Goal: Task Accomplishment & Management: Use online tool/utility

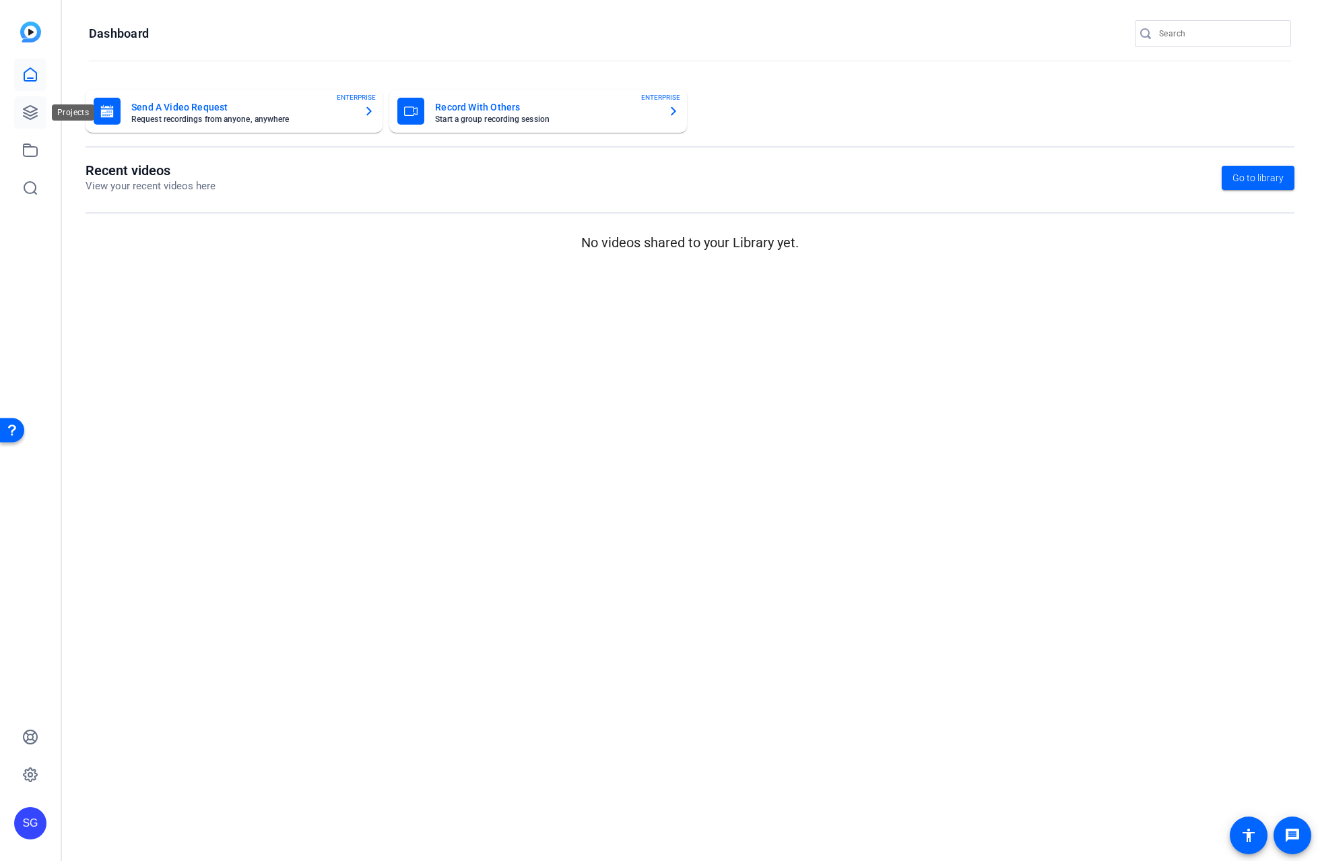
click at [38, 109] on link at bounding box center [30, 112] width 32 height 32
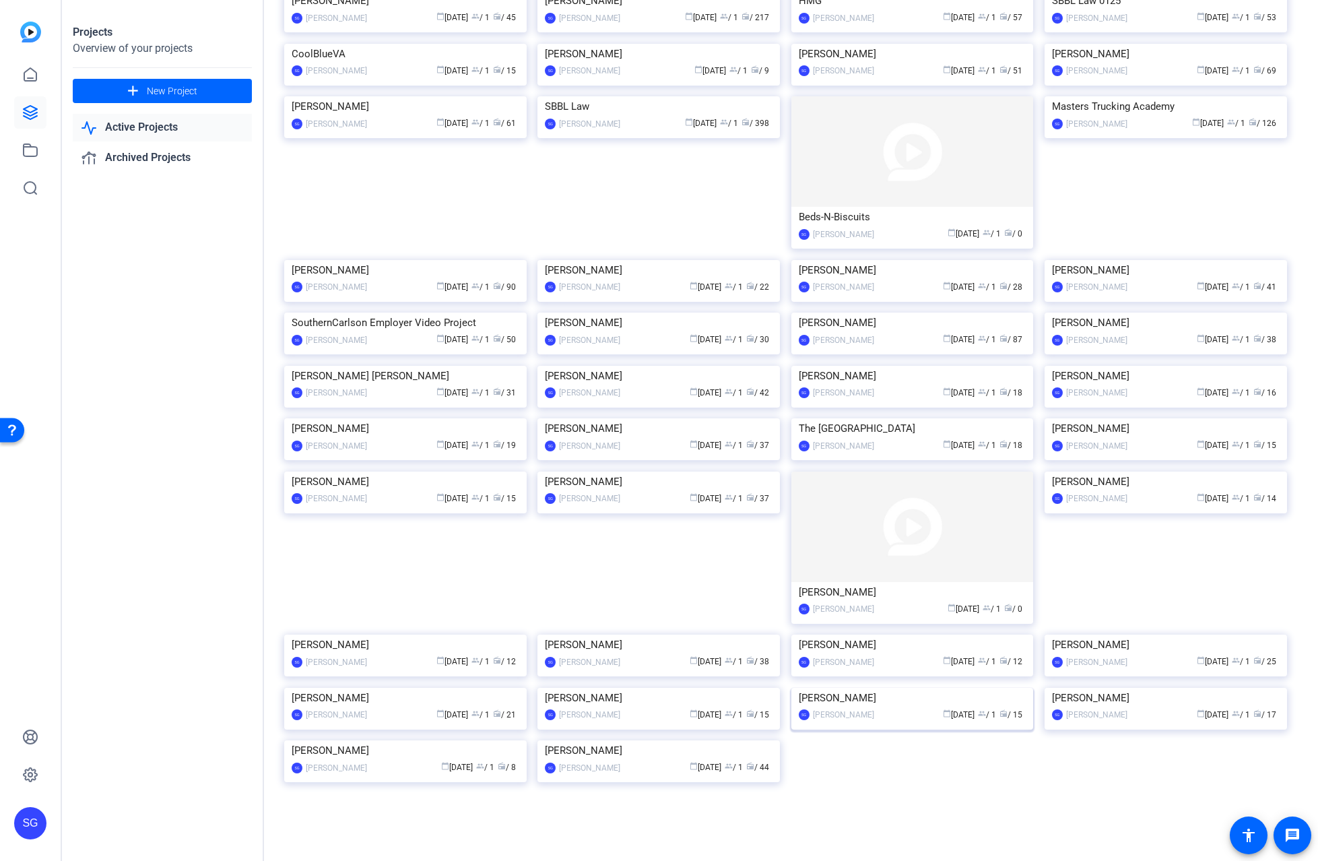
scroll to position [813, 0]
click at [450, 366] on img at bounding box center [405, 366] width 242 height 0
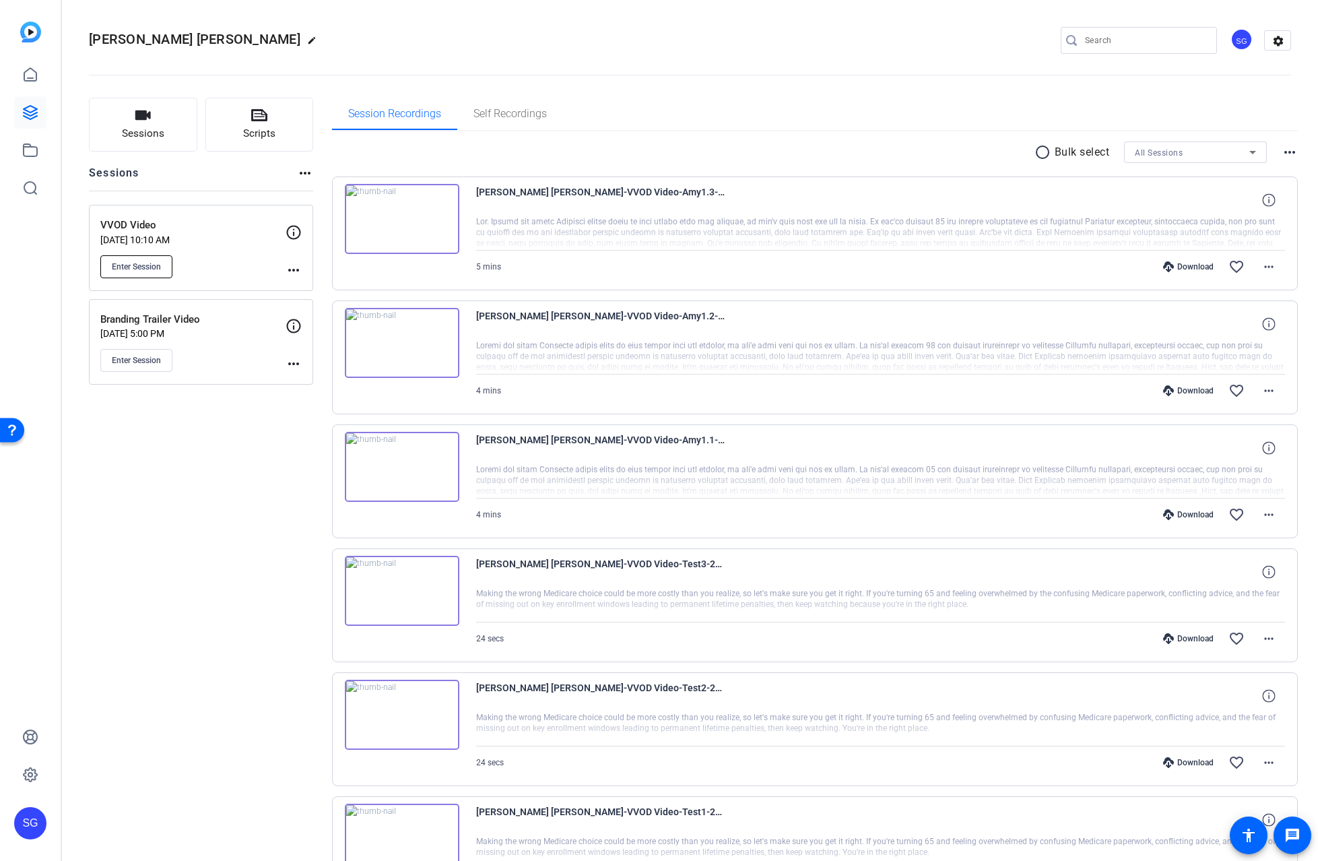
click at [137, 260] on button "Enter Session" at bounding box center [136, 266] width 72 height 23
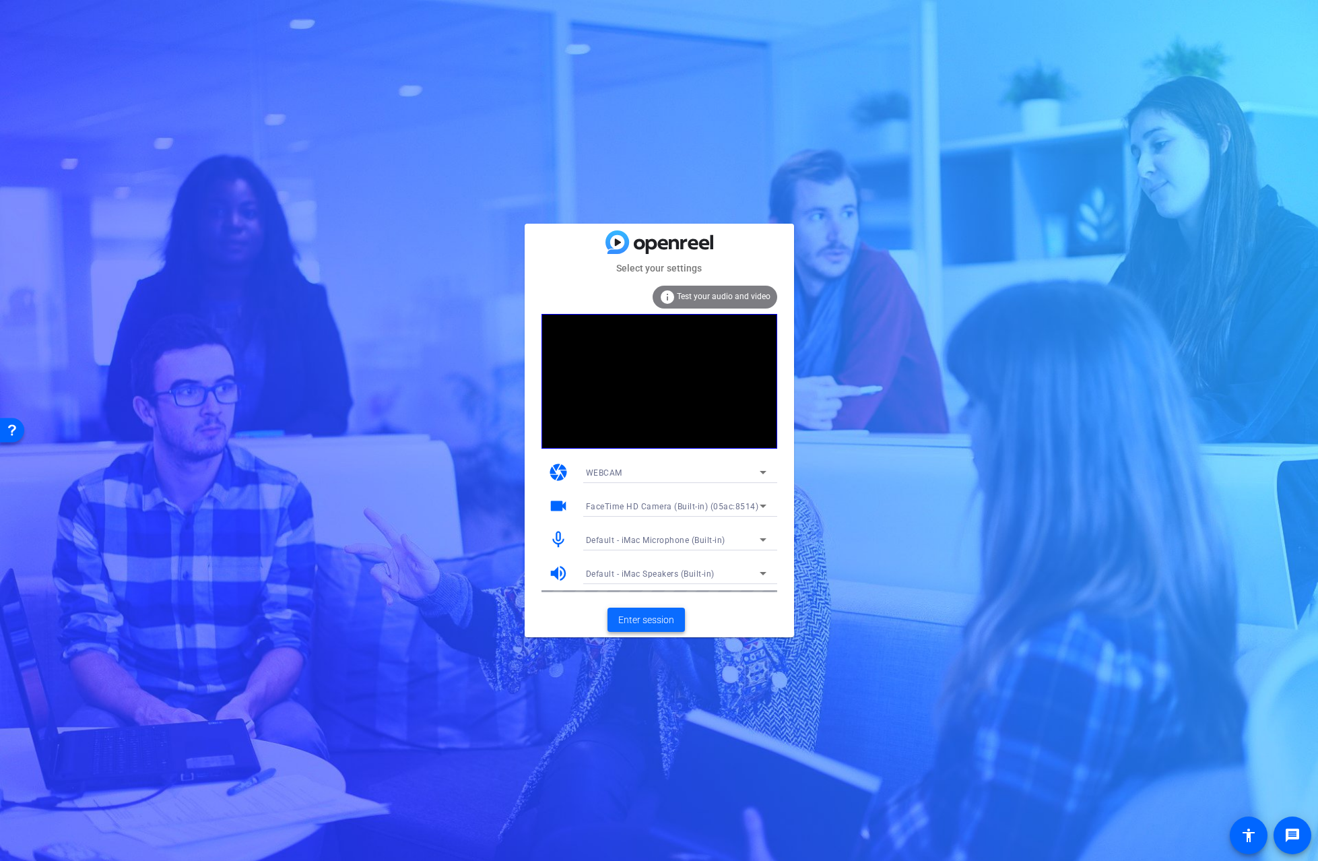
click at [653, 614] on span "Enter session" at bounding box center [646, 620] width 56 height 14
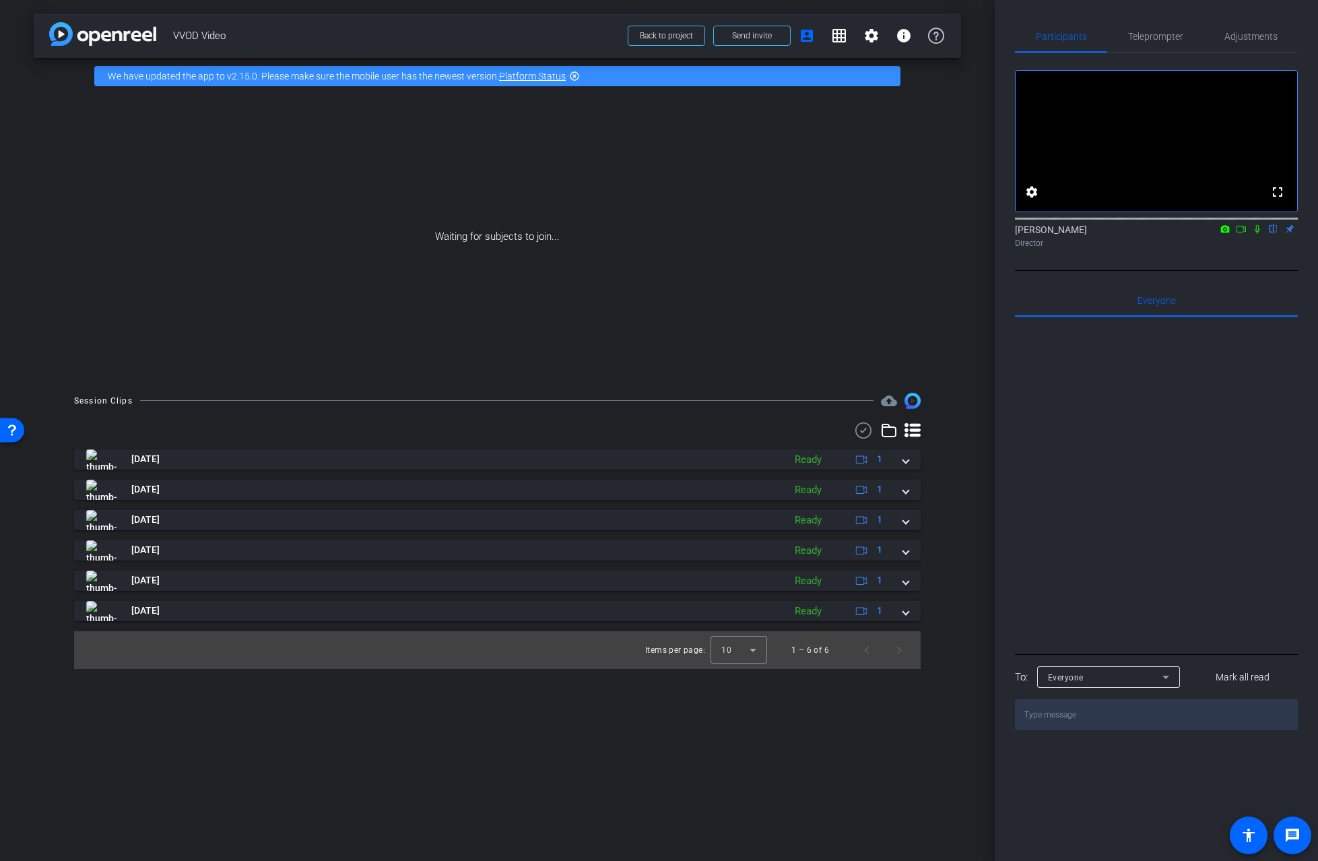
click at [576, 75] on mat-icon "highlight_off" at bounding box center [574, 76] width 11 height 11
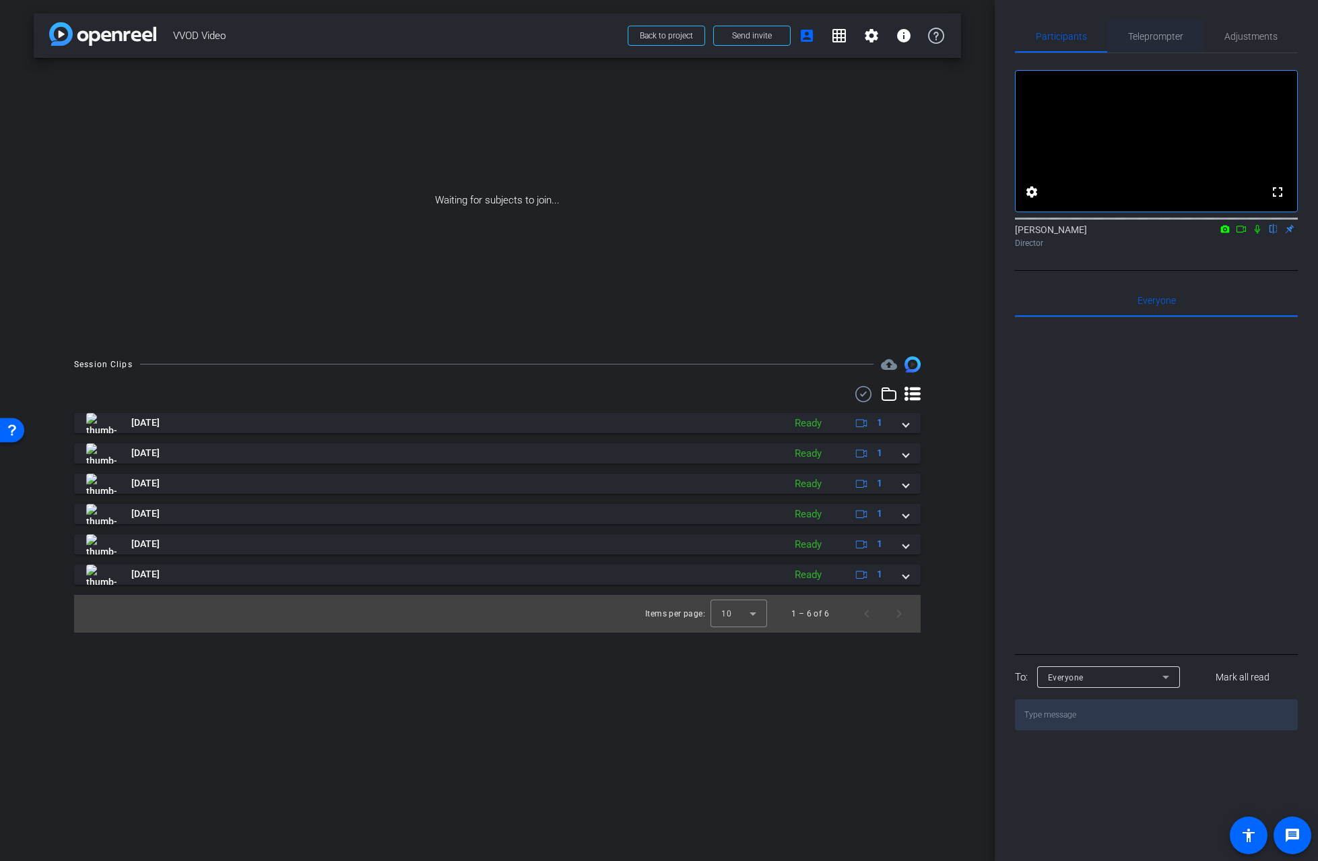
click at [1185, 34] on div "Teleprompter" at bounding box center [1155, 36] width 96 height 32
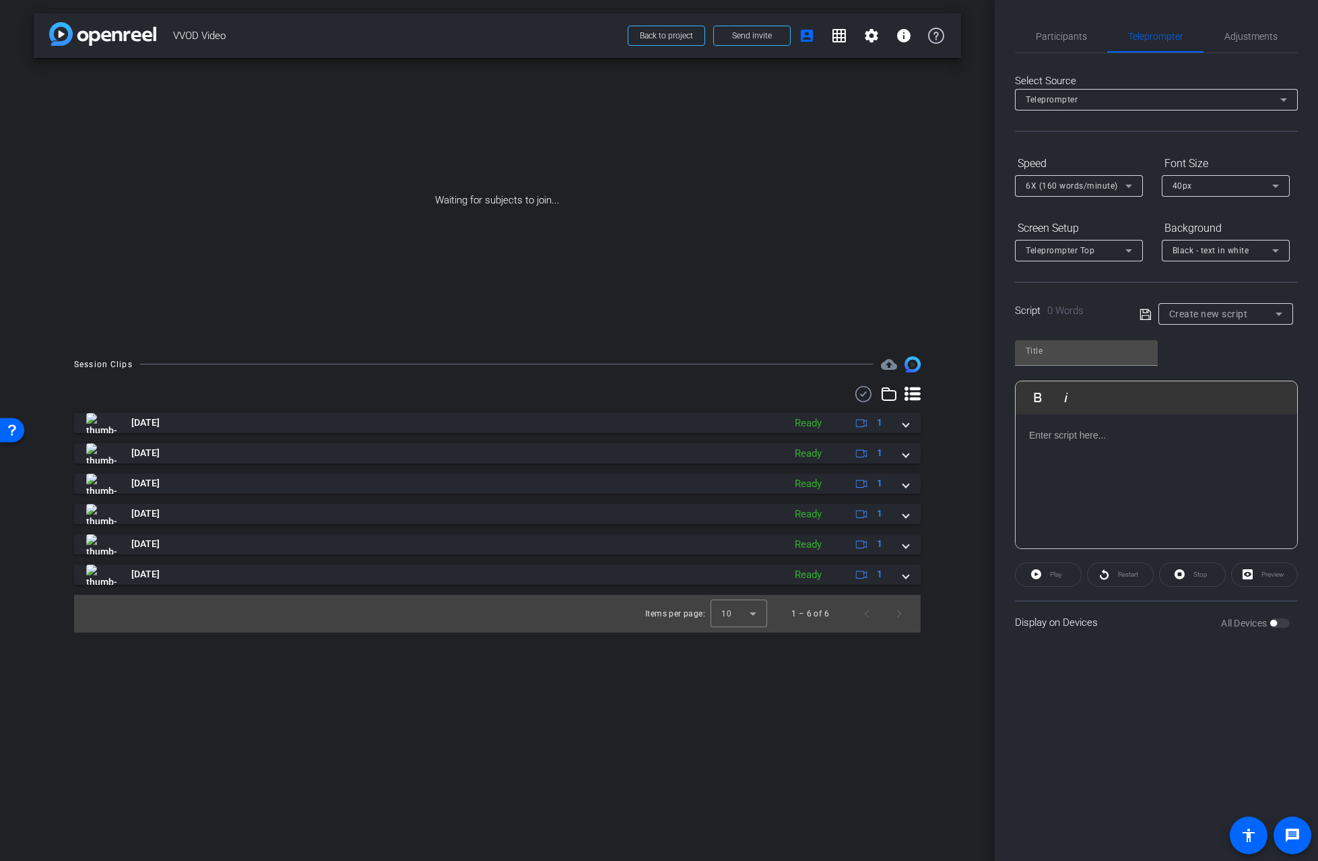
click at [1193, 186] on div "40px" at bounding box center [1222, 185] width 100 height 17
click at [1159, 149] on div at bounding box center [659, 430] width 1318 height 861
click at [1185, 312] on span "Create new script" at bounding box center [1208, 313] width 79 height 11
click at [1193, 379] on span "Retirement Services Video" at bounding box center [1222, 384] width 106 height 16
type input "Retirement Services Video"
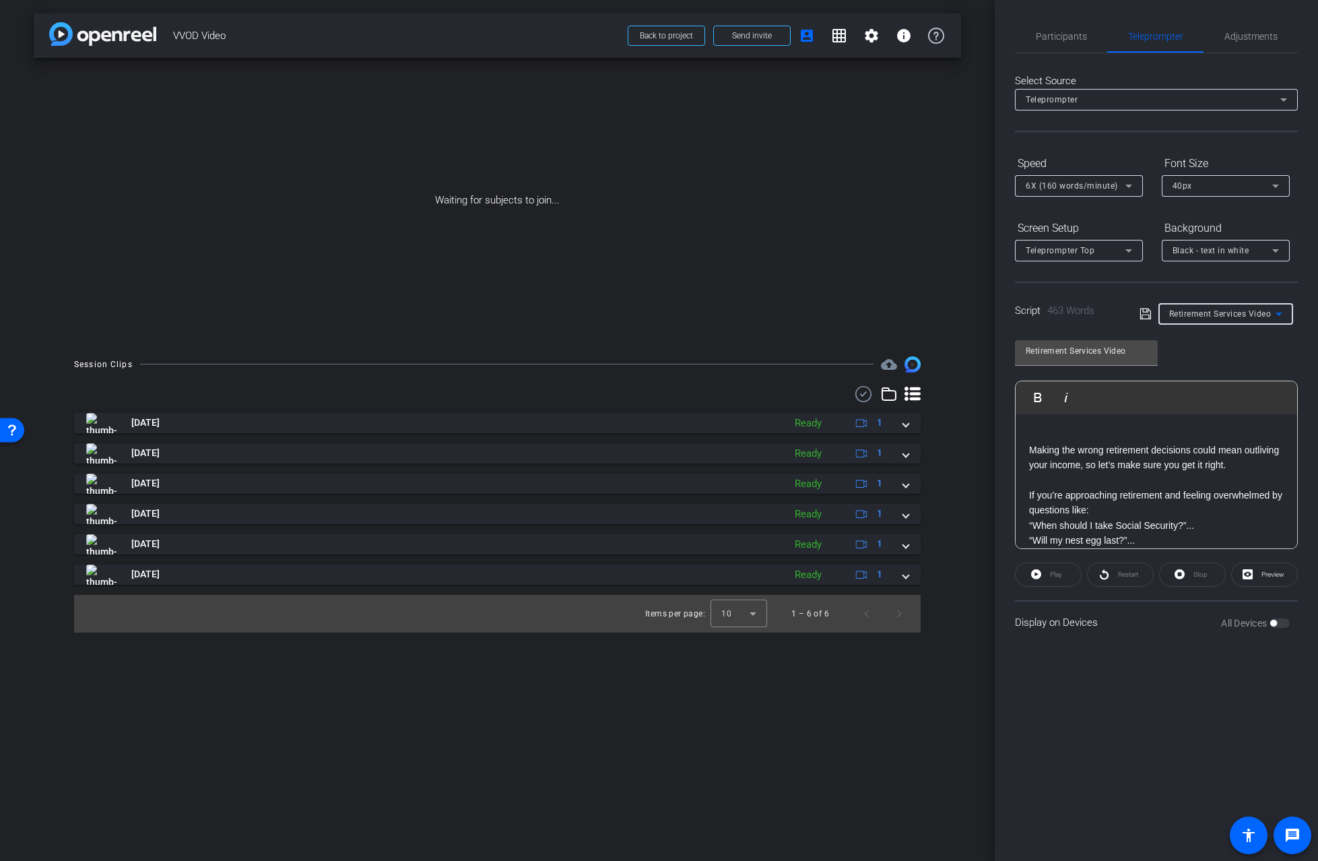
click at [1123, 437] on p at bounding box center [1156, 435] width 255 height 15
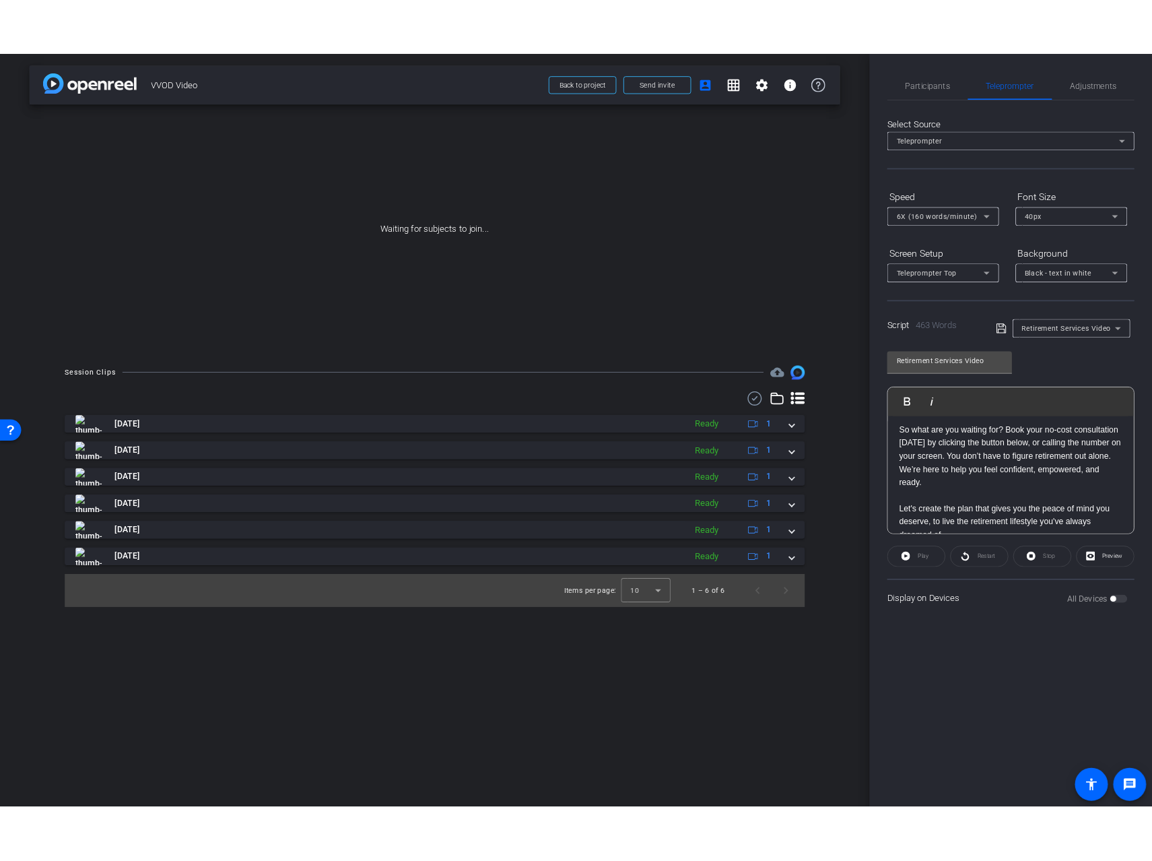
scroll to position [978, 0]
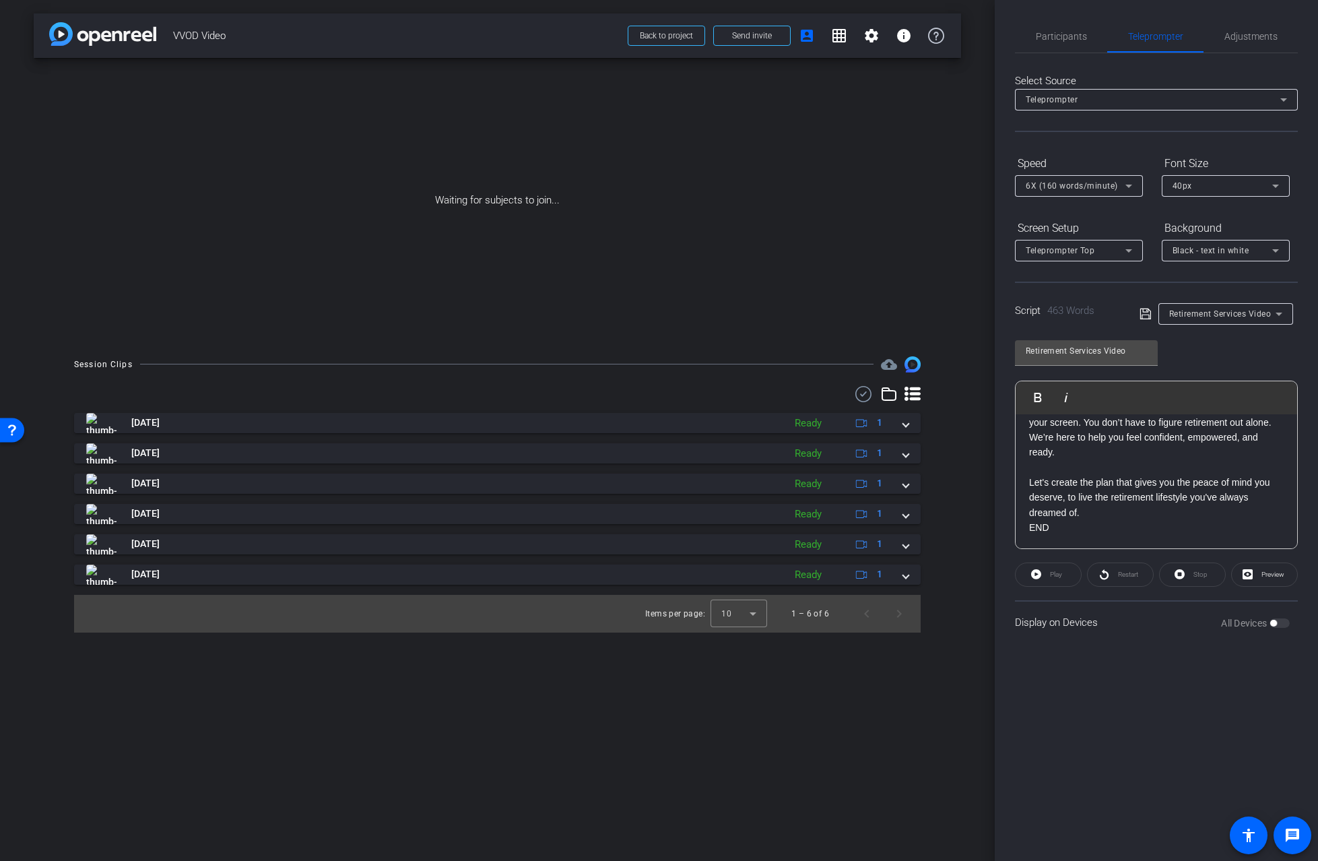
click at [1098, 535] on p at bounding box center [1156, 542] width 255 height 15
click at [1241, 46] on span "Adjustments" at bounding box center [1250, 36] width 53 height 32
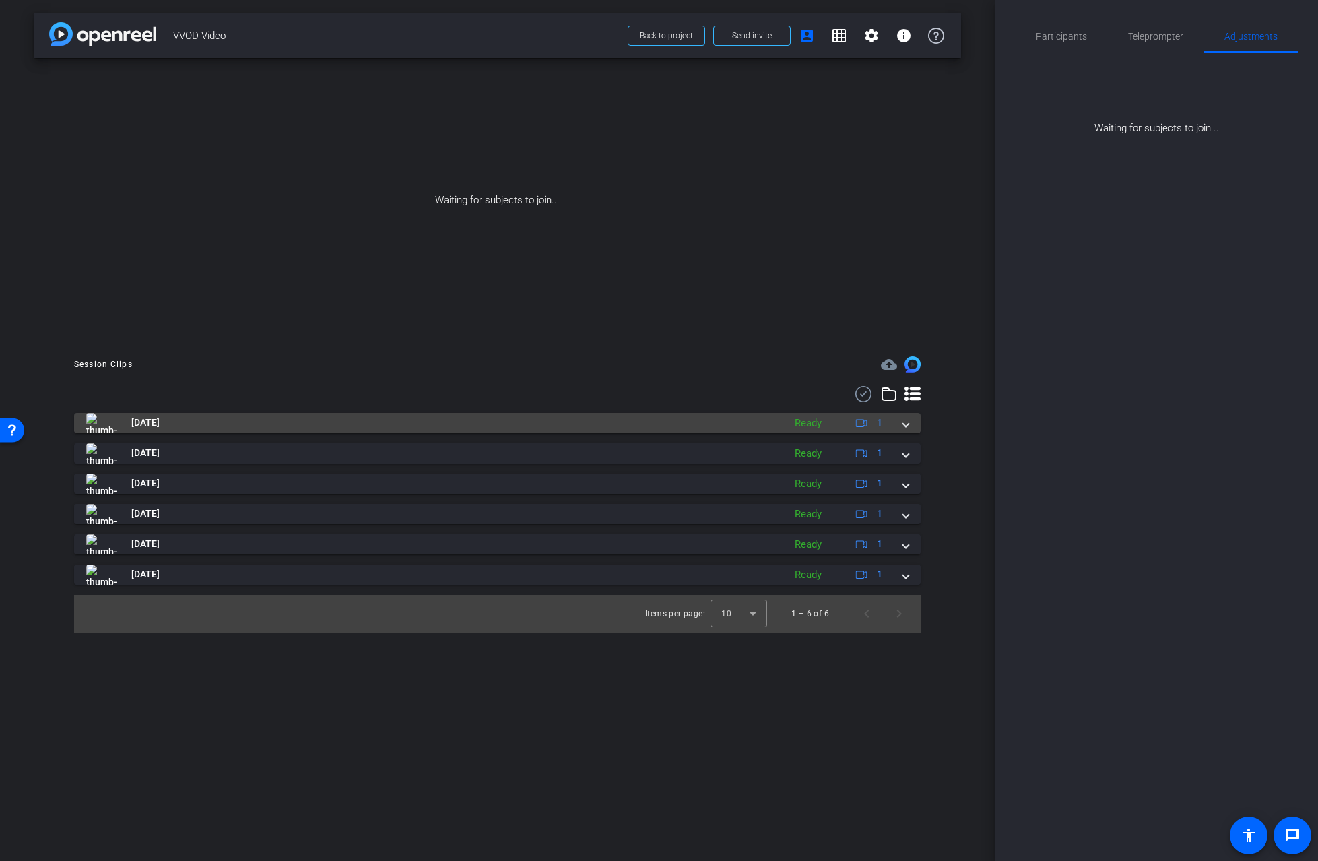
click at [905, 423] on span at bounding box center [905, 423] width 5 height 14
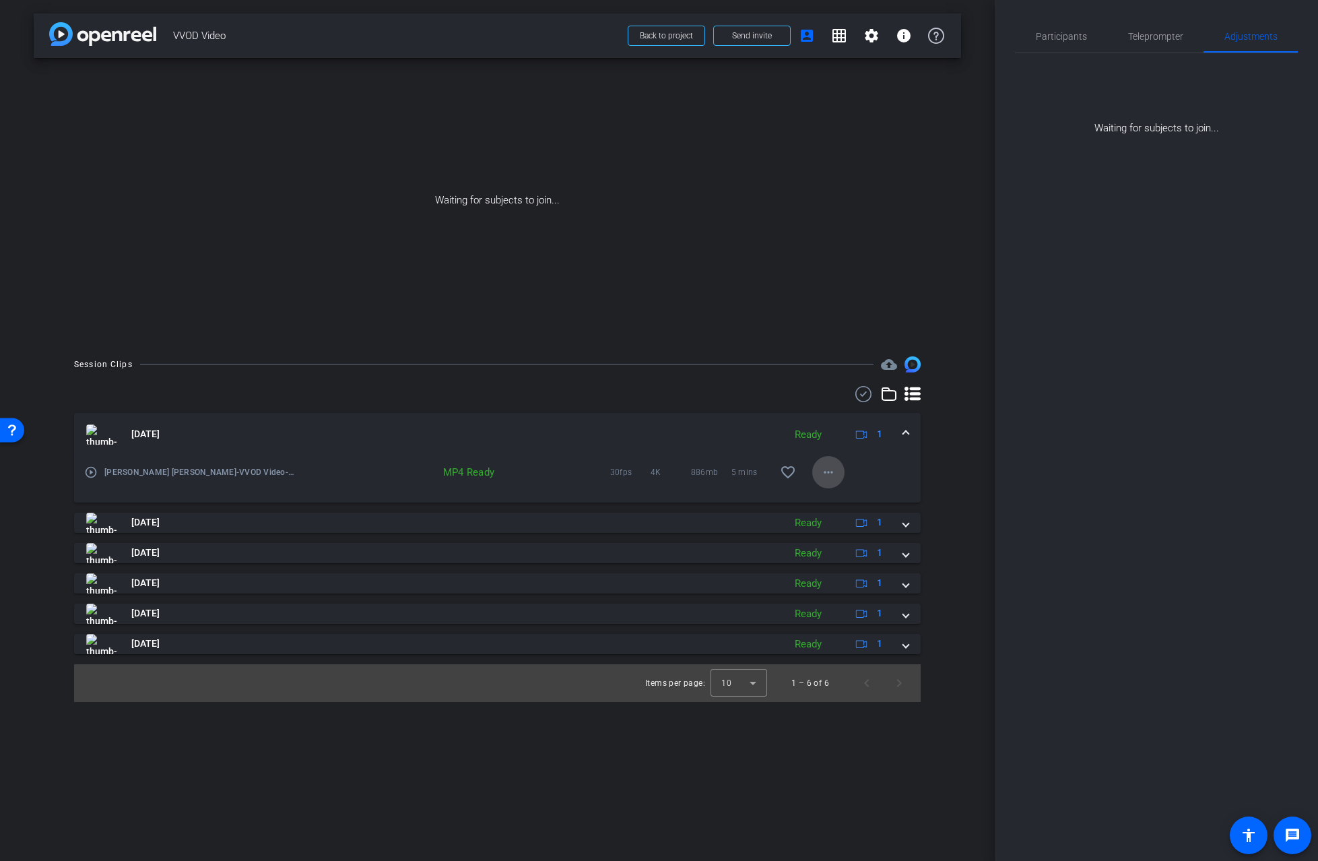
click at [831, 473] on mat-icon "more_horiz" at bounding box center [828, 472] width 16 height 16
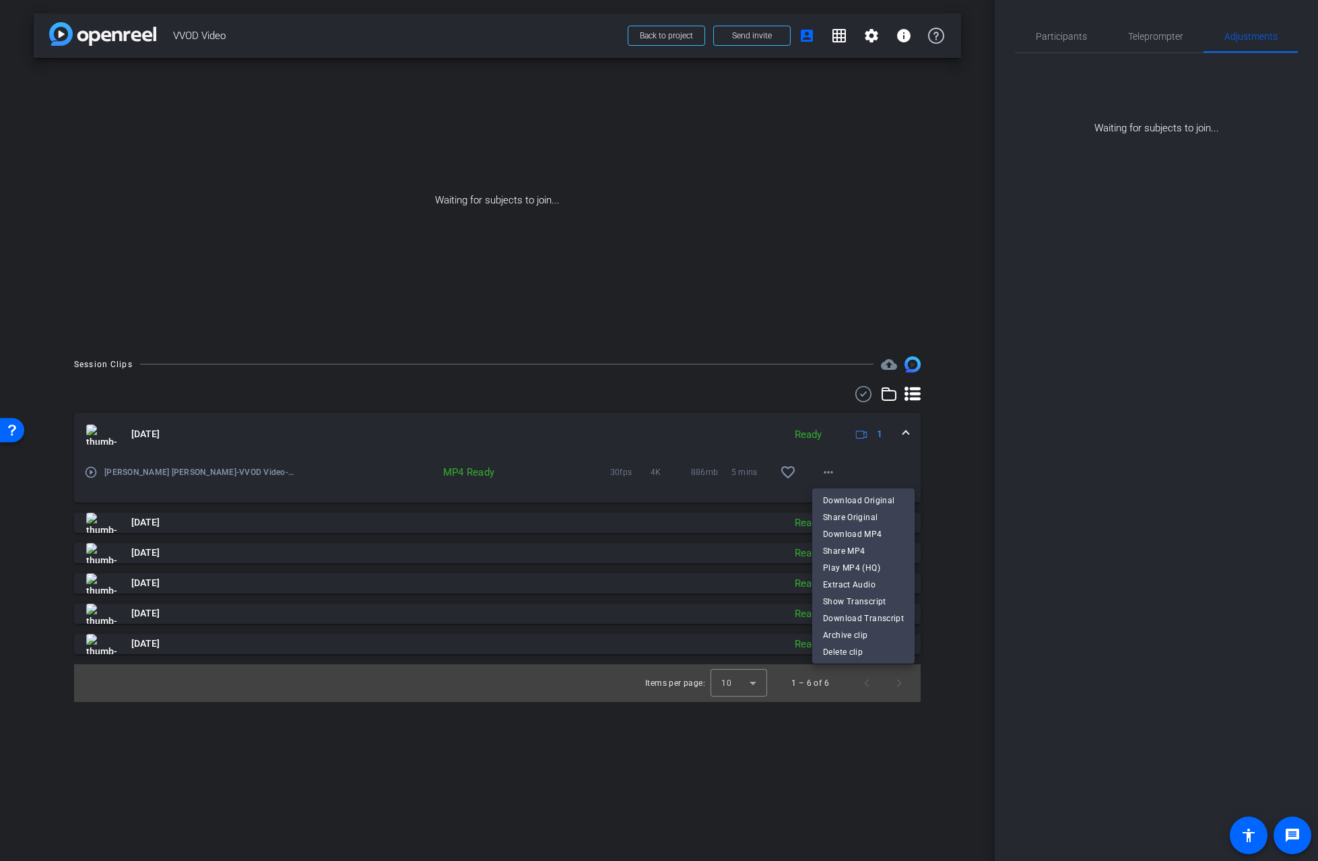
click at [277, 472] on div at bounding box center [659, 430] width 1318 height 861
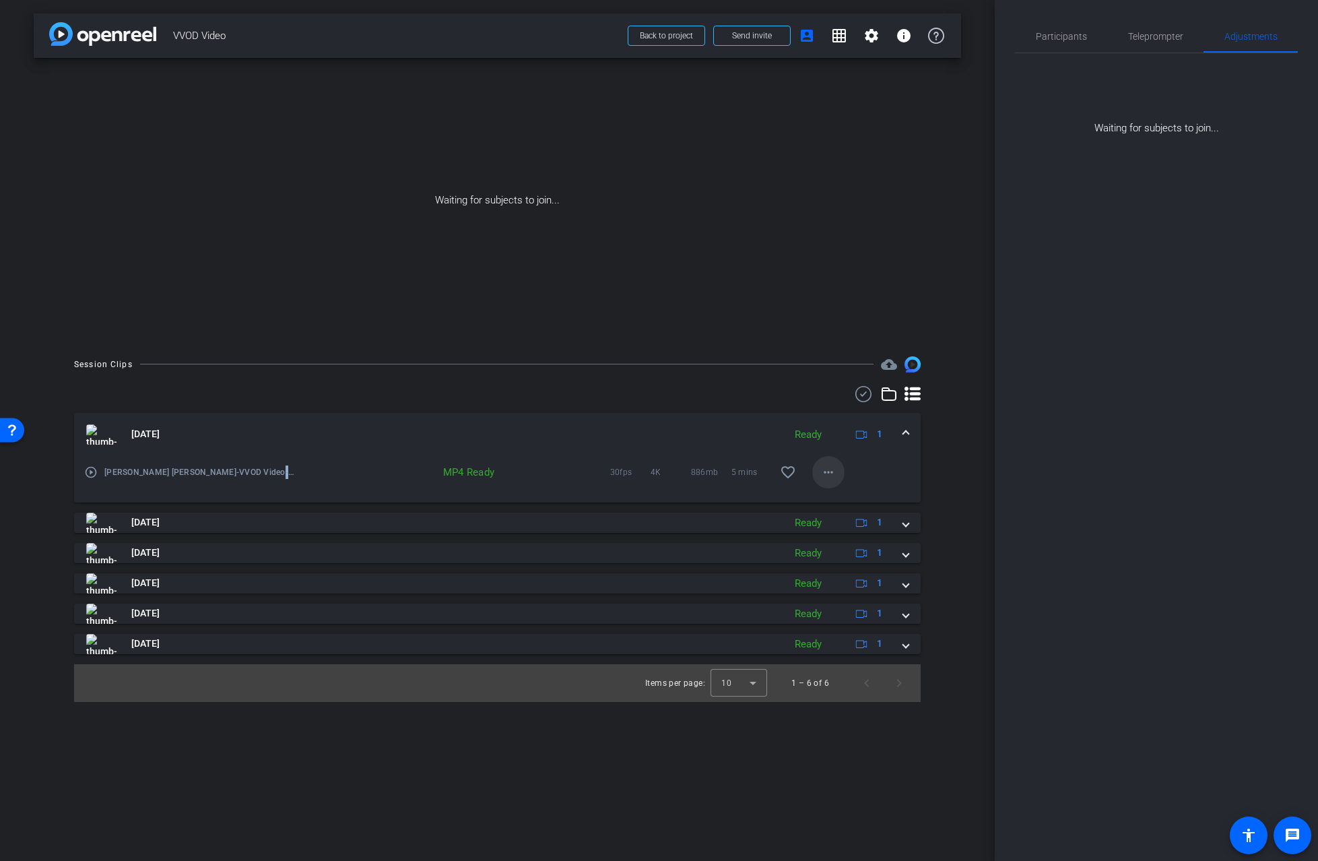
click at [828, 474] on mat-icon "more_horiz" at bounding box center [828, 472] width 16 height 16
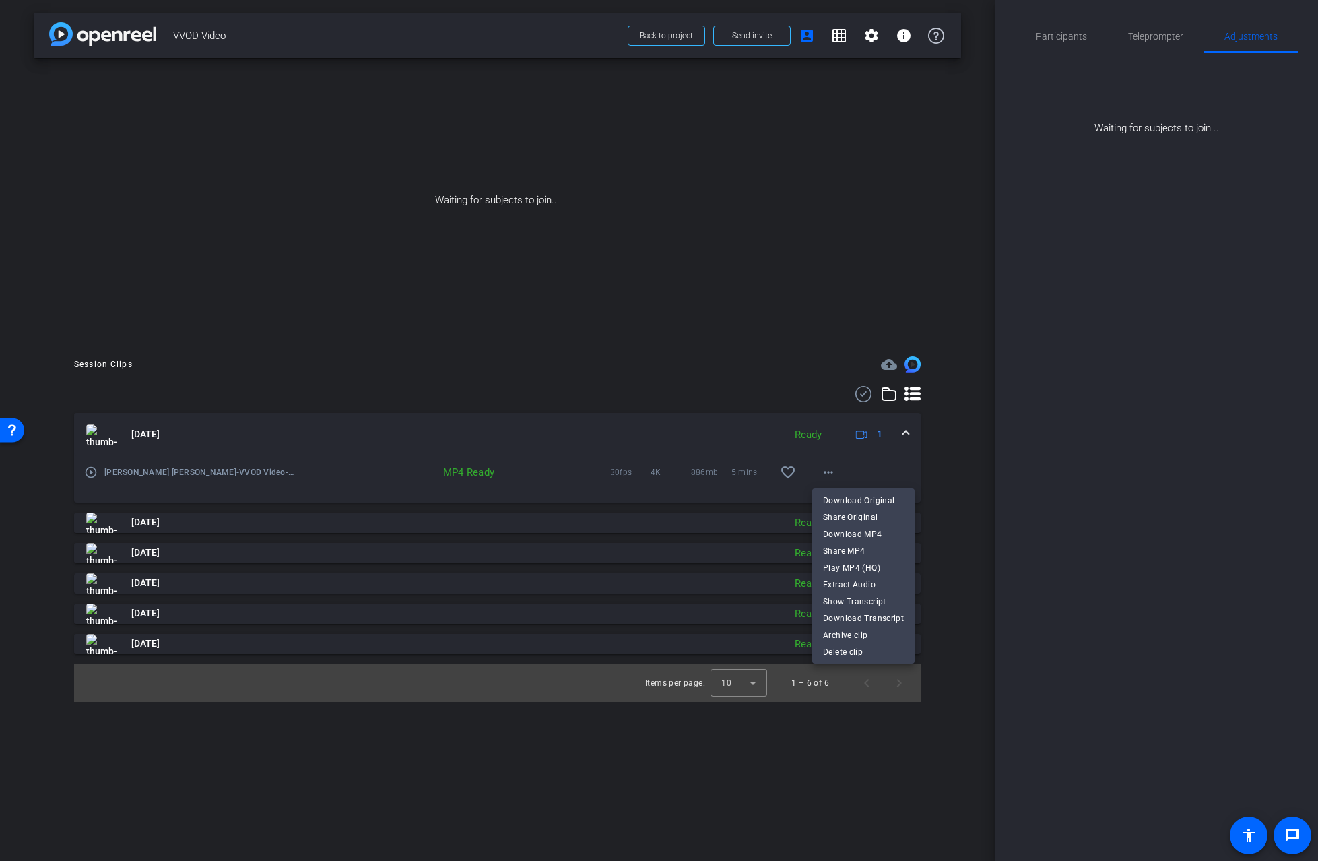
click at [616, 389] on div at bounding box center [659, 430] width 1318 height 861
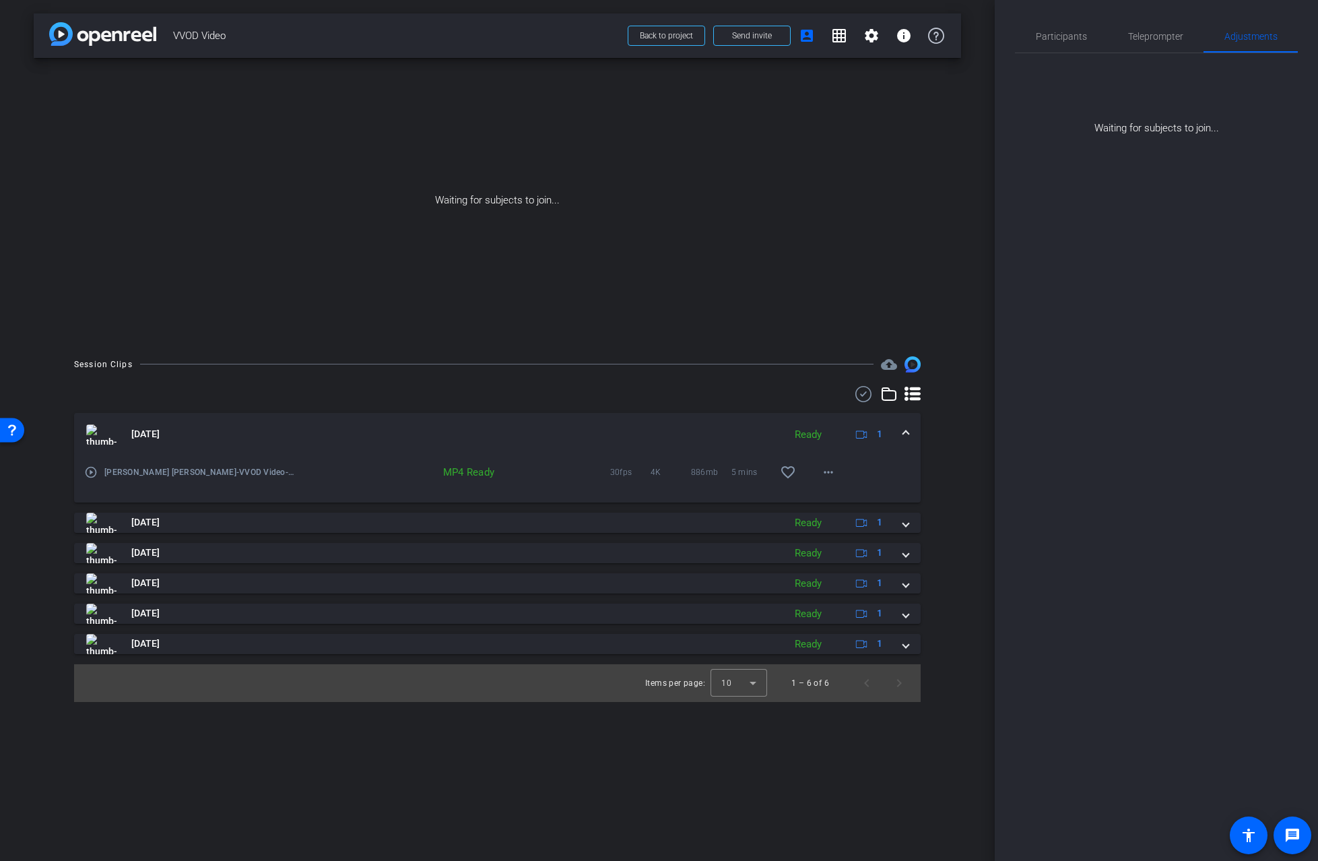
click at [903, 428] on span at bounding box center [905, 434] width 5 height 14
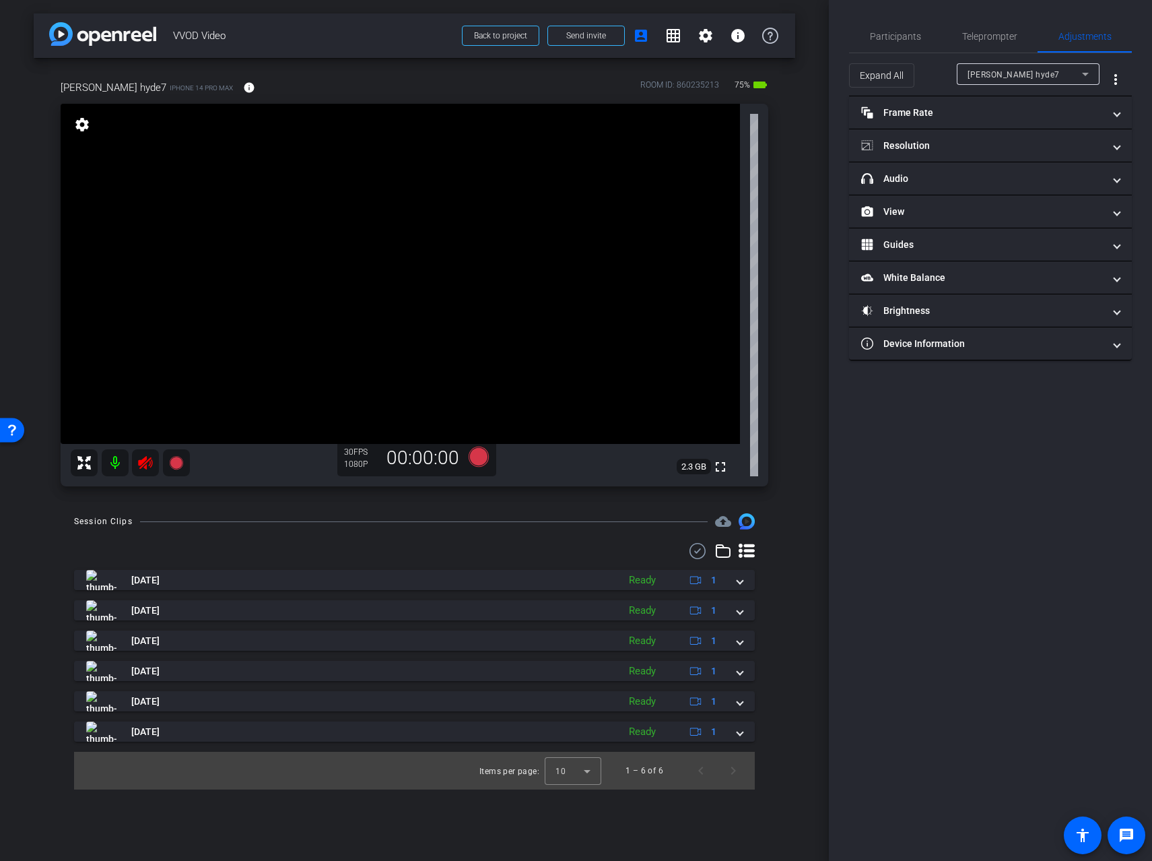
click at [149, 461] on icon at bounding box center [145, 463] width 16 height 16
type input "2500"
type input "1"
click at [876, 77] on span "Expand All" at bounding box center [882, 76] width 44 height 26
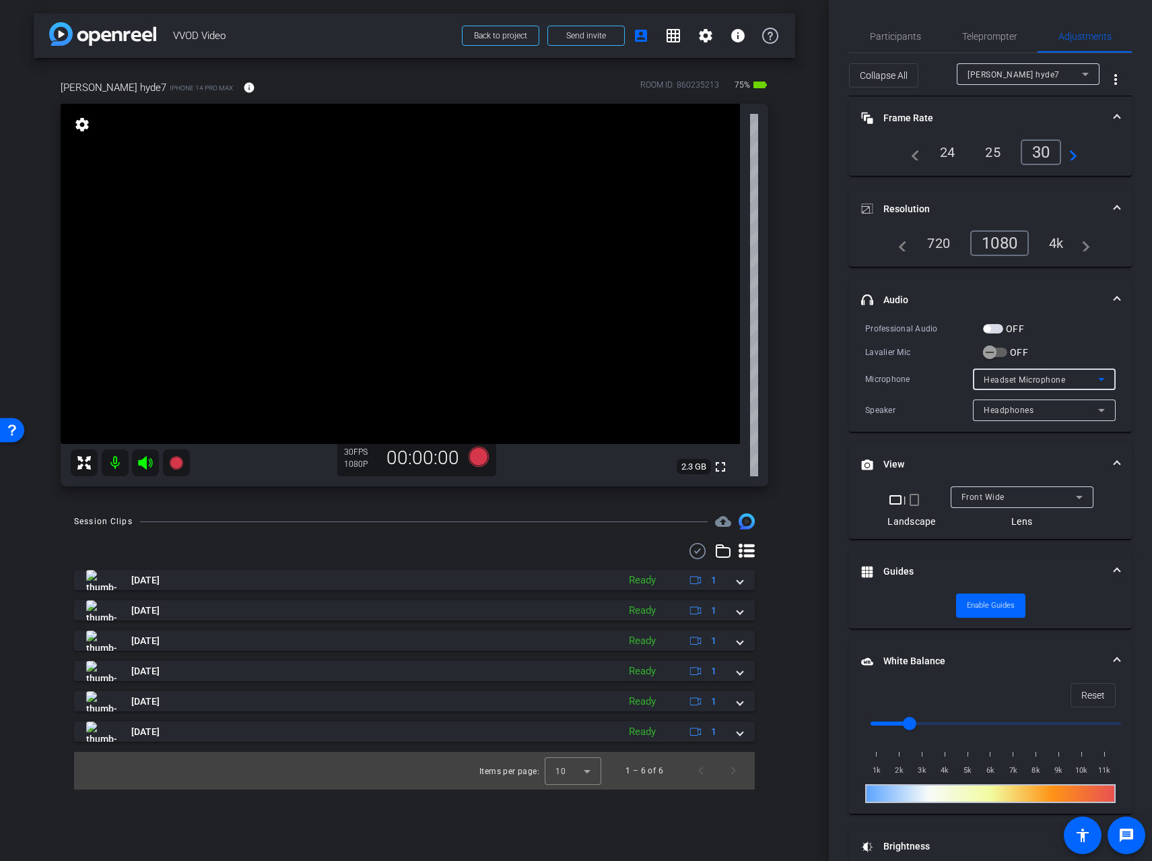
click at [1004, 381] on span "Headset Microphone" at bounding box center [1024, 379] width 81 height 9
click at [1045, 351] on div at bounding box center [576, 430] width 1152 height 861
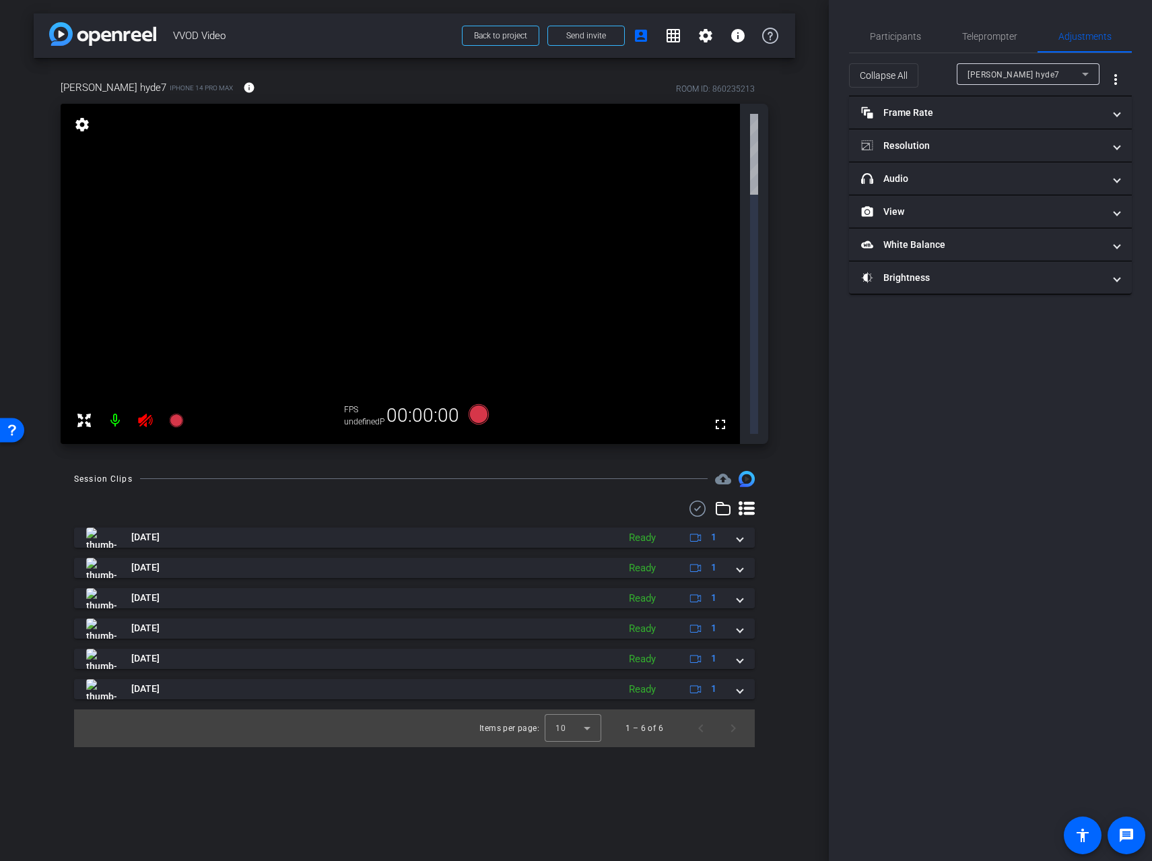
click at [143, 413] on icon at bounding box center [145, 419] width 14 height 13
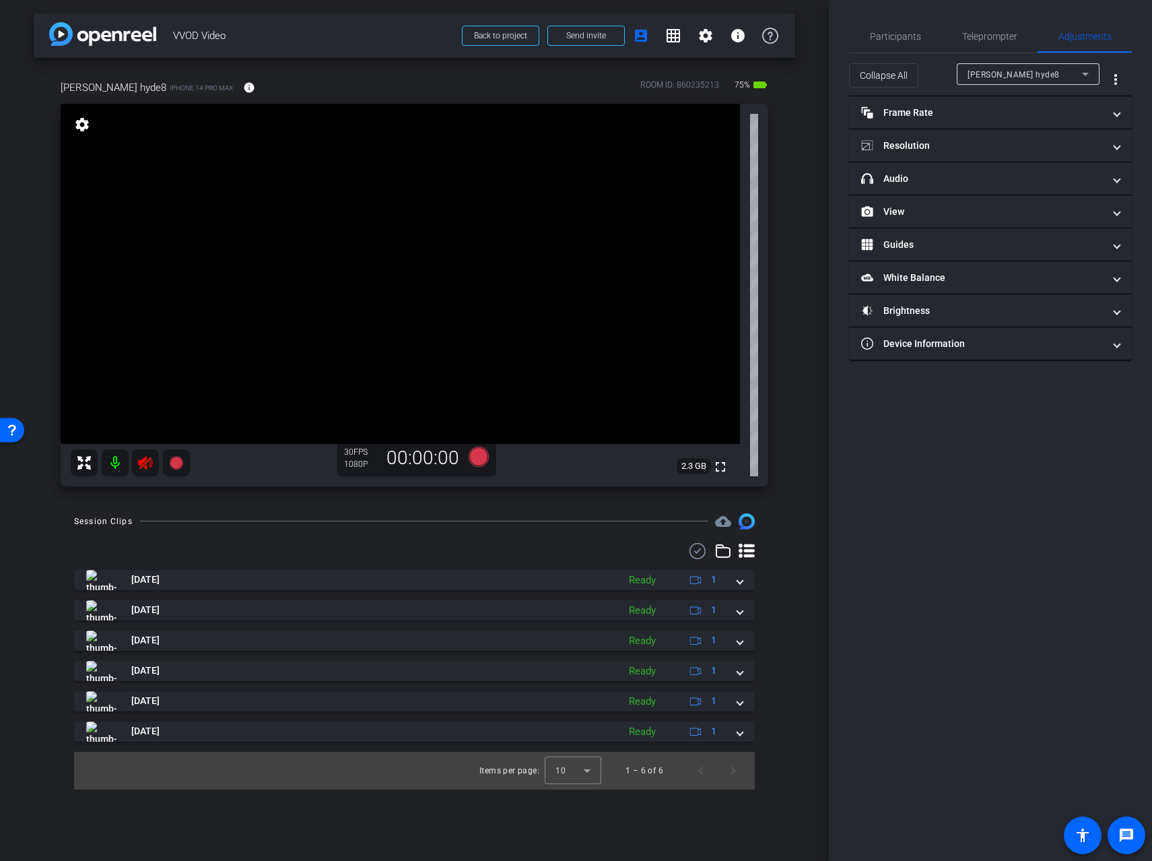
click at [151, 464] on icon at bounding box center [145, 463] width 16 height 16
type input "2500"
type input "1"
click at [894, 78] on span "Collapse All" at bounding box center [884, 76] width 48 height 26
click at [894, 78] on span "Expand All" at bounding box center [882, 76] width 44 height 26
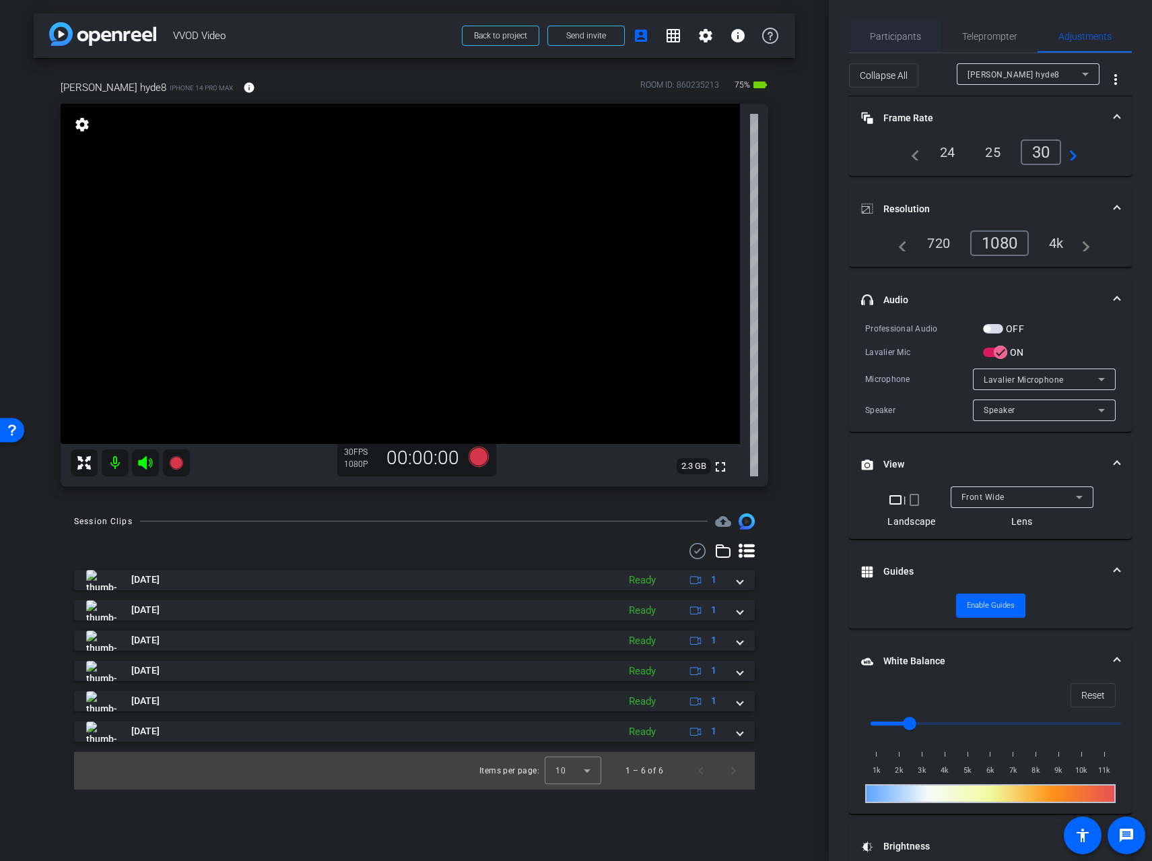
click at [903, 48] on span "Participants" at bounding box center [895, 36] width 51 height 32
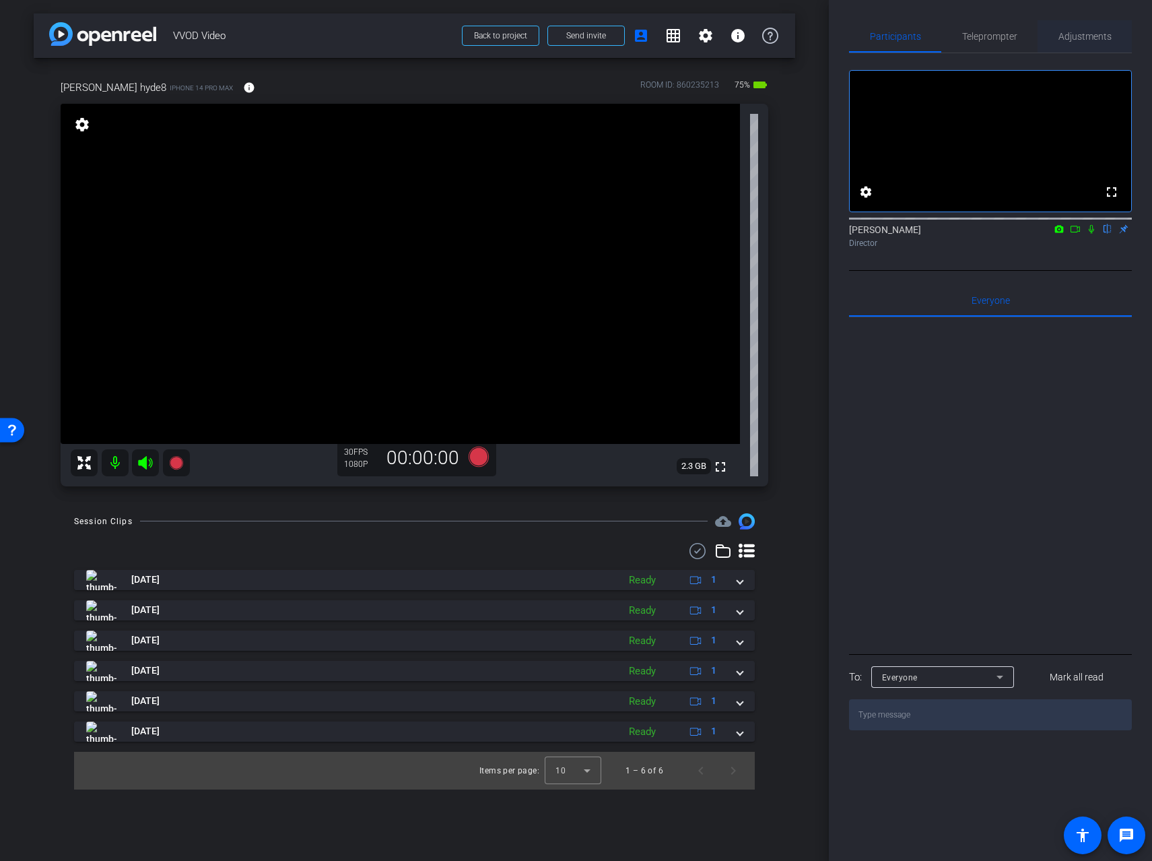
click at [1090, 42] on span "Adjustments" at bounding box center [1085, 36] width 53 height 32
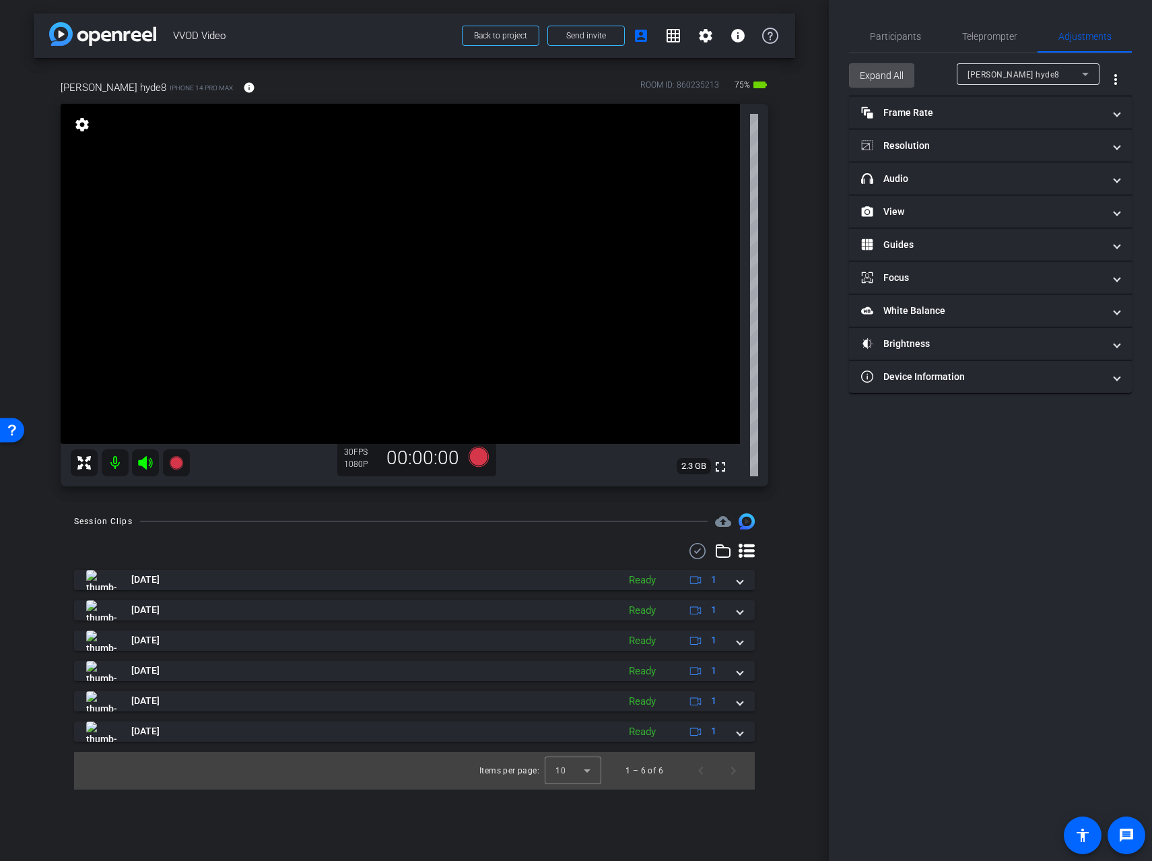
click at [888, 71] on span "Expand All" at bounding box center [882, 76] width 44 height 26
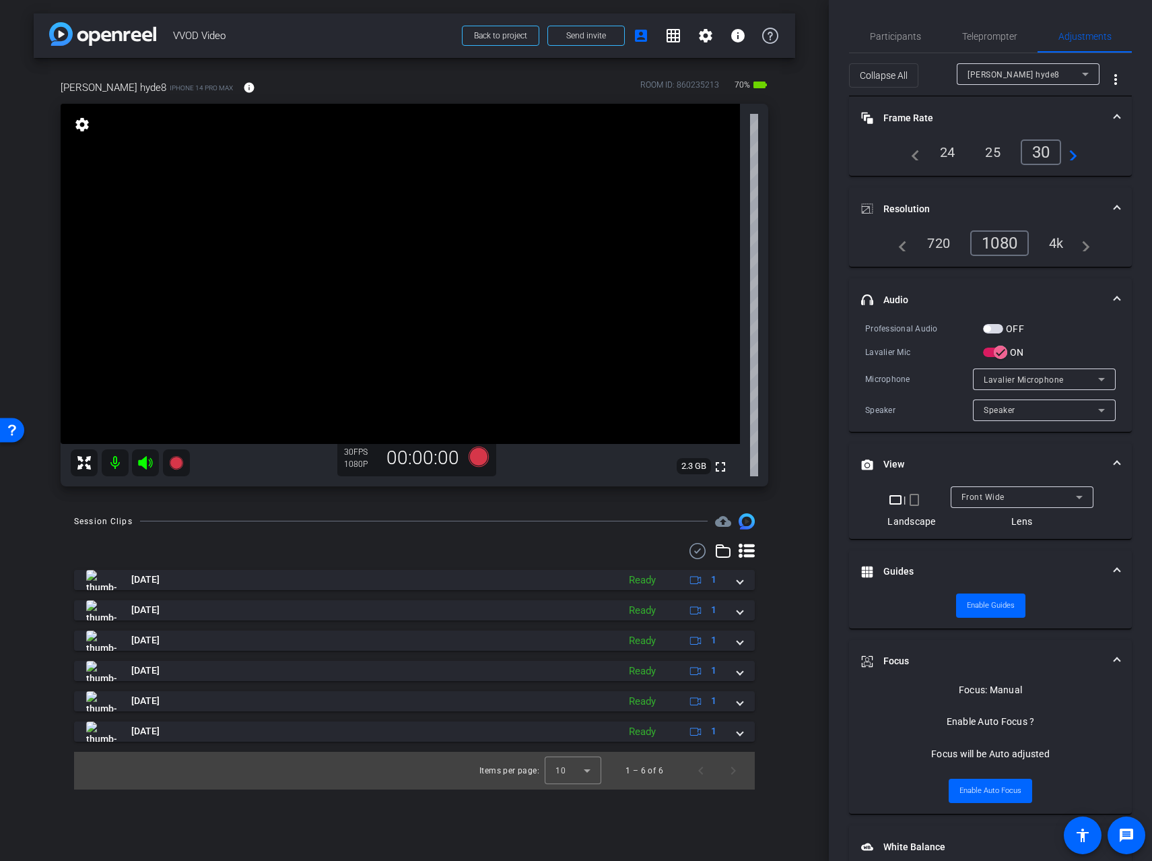
click at [997, 329] on span "button" at bounding box center [993, 328] width 20 height 9
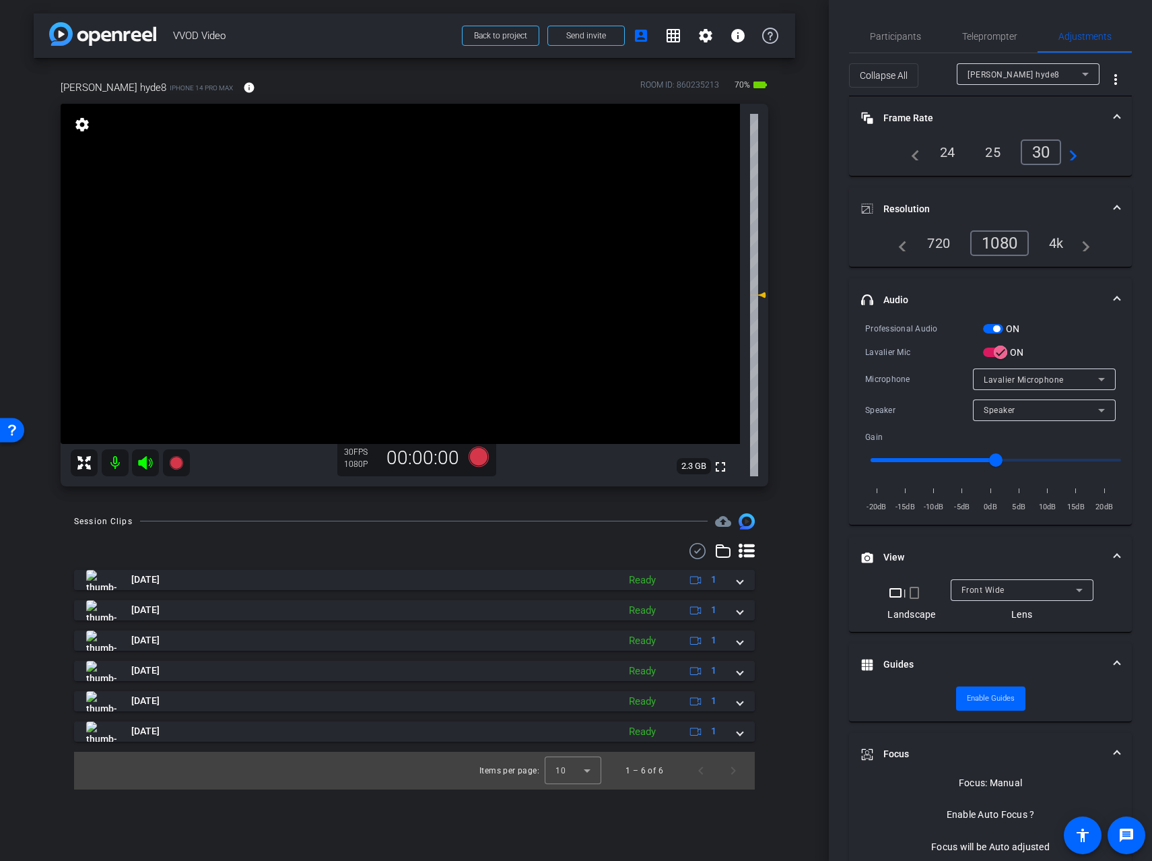
click at [1058, 244] on div "4k" at bounding box center [1056, 243] width 35 height 23
click at [428, 265] on video at bounding box center [400, 274] width 679 height 340
click at [1001, 36] on span "Teleprompter" at bounding box center [989, 36] width 55 height 9
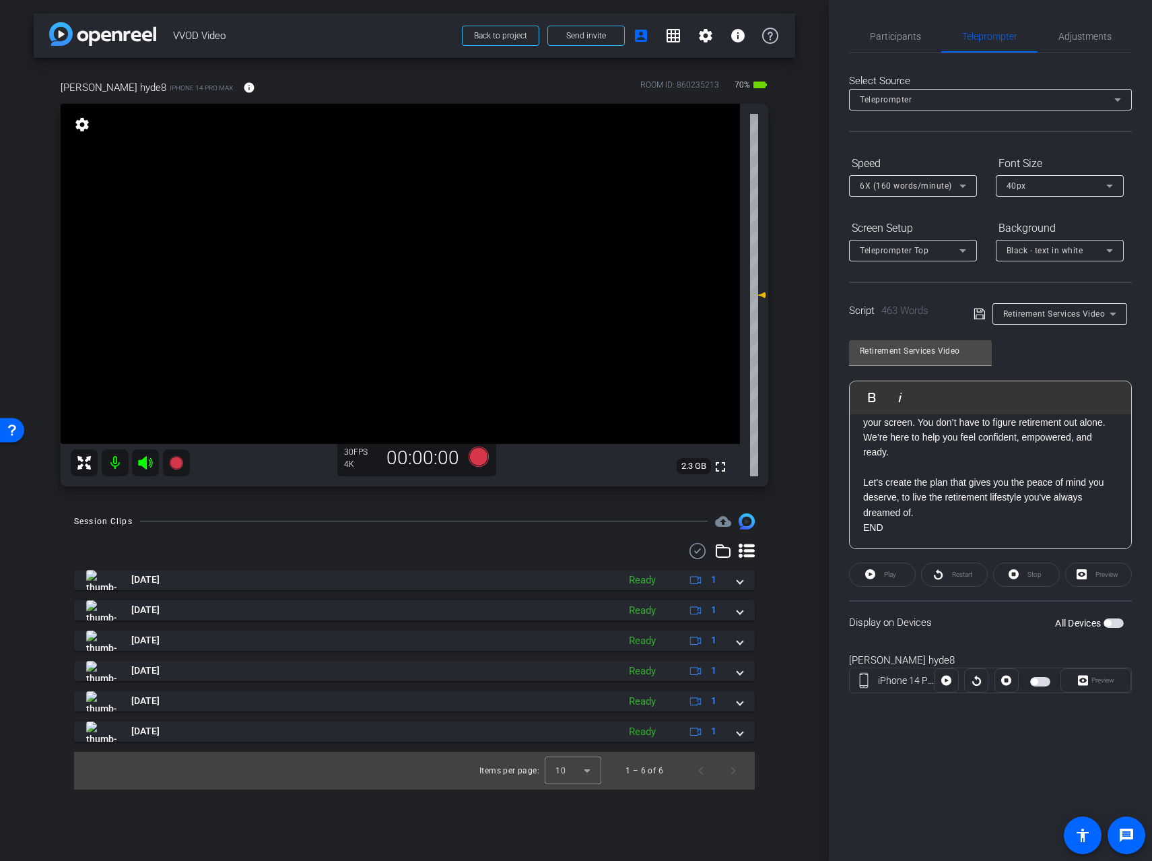
click at [1121, 623] on span "button" at bounding box center [1114, 622] width 20 height 9
click at [1107, 682] on span "Preview" at bounding box center [1103, 679] width 23 height 7
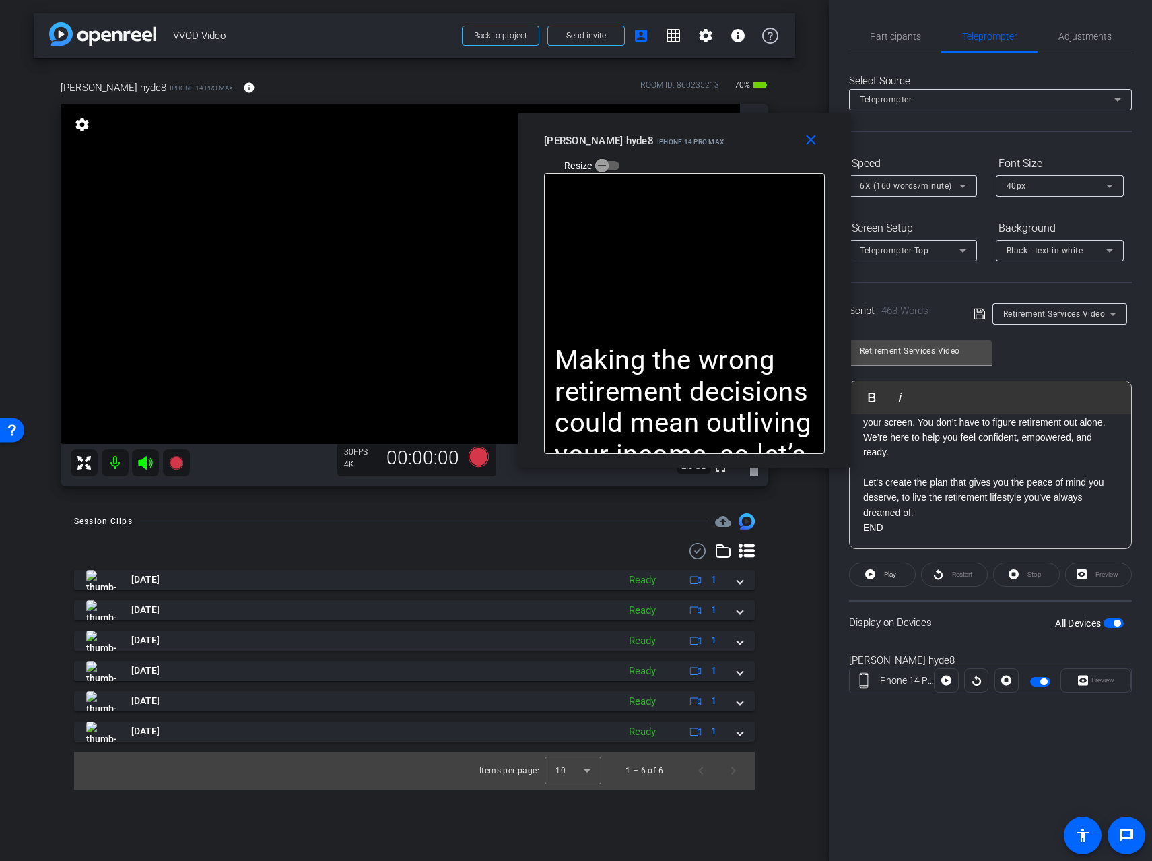
drag, startPoint x: 612, startPoint y: 269, endPoint x: 724, endPoint y: 128, distance: 180.3
click at [722, 129] on div "[PERSON_NAME] hyde8 iPhone 14 Pro Max Resize" at bounding box center [689, 153] width 291 height 48
click at [1059, 32] on span "Adjustments" at bounding box center [1085, 36] width 53 height 9
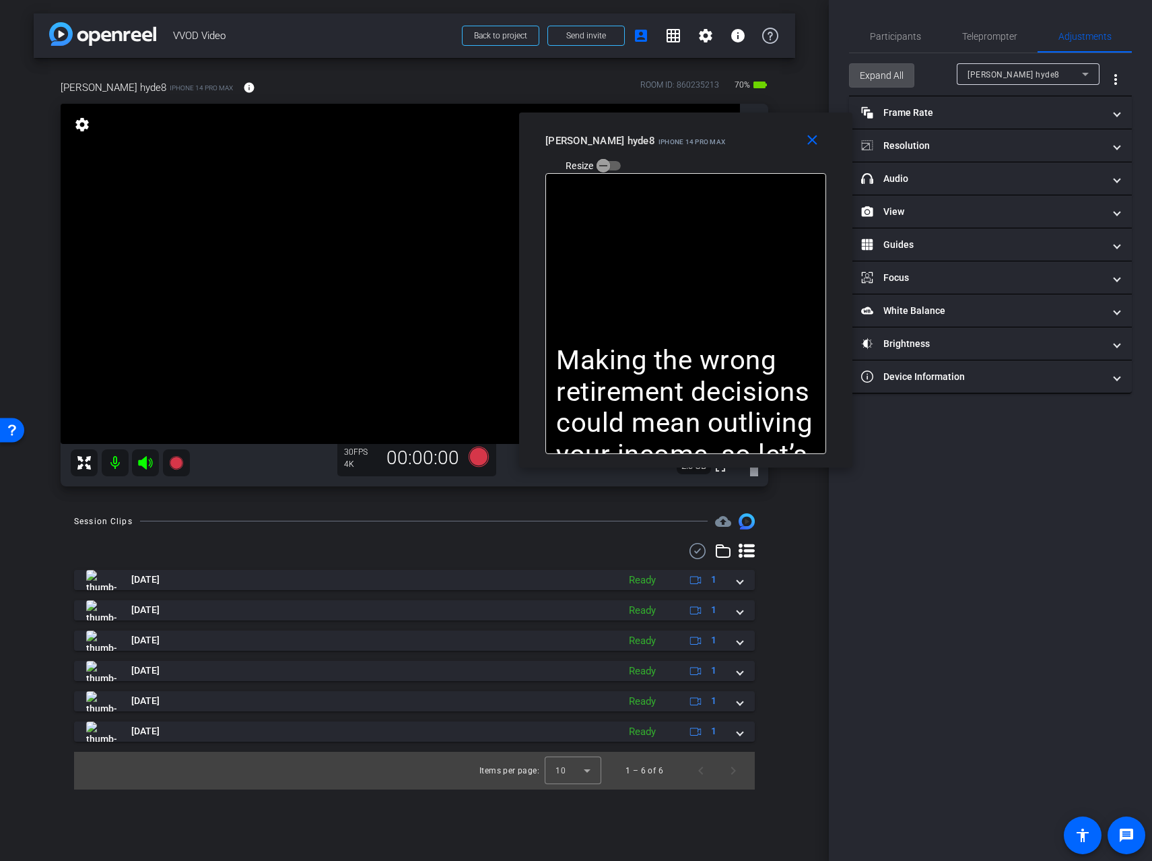
click at [883, 75] on span "Expand All" at bounding box center [882, 76] width 44 height 26
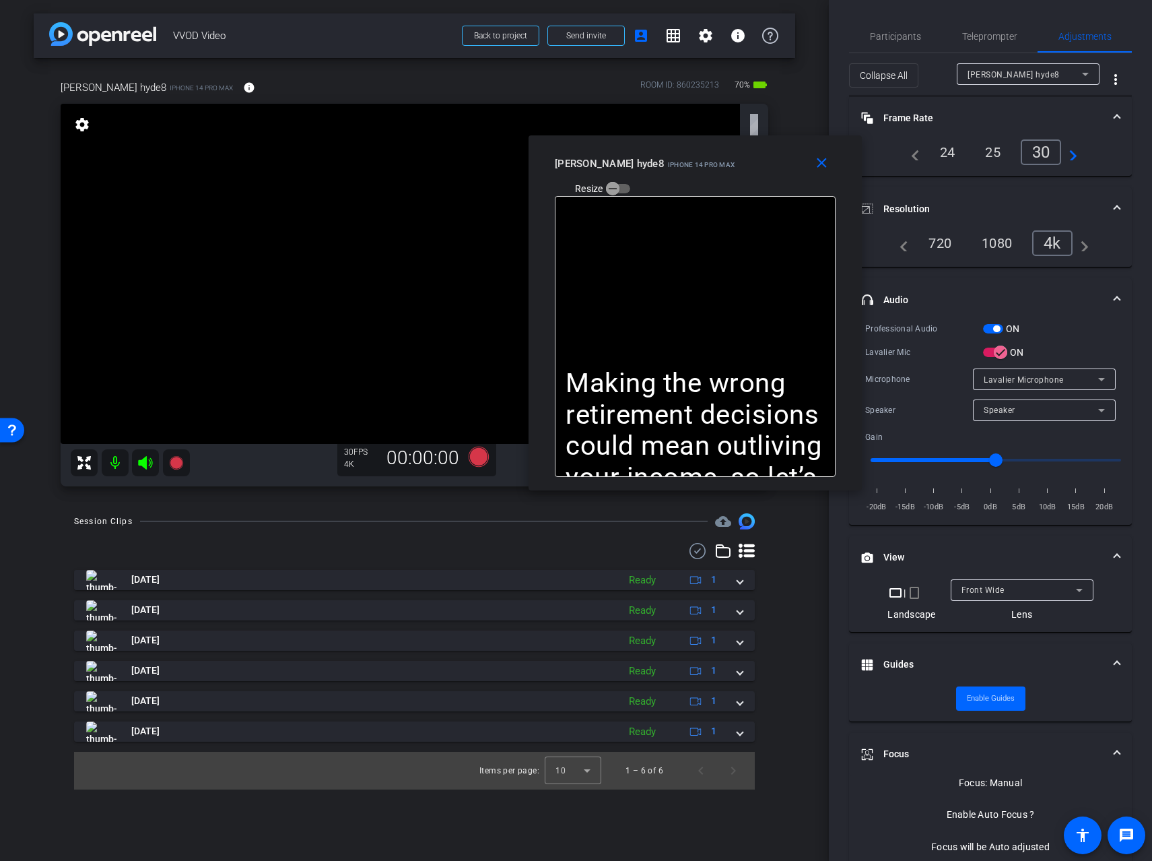
drag, startPoint x: 712, startPoint y: 125, endPoint x: 722, endPoint y: 147, distance: 24.8
click at [722, 147] on div "close [PERSON_NAME] hyde8 iPhone 14 Pro Max Resize" at bounding box center [695, 165] width 333 height 61
click at [427, 277] on video at bounding box center [400, 274] width 679 height 340
click at [421, 228] on video at bounding box center [400, 274] width 679 height 340
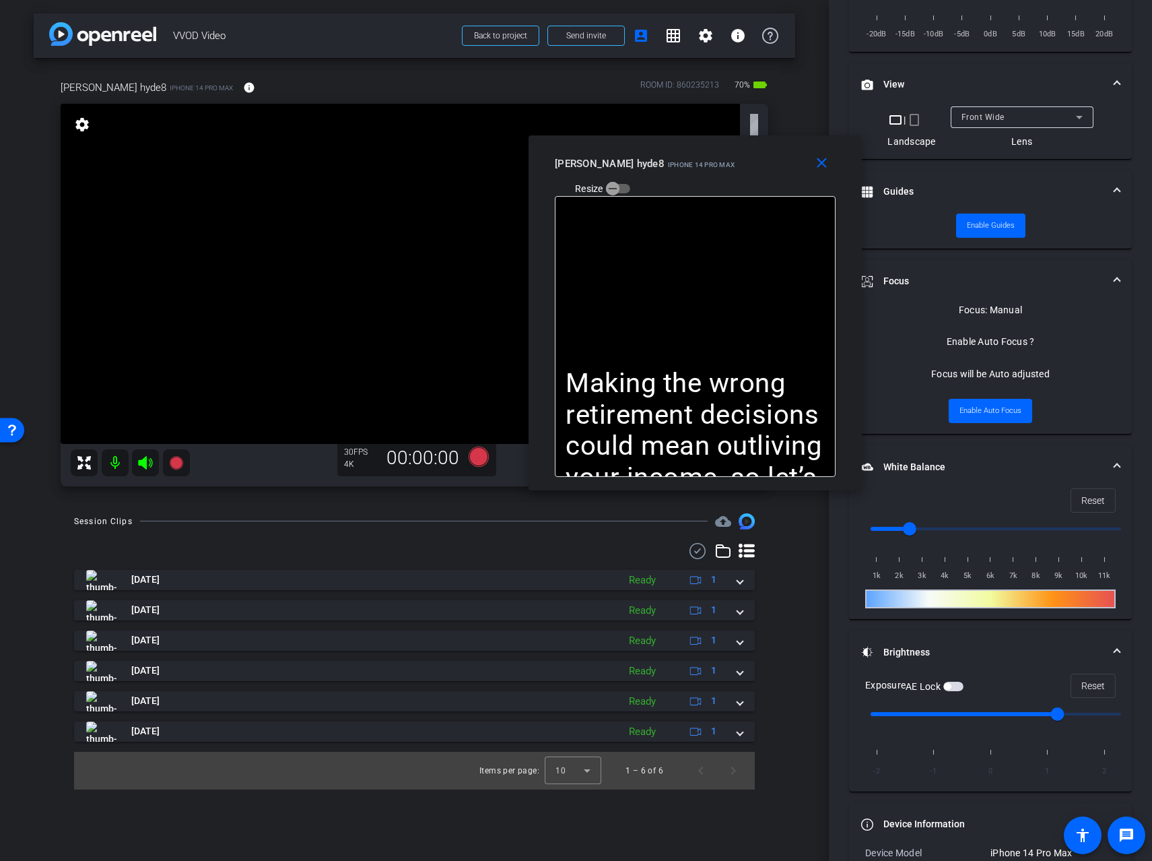
scroll to position [474, 0]
drag, startPoint x: 910, startPoint y: 523, endPoint x: 919, endPoint y: 523, distance: 9.4
click at [919, 523] on input "range" at bounding box center [996, 527] width 279 height 30
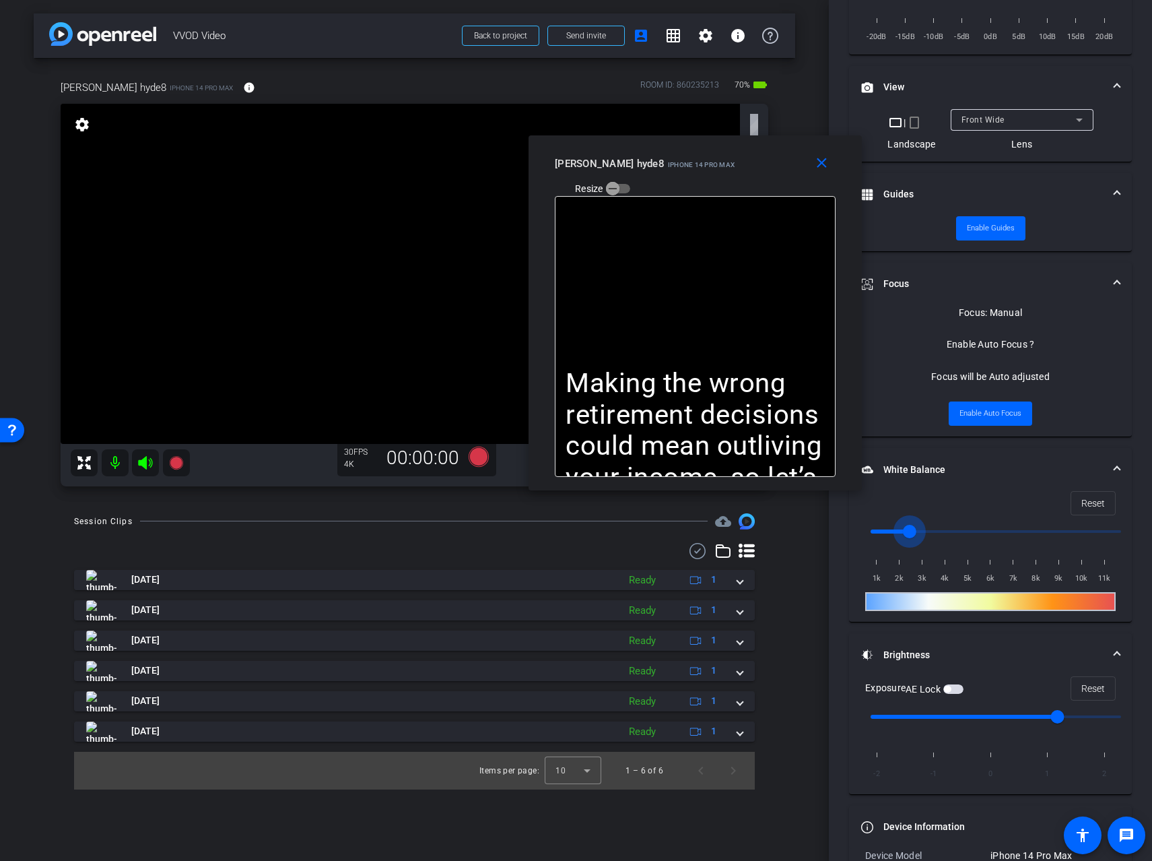
click at [914, 524] on input "range" at bounding box center [996, 532] width 279 height 30
click at [1097, 500] on span "Reset" at bounding box center [1094, 503] width 24 height 26
drag, startPoint x: 871, startPoint y: 532, endPoint x: 907, endPoint y: 525, distance: 37.0
click at [907, 526] on input "range" at bounding box center [996, 532] width 279 height 30
drag, startPoint x: 908, startPoint y: 527, endPoint x: 918, endPoint y: 527, distance: 10.1
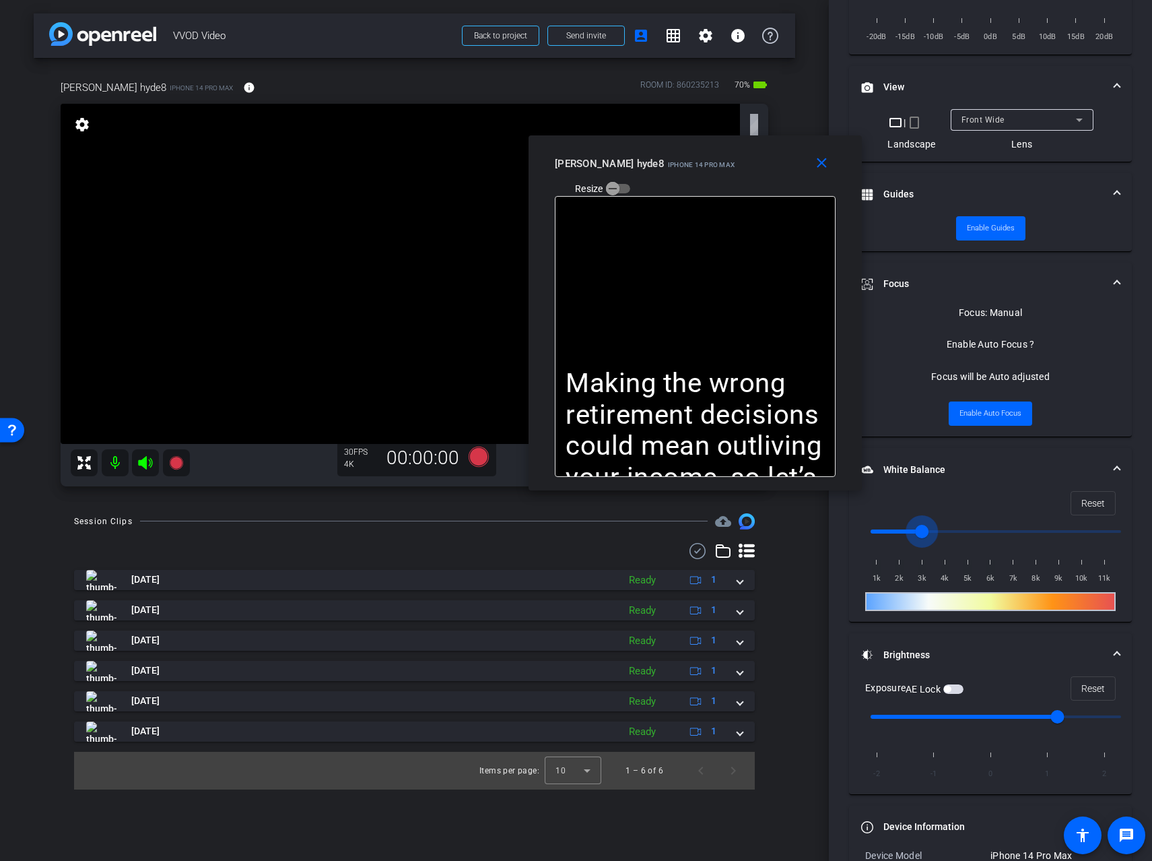
click at [918, 527] on input "range" at bounding box center [996, 532] width 279 height 30
click at [1094, 504] on span "Reset" at bounding box center [1094, 503] width 24 height 26
type input "1000"
click at [1095, 691] on span "Reset" at bounding box center [1094, 688] width 24 height 26
click at [959, 688] on span "button" at bounding box center [953, 688] width 20 height 9
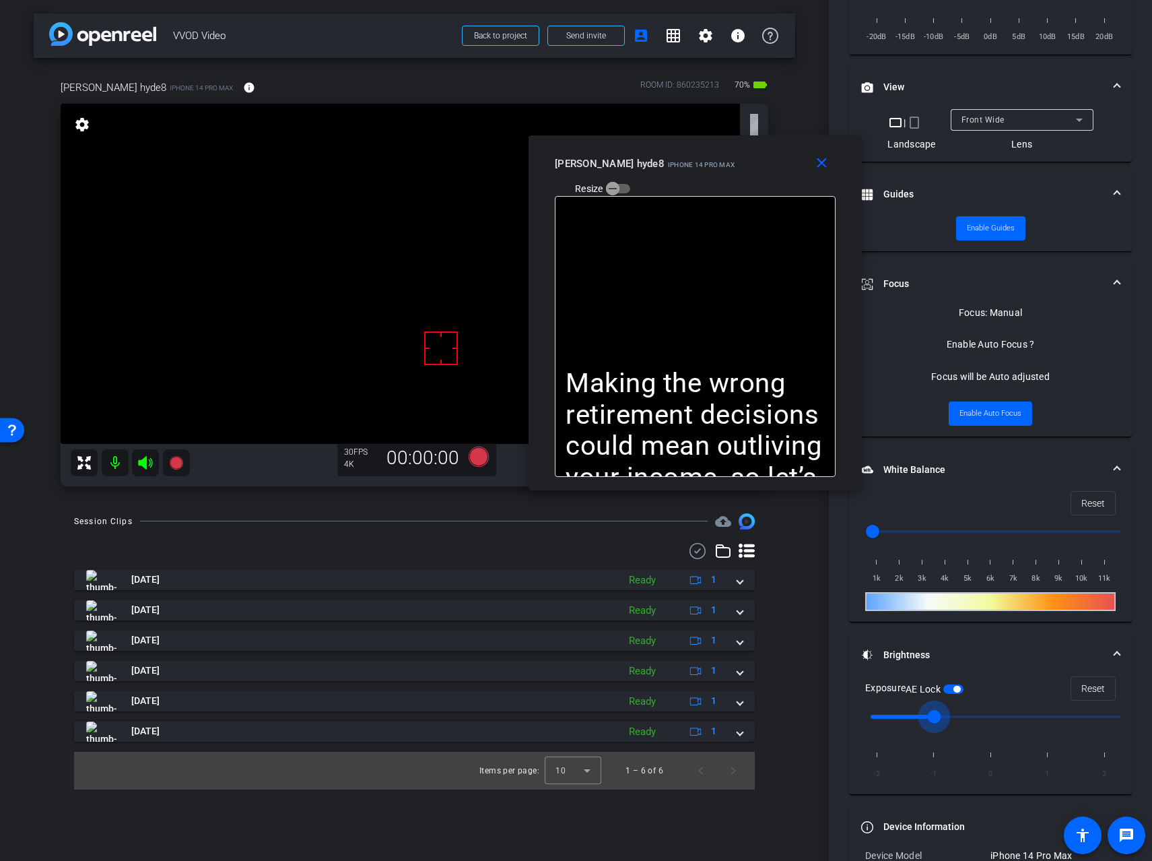
drag, startPoint x: 997, startPoint y: 717, endPoint x: 962, endPoint y: 716, distance: 35.0
click at [962, 717] on input "range" at bounding box center [996, 717] width 279 height 30
drag, startPoint x: 939, startPoint y: 712, endPoint x: 968, endPoint y: 711, distance: 29.0
type input "0"
click at [968, 711] on input "range" at bounding box center [996, 717] width 279 height 30
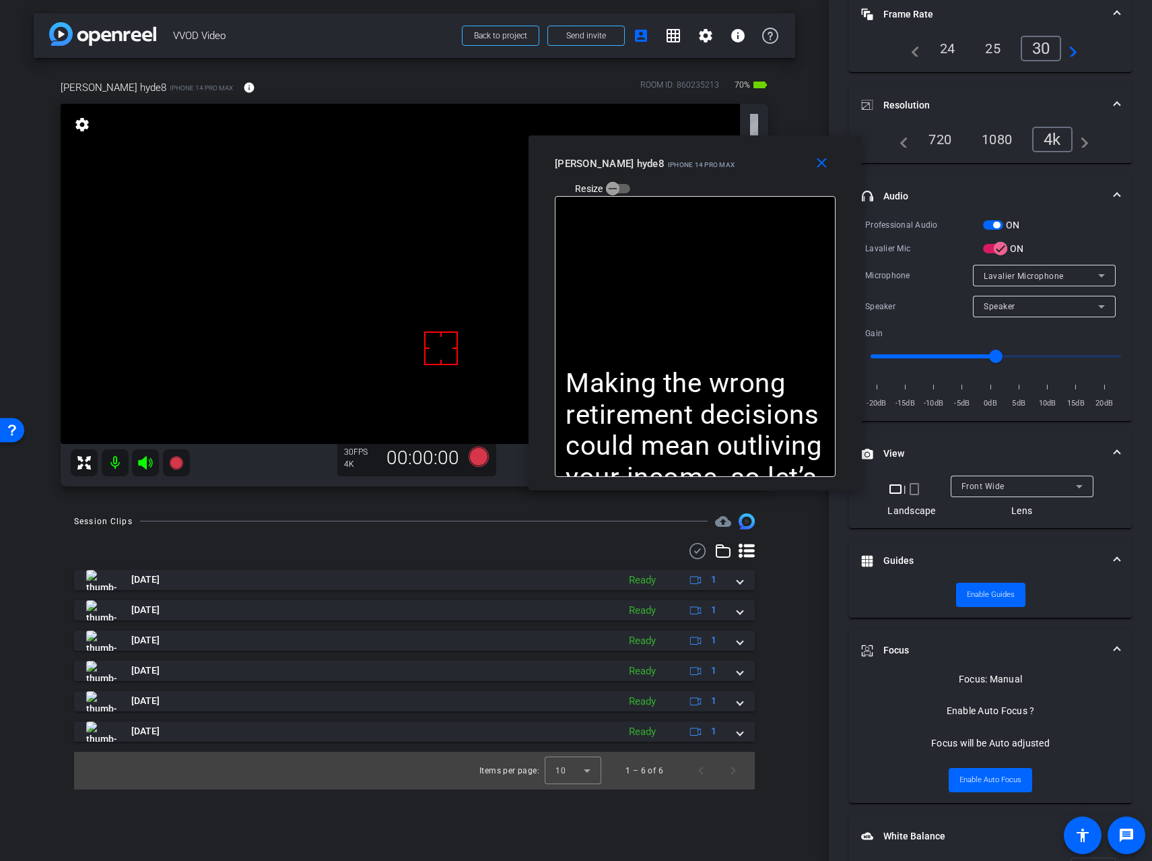
scroll to position [0, 0]
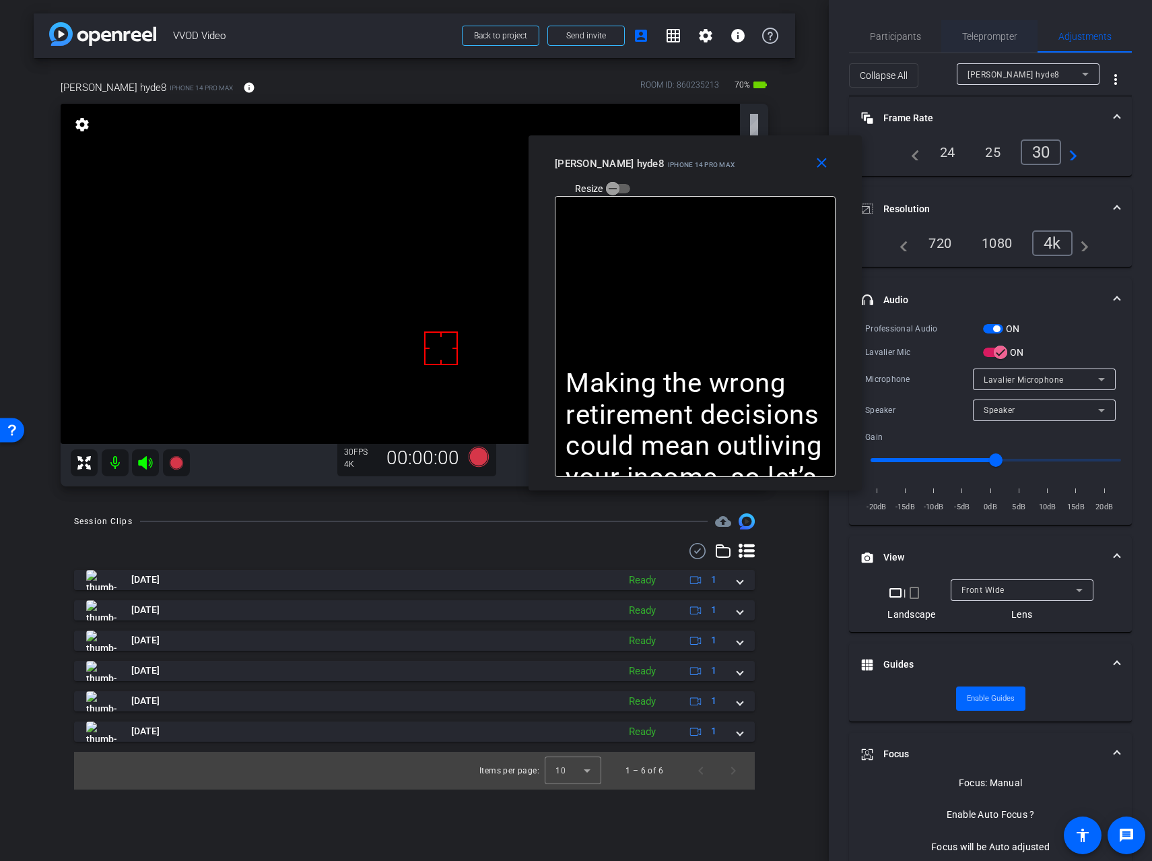
click at [981, 38] on span "Teleprompter" at bounding box center [989, 36] width 55 height 9
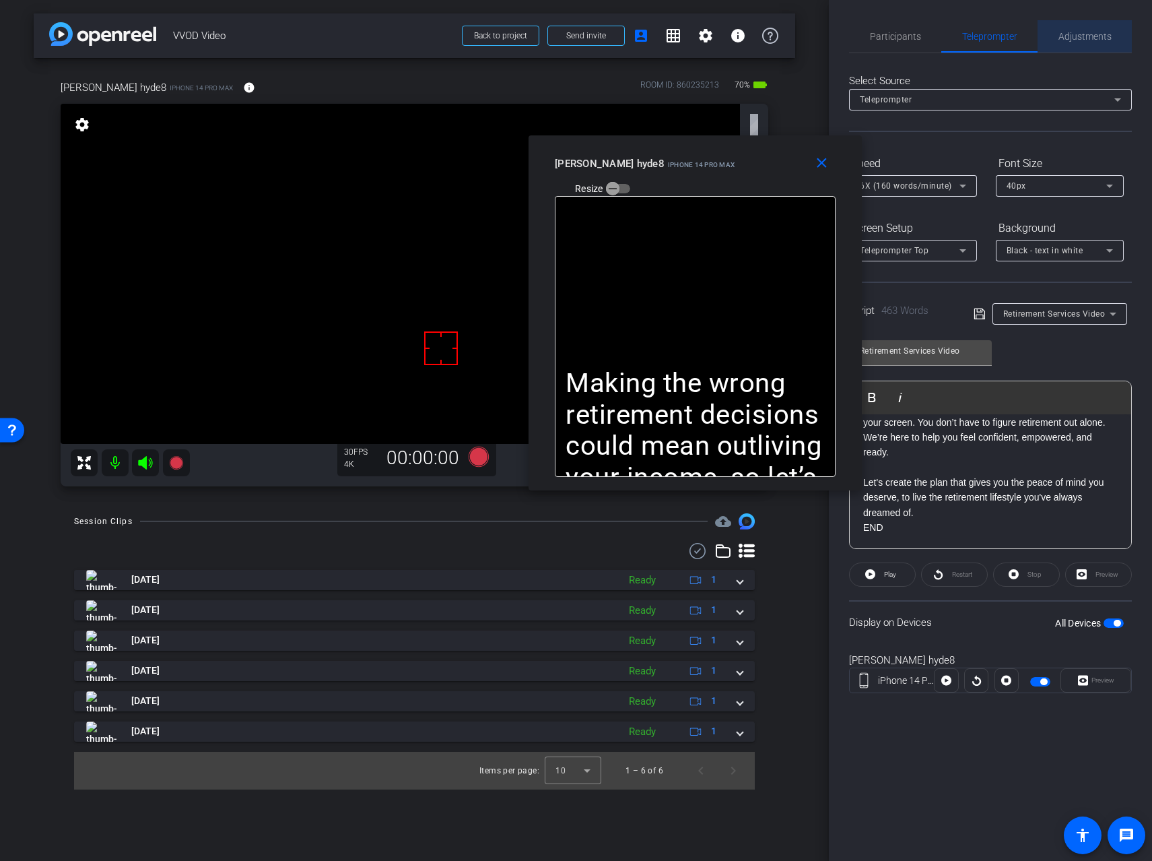
click at [1081, 35] on span "Adjustments" at bounding box center [1085, 36] width 53 height 9
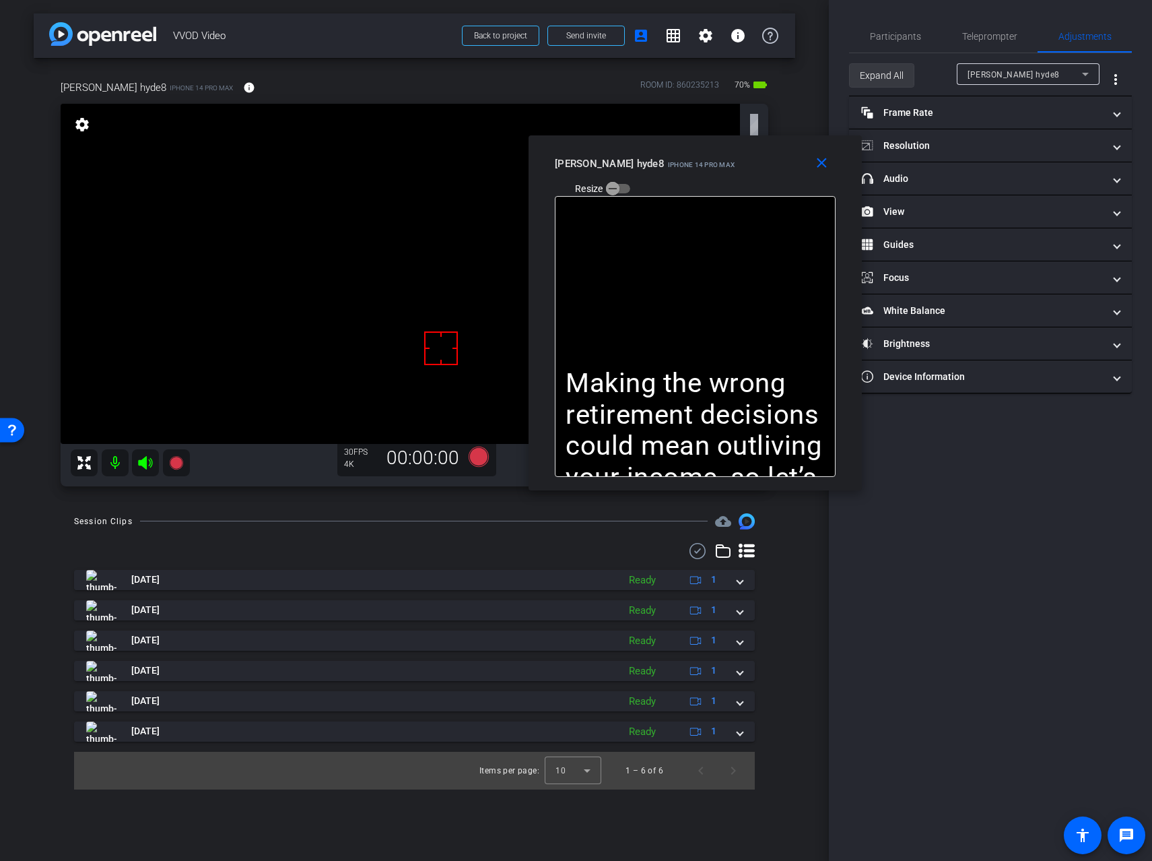
click at [886, 73] on span "Expand All" at bounding box center [882, 76] width 44 height 26
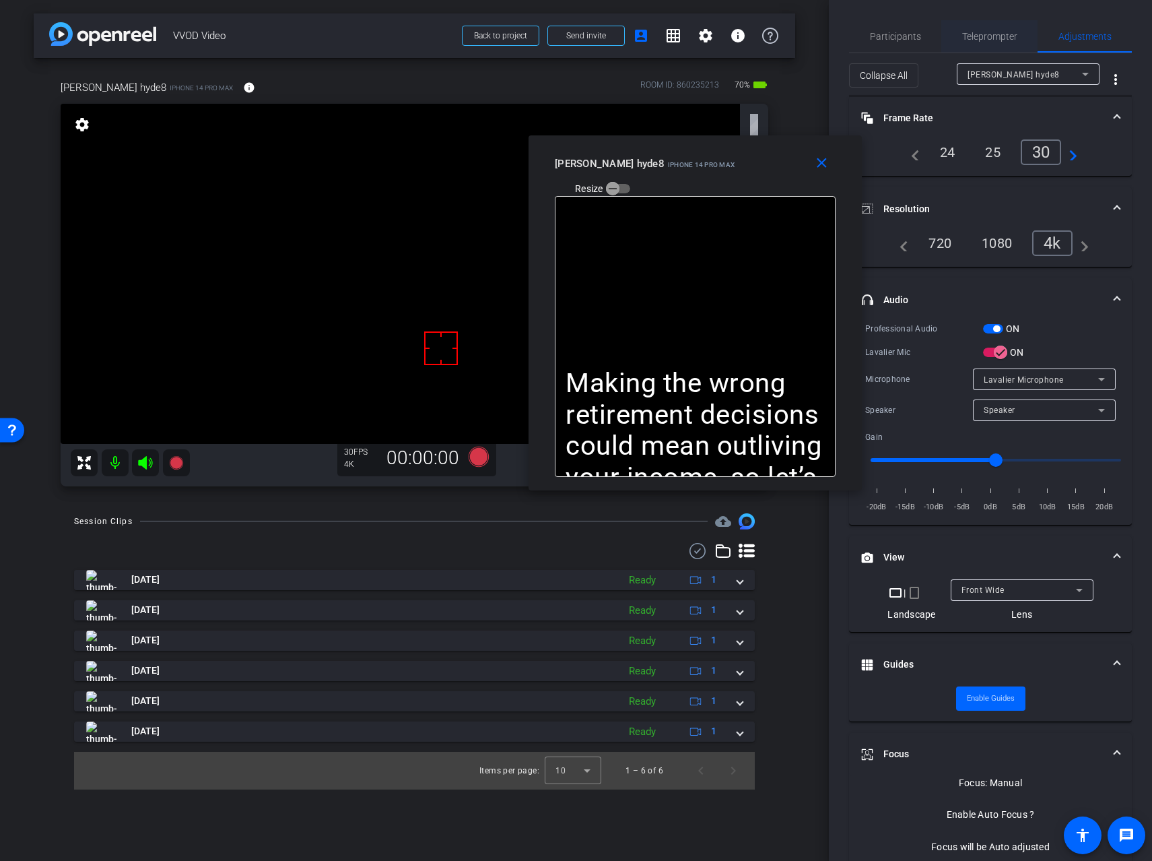
click at [988, 26] on span "Teleprompter" at bounding box center [989, 36] width 55 height 32
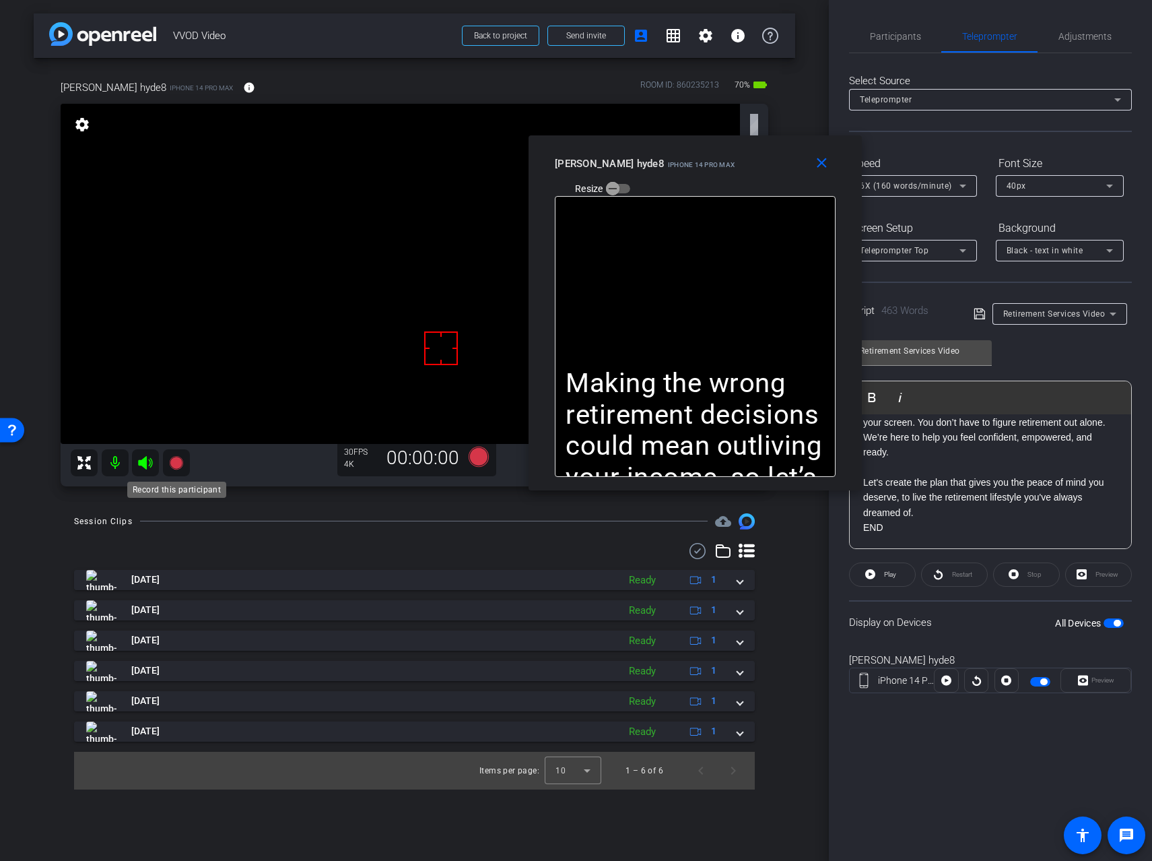
click at [171, 461] on icon at bounding box center [175, 461] width 13 height 13
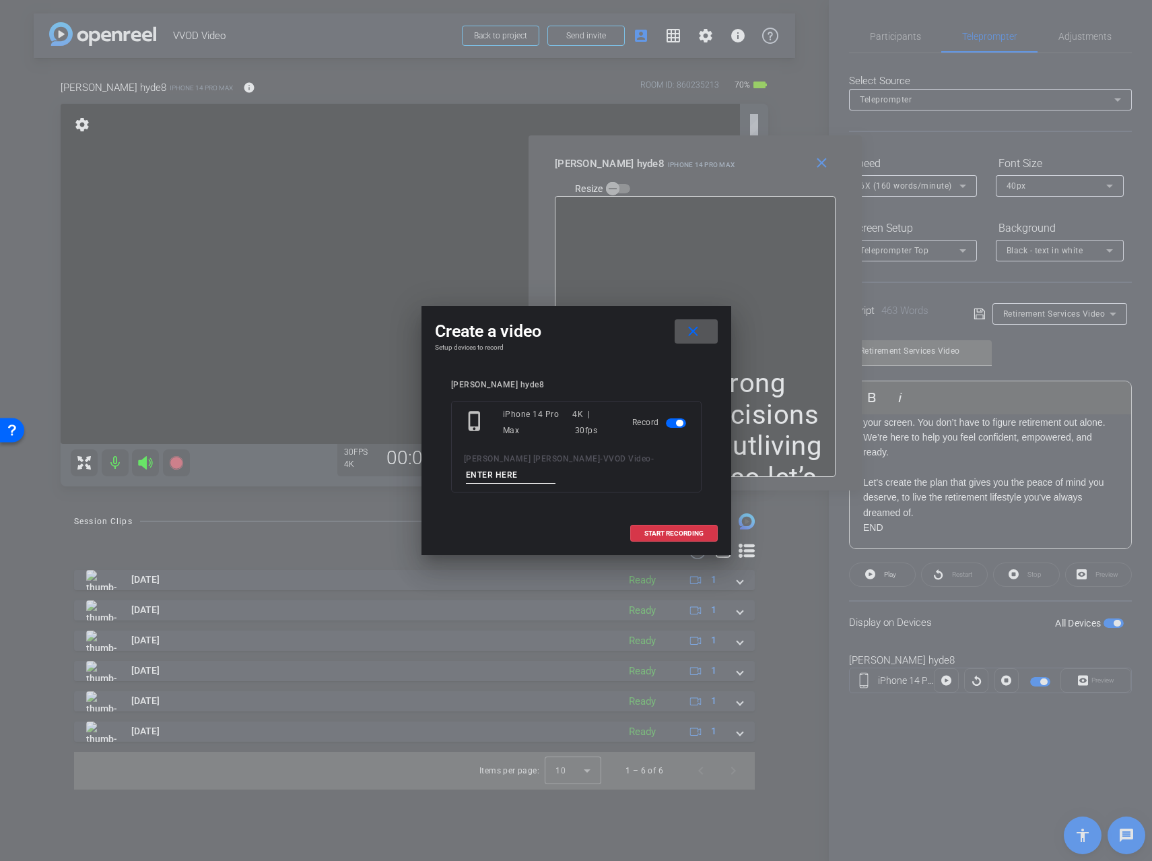
click at [556, 467] on input at bounding box center [511, 475] width 90 height 17
type input "Take1"
click at [686, 524] on span at bounding box center [674, 533] width 86 height 32
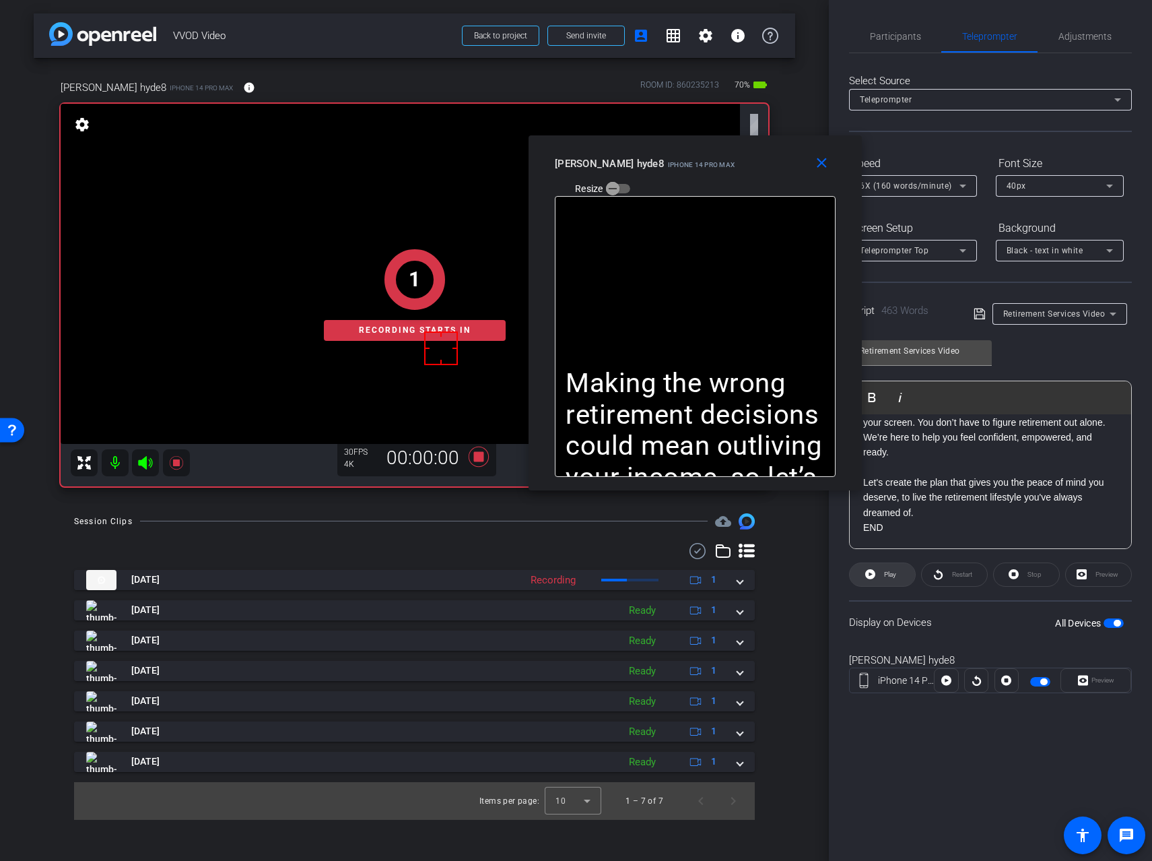
click at [881, 576] on span "Play" at bounding box center [888, 574] width 15 height 19
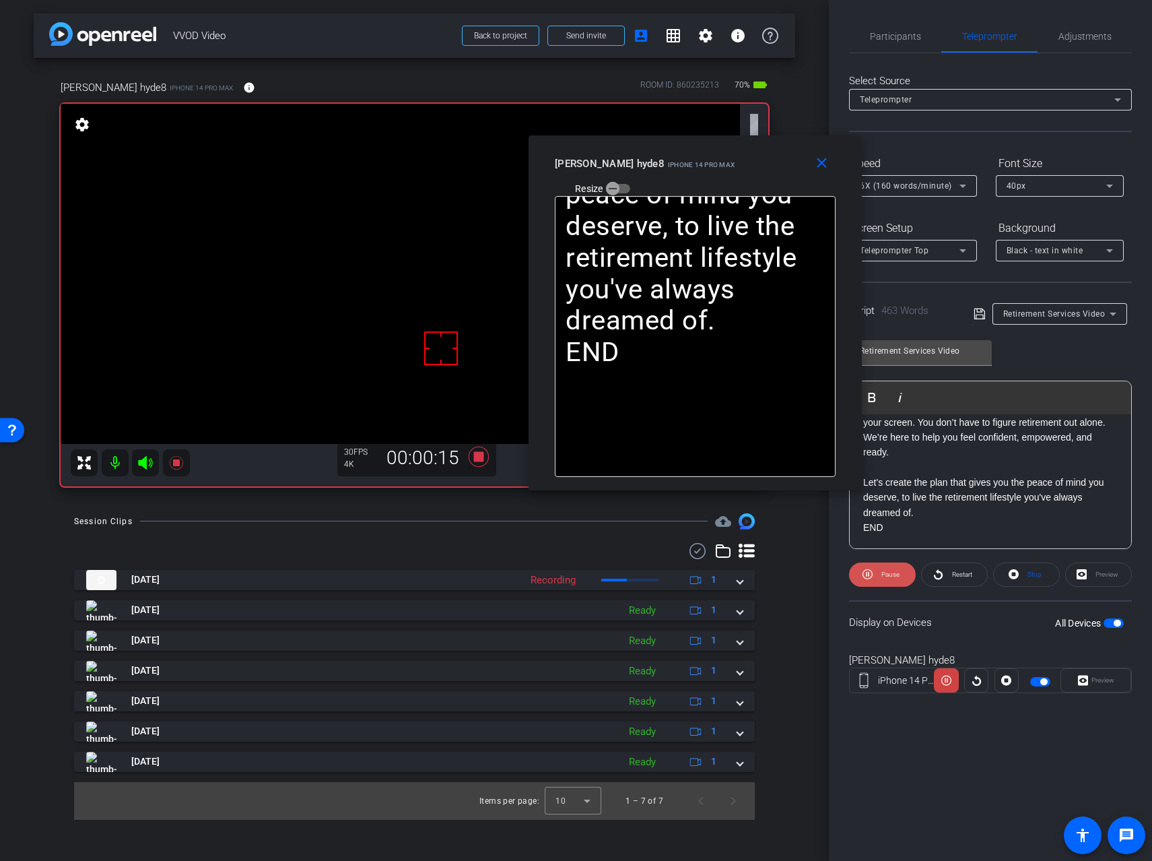
click at [875, 579] on span at bounding box center [882, 574] width 67 height 32
click at [875, 579] on span at bounding box center [882, 574] width 65 height 32
click at [875, 579] on span at bounding box center [882, 574] width 67 height 32
click at [875, 579] on span at bounding box center [882, 574] width 65 height 32
click at [828, 160] on mat-icon "close" at bounding box center [821, 163] width 17 height 17
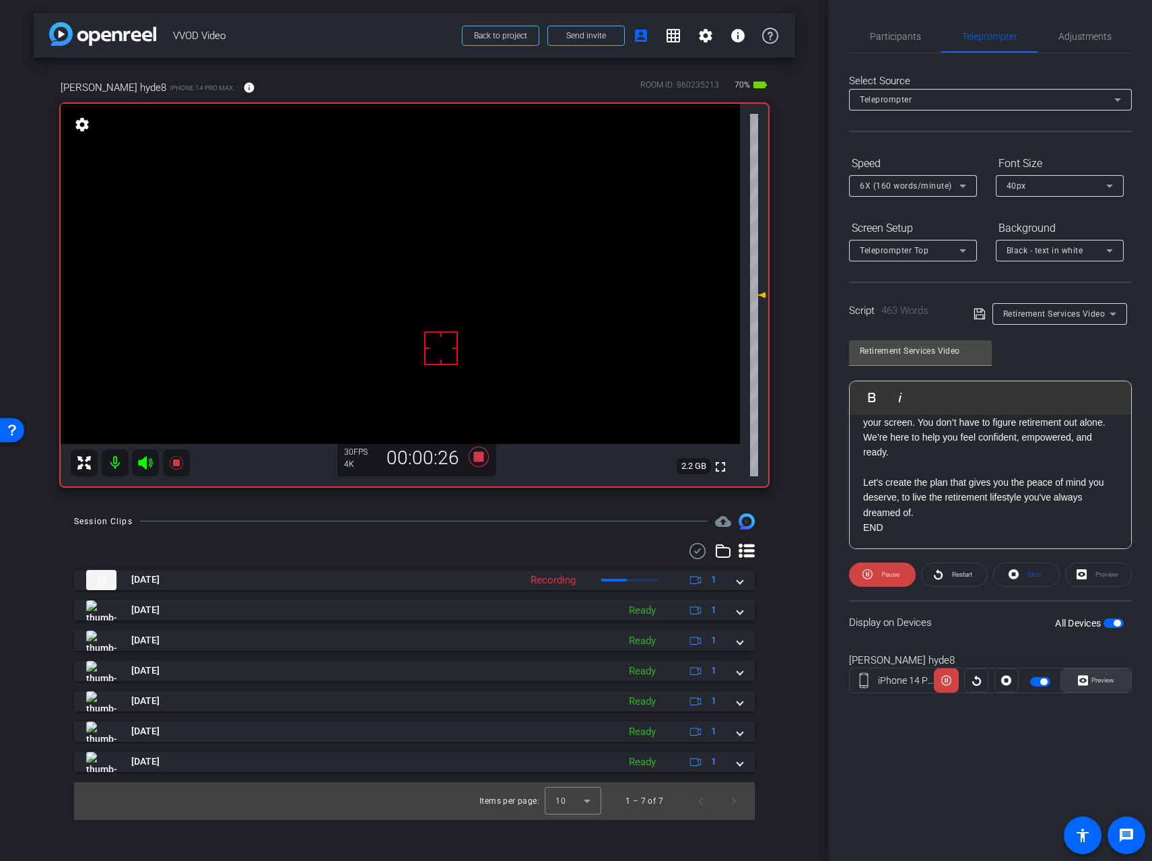
click at [1104, 682] on span "Preview" at bounding box center [1103, 679] width 23 height 7
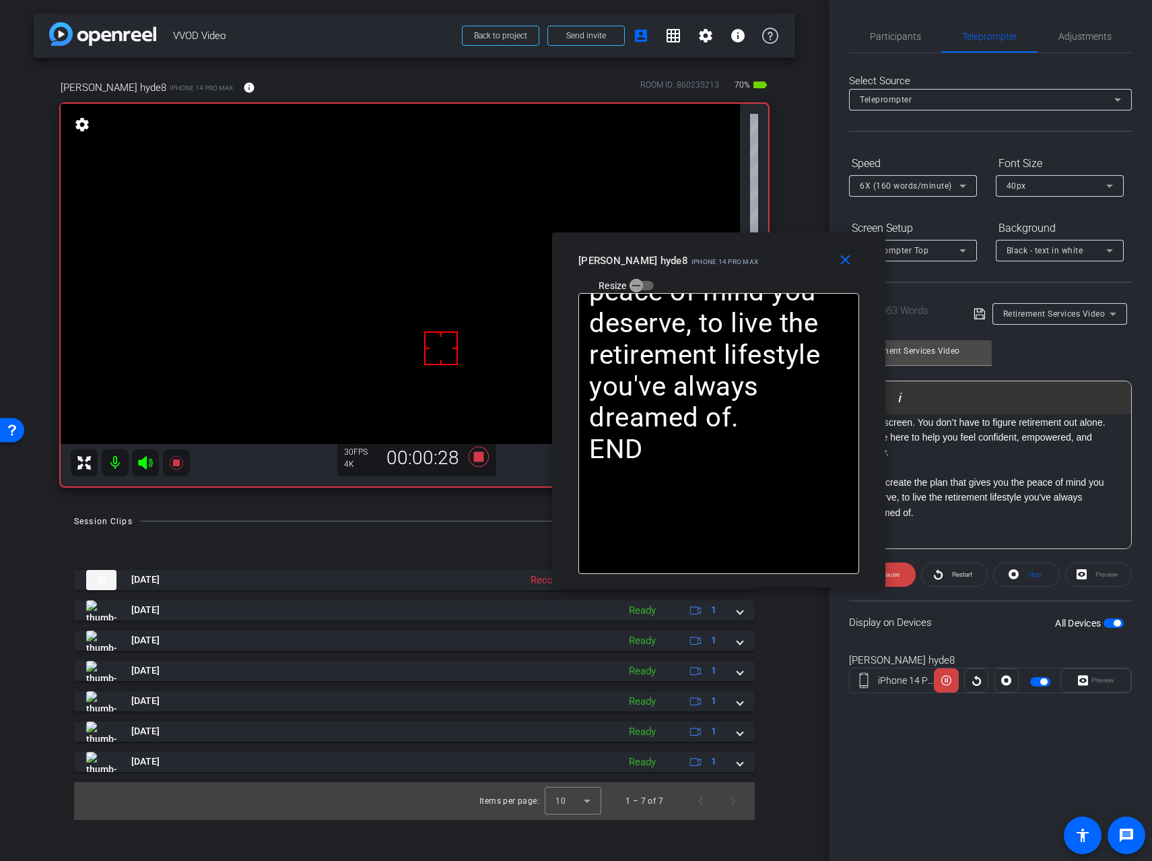
drag, startPoint x: 583, startPoint y: 263, endPoint x: 728, endPoint y: 241, distance: 146.4
click at [728, 241] on div "close [PERSON_NAME] hyde8 iPhone 14 Pro Max Resize" at bounding box center [718, 262] width 333 height 61
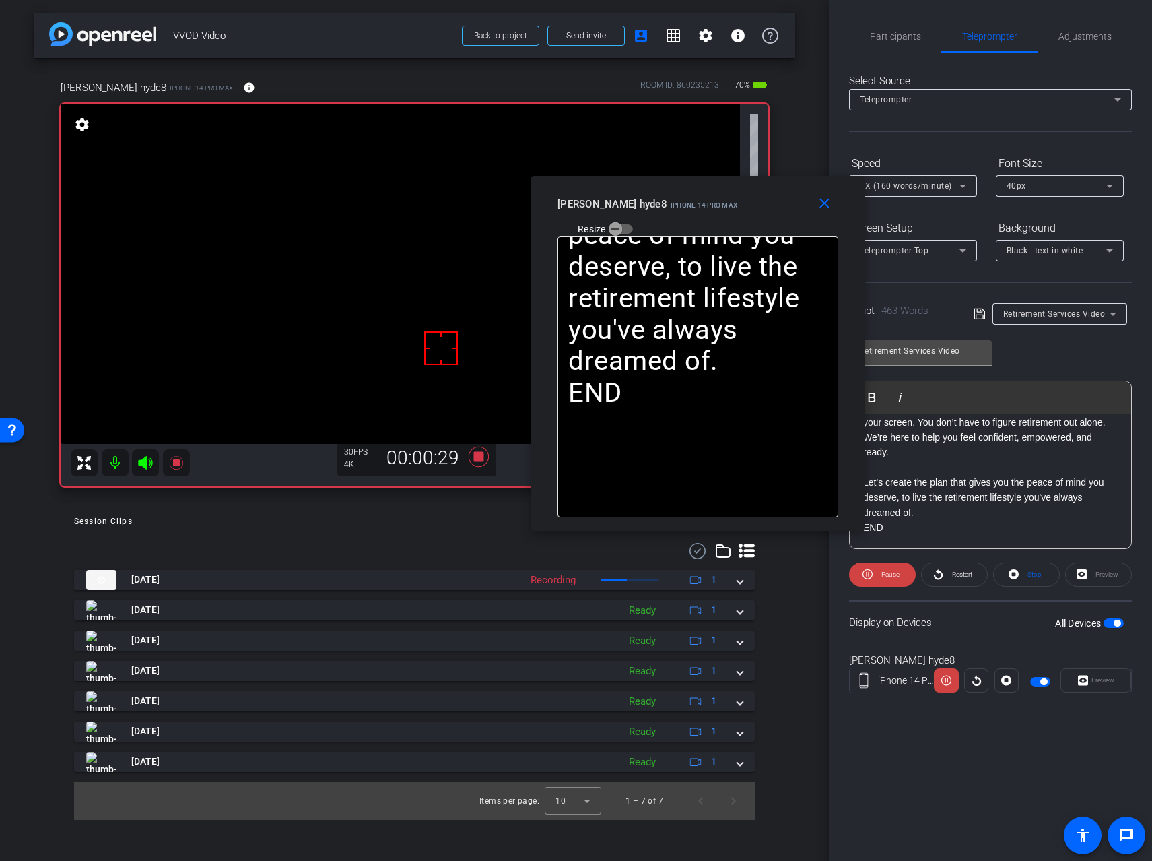
drag, startPoint x: 745, startPoint y: 251, endPoint x: 722, endPoint y: 195, distance: 60.7
click at [722, 195] on div "[PERSON_NAME] hyde8 iPhone 14 Pro Max Resize" at bounding box center [703, 216] width 291 height 48
click at [888, 581] on span "Pause" at bounding box center [889, 574] width 22 height 19
click at [888, 581] on span "Play" at bounding box center [888, 574] width 15 height 19
click at [885, 574] on span "Pause" at bounding box center [891, 573] width 18 height 7
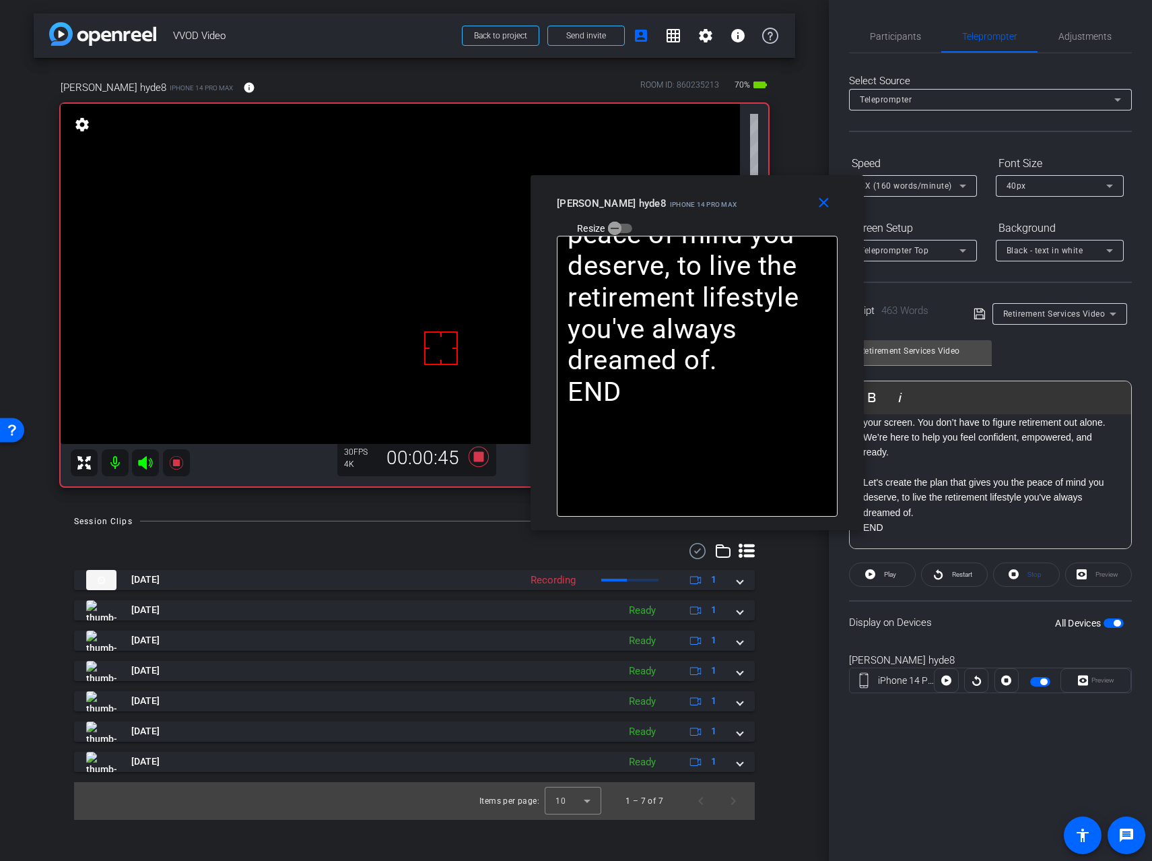
click at [885, 574] on span "Play" at bounding box center [890, 573] width 12 height 7
click at [880, 579] on span "Pause" at bounding box center [889, 574] width 22 height 19
click at [881, 579] on span "Play" at bounding box center [888, 574] width 15 height 19
click at [880, 579] on span "Pause" at bounding box center [889, 574] width 22 height 19
click at [880, 579] on span at bounding box center [882, 574] width 65 height 32
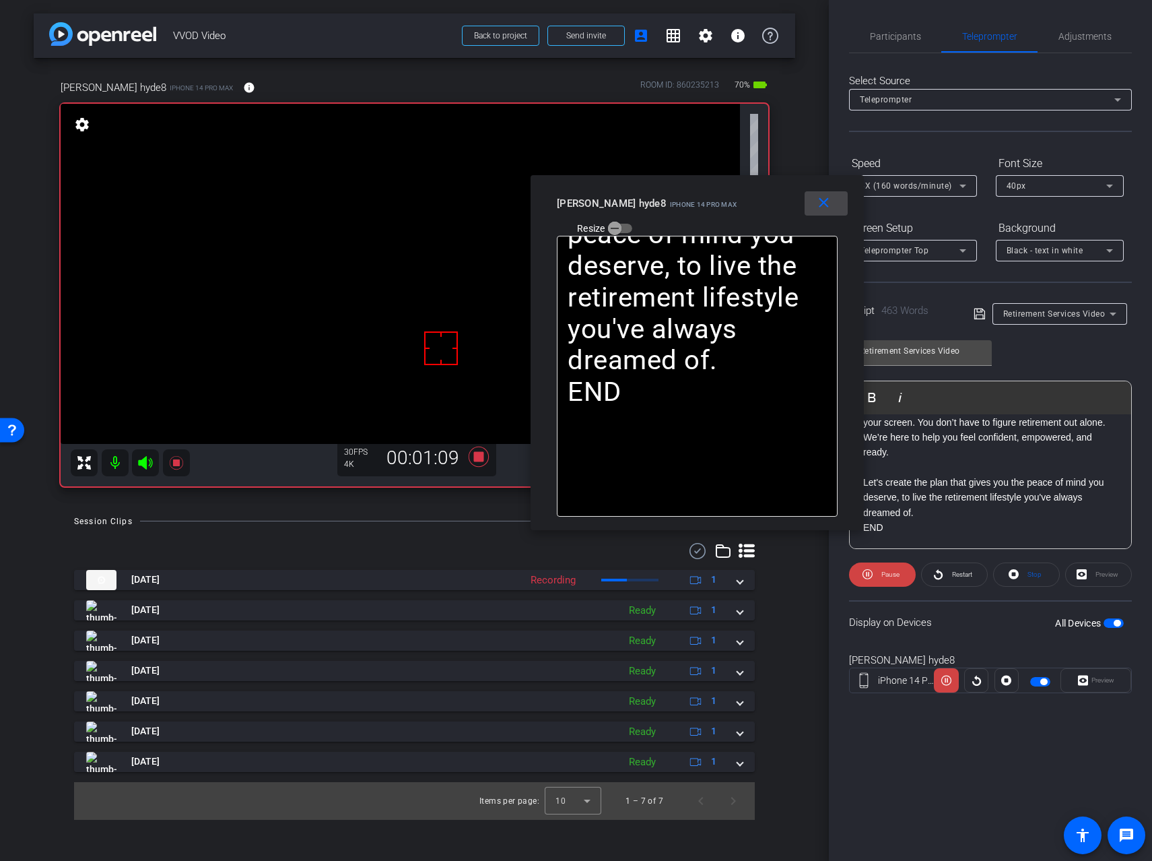
click at [819, 203] on mat-icon "close" at bounding box center [824, 203] width 17 height 17
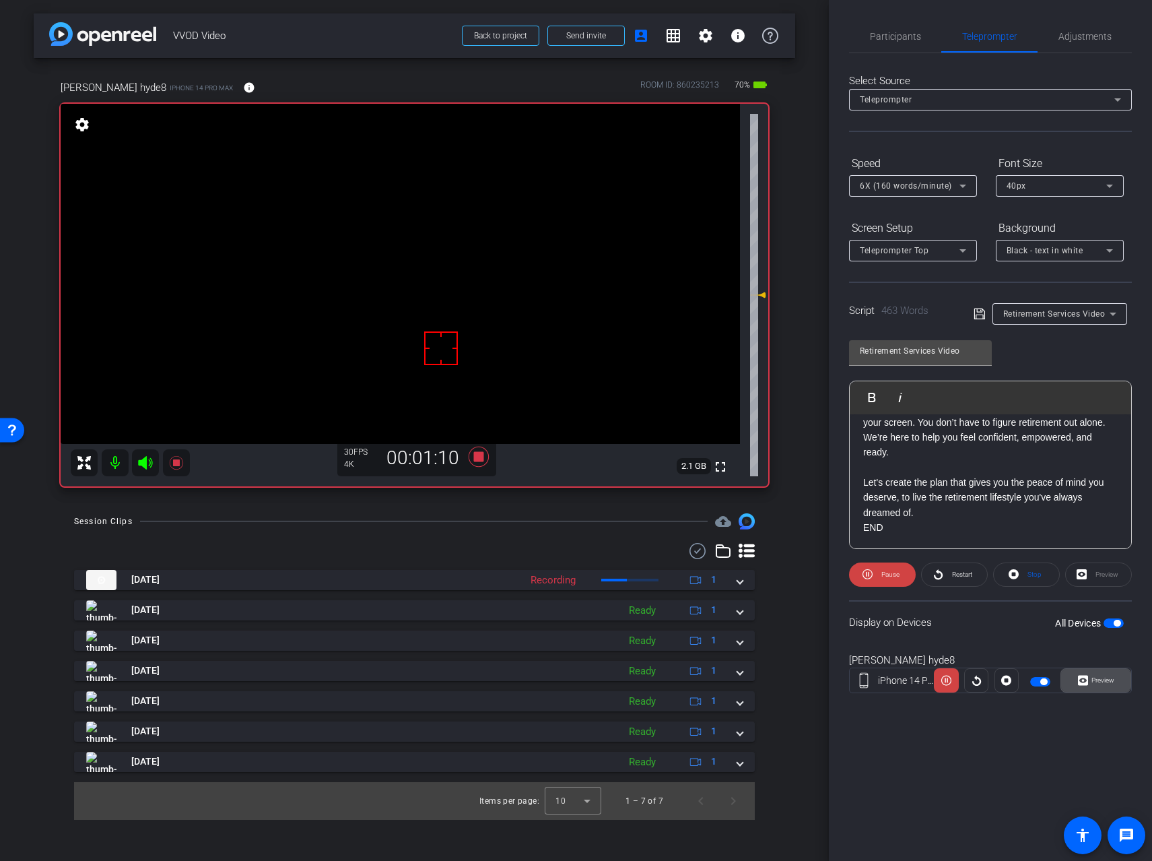
click at [1096, 678] on span "Preview" at bounding box center [1103, 679] width 23 height 7
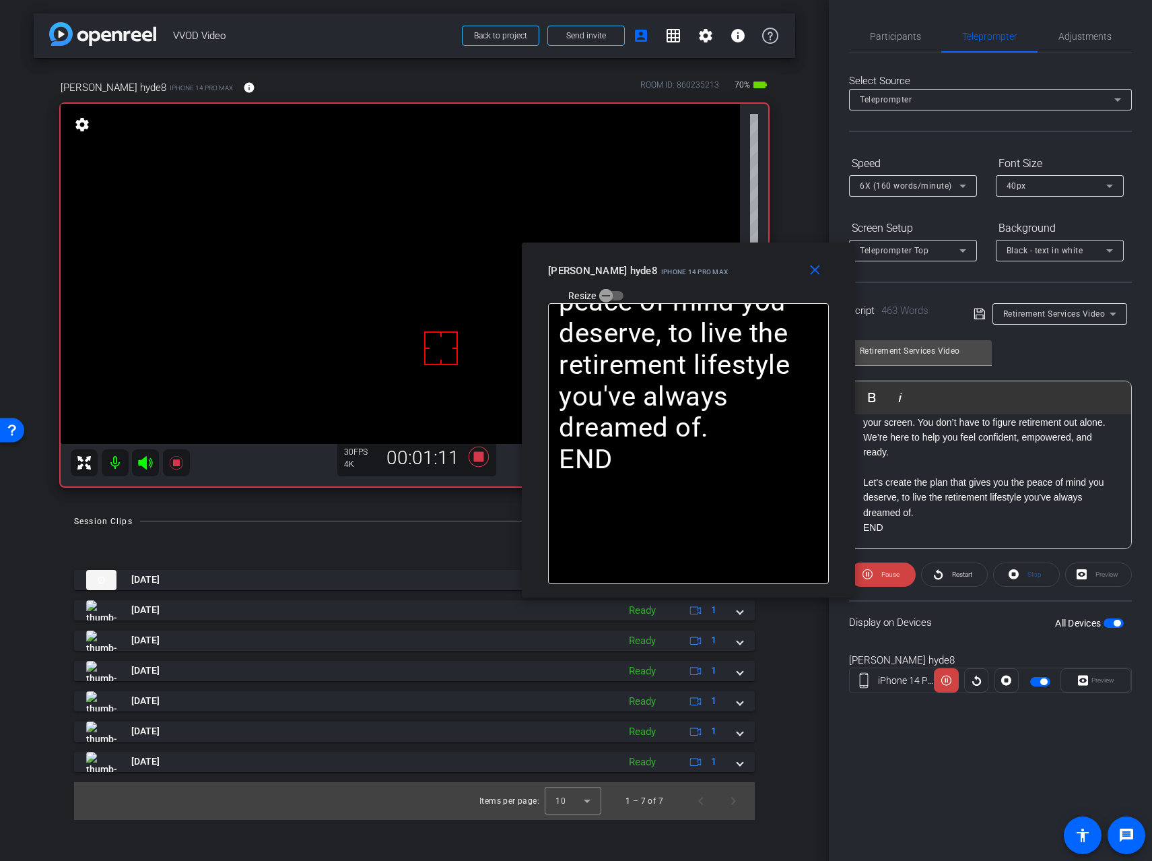
drag, startPoint x: 620, startPoint y: 261, endPoint x: 733, endPoint y: 251, distance: 113.0
click at [733, 251] on div "close [PERSON_NAME] hyde8 iPhone 14 Pro Max Resize" at bounding box center [688, 272] width 333 height 61
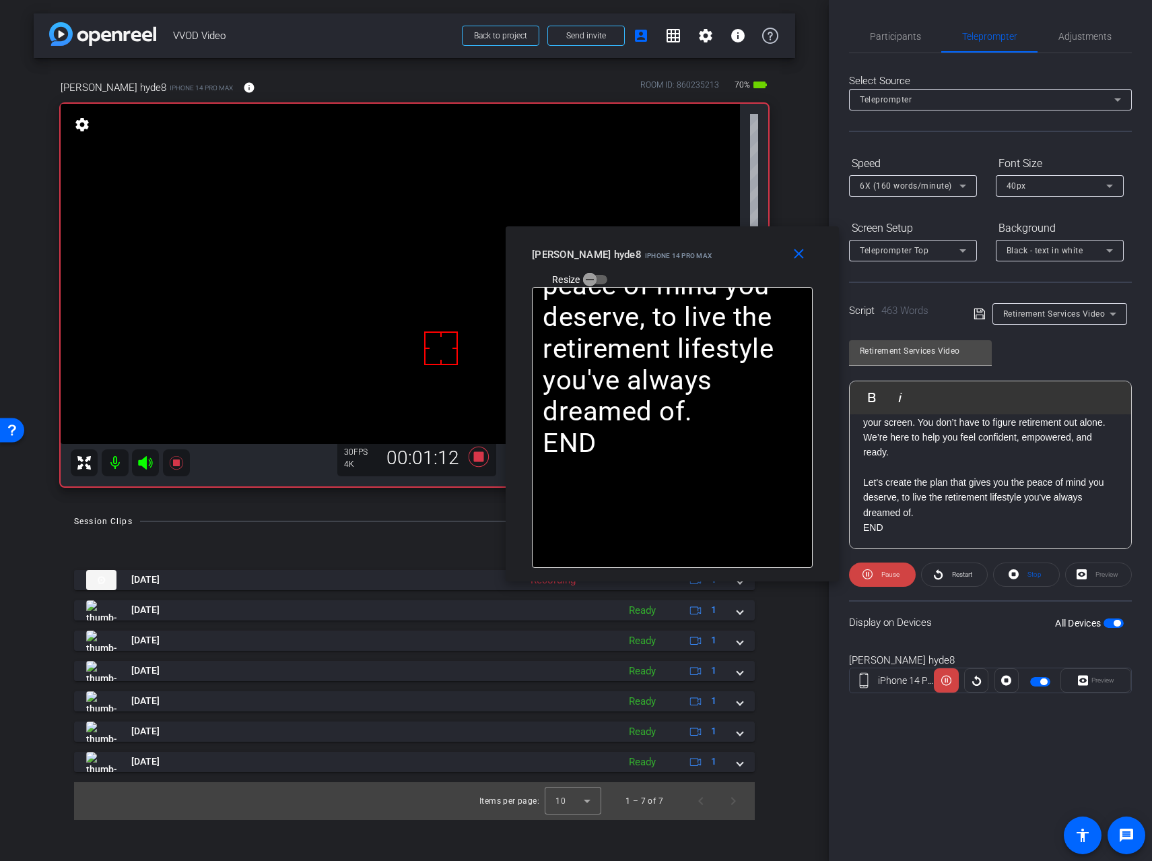
drag, startPoint x: 723, startPoint y: 252, endPoint x: 706, endPoint y: 234, distance: 24.3
click at [706, 234] on div "close [PERSON_NAME] hyde8 iPhone 14 Pro Max Resize" at bounding box center [672, 256] width 333 height 61
click at [885, 573] on span "Pause" at bounding box center [891, 573] width 18 height 7
click at [885, 573] on span "Play" at bounding box center [890, 573] width 12 height 7
click at [885, 573] on span "Pause" at bounding box center [891, 573] width 18 height 7
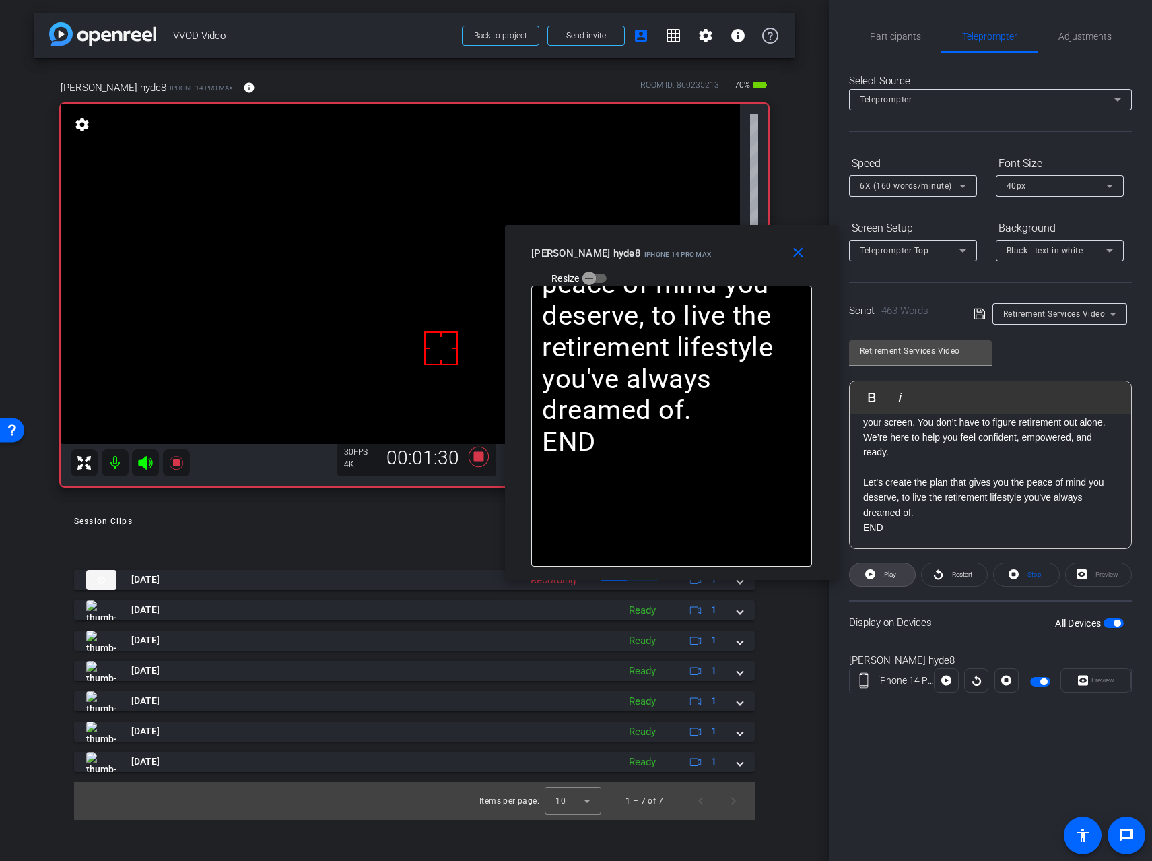
click at [885, 573] on span "Play" at bounding box center [890, 573] width 12 height 7
click at [885, 573] on span "Pause" at bounding box center [891, 573] width 18 height 7
click at [885, 573] on span "Play" at bounding box center [890, 573] width 12 height 7
click at [885, 573] on span "Pause" at bounding box center [891, 573] width 18 height 7
click at [885, 573] on span "Play" at bounding box center [890, 573] width 12 height 7
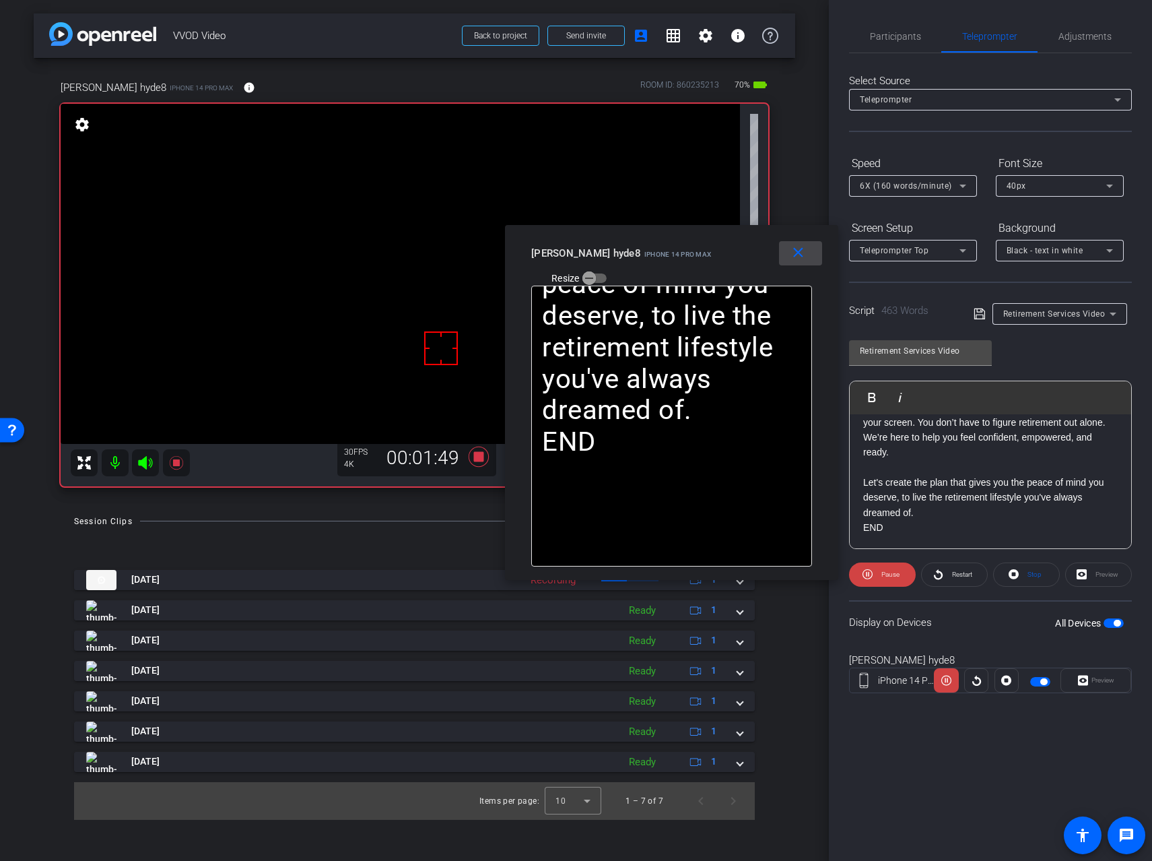
click at [797, 255] on mat-icon "close" at bounding box center [798, 252] width 17 height 17
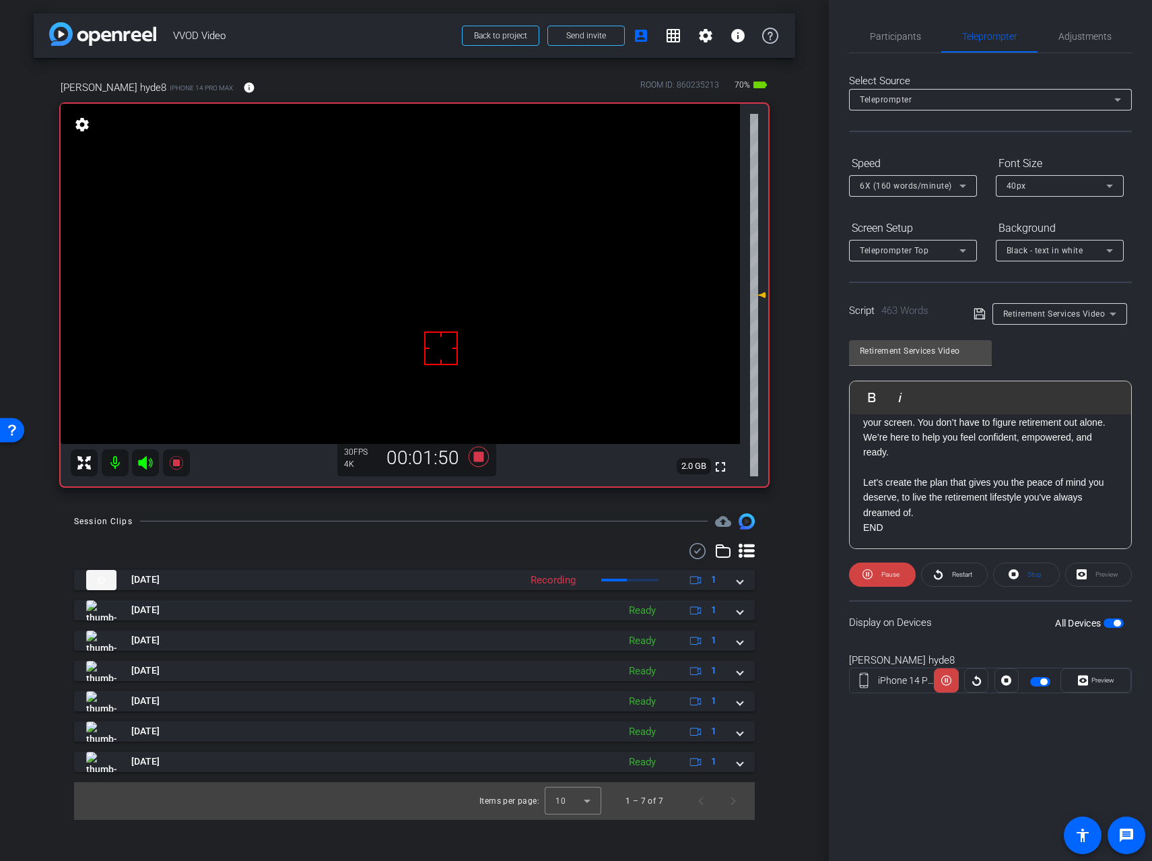
drag, startPoint x: 1088, startPoint y: 684, endPoint x: 1018, endPoint y: 645, distance: 80.8
click at [1088, 684] on span "Preview" at bounding box center [1101, 680] width 26 height 19
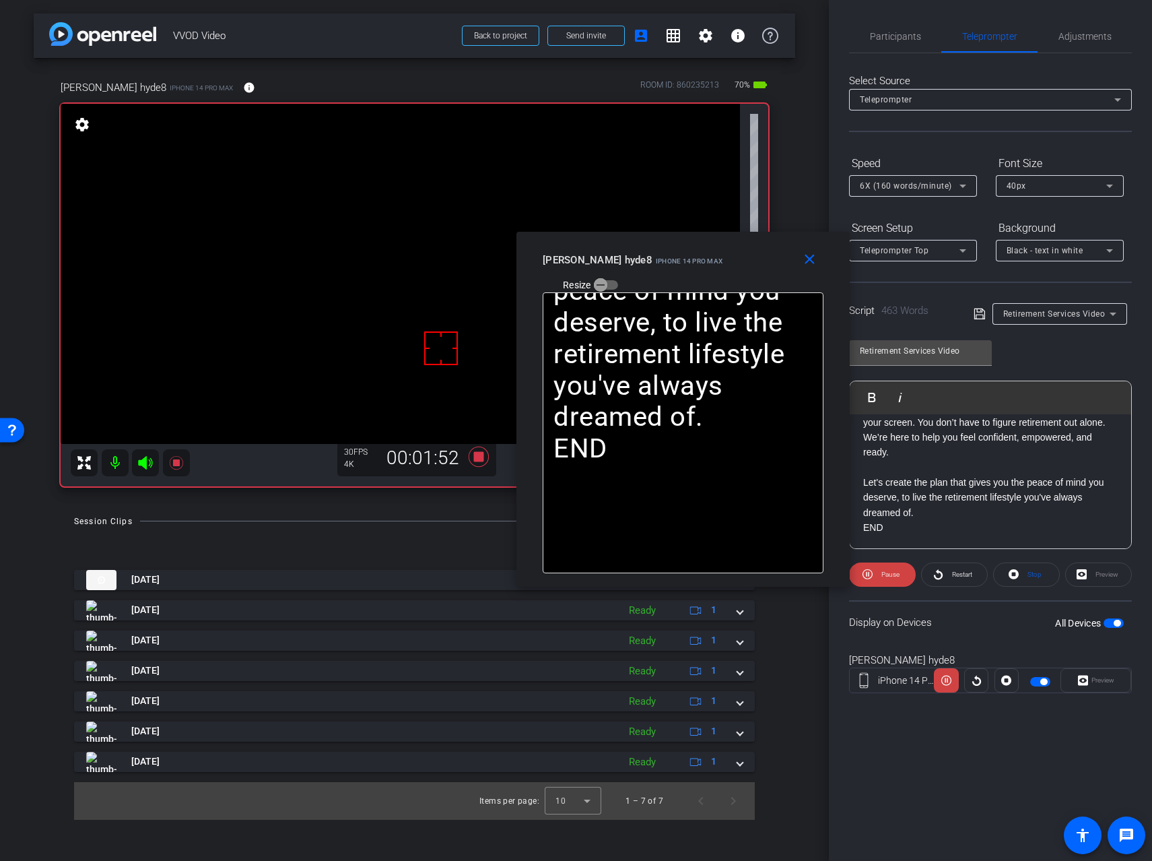
drag, startPoint x: 637, startPoint y: 263, endPoint x: 812, endPoint y: 323, distance: 185.1
click at [745, 241] on div "close [PERSON_NAME] hyde8 iPhone 14 Pro Max Resize" at bounding box center [683, 262] width 333 height 61
click at [894, 572] on span "Pause" at bounding box center [891, 573] width 18 height 7
click at [894, 572] on span "Play" at bounding box center [890, 573] width 12 height 7
click at [894, 572] on span "Pause" at bounding box center [891, 573] width 18 height 7
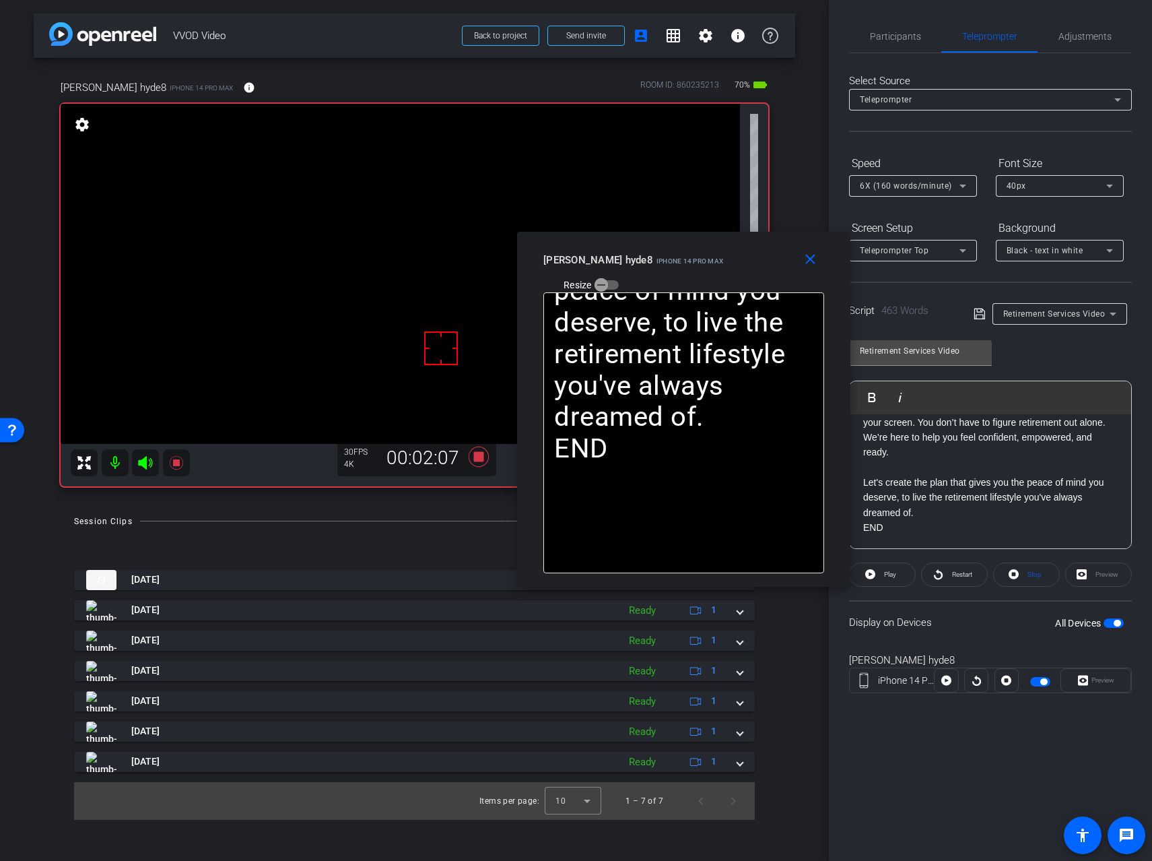
click at [894, 572] on span "Play" at bounding box center [890, 573] width 12 height 7
click at [809, 260] on mat-icon "close" at bounding box center [810, 259] width 17 height 17
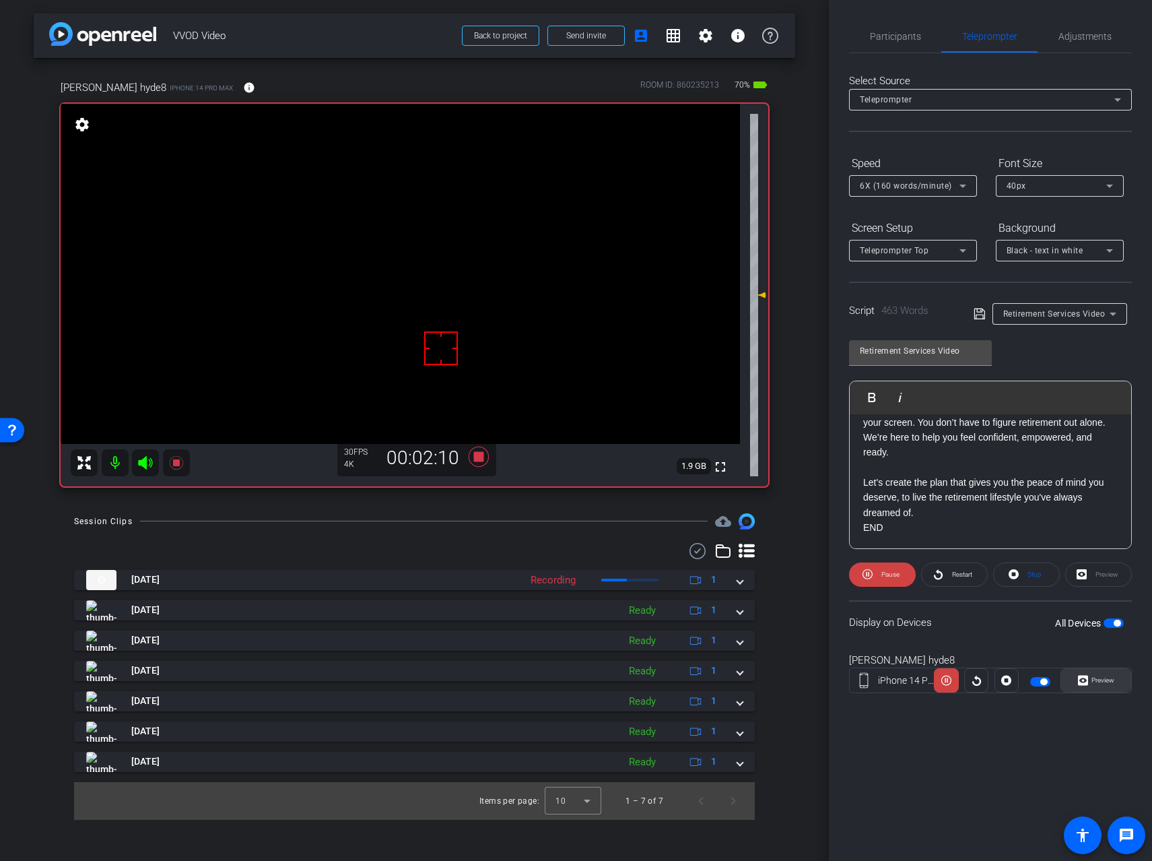
click at [1085, 673] on icon at bounding box center [1083, 680] width 10 height 20
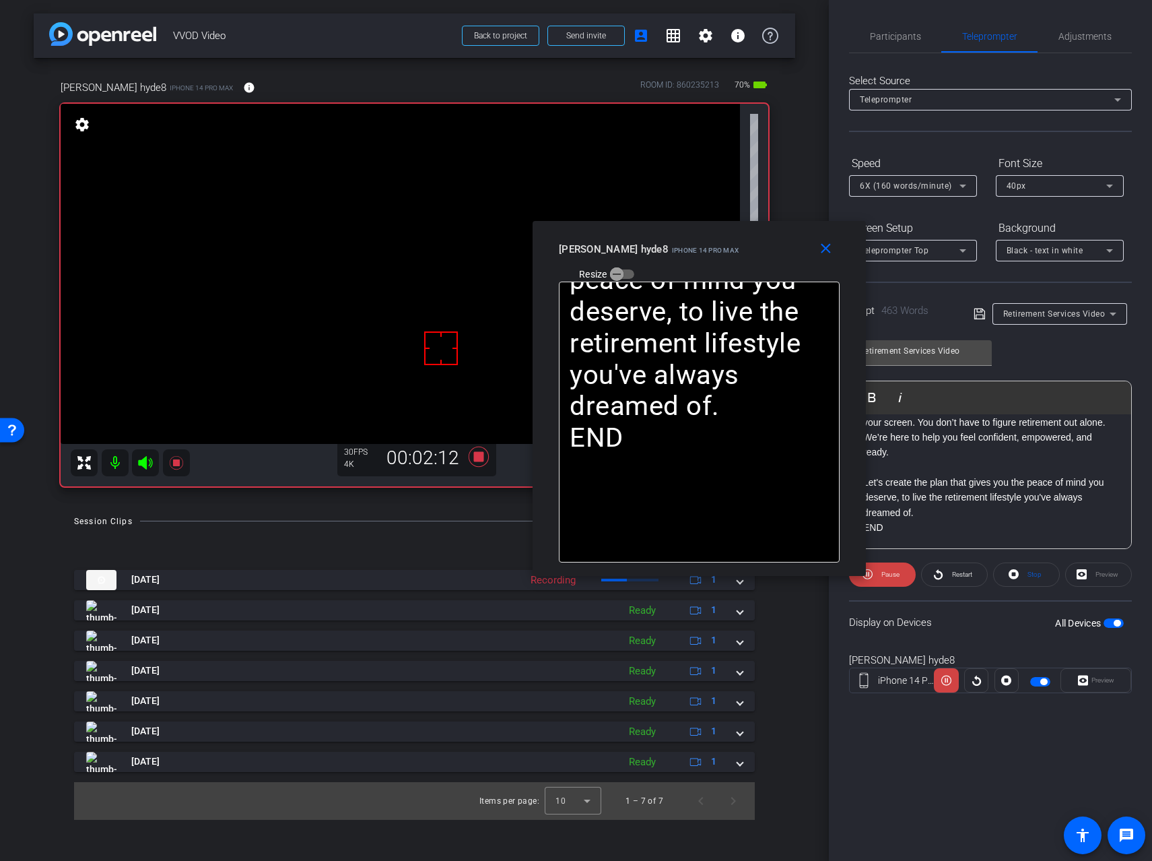
drag, startPoint x: 617, startPoint y: 261, endPoint x: 740, endPoint y: 228, distance: 127.4
click at [740, 228] on div "close [PERSON_NAME] hyde8 iPhone 14 Pro Max Resize" at bounding box center [699, 251] width 333 height 61
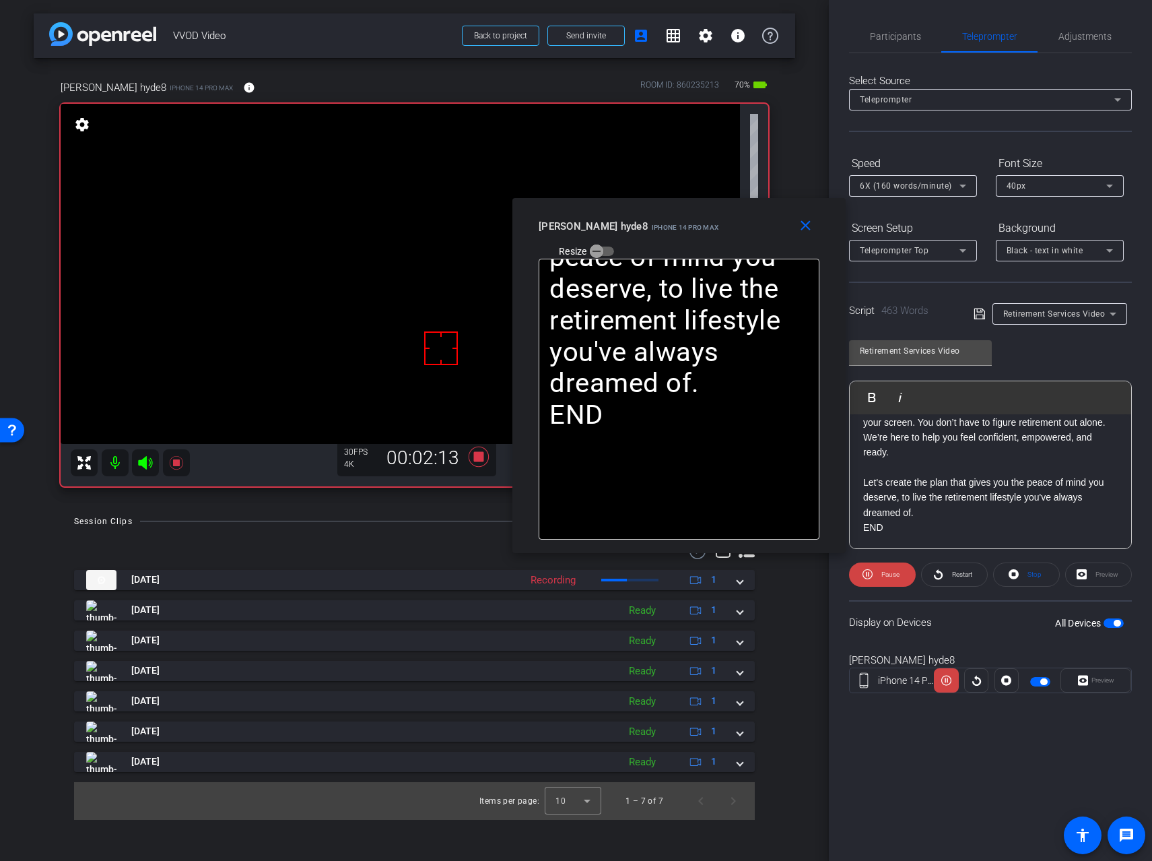
drag, startPoint x: 725, startPoint y: 238, endPoint x: 702, endPoint y: 212, distance: 33.9
click at [702, 214] on div "[PERSON_NAME] hyde8 iPhone 14 Pro Max Resize" at bounding box center [684, 238] width 291 height 48
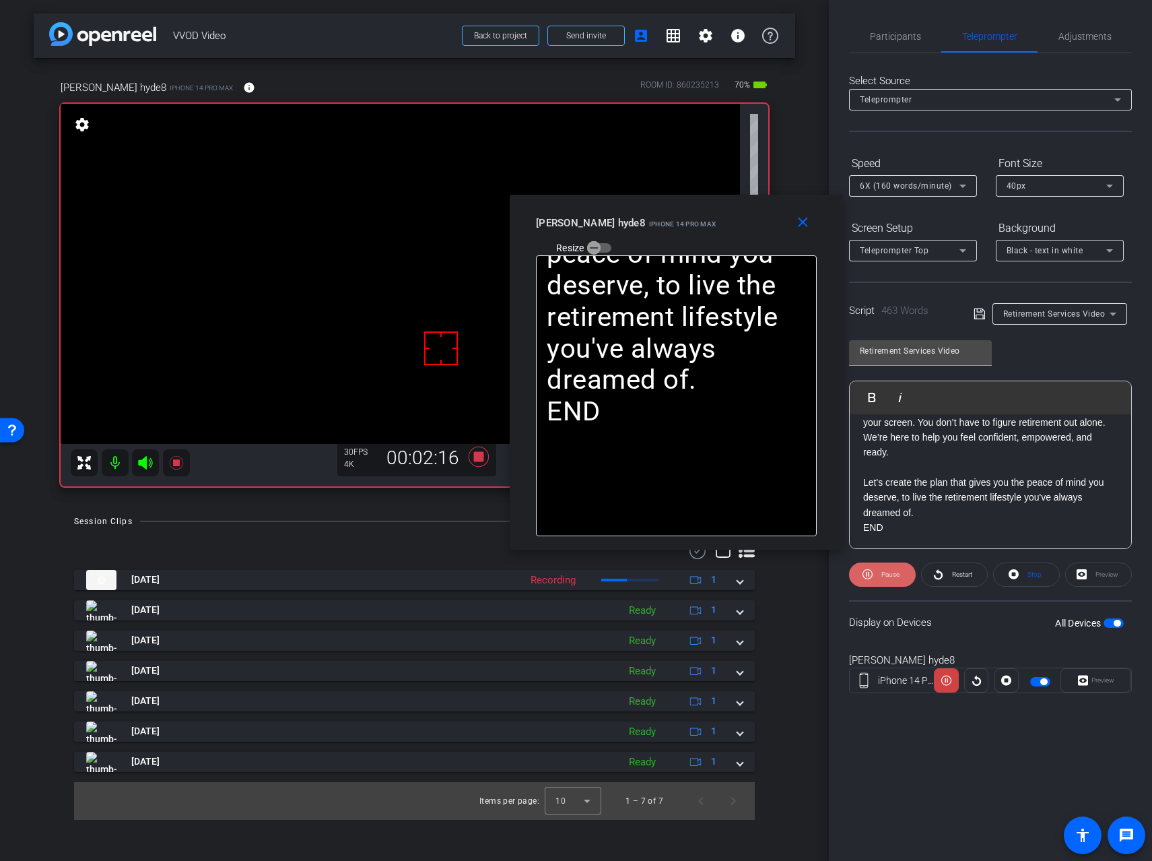
click at [886, 574] on span "Pause" at bounding box center [891, 573] width 18 height 7
click at [886, 574] on span "Play" at bounding box center [890, 573] width 12 height 7
click at [886, 574] on span "Pause" at bounding box center [891, 573] width 18 height 7
click at [886, 574] on span "Play" at bounding box center [890, 573] width 12 height 7
click at [877, 575] on span at bounding box center [882, 574] width 67 height 32
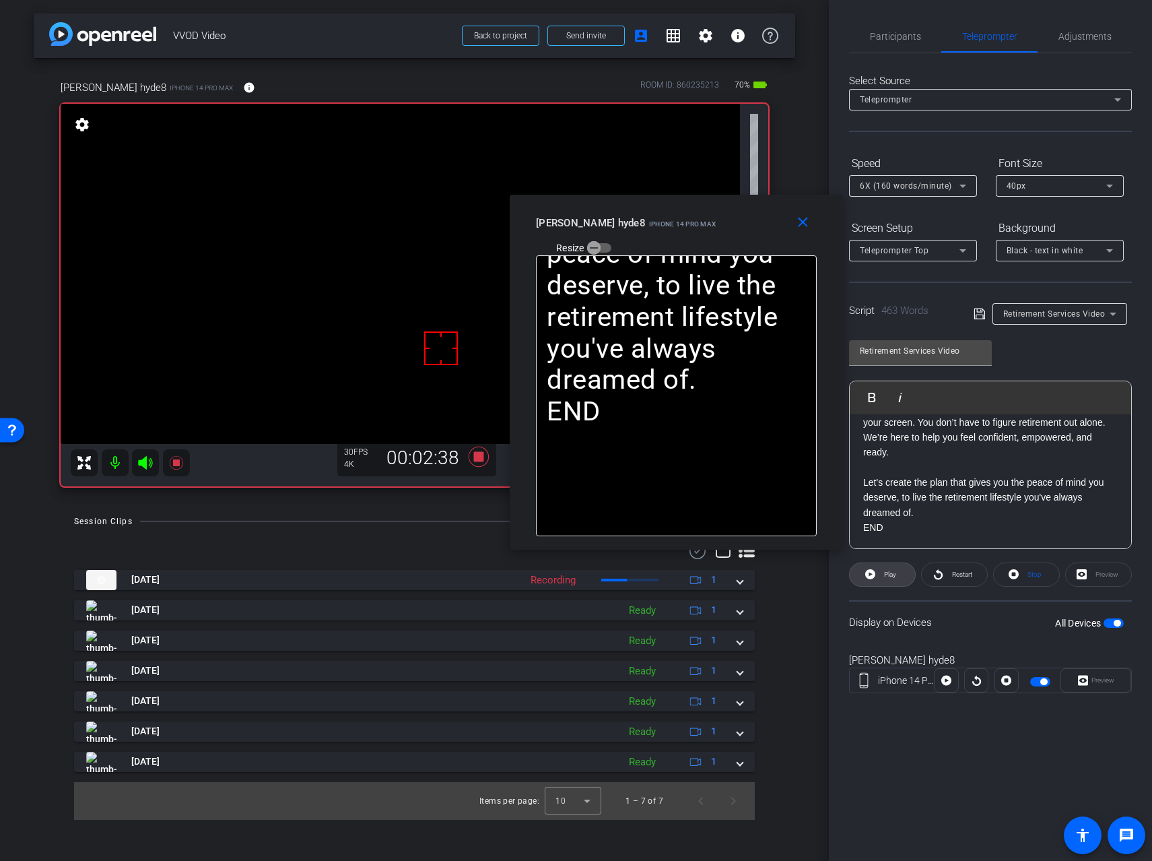
click at [877, 575] on span at bounding box center [882, 574] width 65 height 32
click at [800, 218] on mat-icon "close" at bounding box center [803, 222] width 17 height 17
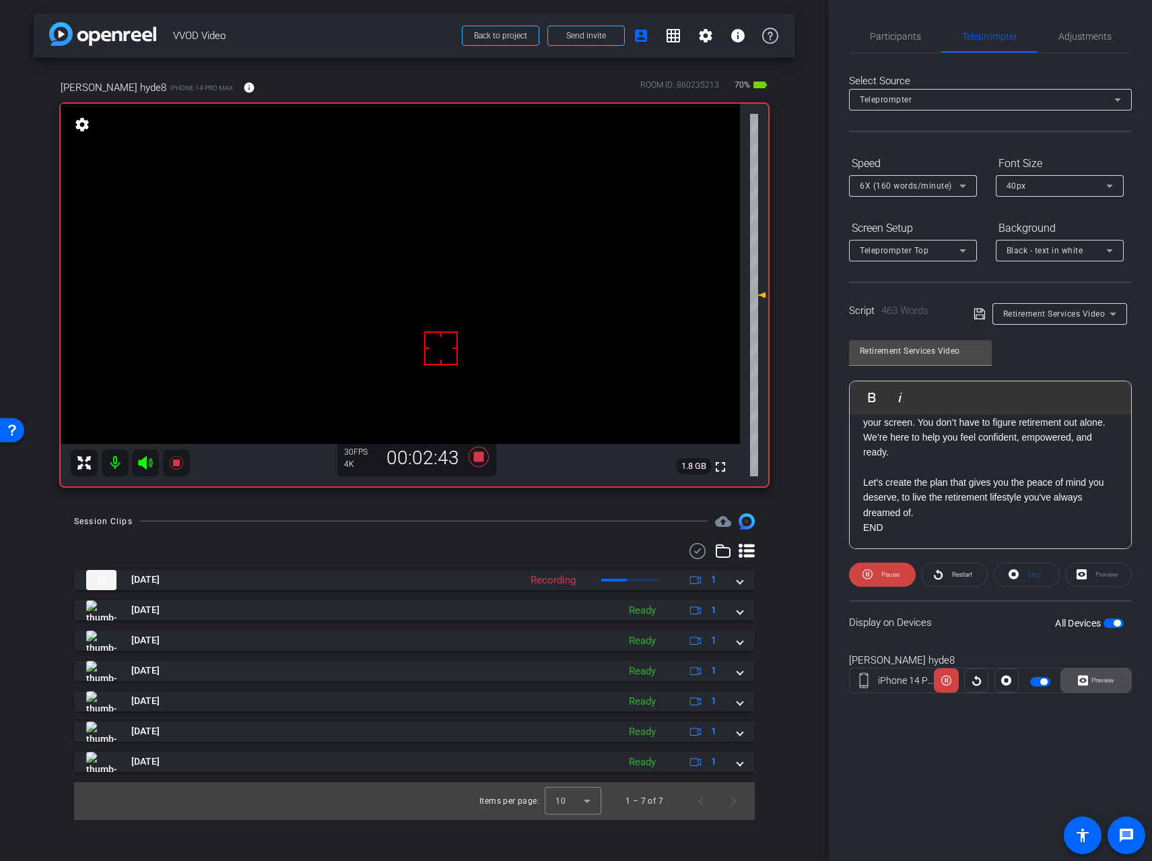
click at [1118, 684] on span at bounding box center [1095, 680] width 69 height 32
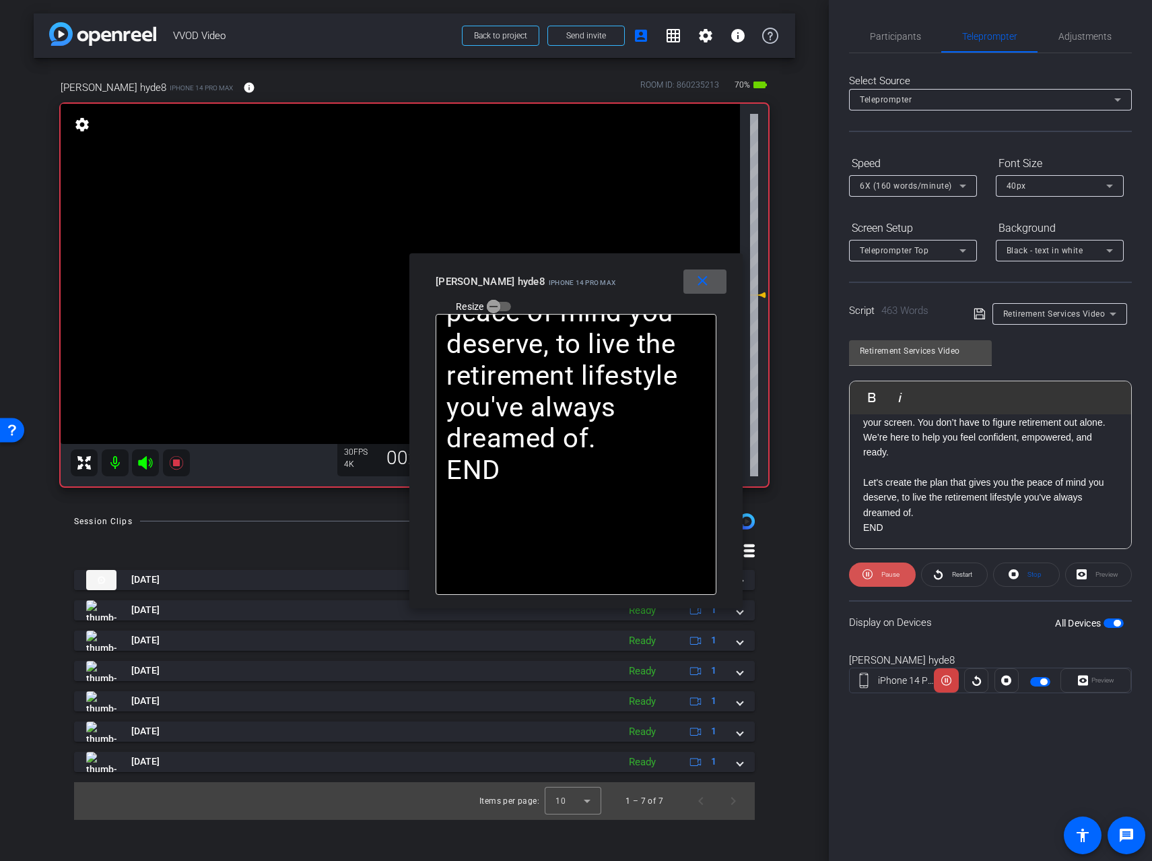
click at [880, 570] on span "Pause" at bounding box center [889, 574] width 22 height 19
click at [902, 577] on span at bounding box center [882, 574] width 65 height 32
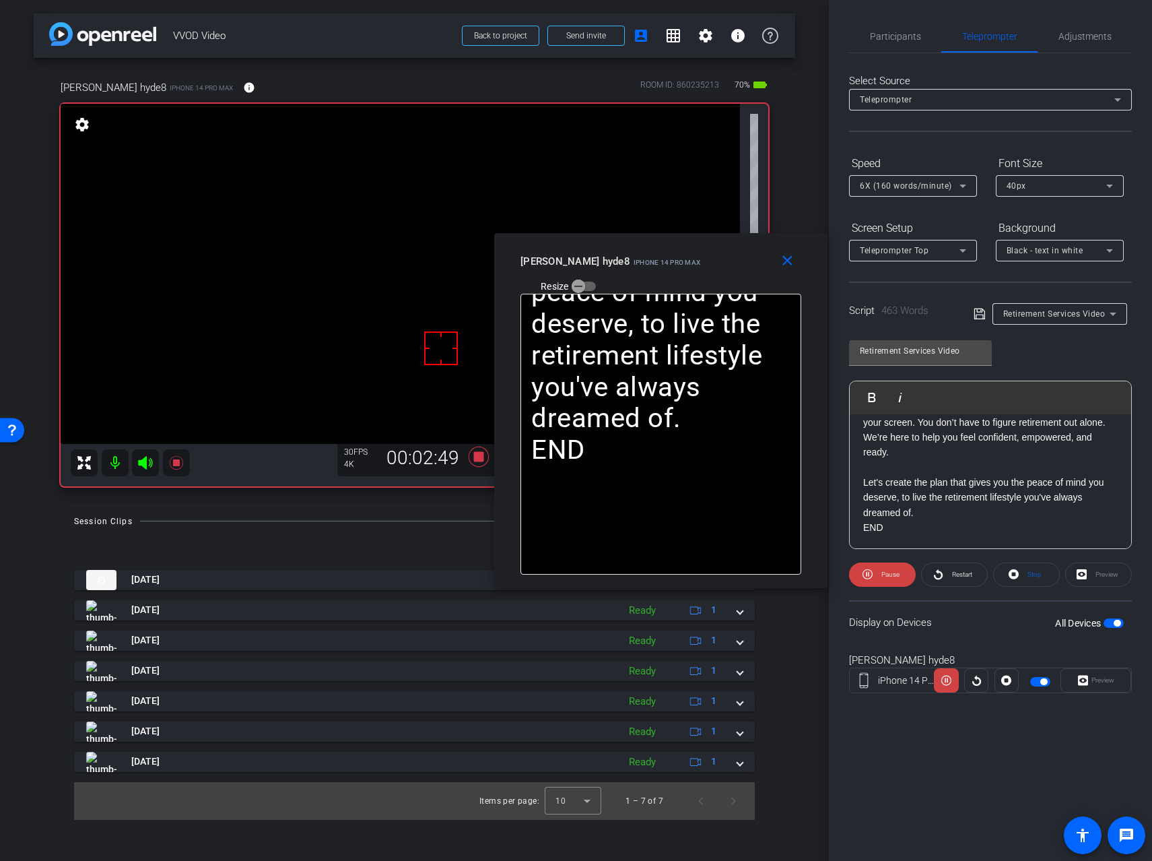
drag, startPoint x: 589, startPoint y: 259, endPoint x: 675, endPoint y: 239, distance: 87.9
click at [675, 239] on div "close [PERSON_NAME] hyde8 iPhone 14 Pro Max Resize" at bounding box center [660, 263] width 333 height 61
click at [873, 574] on span at bounding box center [882, 574] width 67 height 32
click at [873, 574] on icon at bounding box center [870, 574] width 10 height 10
click at [476, 456] on icon at bounding box center [478, 456] width 20 height 20
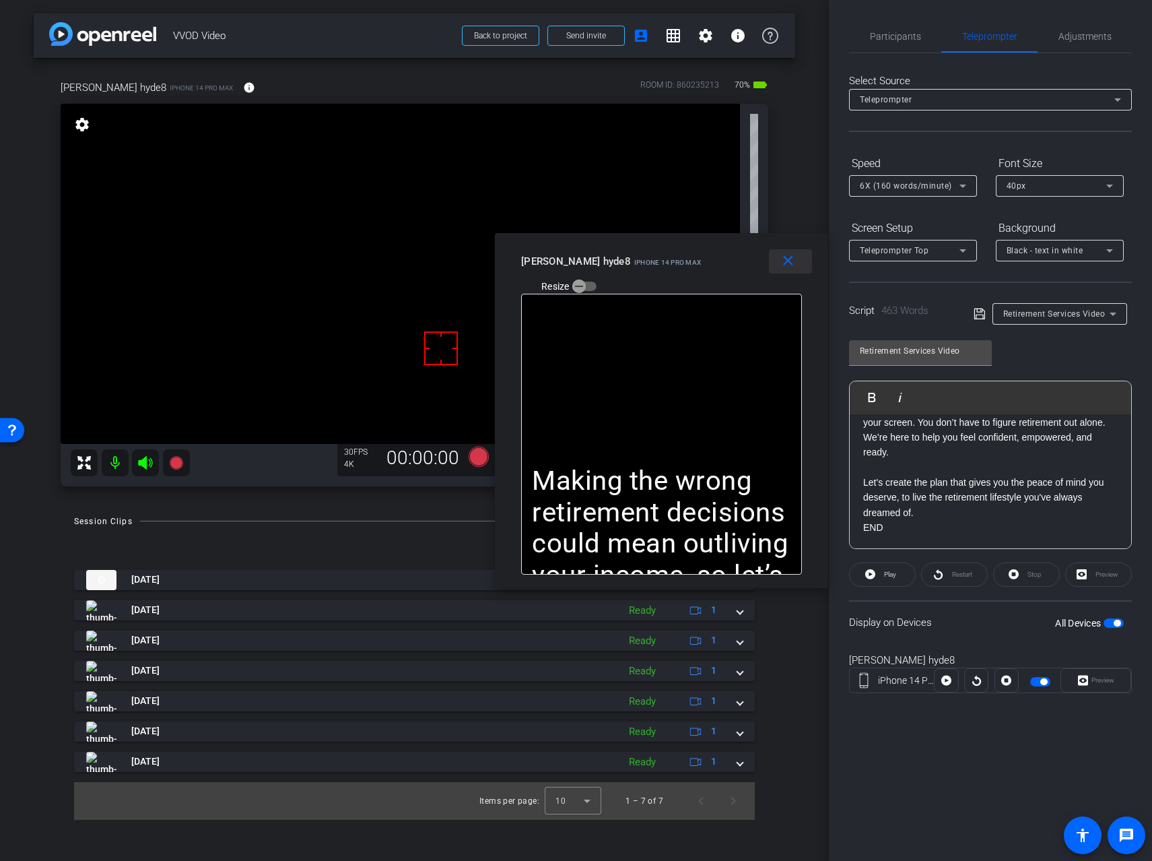
click at [783, 259] on mat-icon "close" at bounding box center [788, 261] width 17 height 17
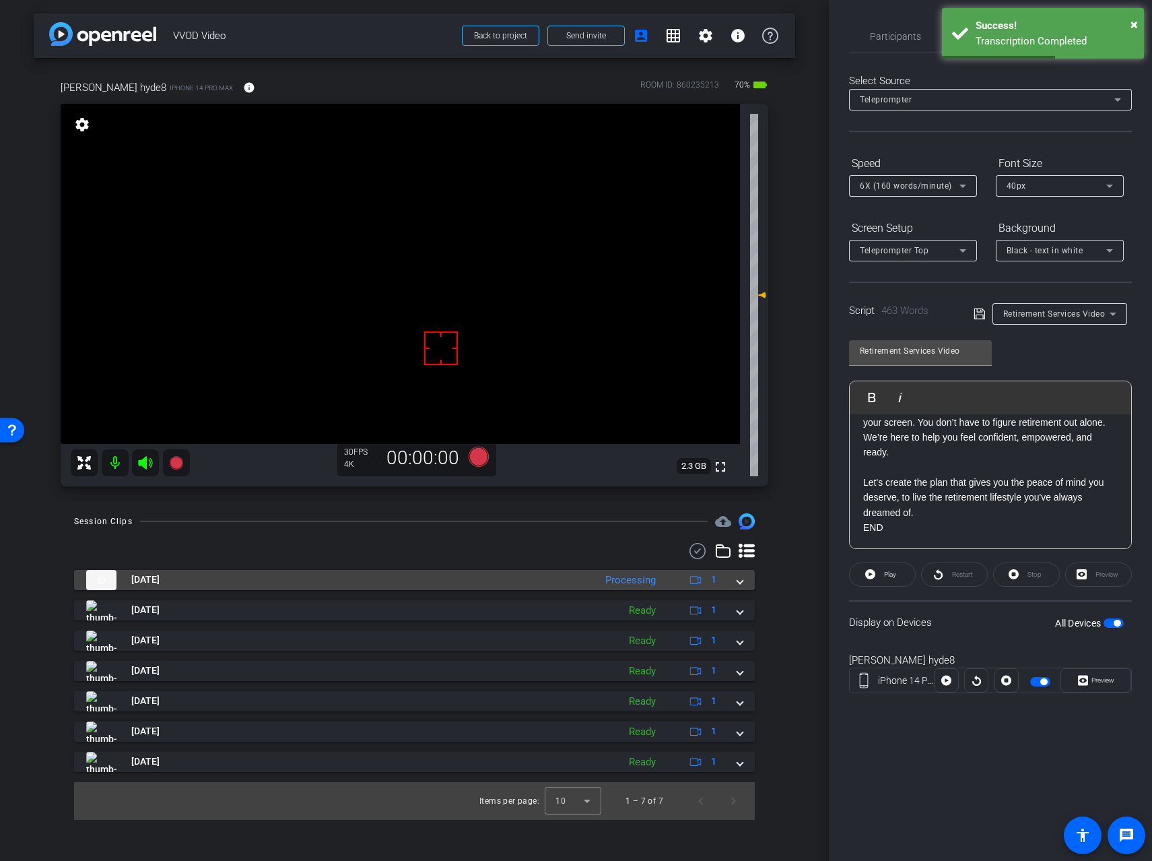
click at [746, 578] on mat-expansion-panel-header "[DATE] Processing 1" at bounding box center [414, 580] width 681 height 20
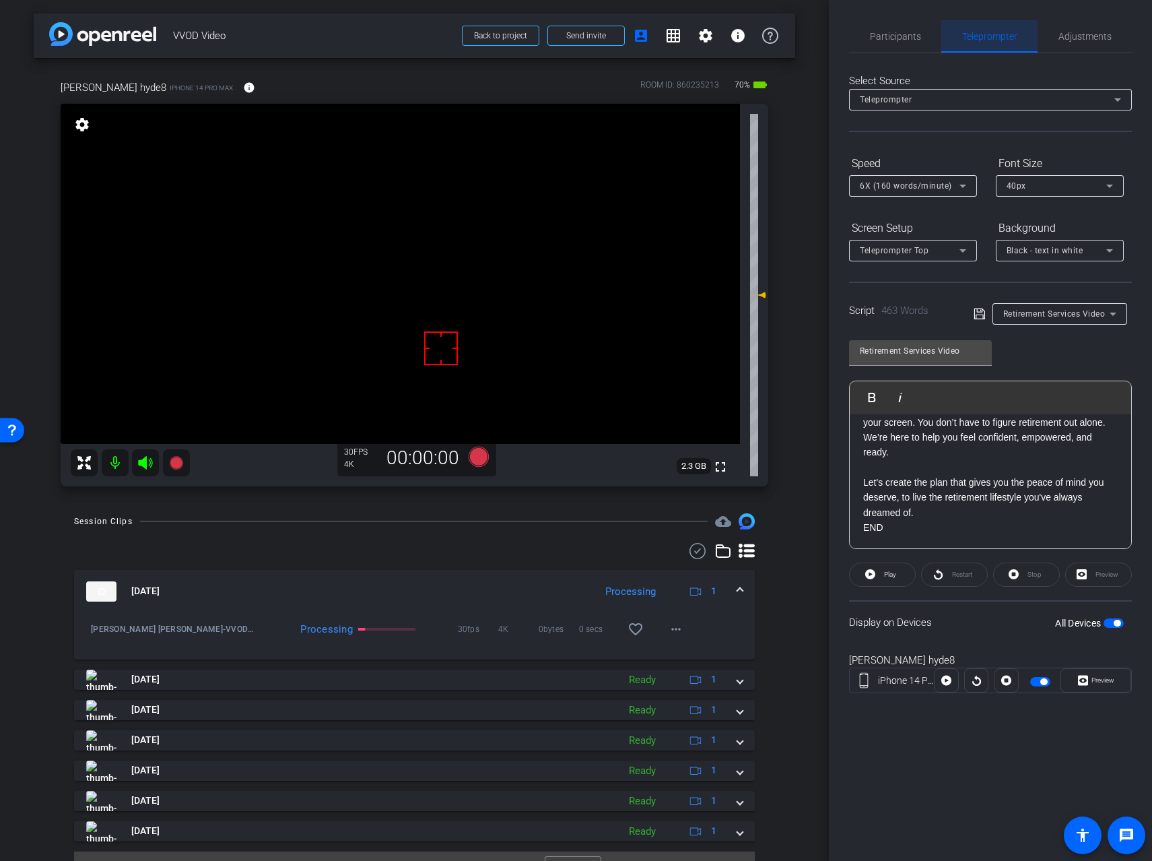
click at [985, 30] on span "Teleprompter" at bounding box center [989, 36] width 55 height 32
click at [1067, 40] on span "Adjustments" at bounding box center [1085, 36] width 53 height 9
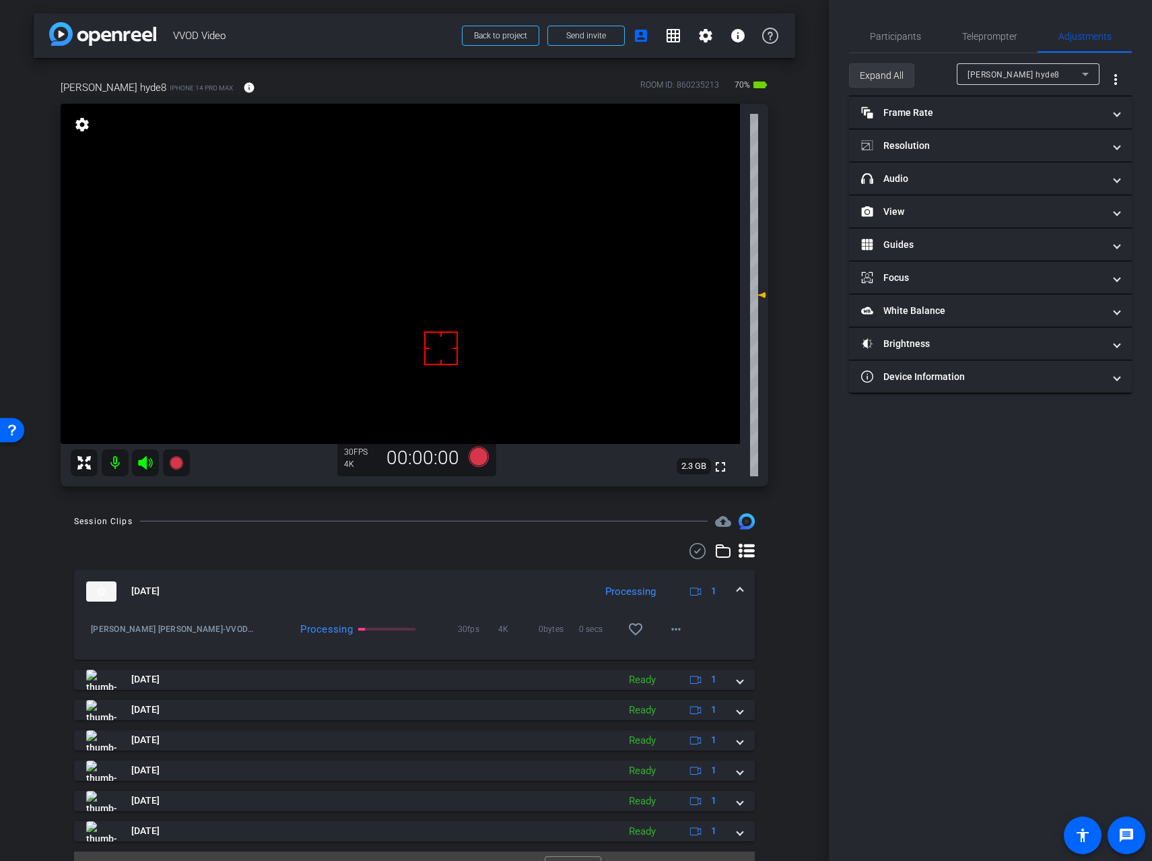
click at [894, 81] on span "Expand All" at bounding box center [882, 76] width 44 height 26
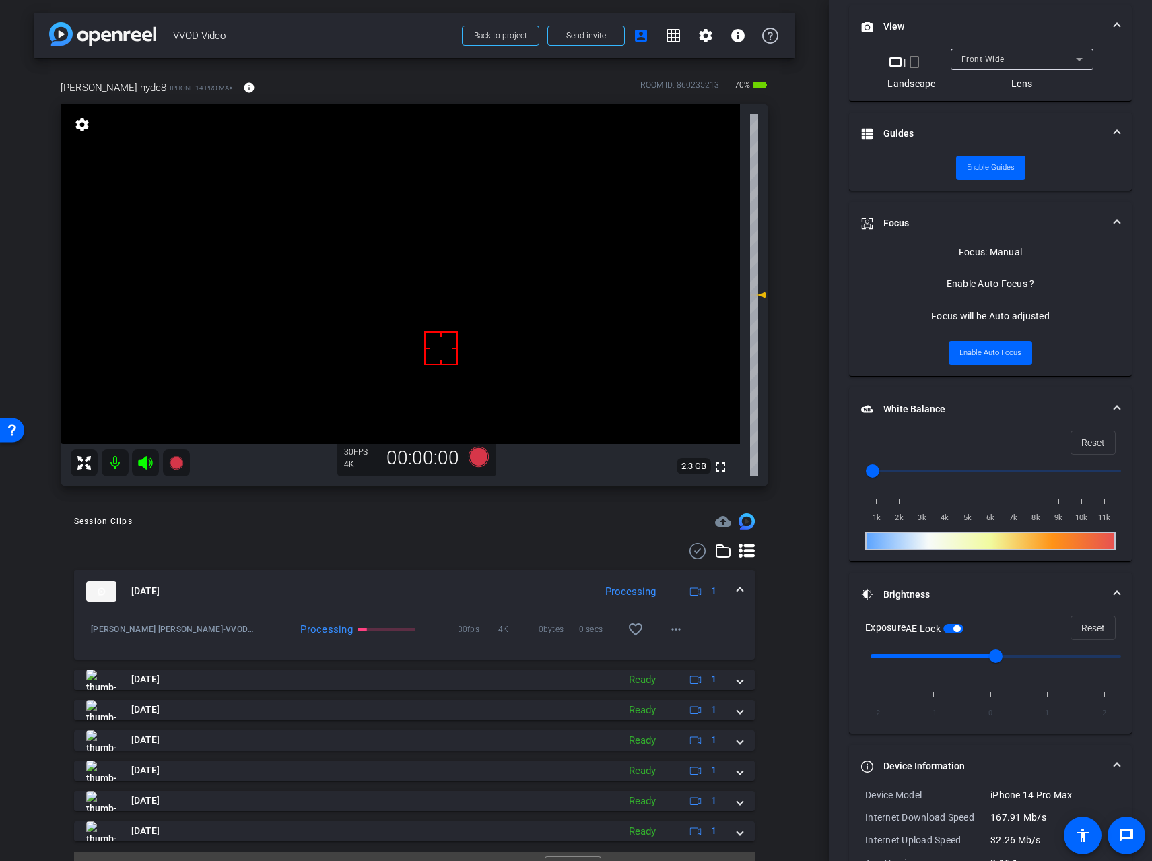
scroll to position [538, 0]
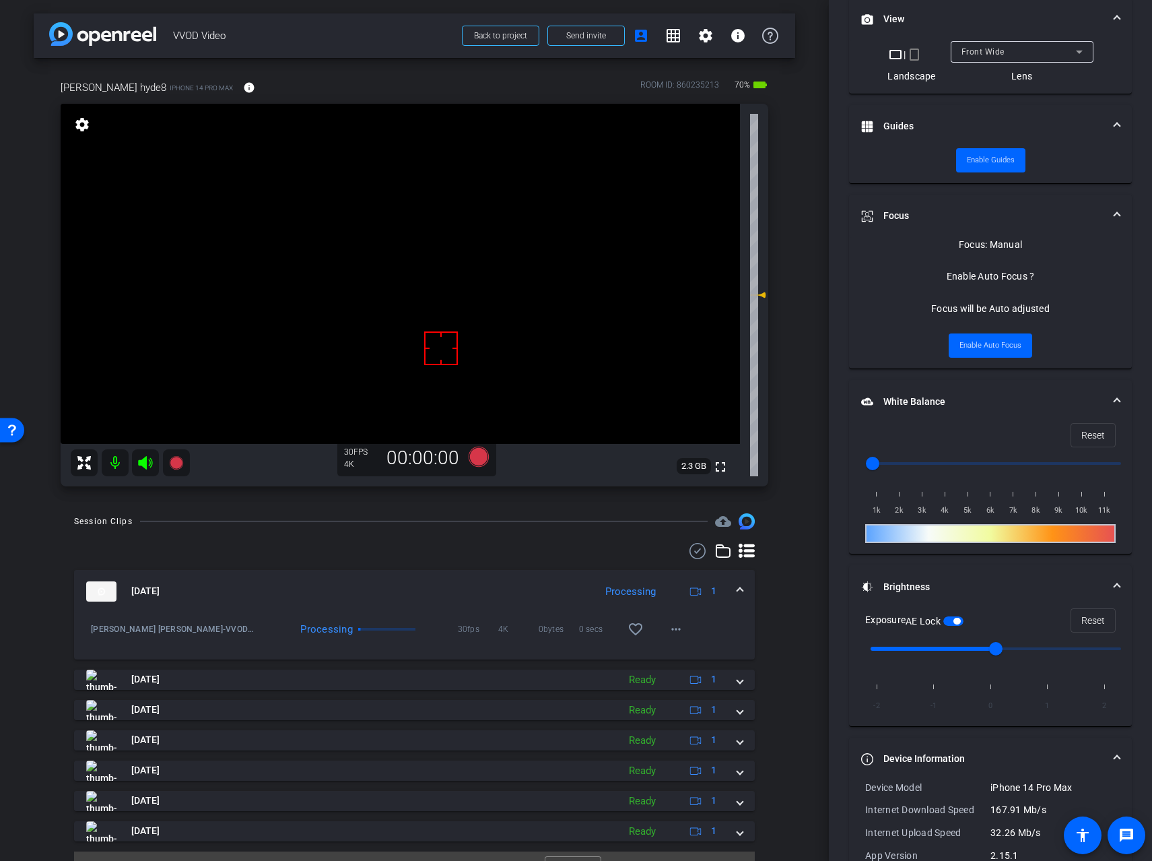
click at [407, 298] on video at bounding box center [400, 274] width 679 height 340
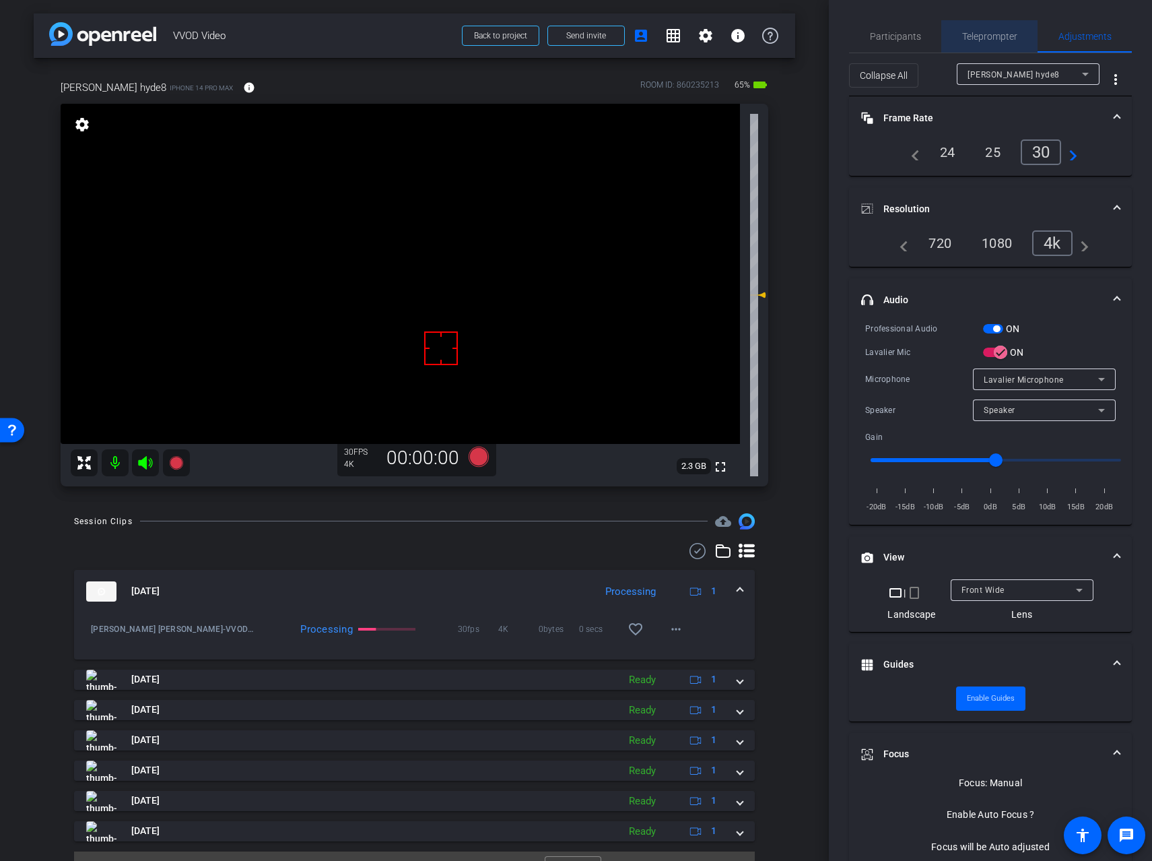
click at [993, 36] on span "Teleprompter" at bounding box center [989, 36] width 55 height 9
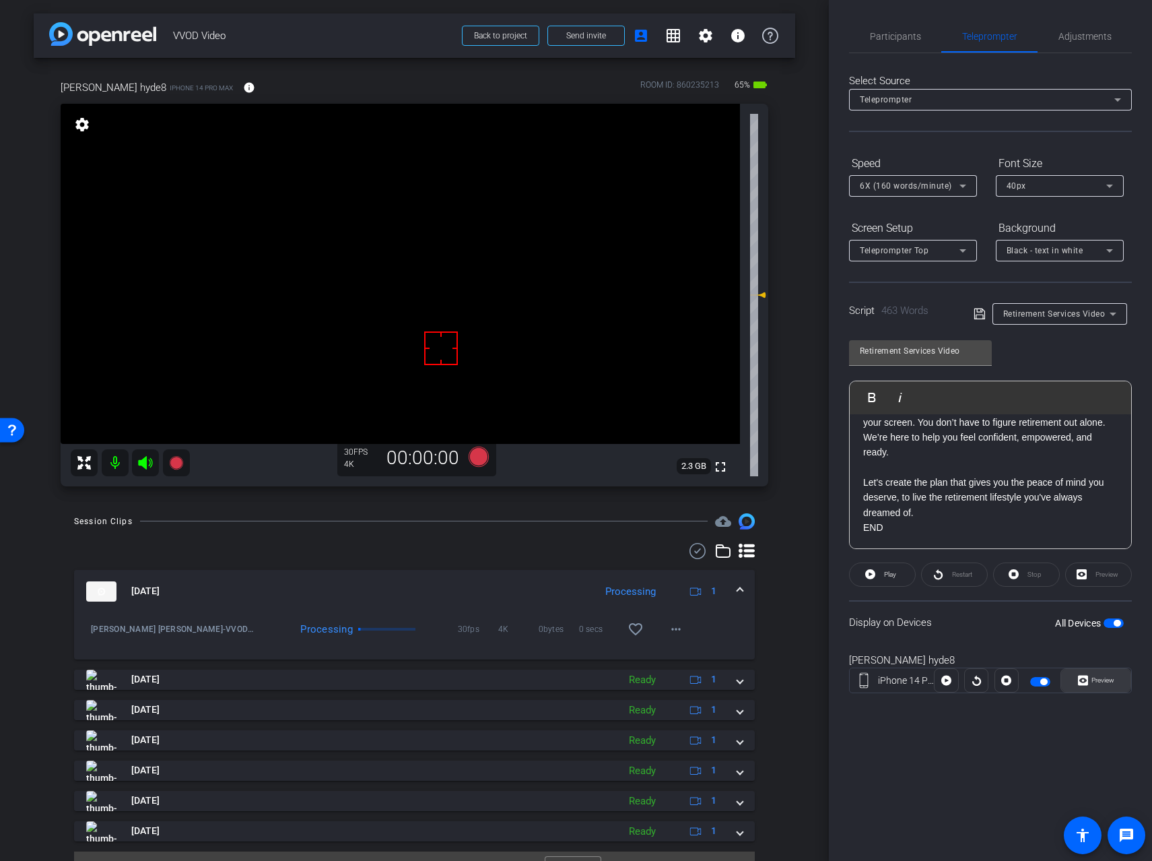
click at [1100, 677] on span "Preview" at bounding box center [1103, 679] width 23 height 7
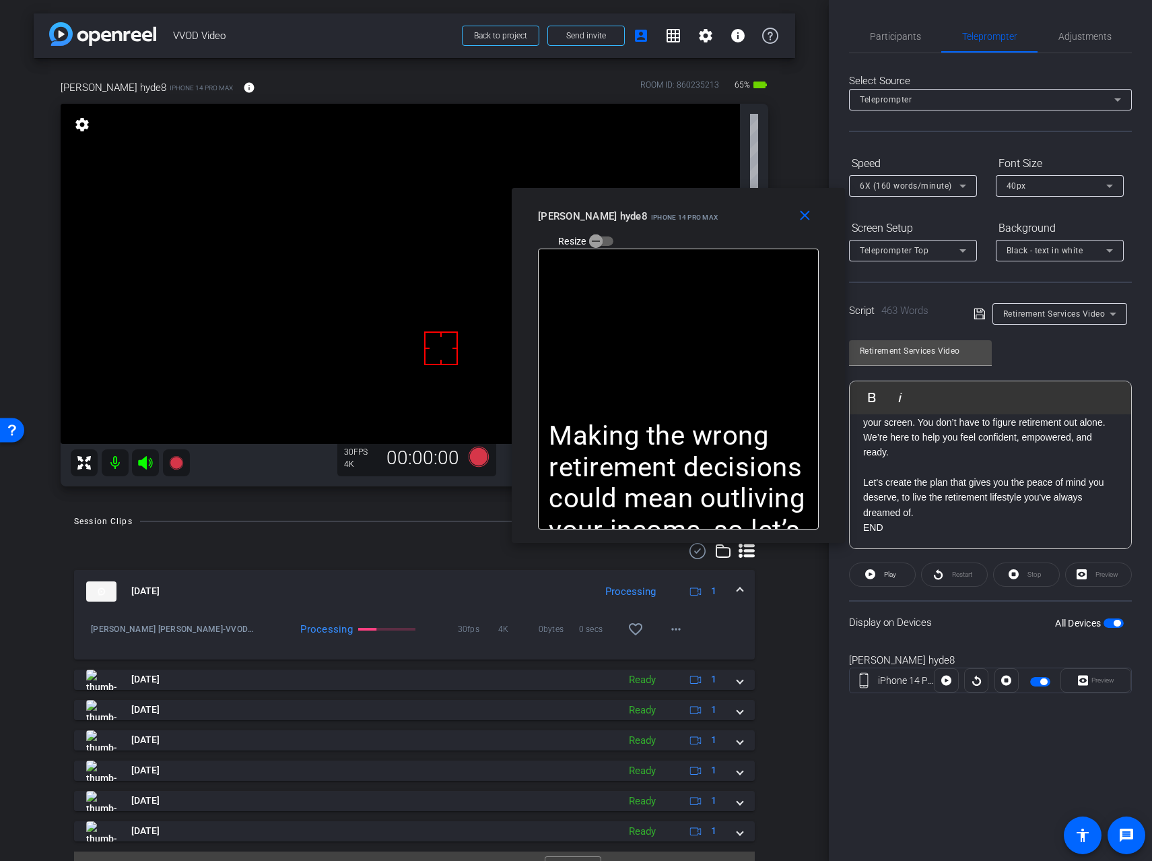
drag, startPoint x: 595, startPoint y: 263, endPoint x: 698, endPoint y: 197, distance: 121.4
click at [698, 197] on div "close [PERSON_NAME] hyde8 iPhone 14 Pro Max Resize" at bounding box center [678, 218] width 333 height 61
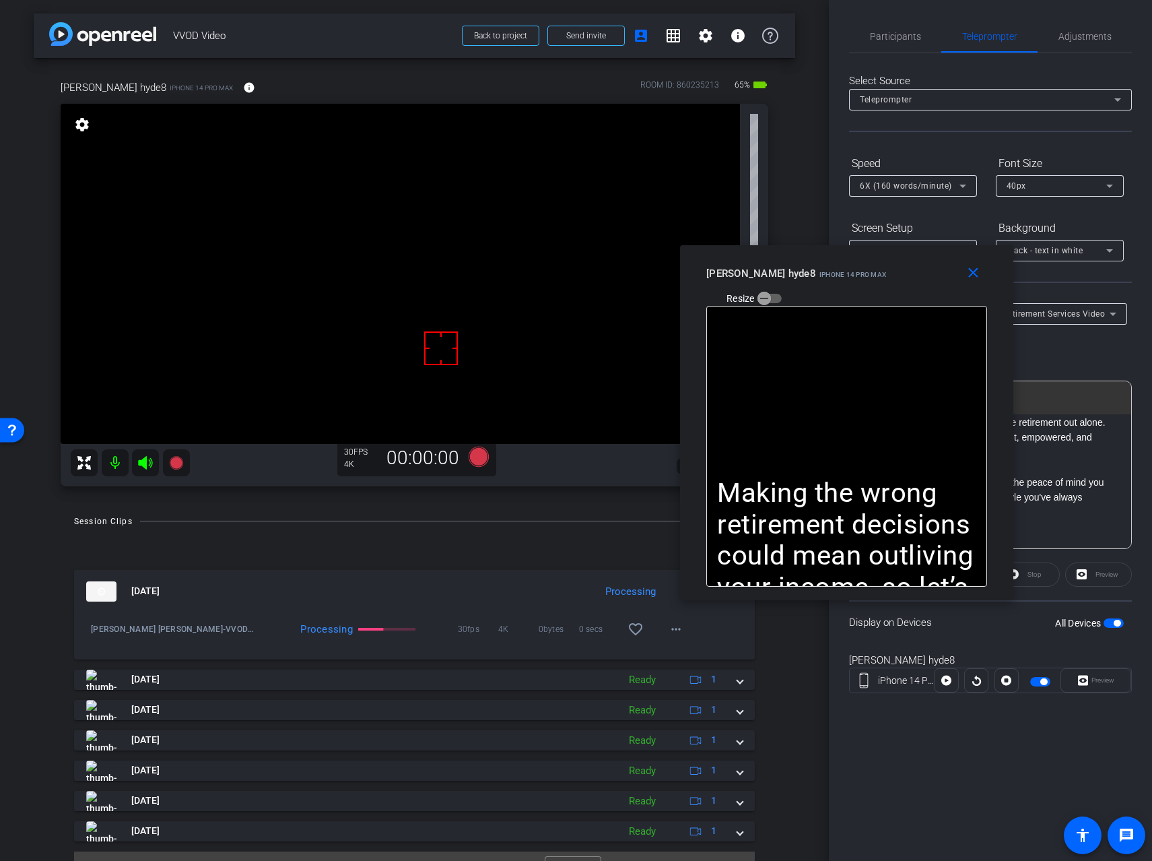
drag, startPoint x: 712, startPoint y: 193, endPoint x: 881, endPoint y: 251, distance: 177.8
click at [881, 251] on div "close [PERSON_NAME] hyde8 iPhone 14 Pro Max Resize" at bounding box center [846, 275] width 333 height 61
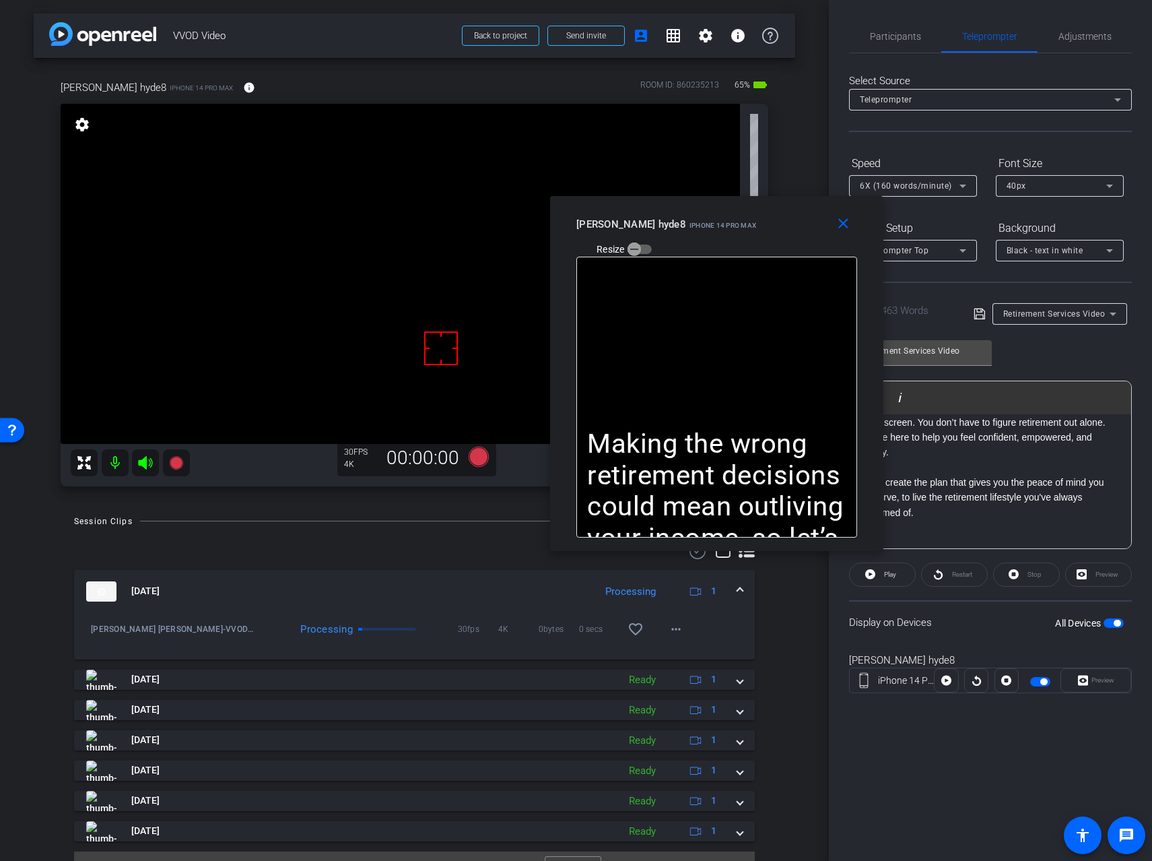
drag, startPoint x: 875, startPoint y: 259, endPoint x: 745, endPoint y: 210, distance: 139.0
click at [745, 210] on div "close [PERSON_NAME] hyde8 iPhone 14 Pro Max Resize" at bounding box center [716, 226] width 333 height 61
click at [179, 461] on icon at bounding box center [175, 461] width 13 height 13
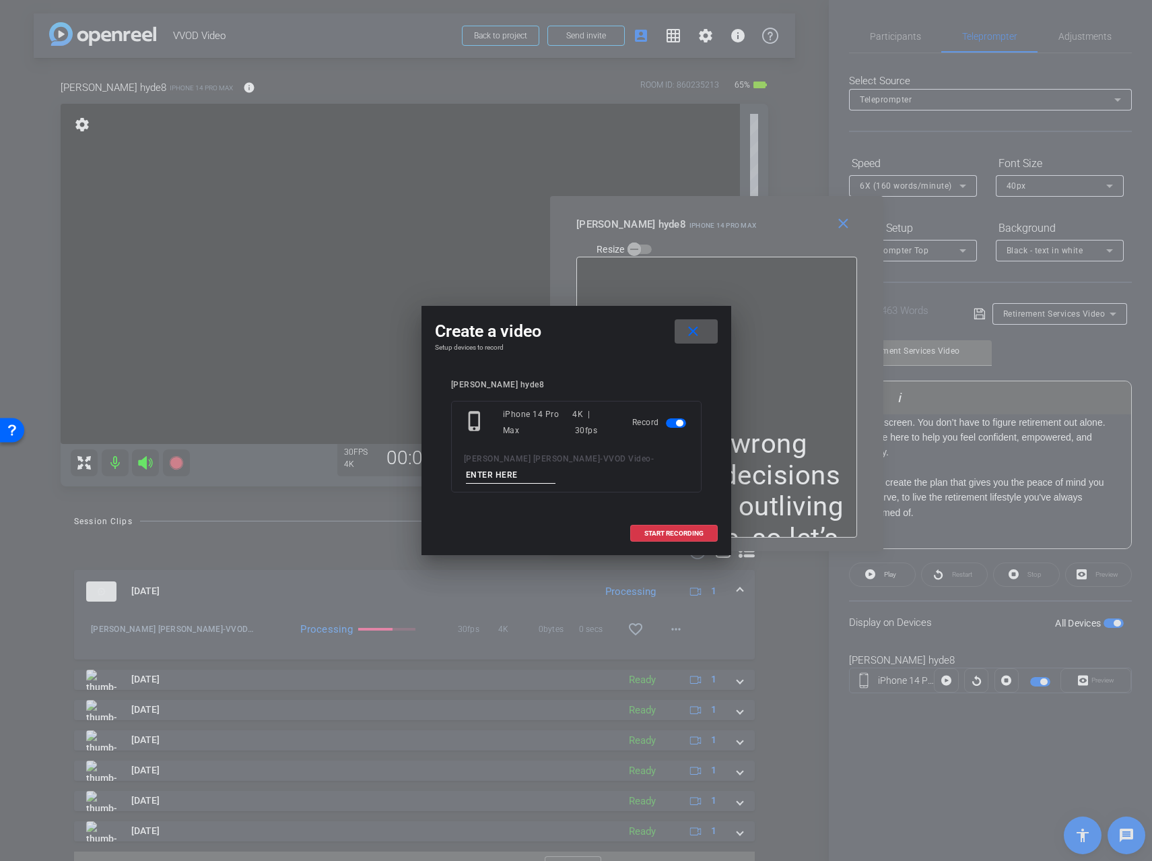
click at [556, 467] on input at bounding box center [511, 475] width 90 height 17
type input "Take2"
click at [660, 530] on span "START RECORDING" at bounding box center [673, 533] width 59 height 7
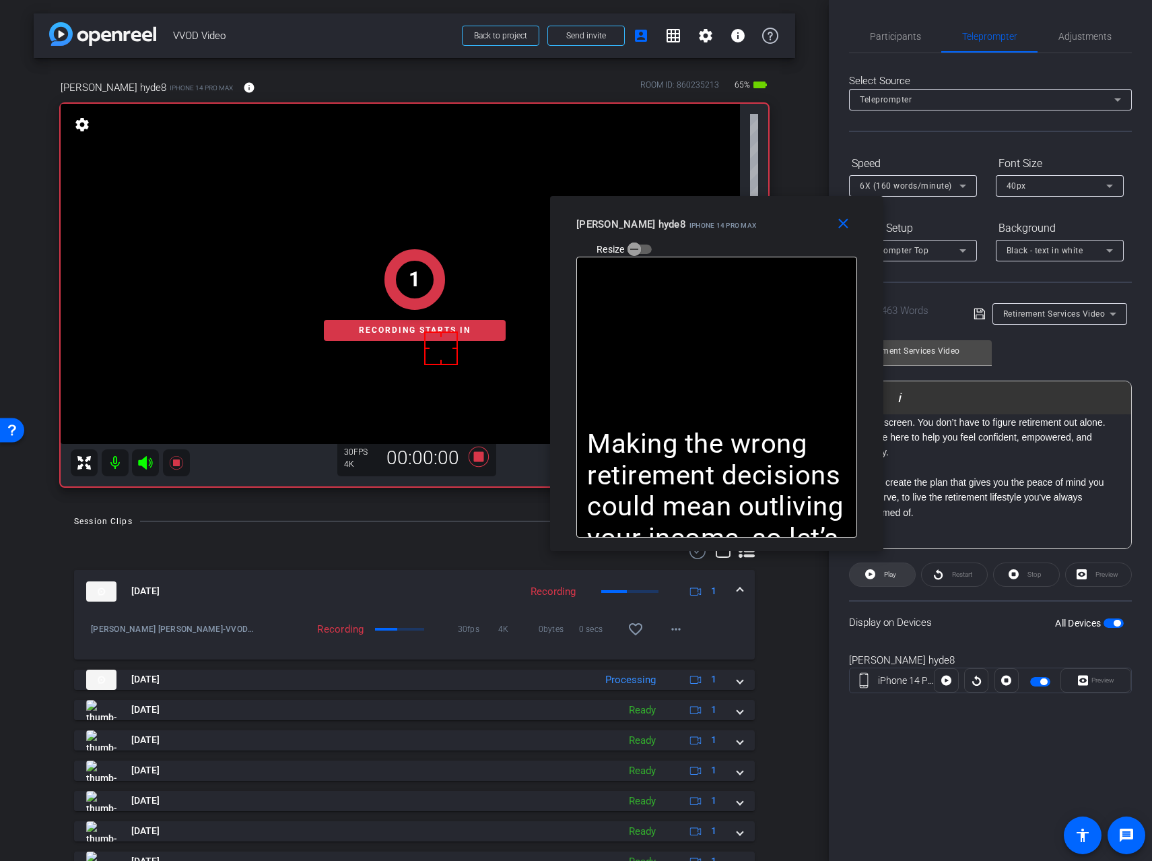
click at [879, 578] on span at bounding box center [882, 574] width 65 height 32
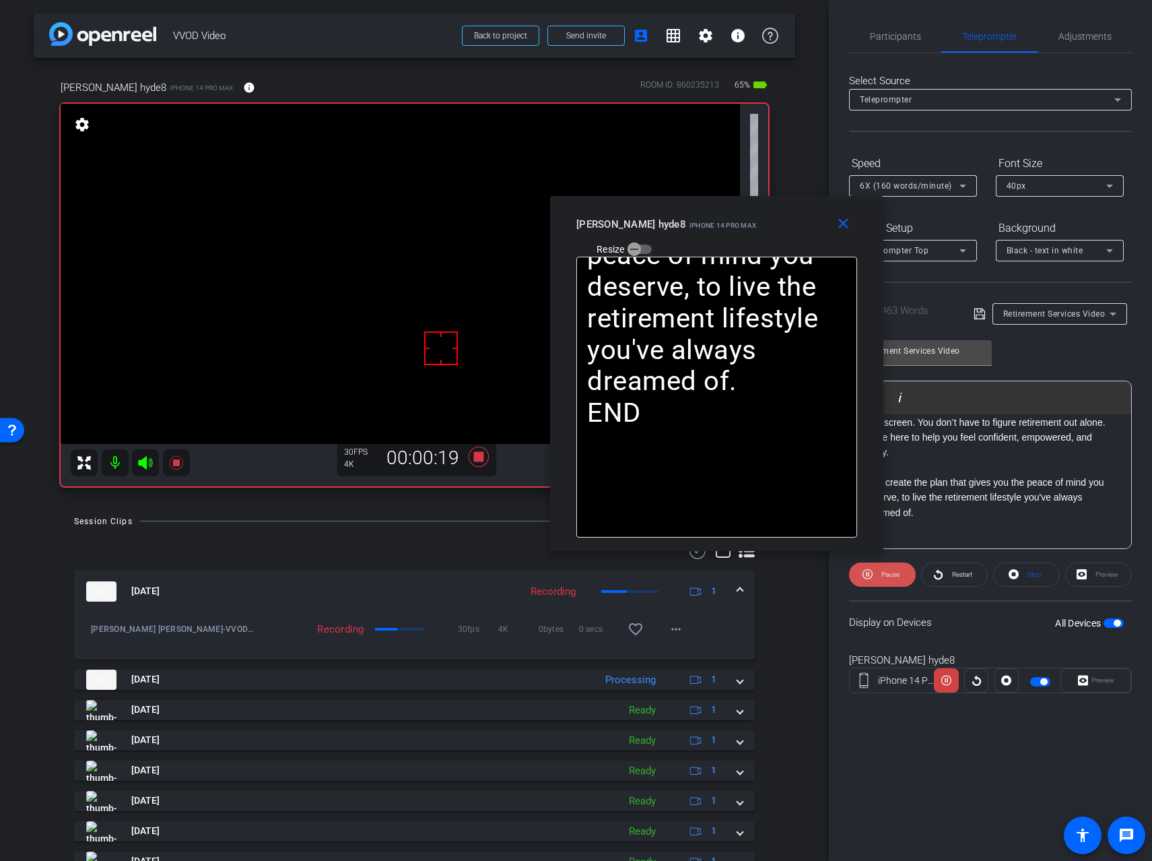
click at [876, 576] on span at bounding box center [882, 574] width 67 height 32
click at [876, 576] on span at bounding box center [882, 574] width 65 height 32
click at [876, 576] on span at bounding box center [882, 574] width 67 height 32
click at [876, 576] on span at bounding box center [882, 574] width 65 height 32
click at [837, 220] on mat-icon "close" at bounding box center [843, 223] width 17 height 17
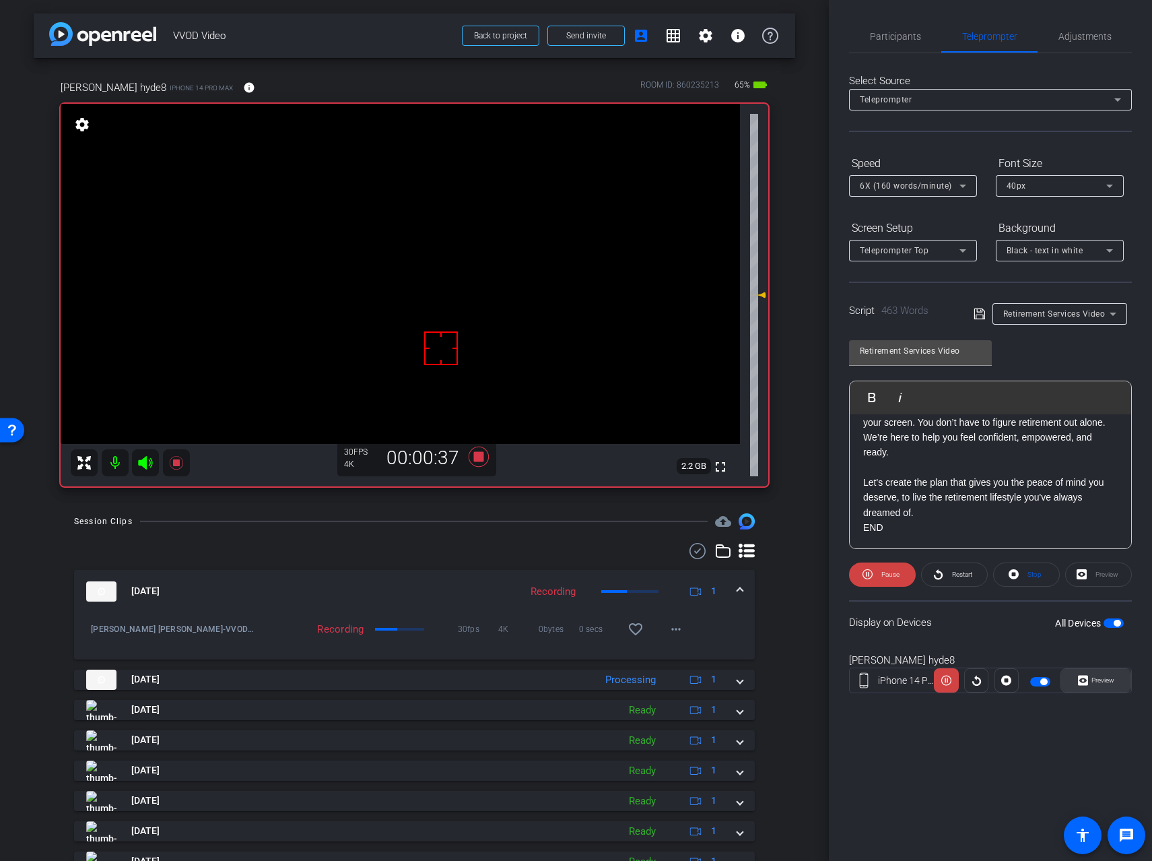
click at [1090, 679] on span "Preview" at bounding box center [1101, 680] width 26 height 19
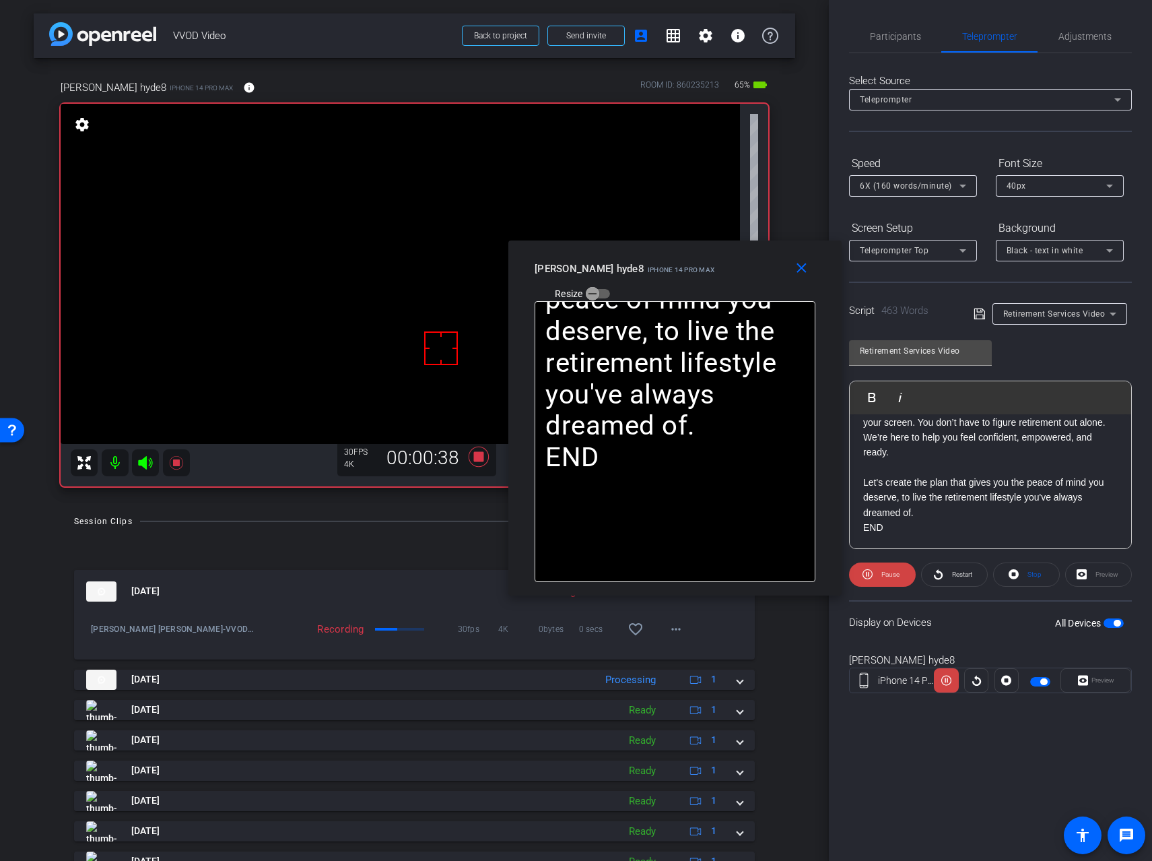
drag, startPoint x: 611, startPoint y: 265, endPoint x: 712, endPoint y: 253, distance: 101.8
click at [712, 253] on div "close [PERSON_NAME] hyde8 iPhone 14 Pro Max Resize" at bounding box center [674, 270] width 333 height 61
click at [877, 578] on span at bounding box center [882, 574] width 67 height 32
click at [877, 578] on span at bounding box center [882, 574] width 65 height 32
click at [891, 575] on span "Pause" at bounding box center [891, 573] width 18 height 7
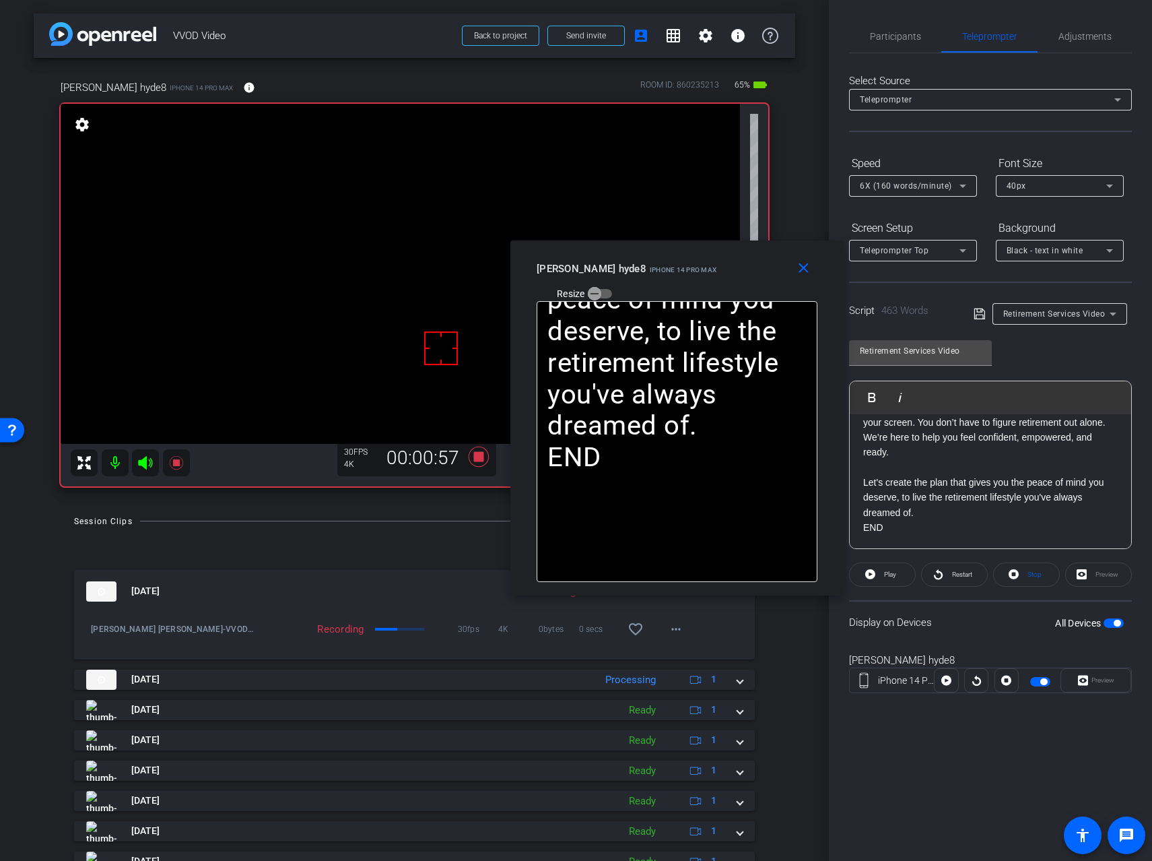
click at [891, 575] on span "Play" at bounding box center [890, 573] width 12 height 7
click at [807, 273] on mat-icon "close" at bounding box center [803, 268] width 17 height 17
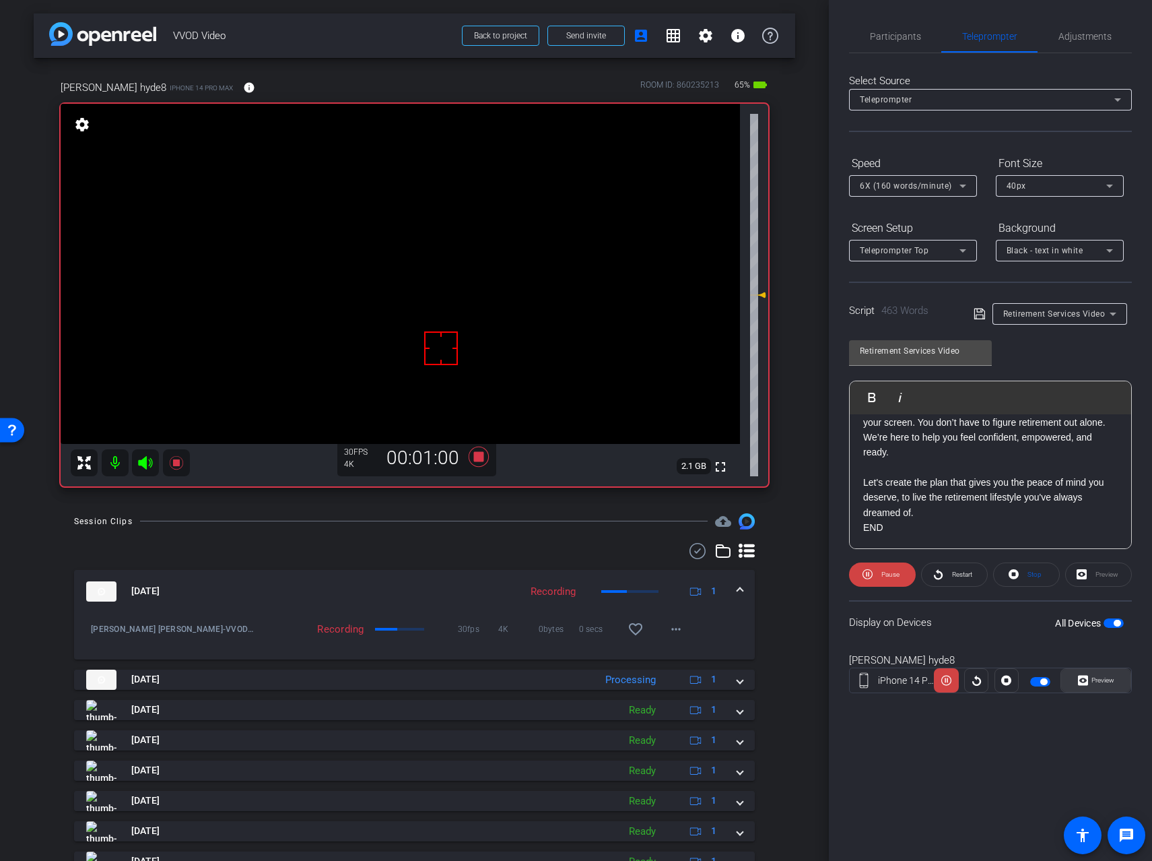
click at [1095, 677] on span "Preview" at bounding box center [1103, 679] width 23 height 7
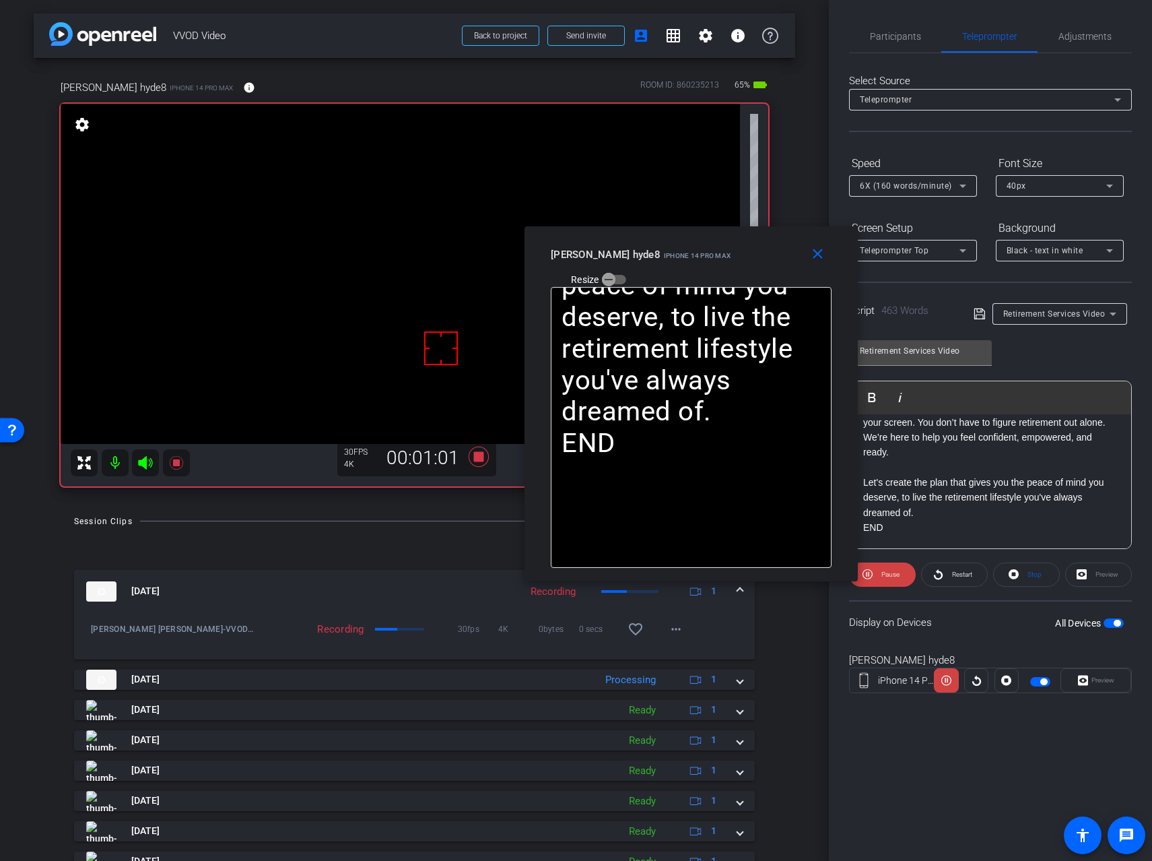
drag, startPoint x: 605, startPoint y: 273, endPoint x: 733, endPoint y: 246, distance: 130.8
click at [733, 246] on div "[PERSON_NAME] hyde8 iPhone 14 Pro Max Resize" at bounding box center [696, 266] width 291 height 48
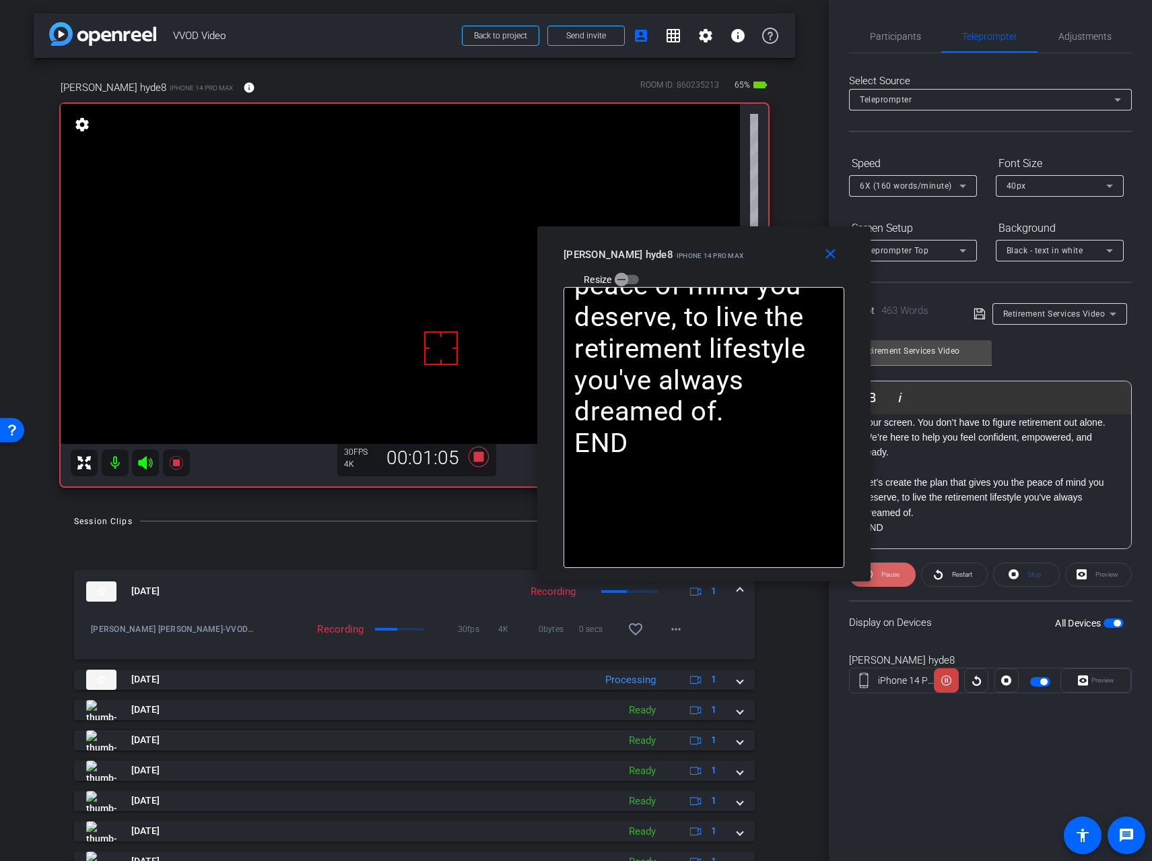
click at [889, 578] on span "Pause" at bounding box center [889, 574] width 22 height 19
click at [889, 578] on span "Play" at bounding box center [888, 574] width 15 height 19
click at [889, 578] on span "Pause" at bounding box center [889, 574] width 22 height 19
click at [889, 578] on span "Play" at bounding box center [888, 574] width 15 height 19
click at [835, 253] on mat-icon "close" at bounding box center [830, 254] width 17 height 17
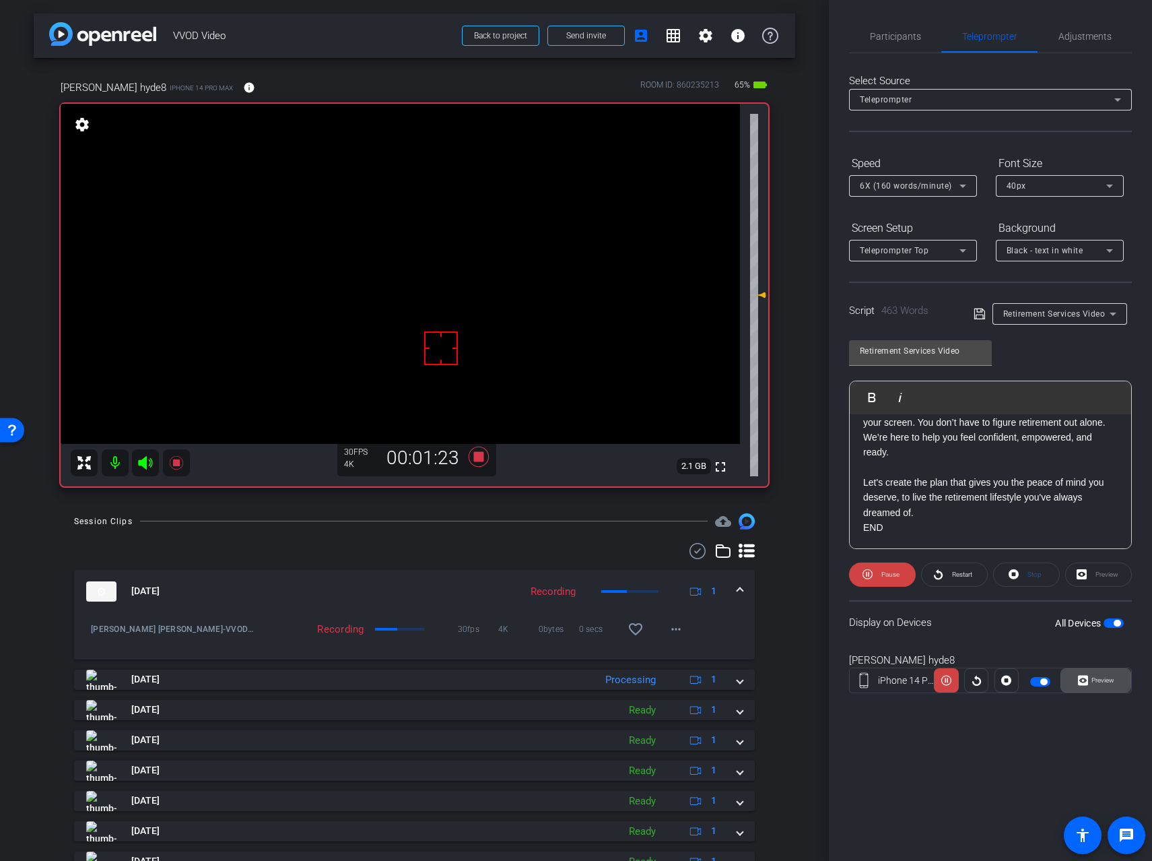
click at [1110, 677] on span "Preview" at bounding box center [1103, 679] width 23 height 7
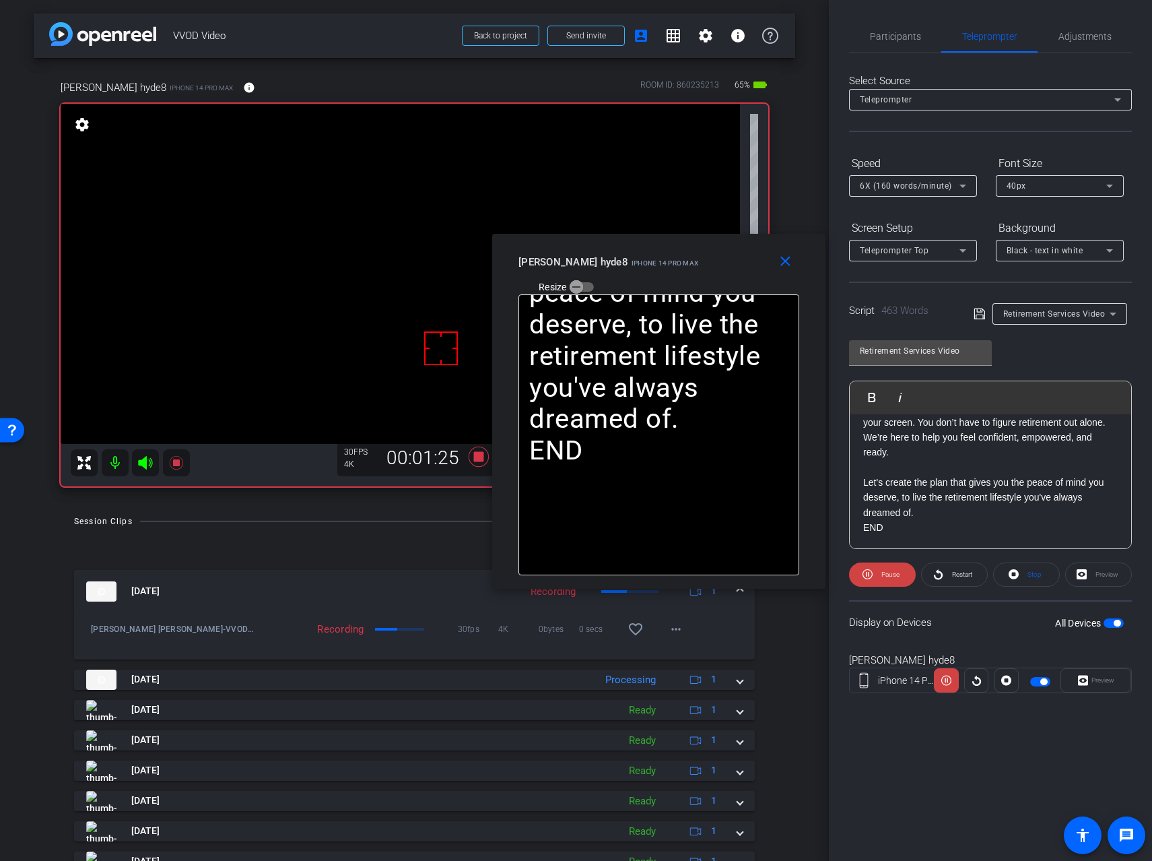
drag, startPoint x: 584, startPoint y: 267, endPoint x: 667, endPoint y: 247, distance: 85.1
click at [667, 247] on div "close [PERSON_NAME] hyde8 iPhone 14 Pro Max Resize" at bounding box center [658, 264] width 333 height 61
click at [888, 576] on span "Pause" at bounding box center [891, 573] width 18 height 7
click at [888, 576] on span "Play" at bounding box center [890, 573] width 12 height 7
click at [888, 577] on span "Pause" at bounding box center [891, 573] width 18 height 7
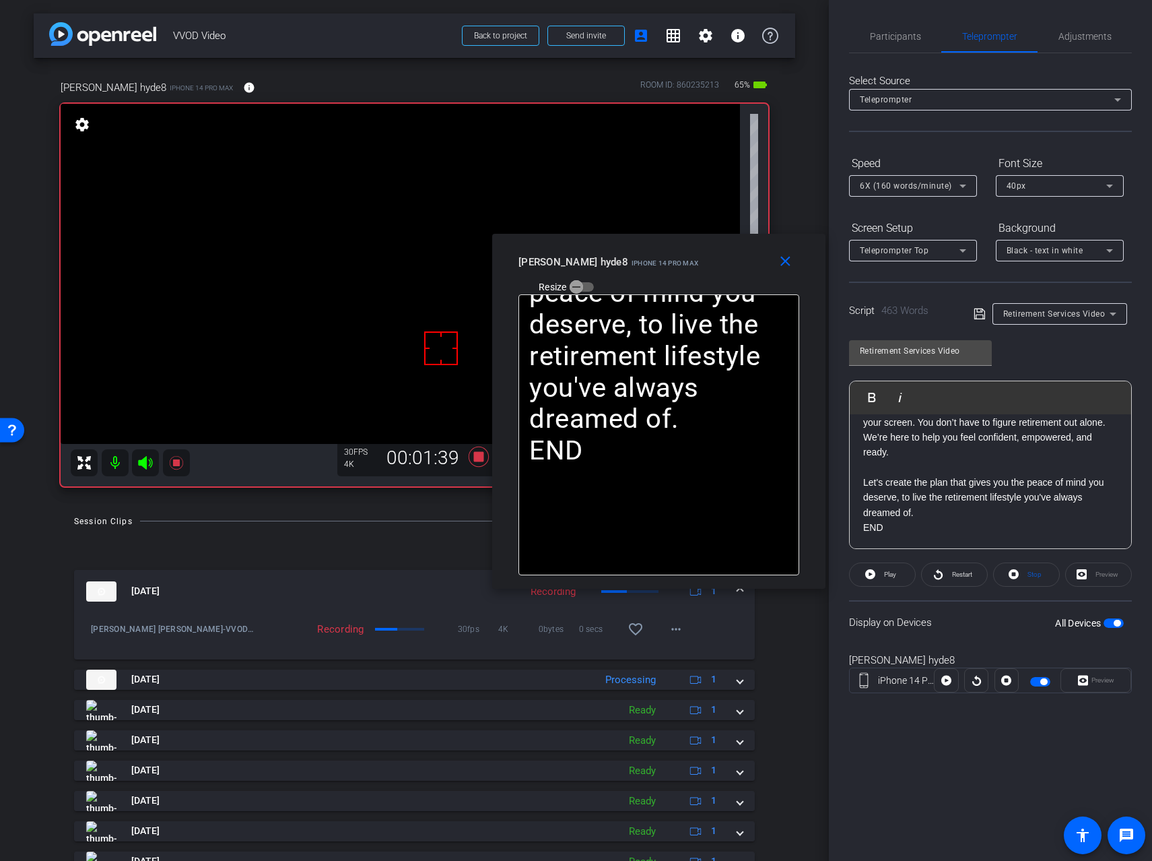
click at [888, 577] on span "Play" at bounding box center [890, 573] width 12 height 7
click at [780, 259] on mat-icon "close" at bounding box center [785, 261] width 17 height 17
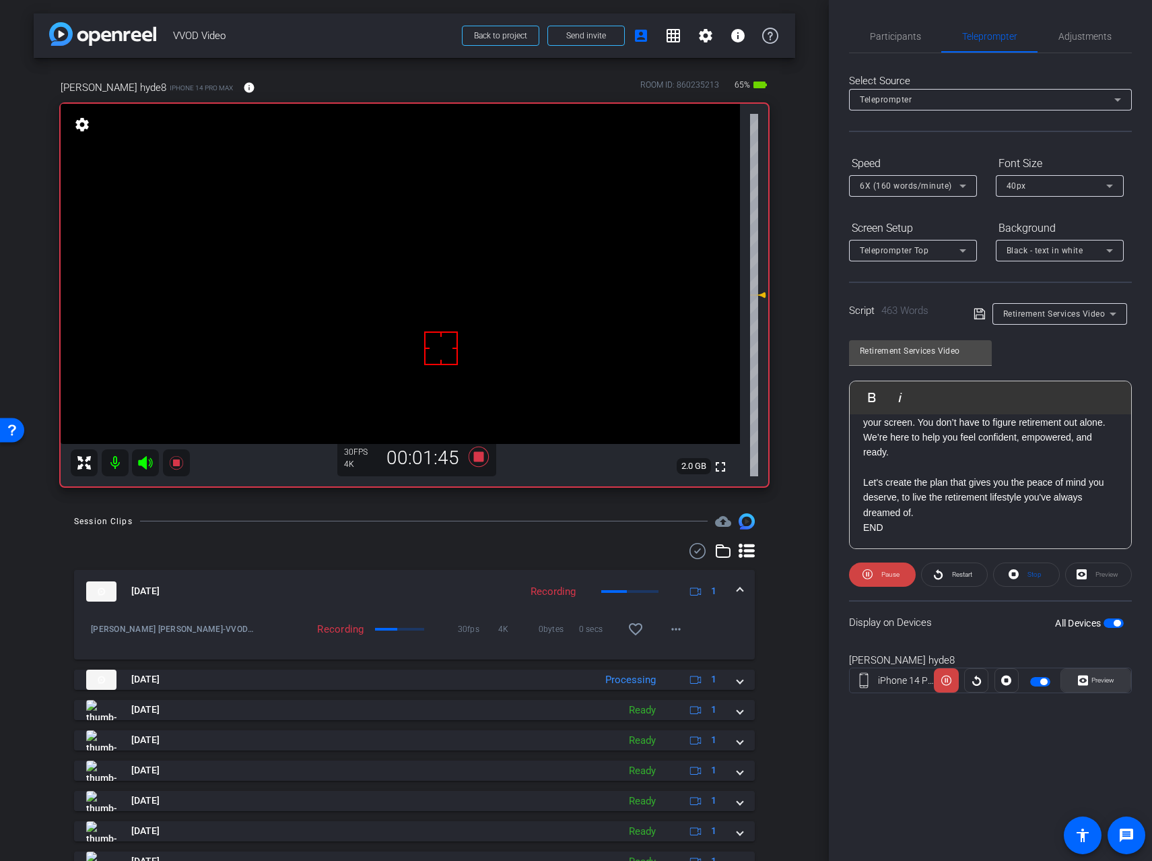
click at [1082, 670] on icon at bounding box center [1083, 680] width 10 height 20
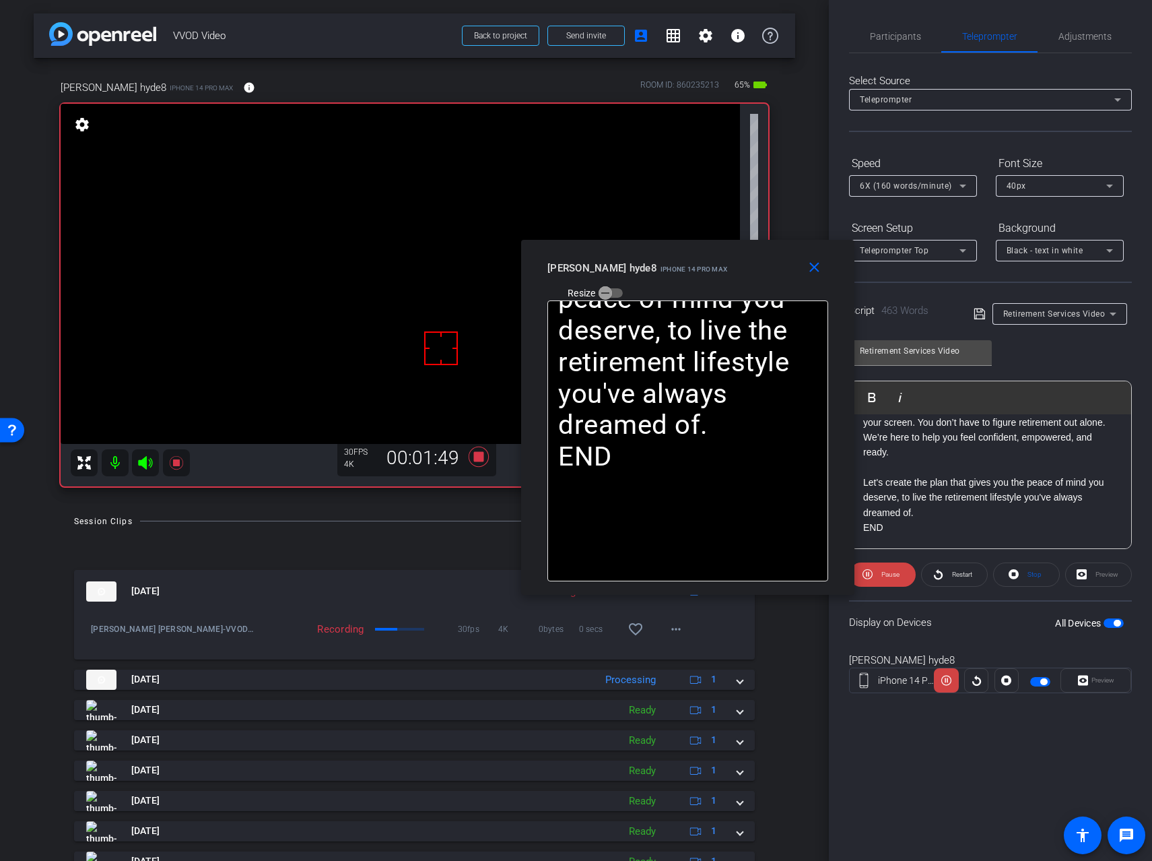
drag, startPoint x: 597, startPoint y: 259, endPoint x: 709, endPoint y: 246, distance: 112.6
click at [709, 246] on div "close [PERSON_NAME] hyde8 iPhone 14 Pro Max Resize" at bounding box center [687, 270] width 333 height 61
click at [884, 578] on span "Pause" at bounding box center [891, 573] width 18 height 7
click at [884, 578] on span "Play" at bounding box center [890, 573] width 12 height 7
click at [884, 578] on span "Pause" at bounding box center [891, 573] width 18 height 7
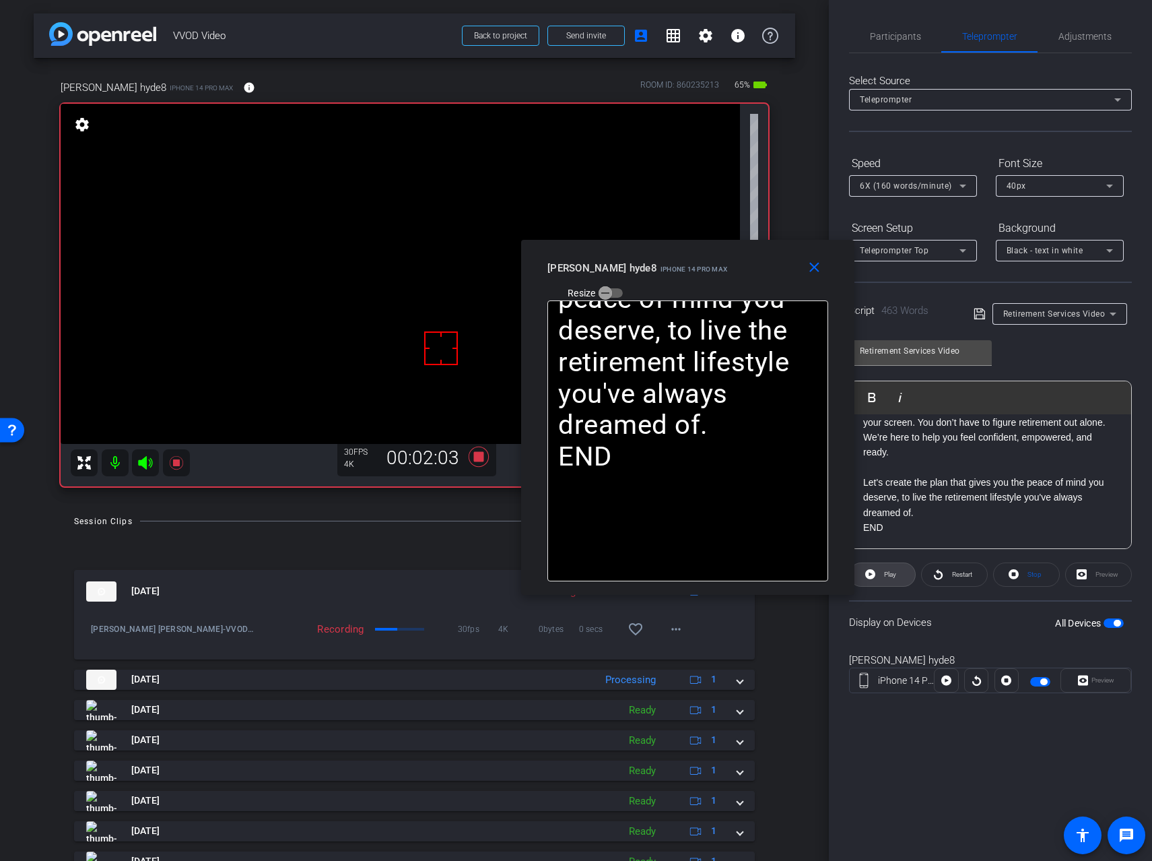
click at [884, 578] on span "Play" at bounding box center [890, 573] width 12 height 7
click at [884, 578] on span "Pause" at bounding box center [891, 573] width 18 height 7
click at [884, 578] on span "Play" at bounding box center [890, 573] width 12 height 7
click at [818, 268] on mat-icon "close" at bounding box center [814, 267] width 17 height 17
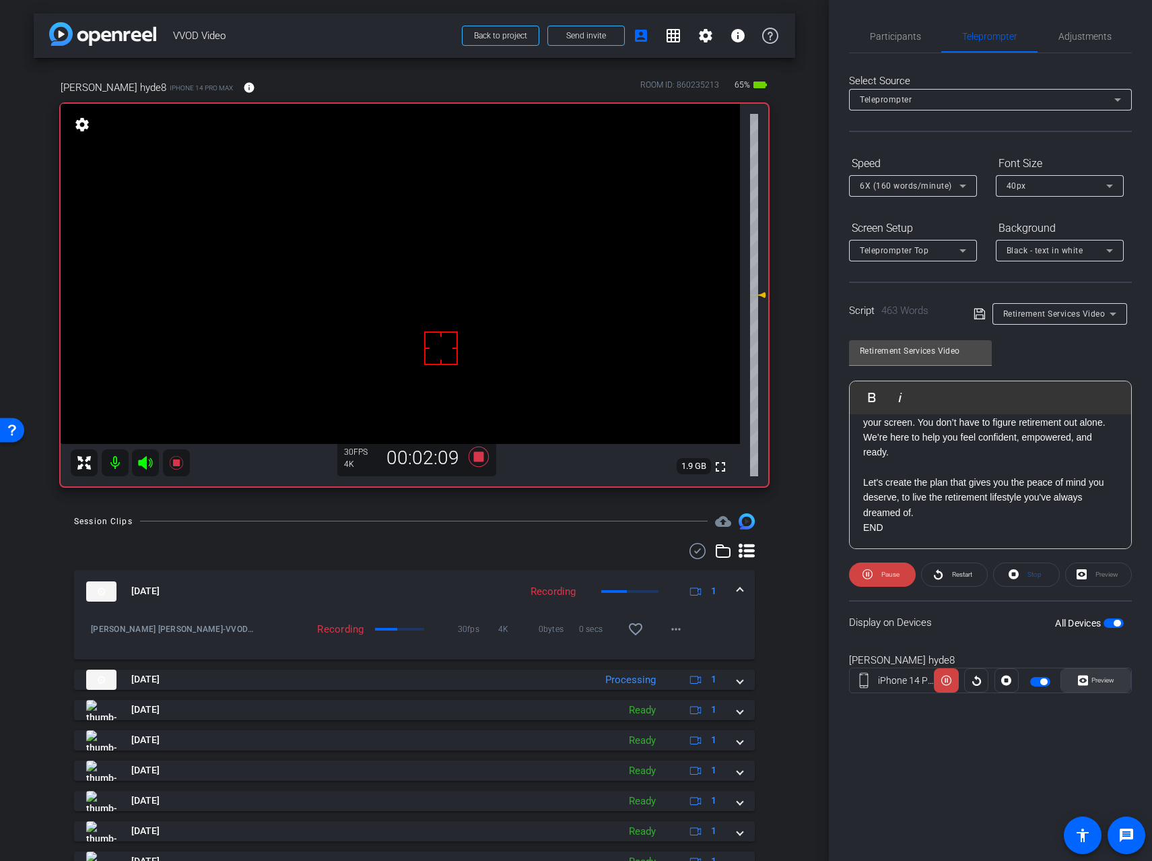
click at [1097, 680] on span "Preview" at bounding box center [1103, 679] width 23 height 7
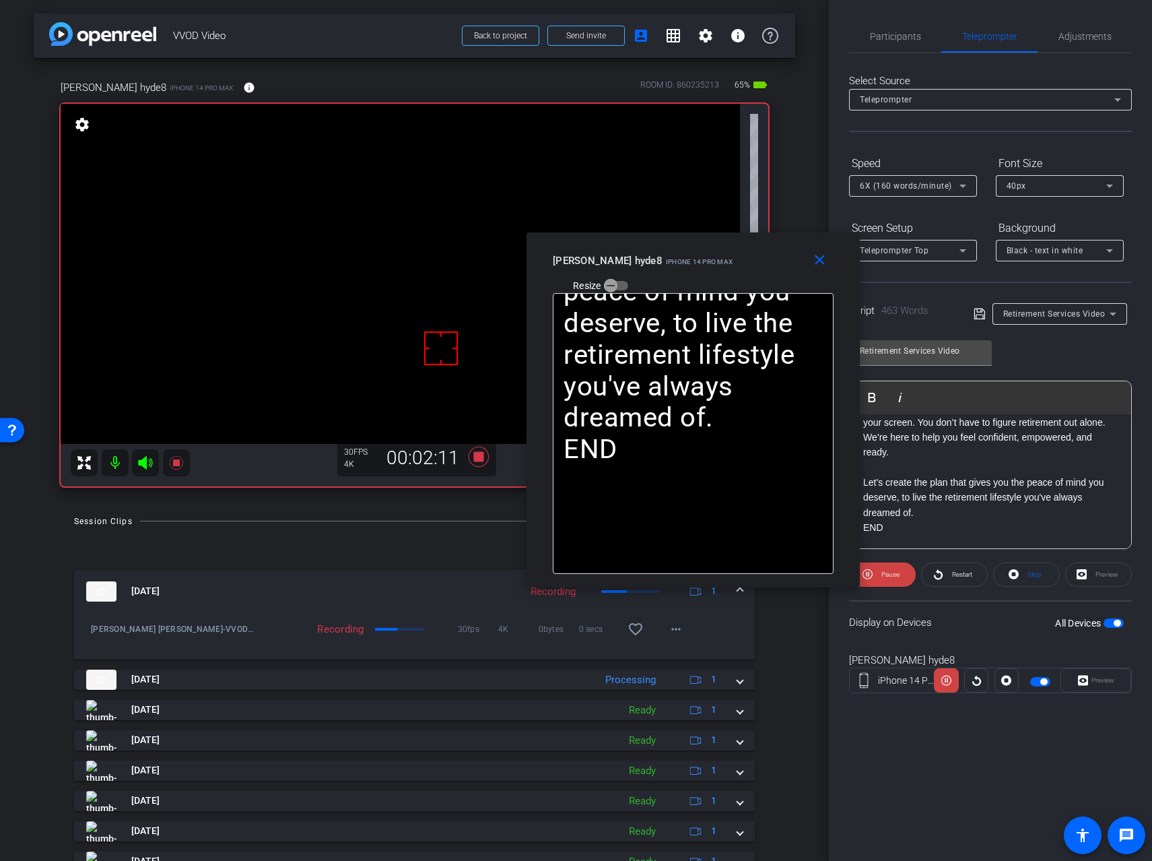
drag, startPoint x: 605, startPoint y: 267, endPoint x: 722, endPoint y: 246, distance: 119.0
click at [722, 246] on div "close [PERSON_NAME] hyde8 iPhone 14 Pro Max Resize" at bounding box center [693, 262] width 333 height 61
click at [896, 575] on span "Pause" at bounding box center [891, 573] width 18 height 7
click at [896, 575] on span "Play" at bounding box center [890, 573] width 12 height 7
click at [896, 575] on span "Pause" at bounding box center [891, 573] width 18 height 7
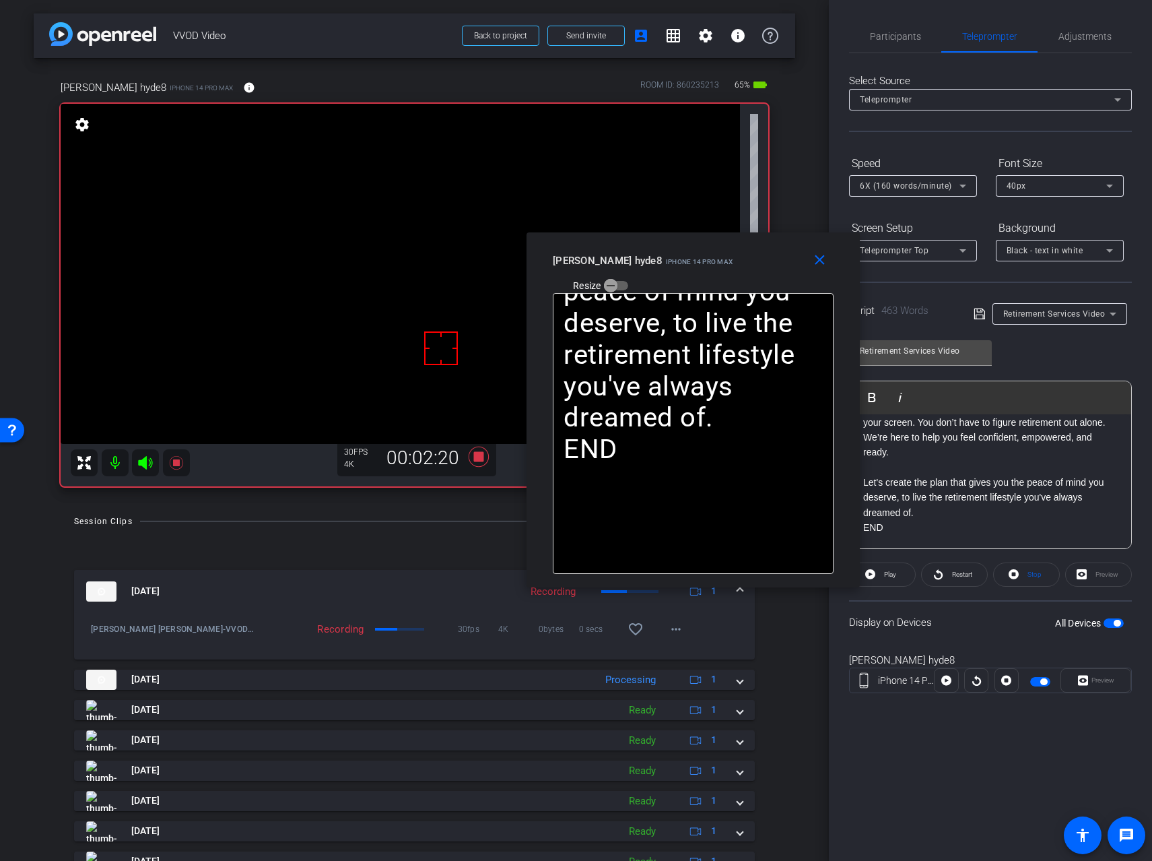
click at [896, 575] on span "Play" at bounding box center [890, 573] width 12 height 7
click at [814, 260] on mat-icon "close" at bounding box center [819, 260] width 17 height 17
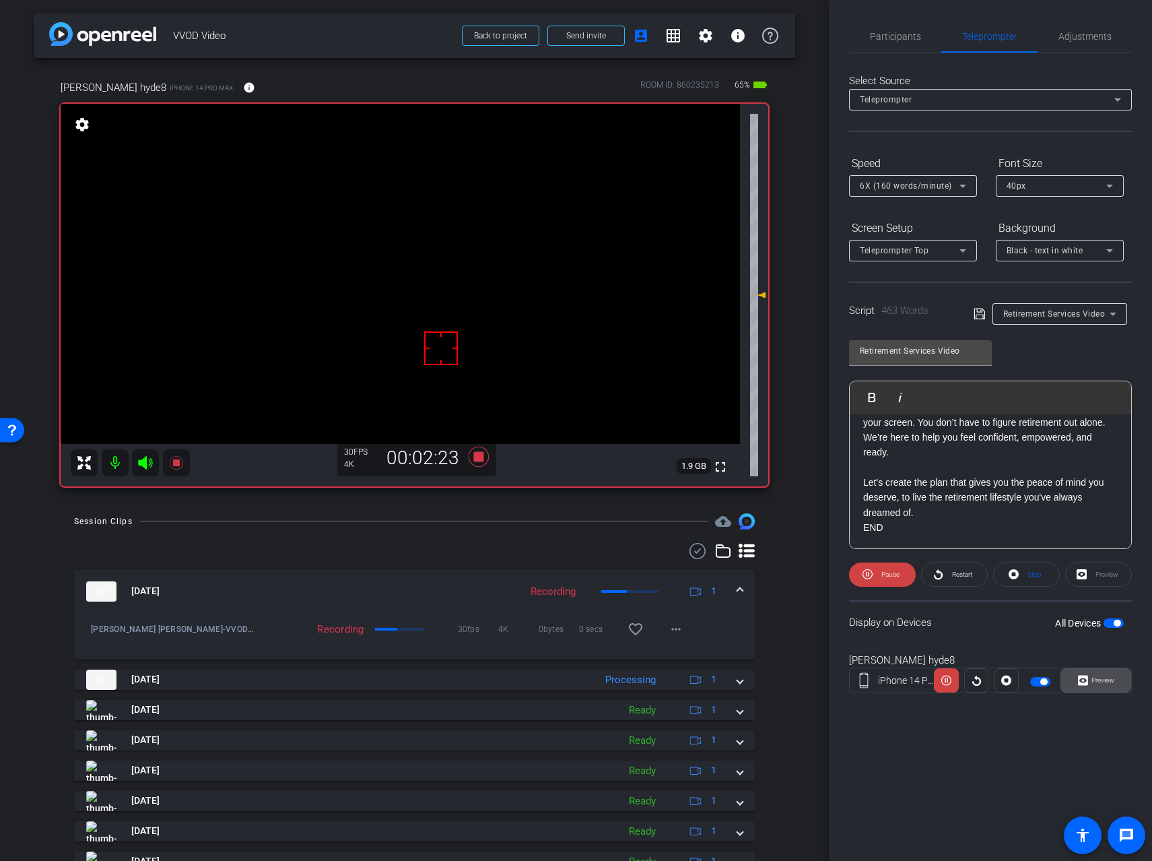
click at [1094, 682] on span "Preview" at bounding box center [1103, 679] width 23 height 7
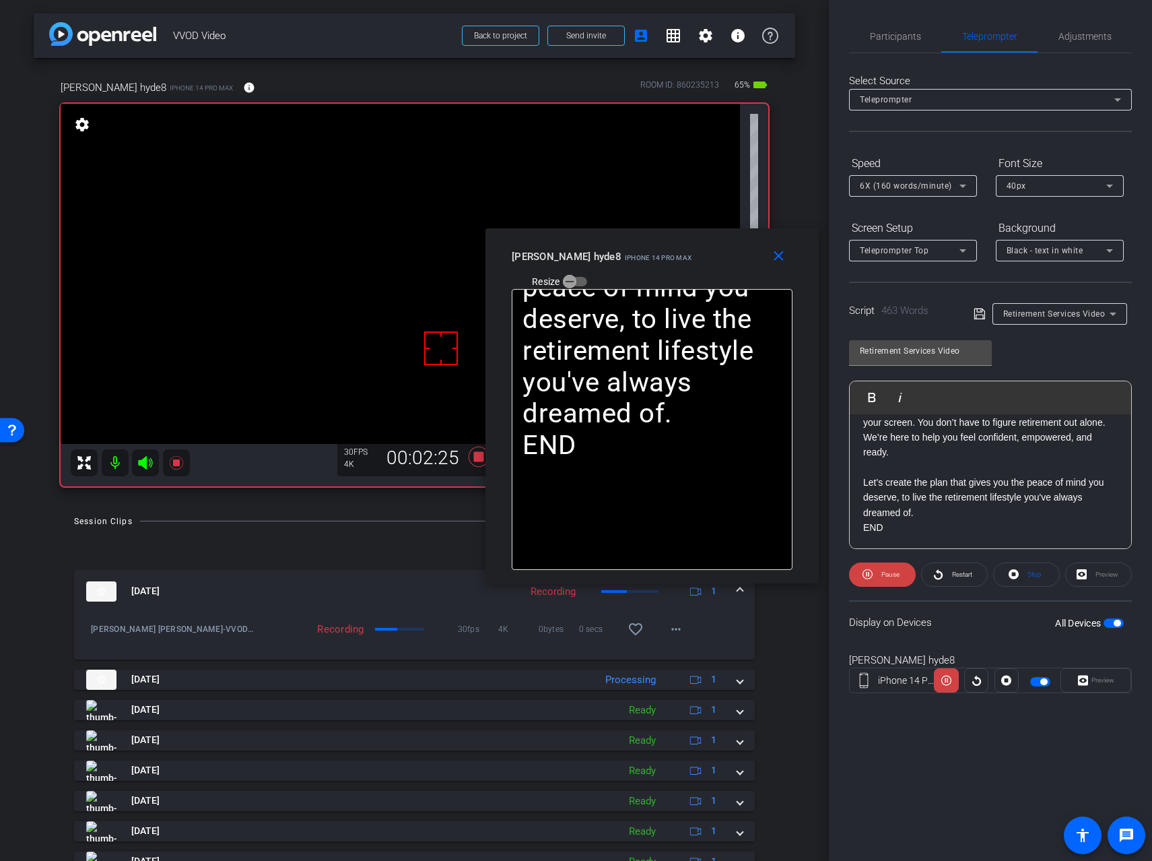
drag, startPoint x: 616, startPoint y: 272, endPoint x: 703, endPoint y: 245, distance: 91.6
click at [587, 271] on mat-slide-toggle "Resize" at bounding box center [549, 282] width 75 height 22
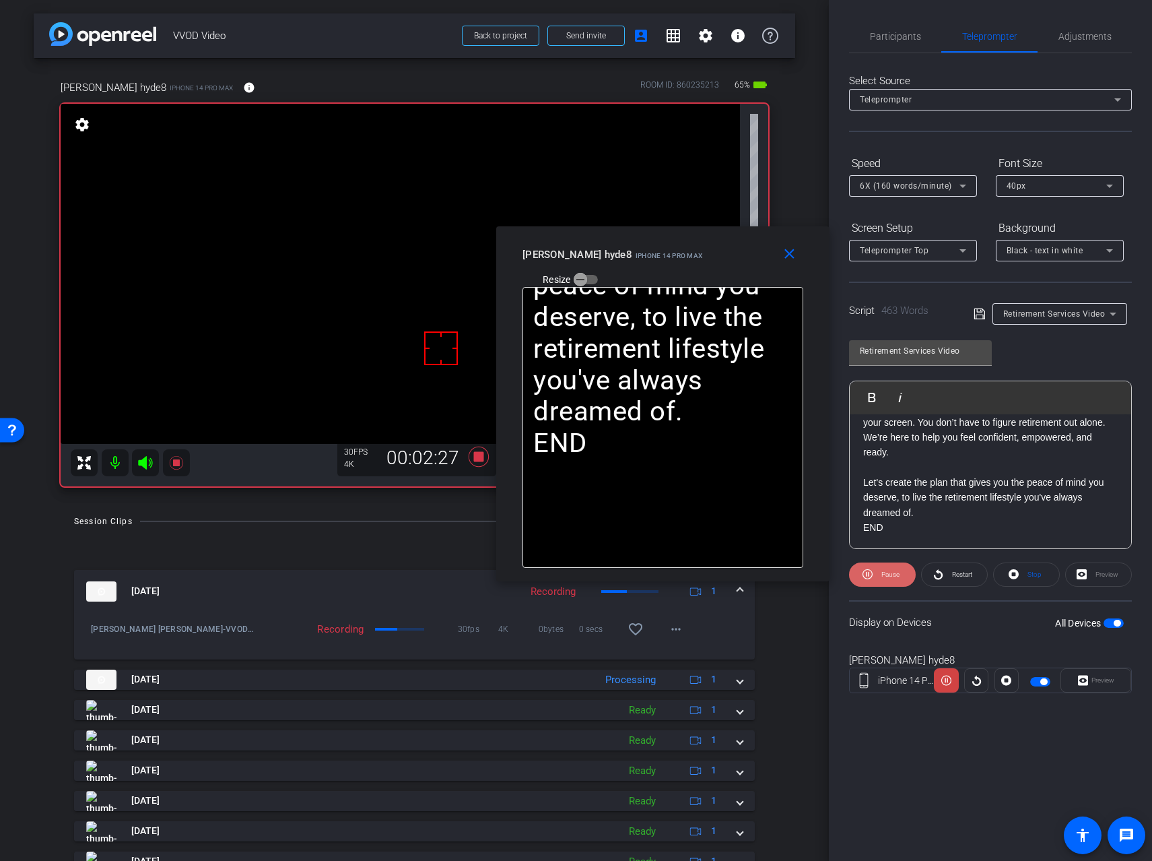
click at [897, 578] on span "Pause" at bounding box center [889, 574] width 22 height 19
click at [897, 578] on span at bounding box center [882, 574] width 65 height 32
click at [890, 574] on span "Pause" at bounding box center [891, 573] width 18 height 7
click at [890, 574] on span "Play" at bounding box center [890, 573] width 12 height 7
click at [886, 574] on span "Pause" at bounding box center [891, 573] width 18 height 7
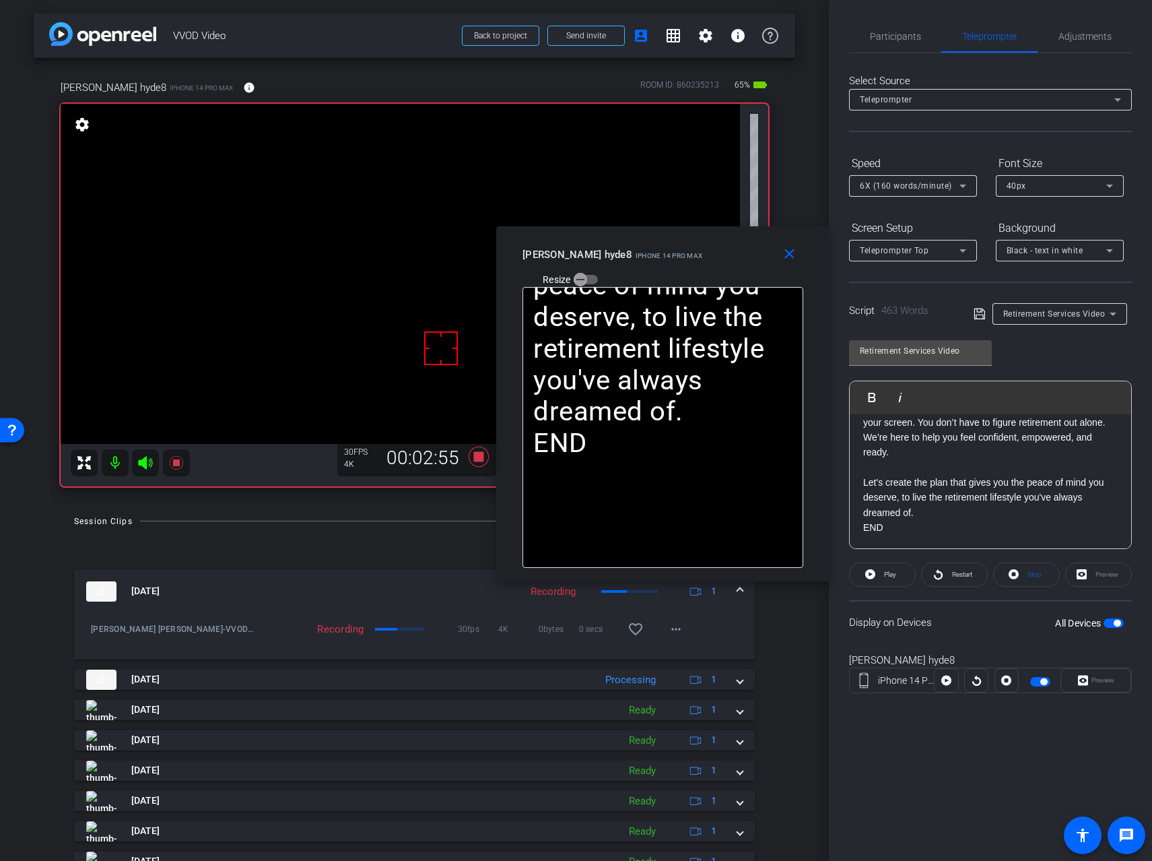
click at [886, 574] on span "Play" at bounding box center [890, 573] width 12 height 7
click at [794, 261] on mat-icon "close" at bounding box center [789, 254] width 17 height 17
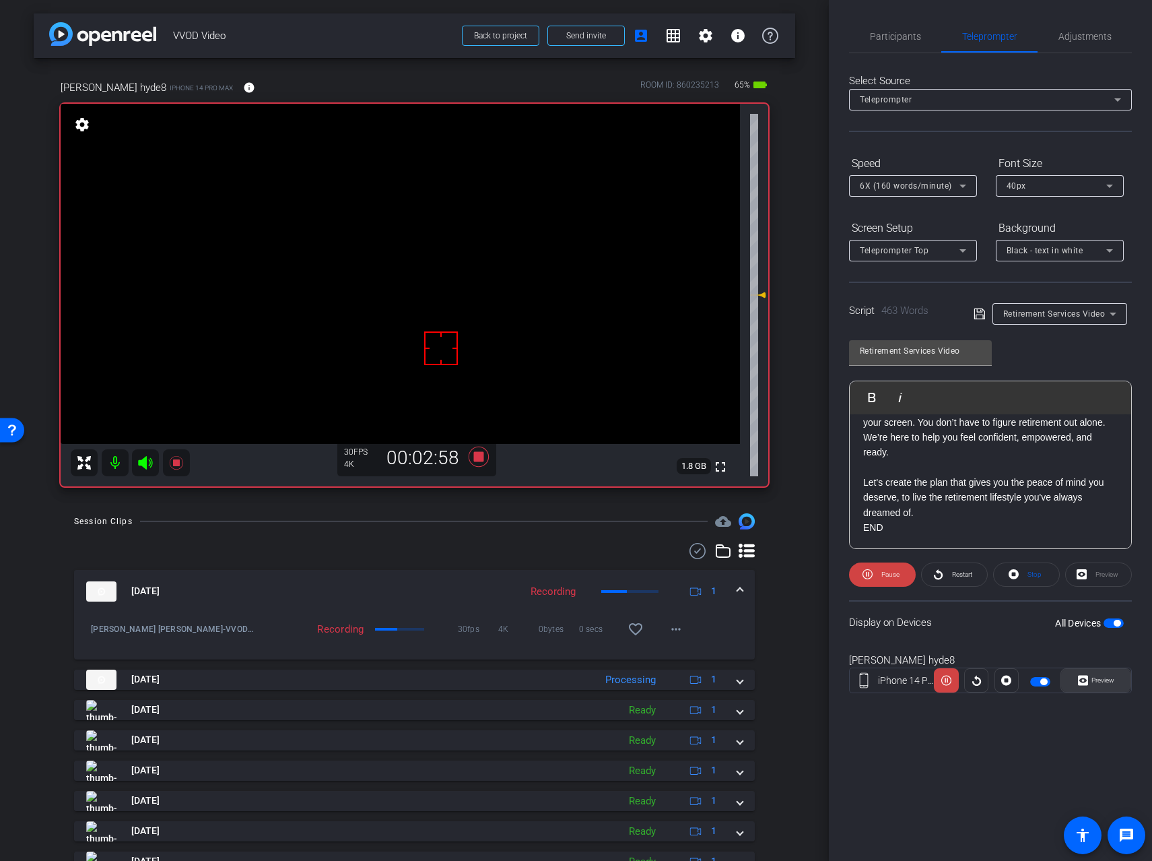
click at [1090, 675] on span "Preview" at bounding box center [1101, 680] width 26 height 19
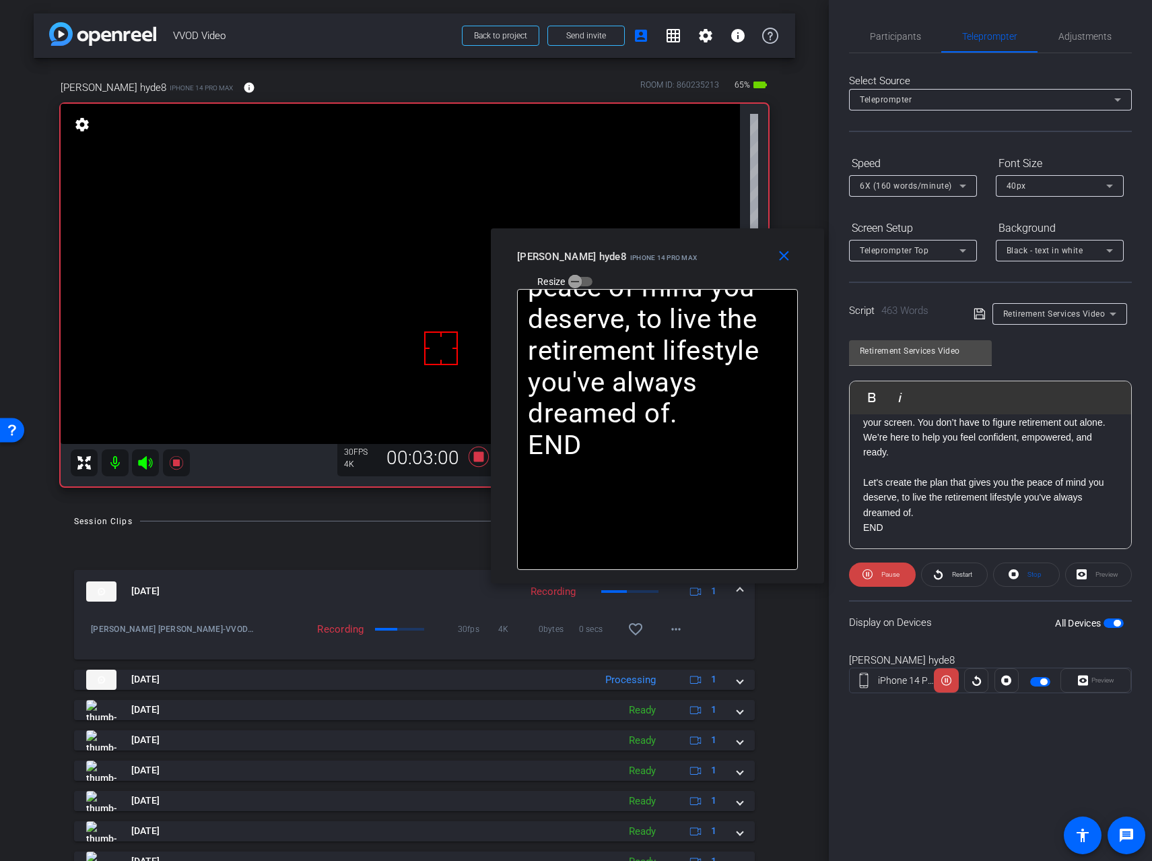
drag, startPoint x: 632, startPoint y: 264, endPoint x: 707, endPoint y: 241, distance: 78.8
click at [707, 241] on div "close [PERSON_NAME] hyde8 iPhone 14 Pro Max Resize" at bounding box center [657, 258] width 333 height 61
click at [879, 577] on span "Pause" at bounding box center [889, 574] width 22 height 19
click at [879, 577] on span at bounding box center [882, 574] width 65 height 32
click at [170, 463] on icon at bounding box center [176, 463] width 16 height 16
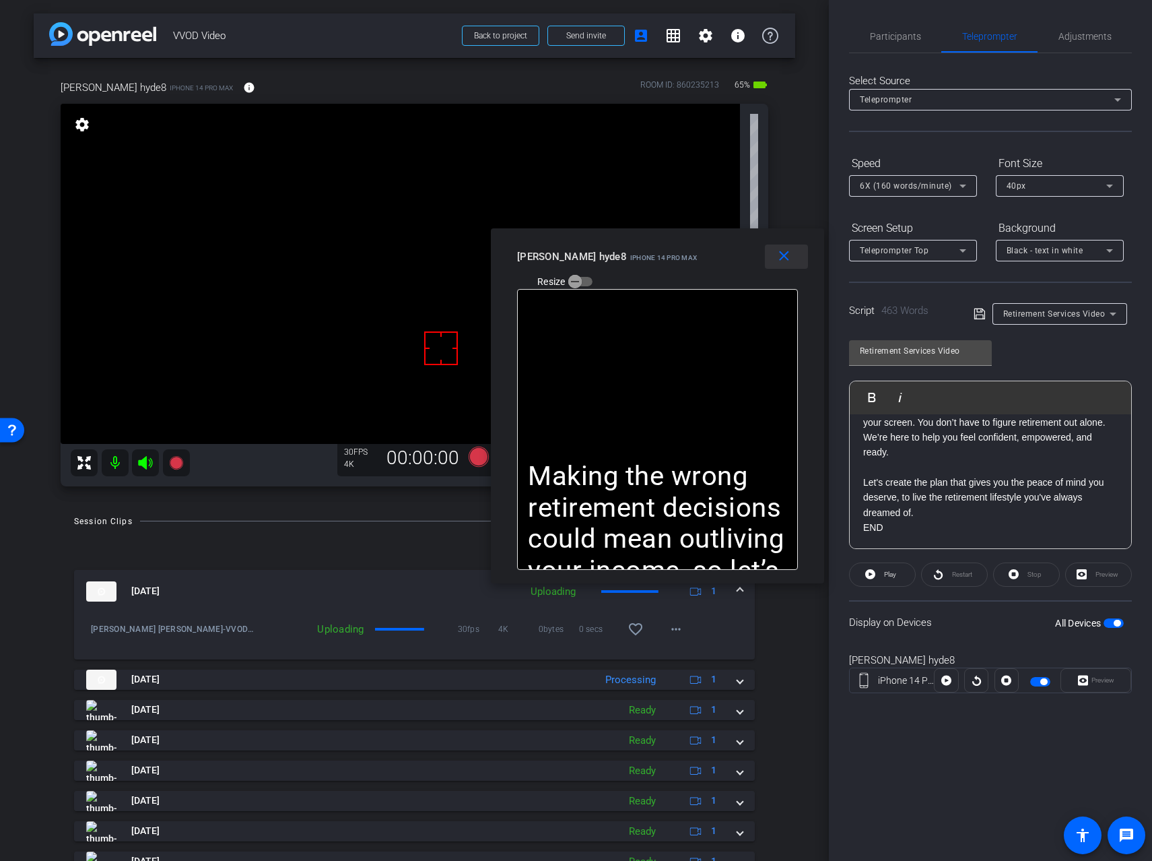
click at [785, 259] on mat-icon "close" at bounding box center [784, 256] width 17 height 17
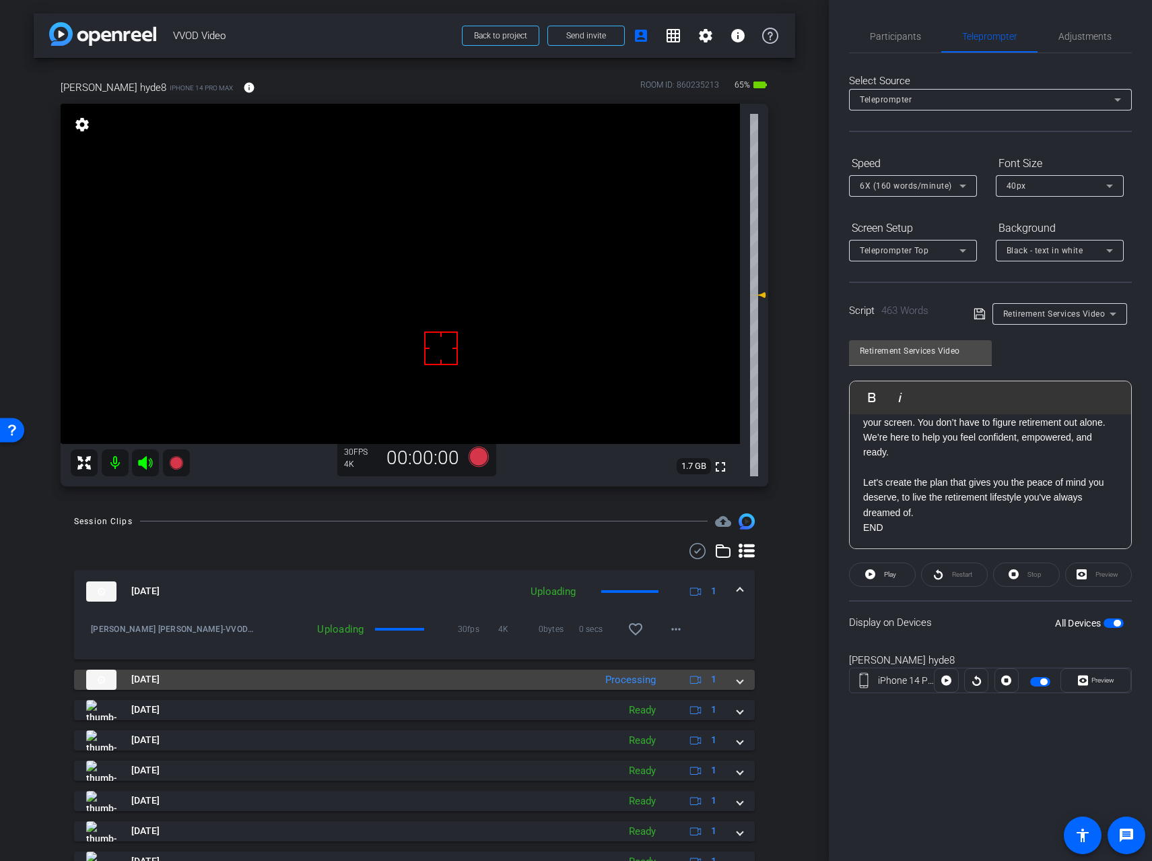
click at [737, 679] on span at bounding box center [739, 679] width 5 height 14
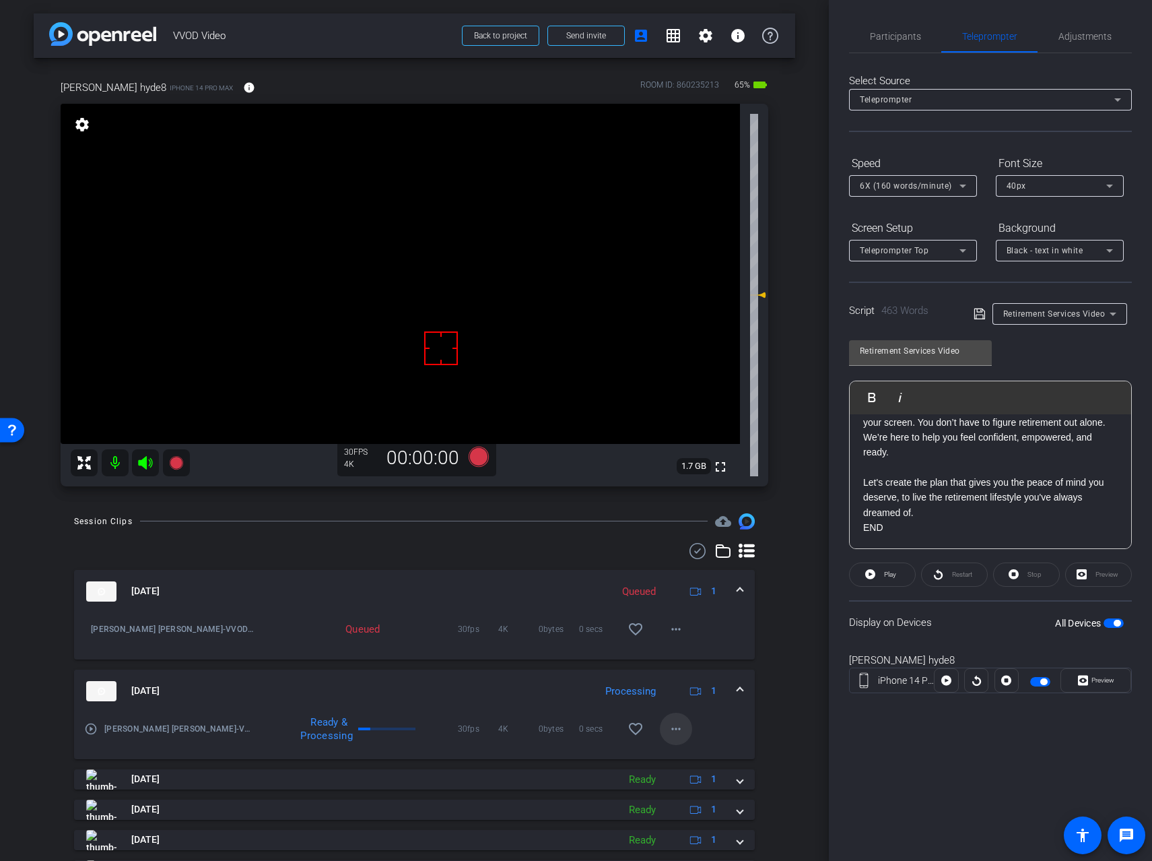
click at [675, 727] on mat-icon "more_horiz" at bounding box center [676, 729] width 16 height 16
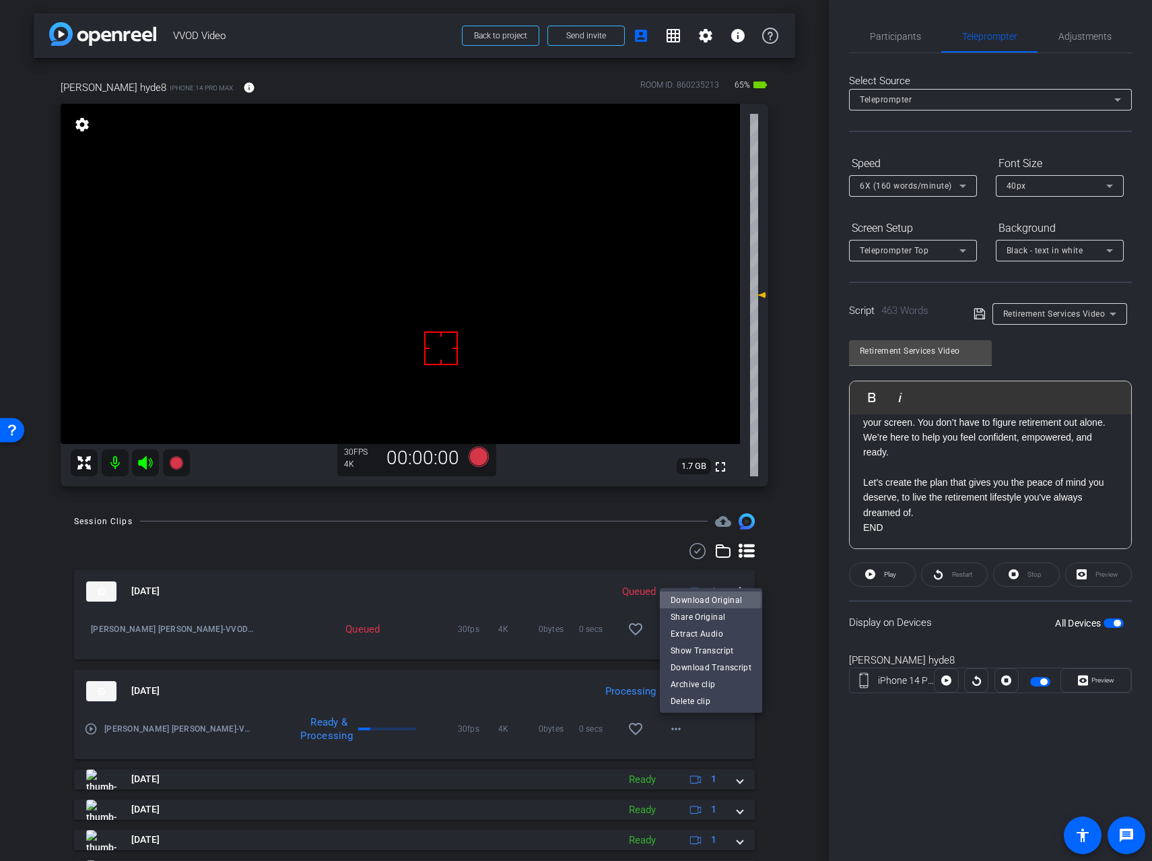
click at [702, 599] on span "Download Original" at bounding box center [711, 600] width 81 height 16
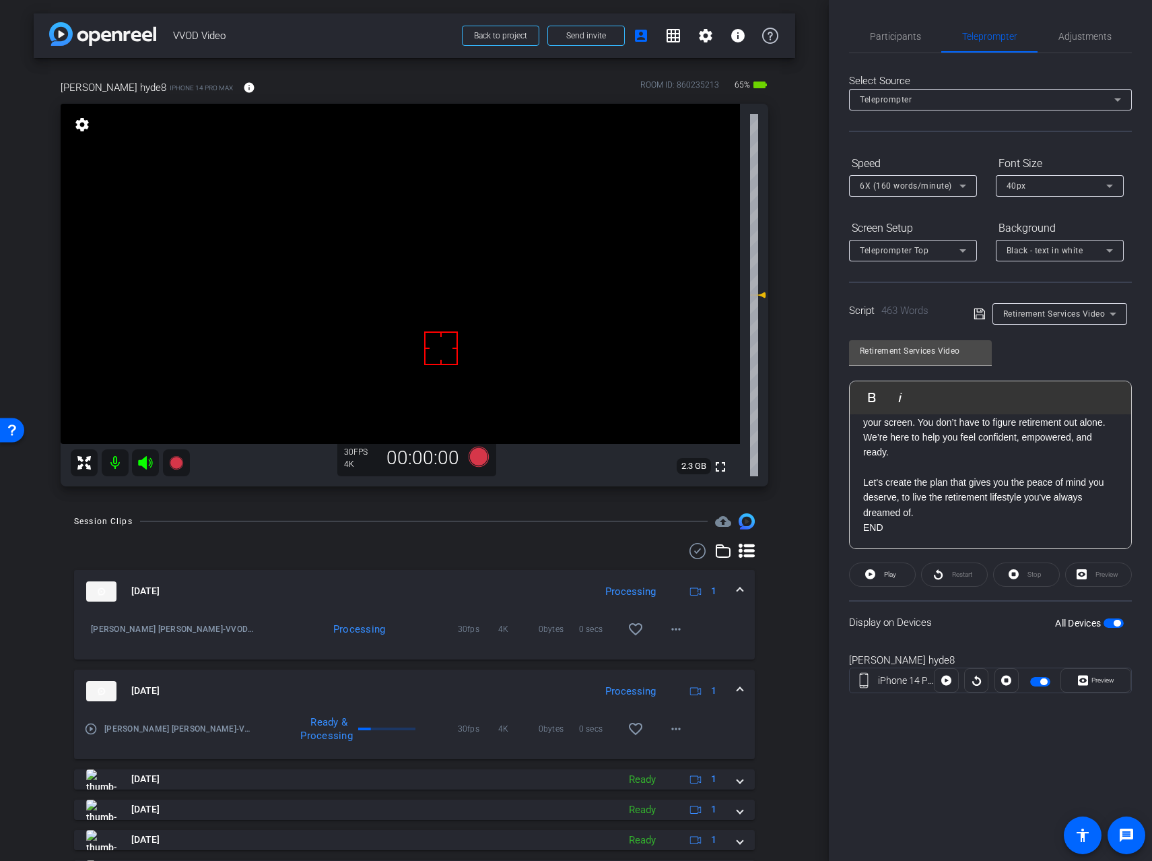
click at [384, 263] on video at bounding box center [400, 274] width 679 height 340
click at [1078, 40] on span "Adjustments" at bounding box center [1085, 36] width 53 height 9
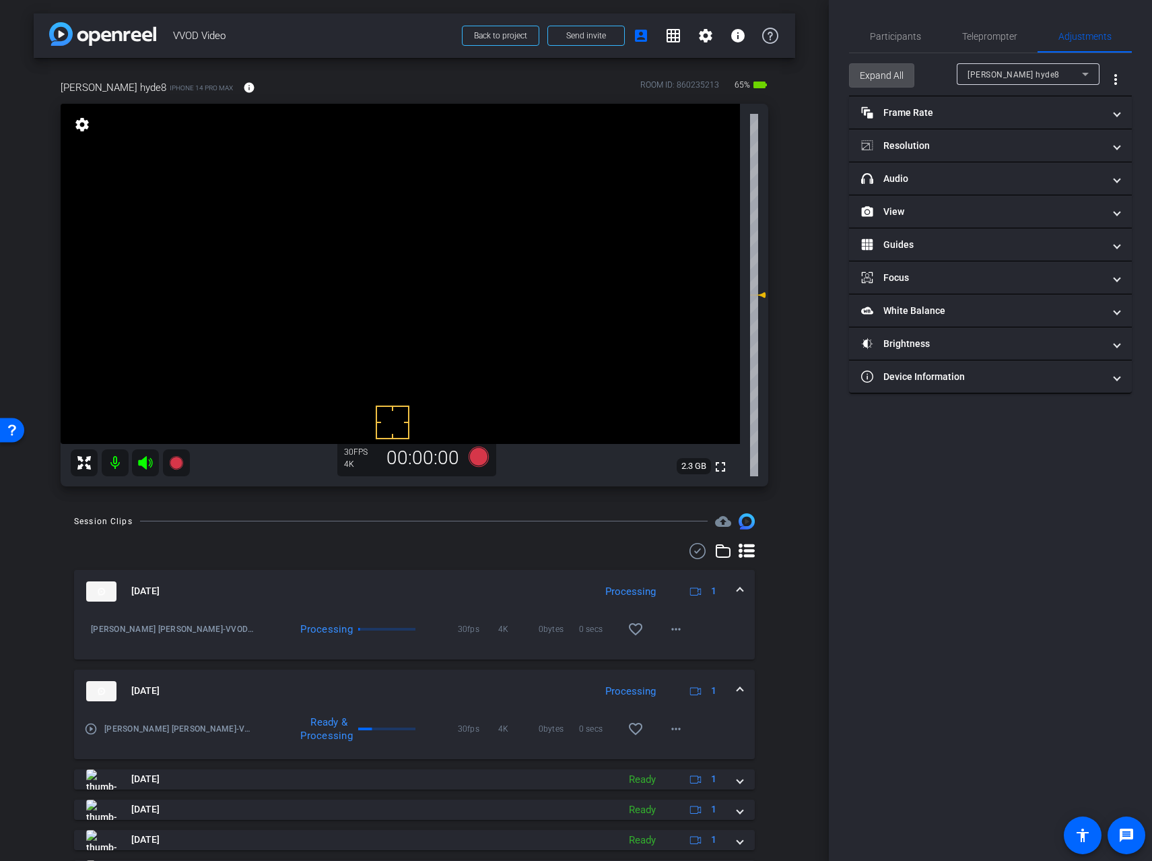
click at [898, 80] on span "Expand All" at bounding box center [882, 76] width 44 height 26
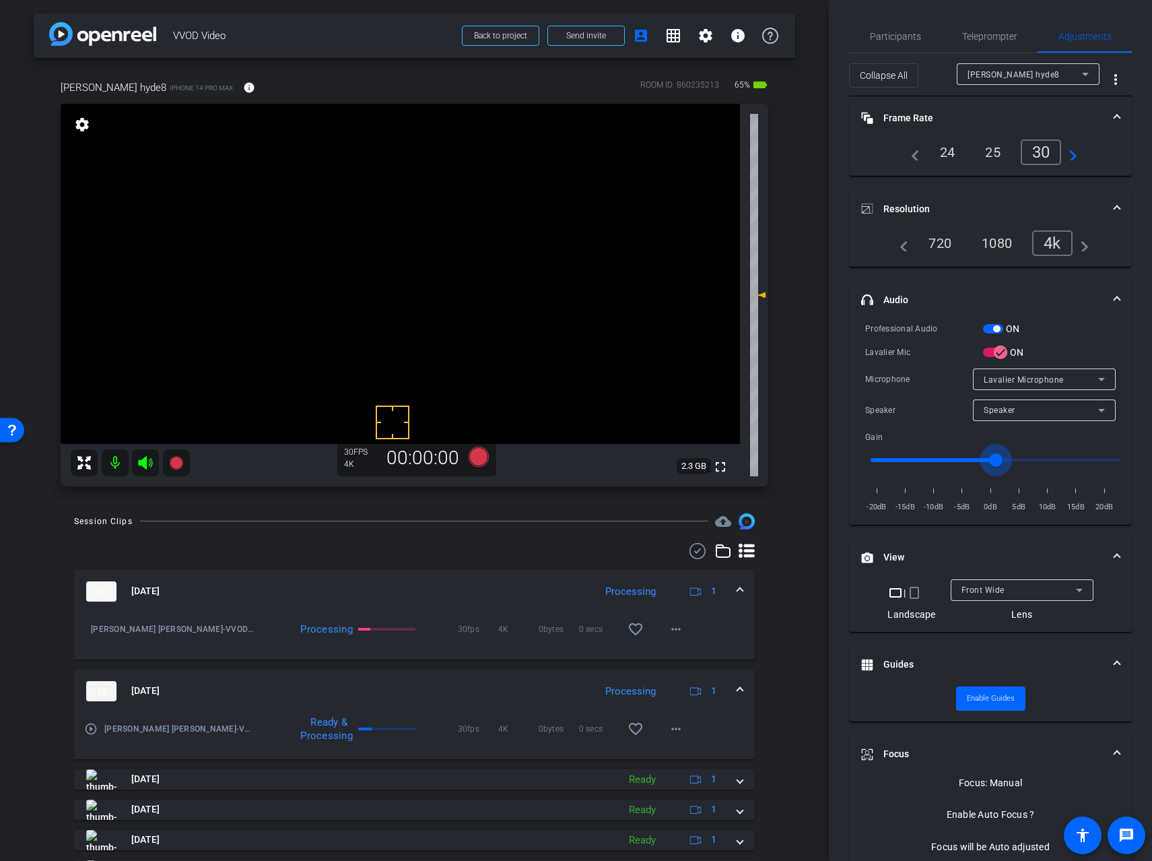
click at [996, 458] on input "range" at bounding box center [996, 460] width 279 height 30
click at [180, 465] on icon at bounding box center [175, 461] width 13 height 13
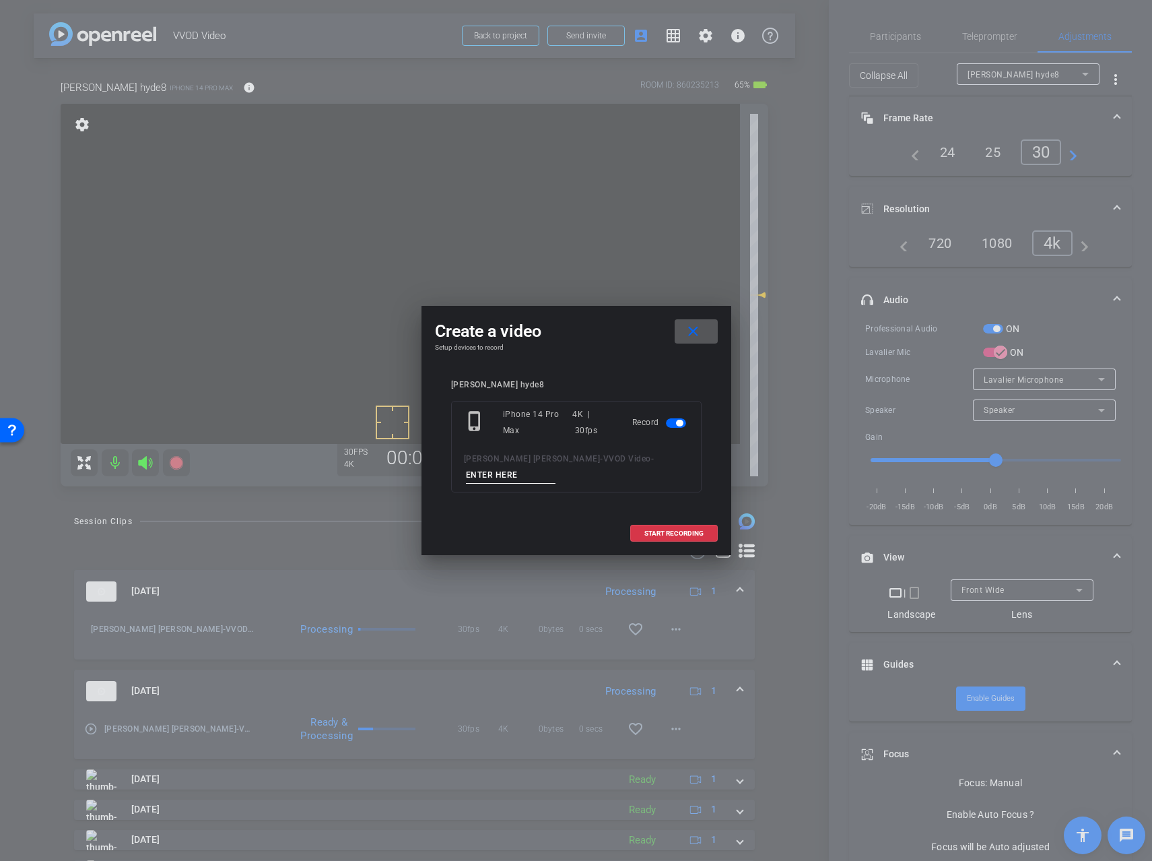
click at [556, 467] on input at bounding box center [511, 475] width 90 height 17
type input "Take3"
click at [677, 524] on span at bounding box center [674, 533] width 86 height 32
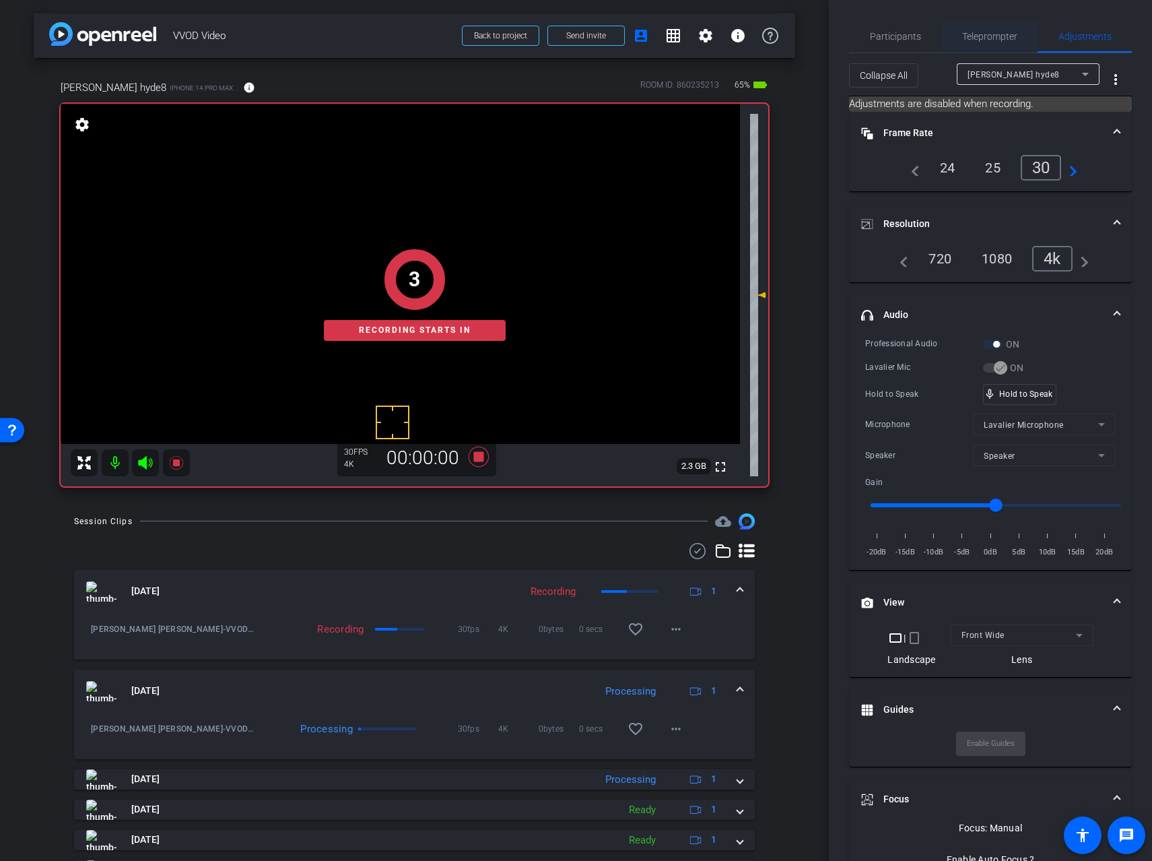
click at [1005, 40] on span "Teleprompter" at bounding box center [989, 36] width 55 height 9
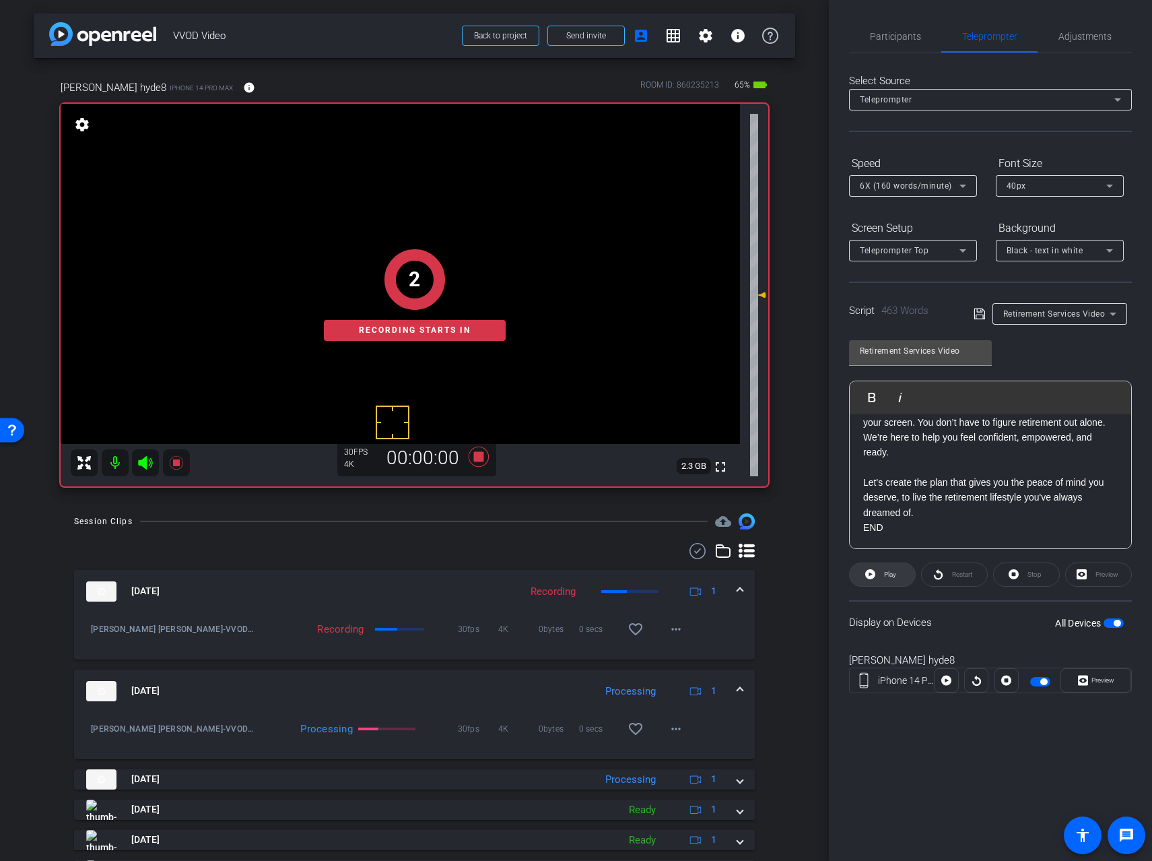
click at [886, 572] on span "Play" at bounding box center [890, 573] width 12 height 7
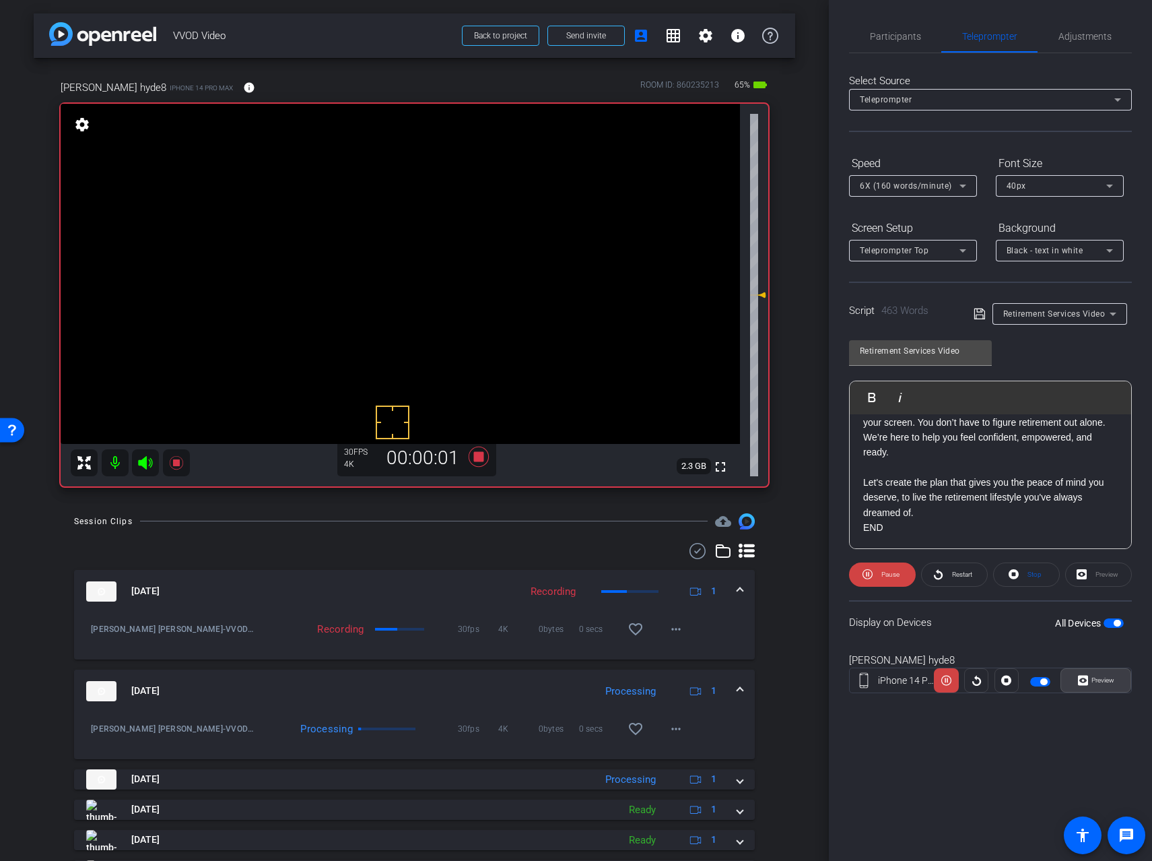
click at [1106, 679] on span "Preview" at bounding box center [1103, 679] width 23 height 7
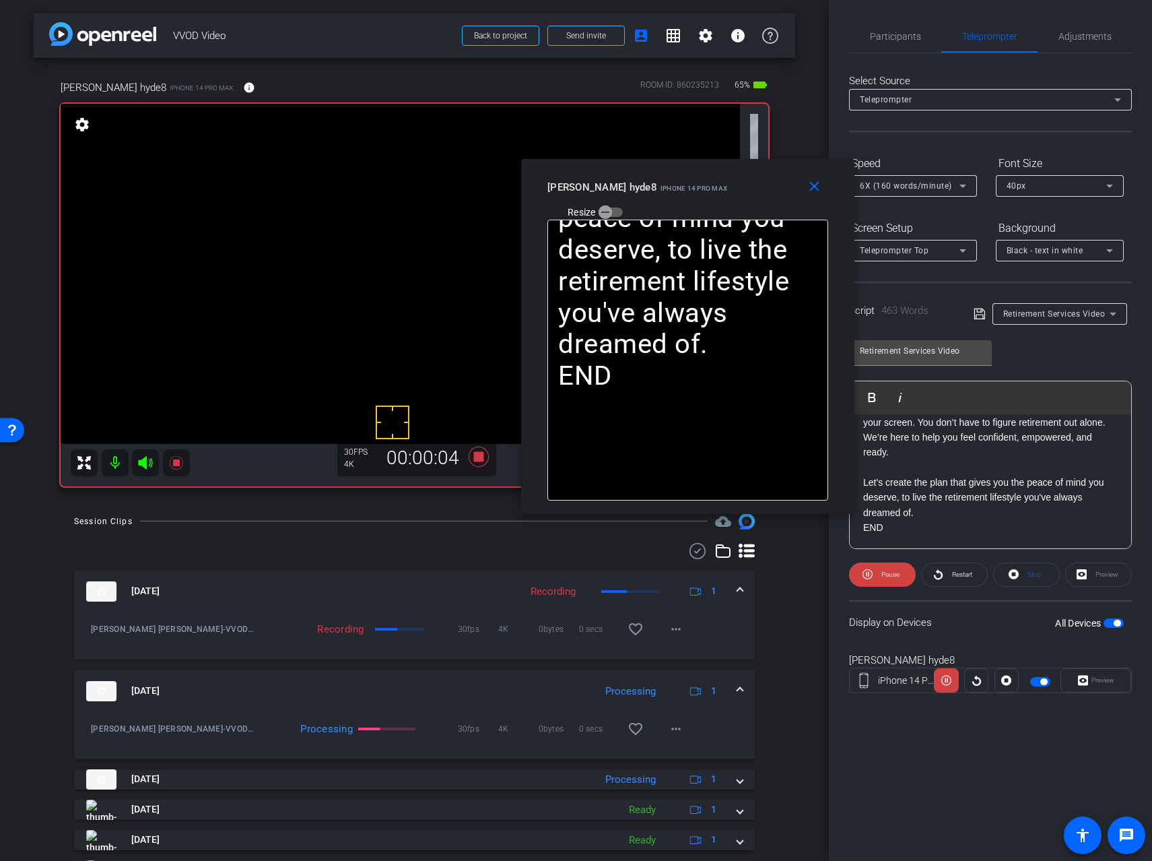
drag, startPoint x: 604, startPoint y: 269, endPoint x: 716, endPoint y: 176, distance: 145.8
click at [716, 176] on div "[PERSON_NAME] hyde8 iPhone 14 Pro Max Resize" at bounding box center [692, 199] width 291 height 48
click at [1082, 36] on span "Adjustments" at bounding box center [1085, 36] width 53 height 9
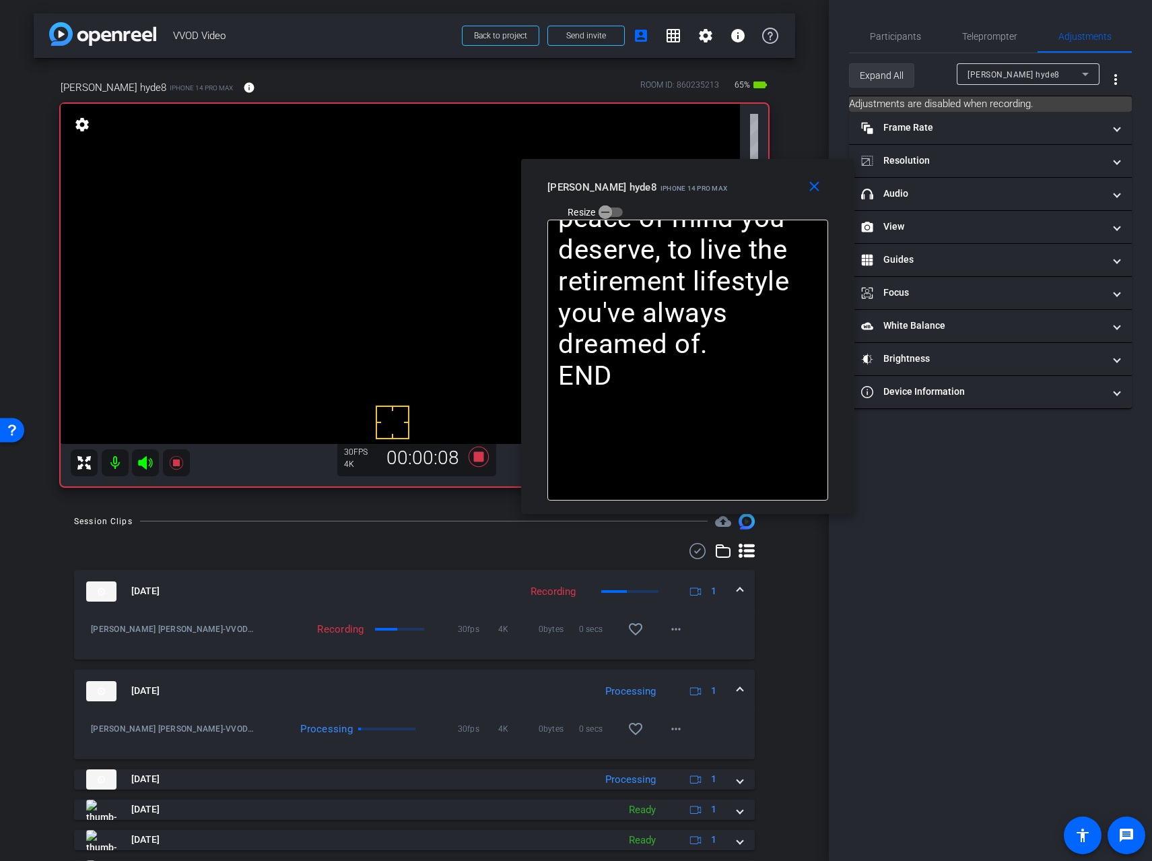
click at [886, 84] on span "Expand All" at bounding box center [882, 76] width 44 height 26
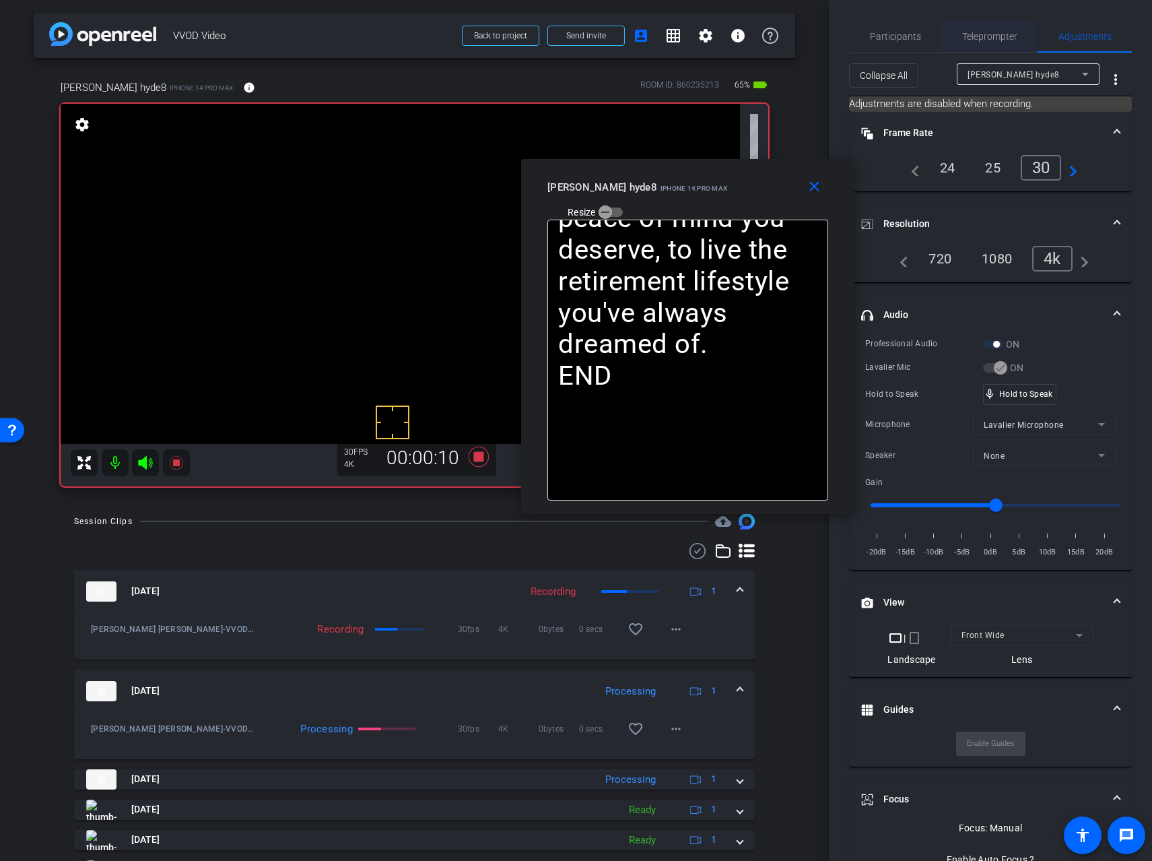
click at [993, 32] on span "Teleprompter" at bounding box center [989, 36] width 55 height 9
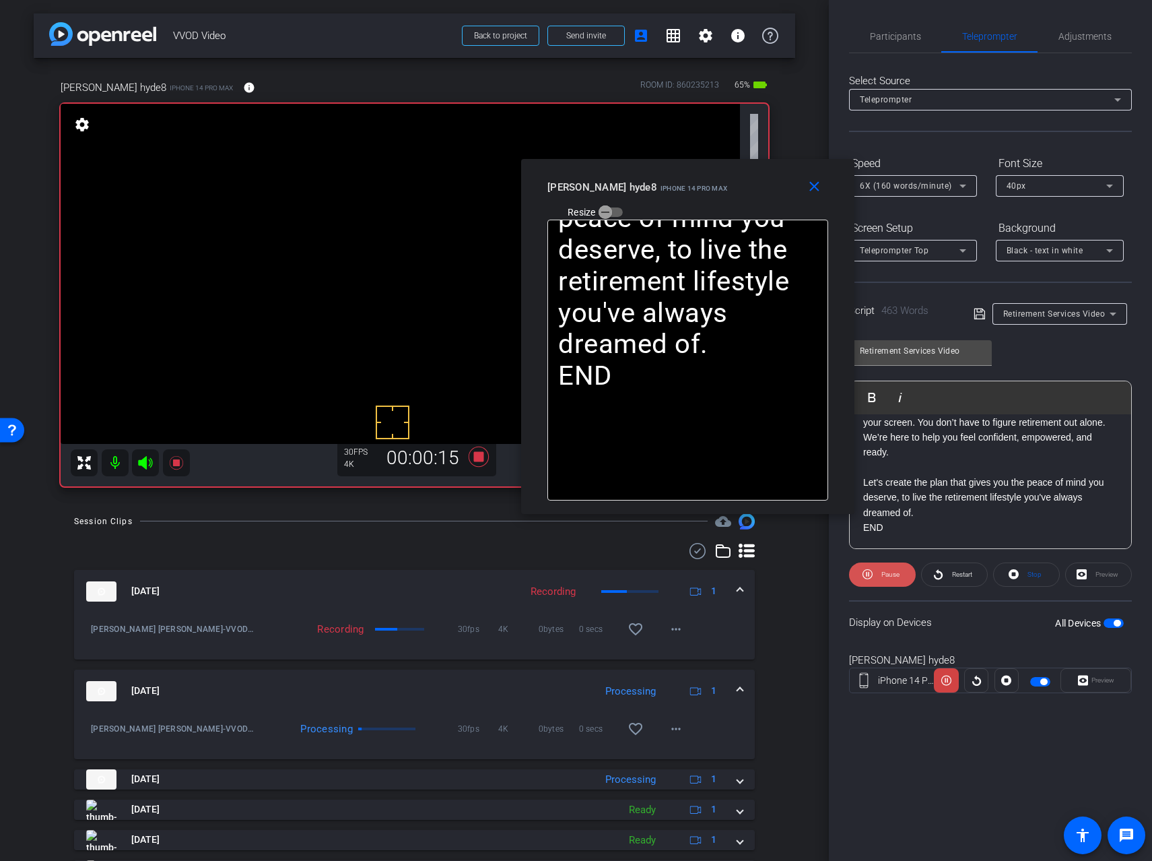
click at [884, 572] on span "Pause" at bounding box center [891, 573] width 18 height 7
click at [884, 572] on span "Play" at bounding box center [890, 573] width 12 height 7
click at [884, 572] on span "Pause" at bounding box center [891, 573] width 18 height 7
click at [884, 572] on span "Play" at bounding box center [890, 573] width 12 height 7
click at [816, 184] on mat-icon "close" at bounding box center [814, 186] width 17 height 17
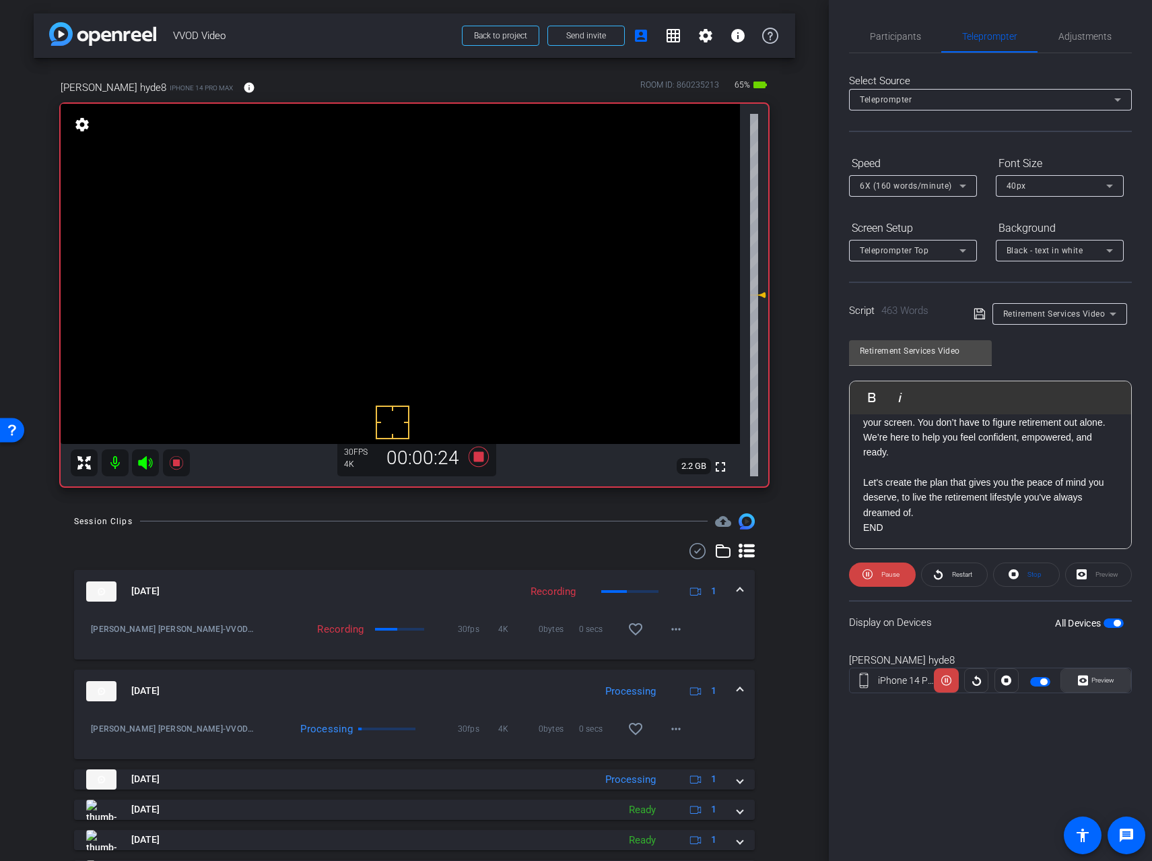
click at [1107, 677] on span "Preview" at bounding box center [1103, 679] width 23 height 7
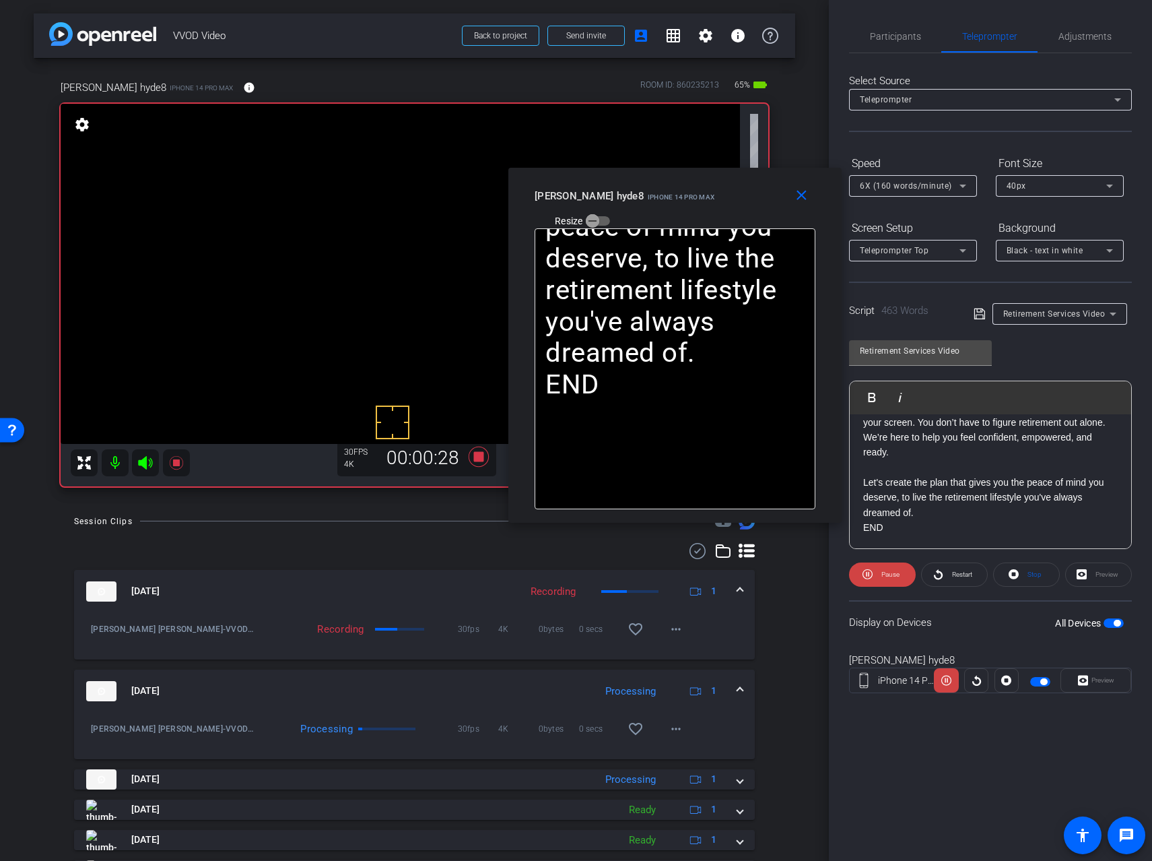
drag, startPoint x: 593, startPoint y: 267, endPoint x: 691, endPoint y: 182, distance: 129.9
click at [691, 182] on div "close [PERSON_NAME] hyde8 iPhone 14 Pro Max Resize" at bounding box center [674, 198] width 333 height 61
click at [888, 574] on span "Pause" at bounding box center [891, 573] width 18 height 7
click at [888, 574] on span "Play" at bounding box center [890, 573] width 12 height 7
click at [888, 573] on span "Pause" at bounding box center [891, 573] width 18 height 7
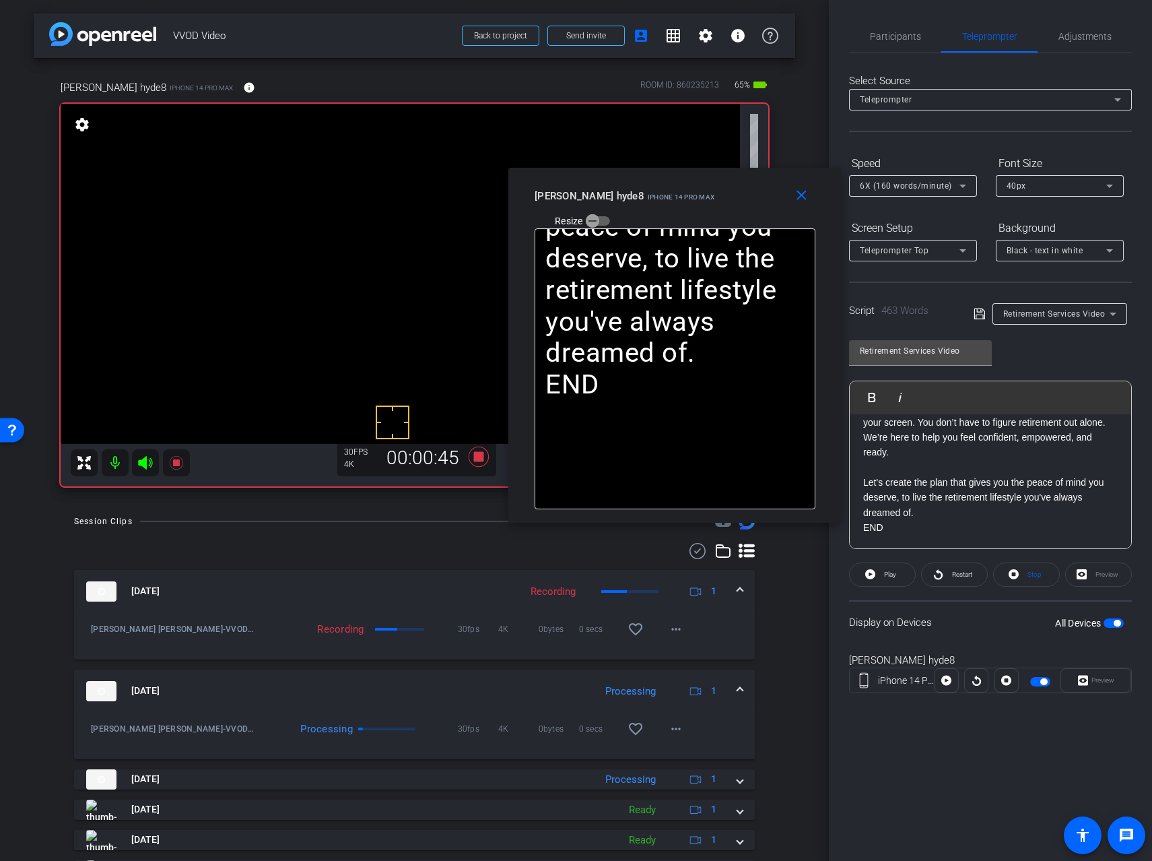
click at [888, 573] on span "Play" at bounding box center [890, 573] width 12 height 7
click at [804, 199] on mat-icon "close" at bounding box center [801, 195] width 17 height 17
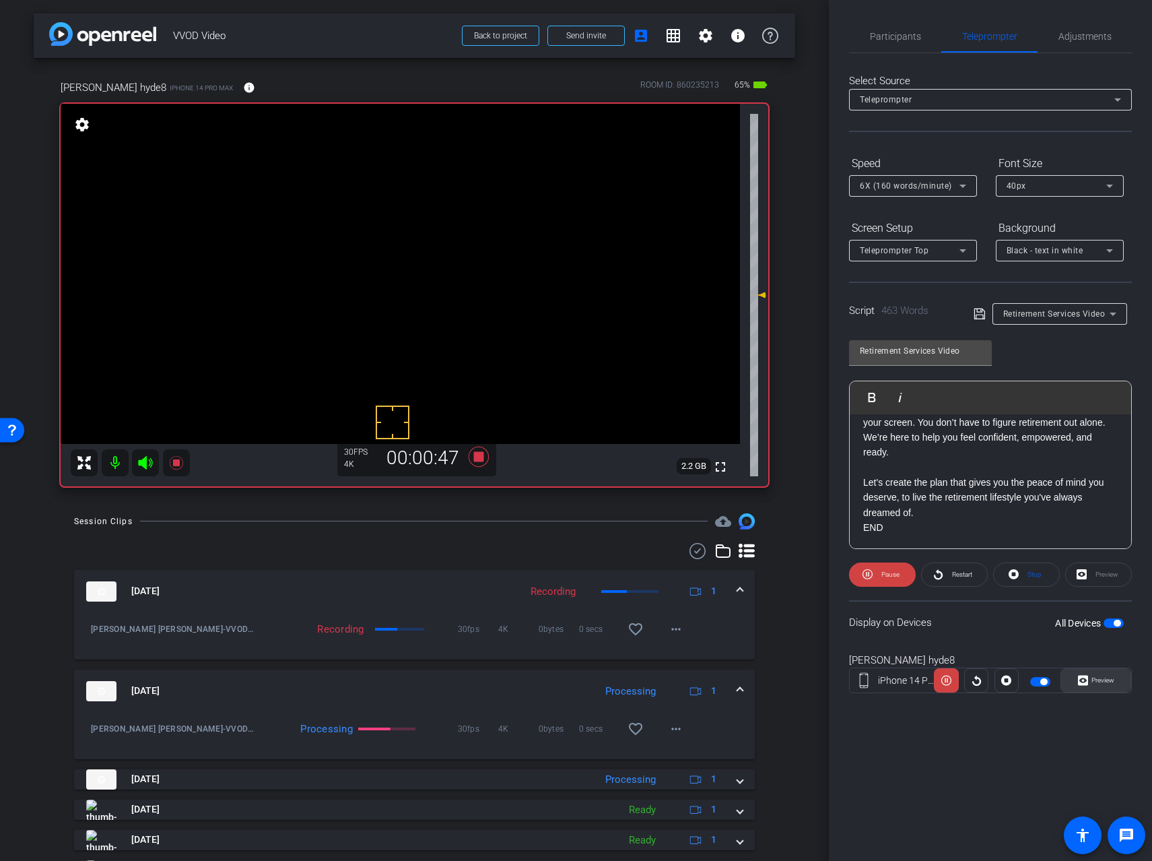
click at [1098, 680] on span "Preview" at bounding box center [1103, 679] width 23 height 7
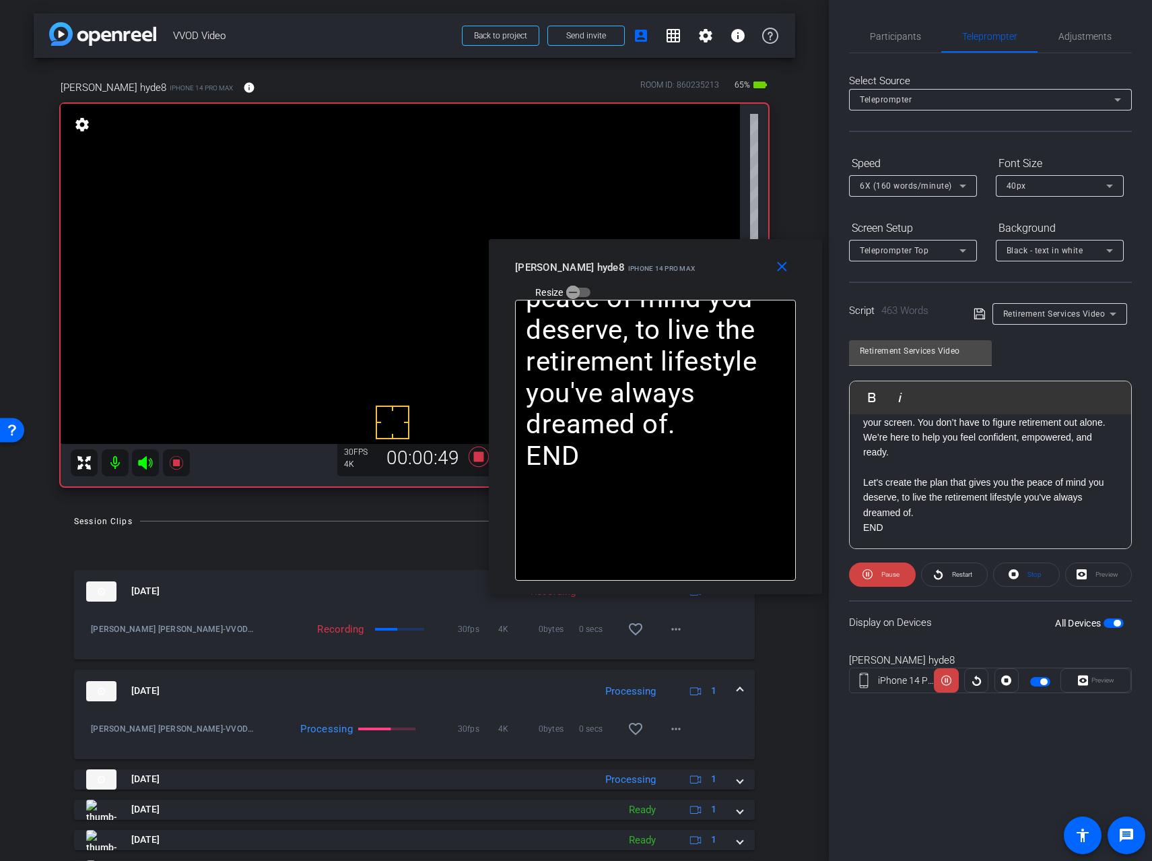
drag, startPoint x: 613, startPoint y: 275, endPoint x: 694, endPoint y: 263, distance: 81.7
click at [591, 281] on mat-slide-toggle "Resize" at bounding box center [552, 292] width 75 height 22
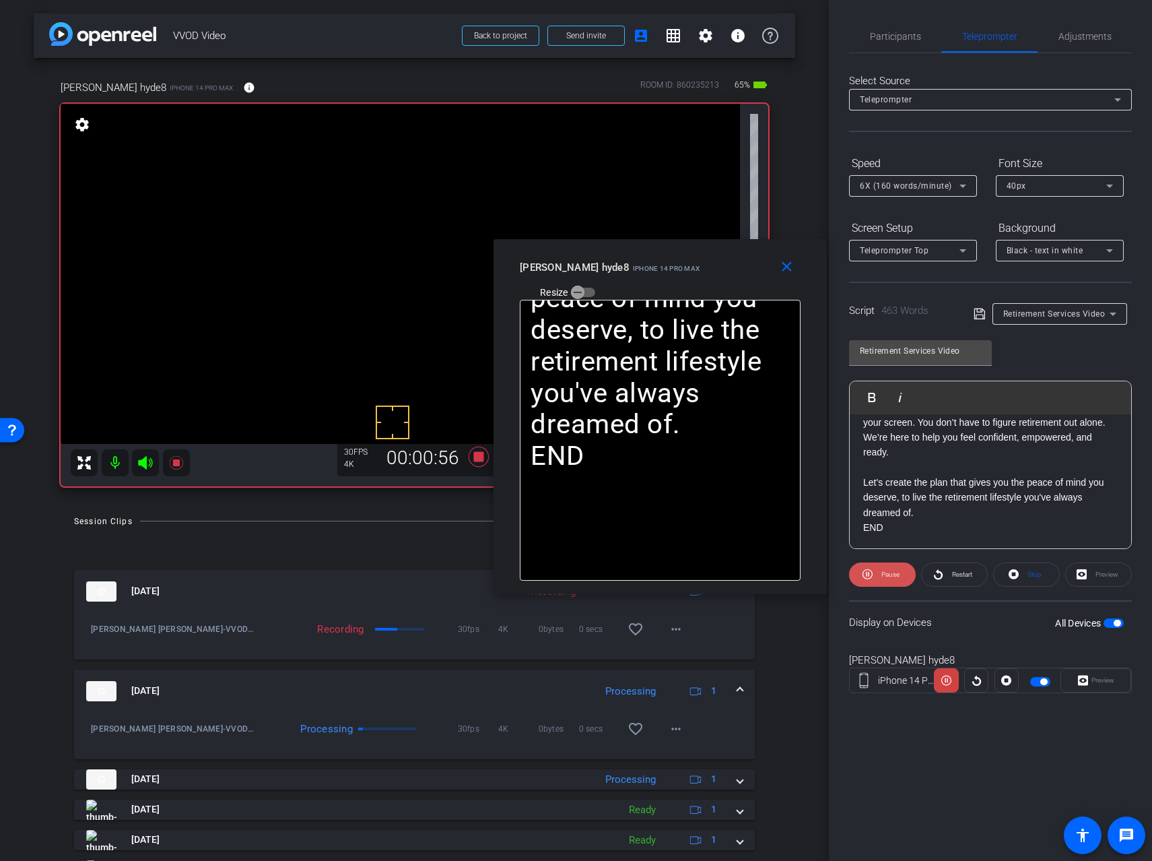
click at [880, 573] on span "Pause" at bounding box center [889, 574] width 22 height 19
click at [880, 573] on span at bounding box center [882, 574] width 65 height 32
click at [880, 573] on span "Pause" at bounding box center [889, 574] width 22 height 19
click at [880, 573] on span at bounding box center [882, 574] width 65 height 32
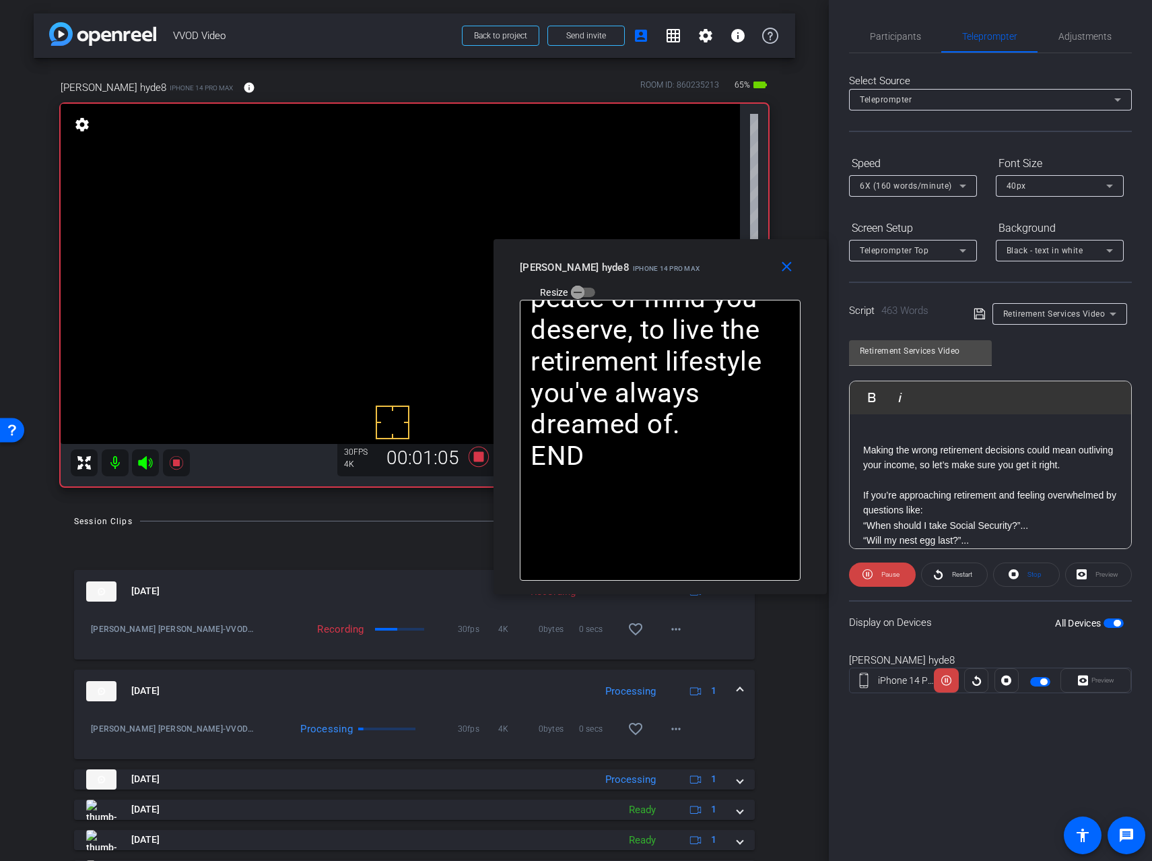
scroll to position [32, 0]
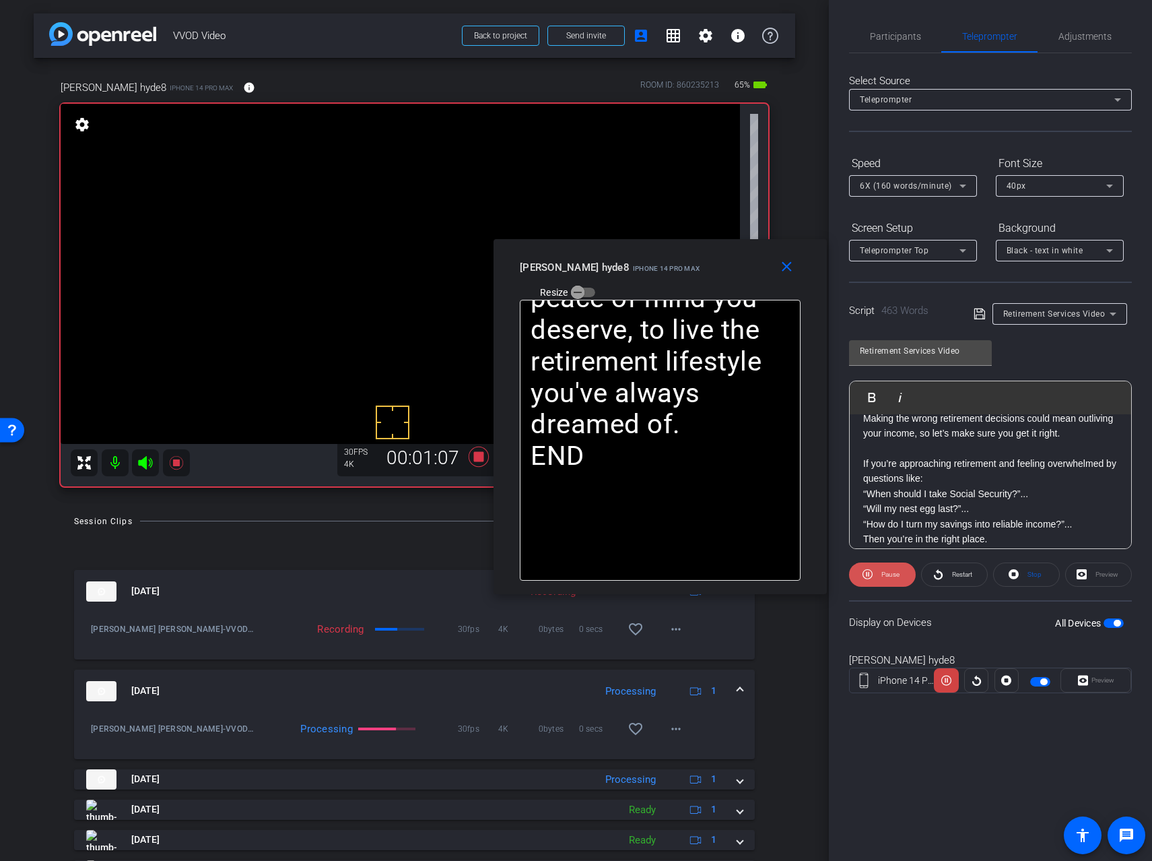
click at [877, 573] on span at bounding box center [882, 574] width 67 height 32
click at [877, 573] on span at bounding box center [882, 574] width 65 height 32
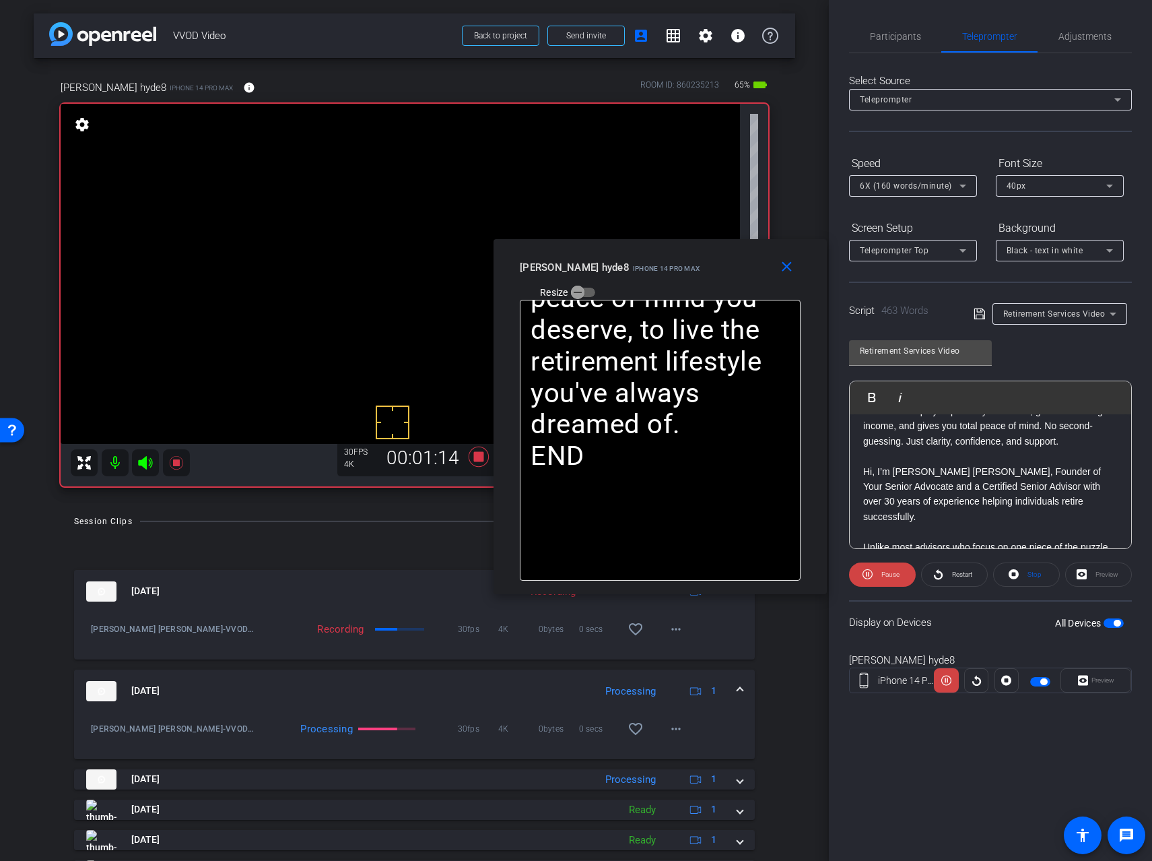
scroll to position [360, 0]
click at [881, 574] on span "Pause" at bounding box center [889, 574] width 22 height 19
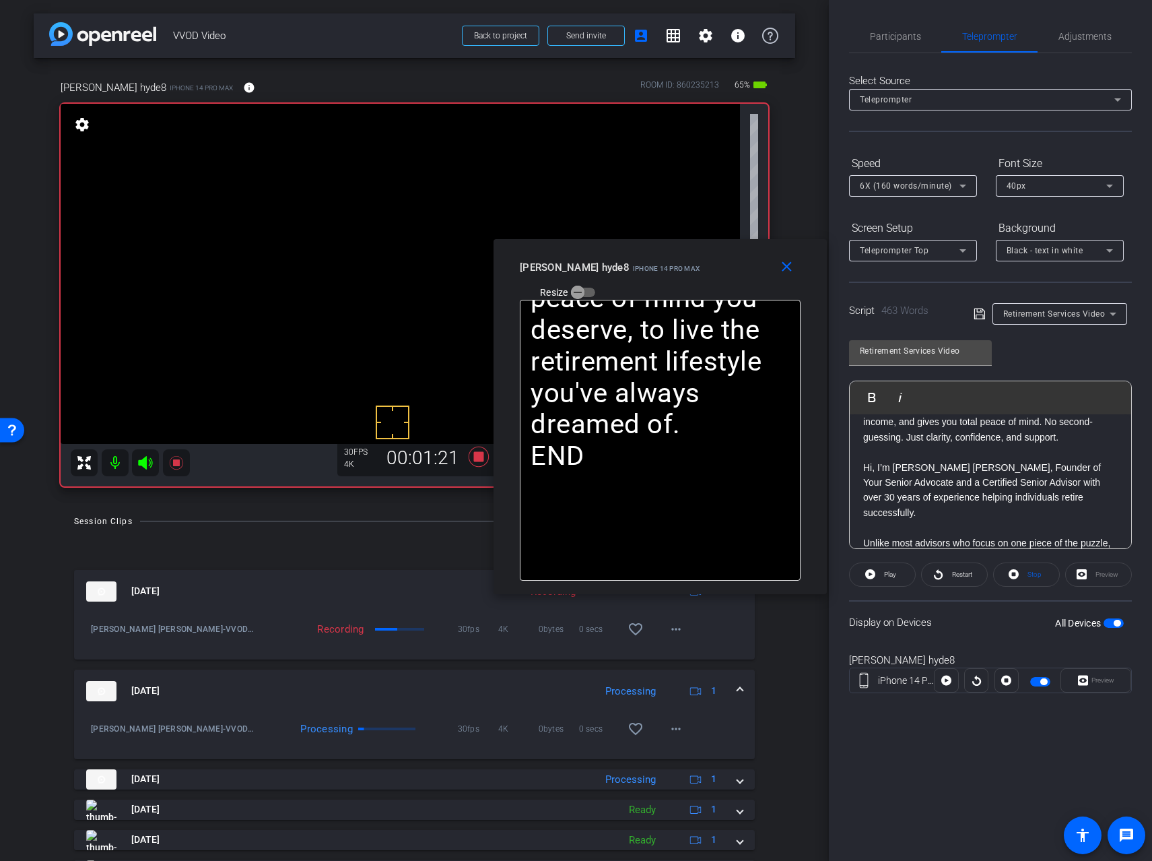
click at [881, 574] on span "Play" at bounding box center [888, 574] width 15 height 19
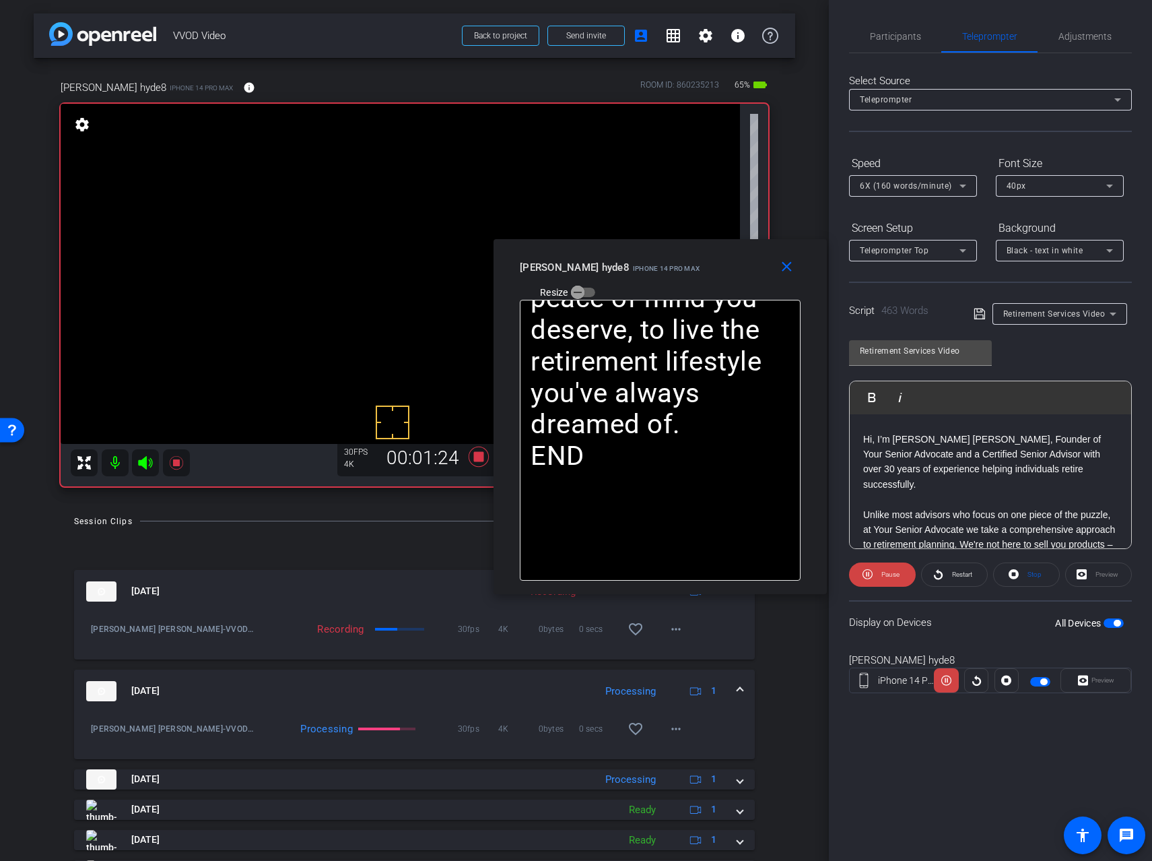
scroll to position [405, 0]
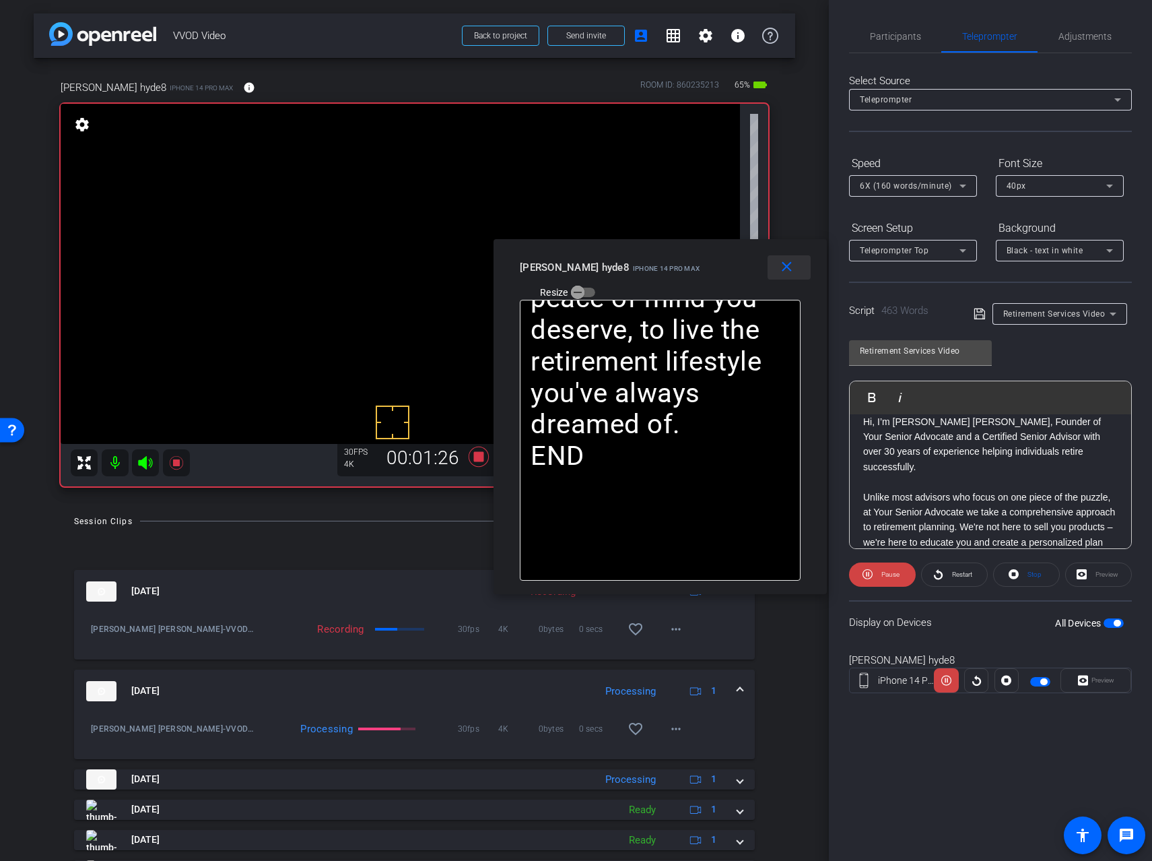
click at [790, 262] on mat-icon "close" at bounding box center [786, 267] width 17 height 17
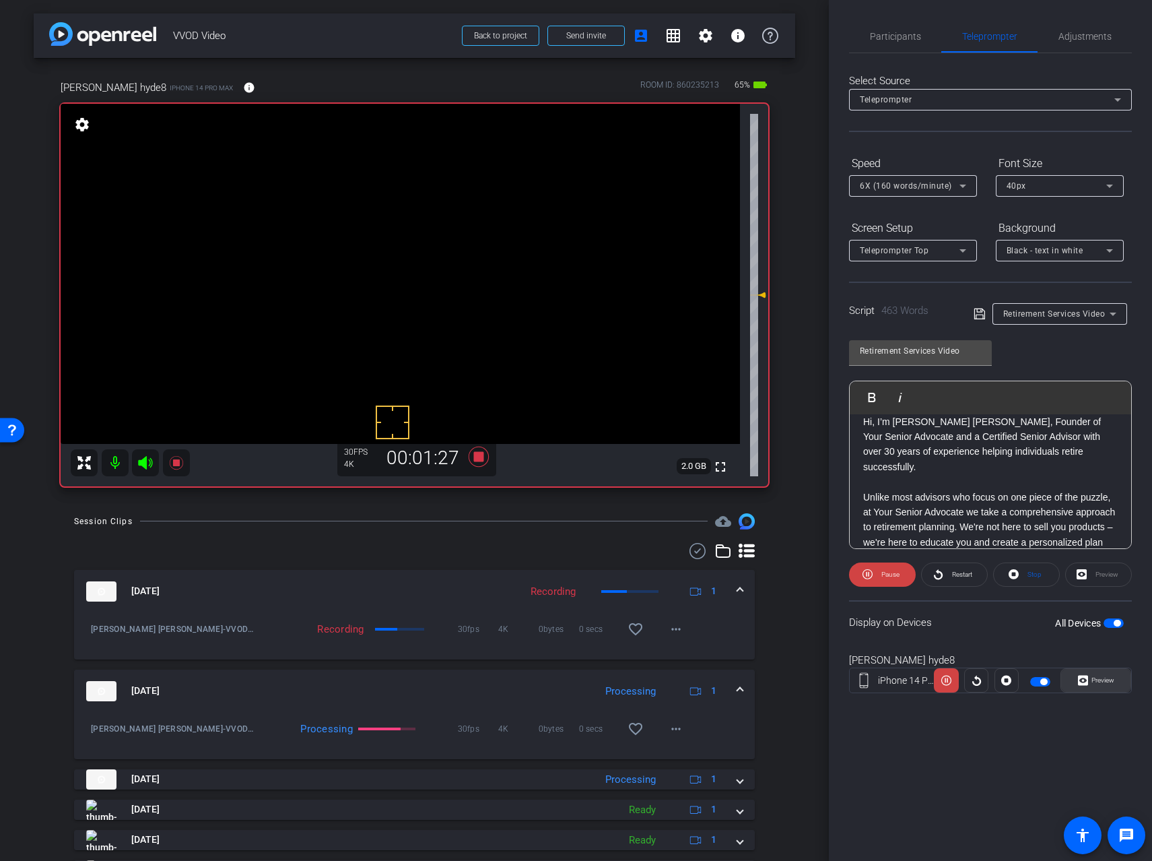
click at [1101, 684] on span "Preview" at bounding box center [1103, 679] width 23 height 7
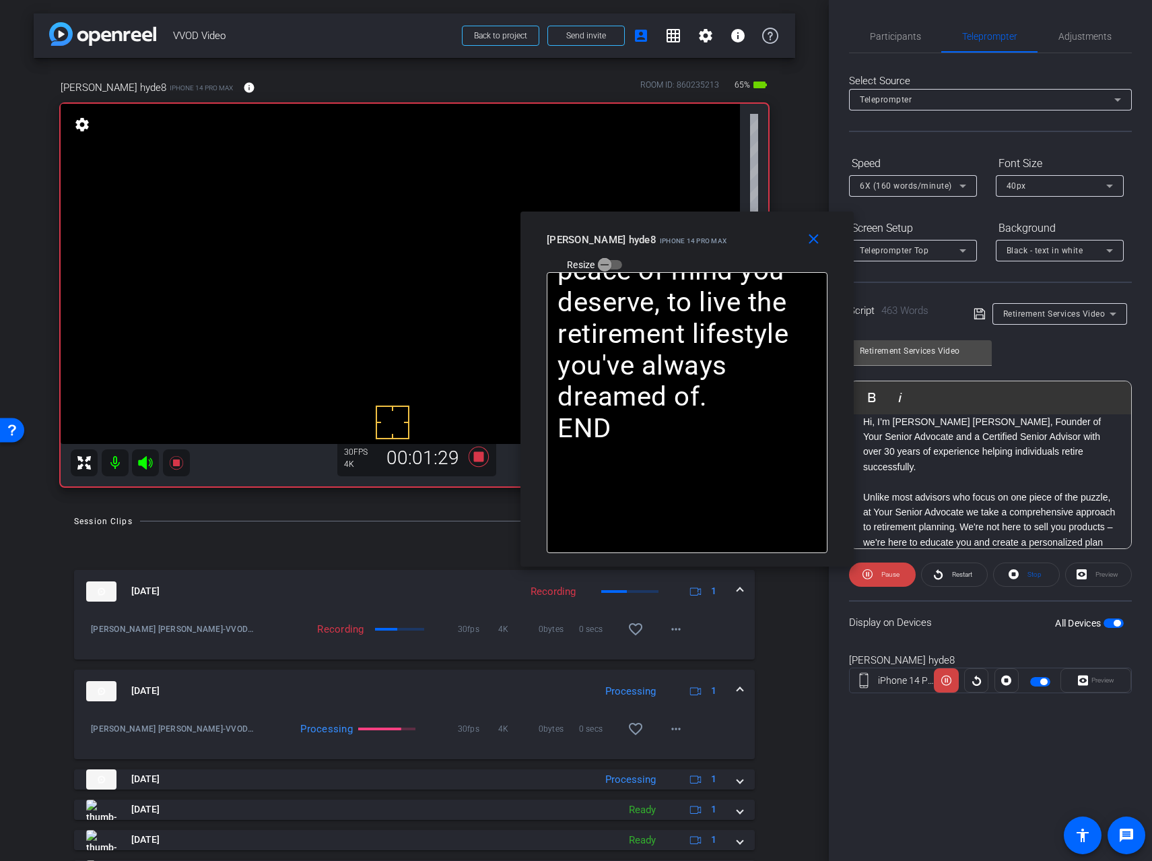
drag, startPoint x: 618, startPoint y: 265, endPoint x: 729, endPoint y: 223, distance: 118.1
click at [729, 223] on div "close [PERSON_NAME] hyde8 iPhone 14 Pro Max Resize" at bounding box center [687, 241] width 333 height 61
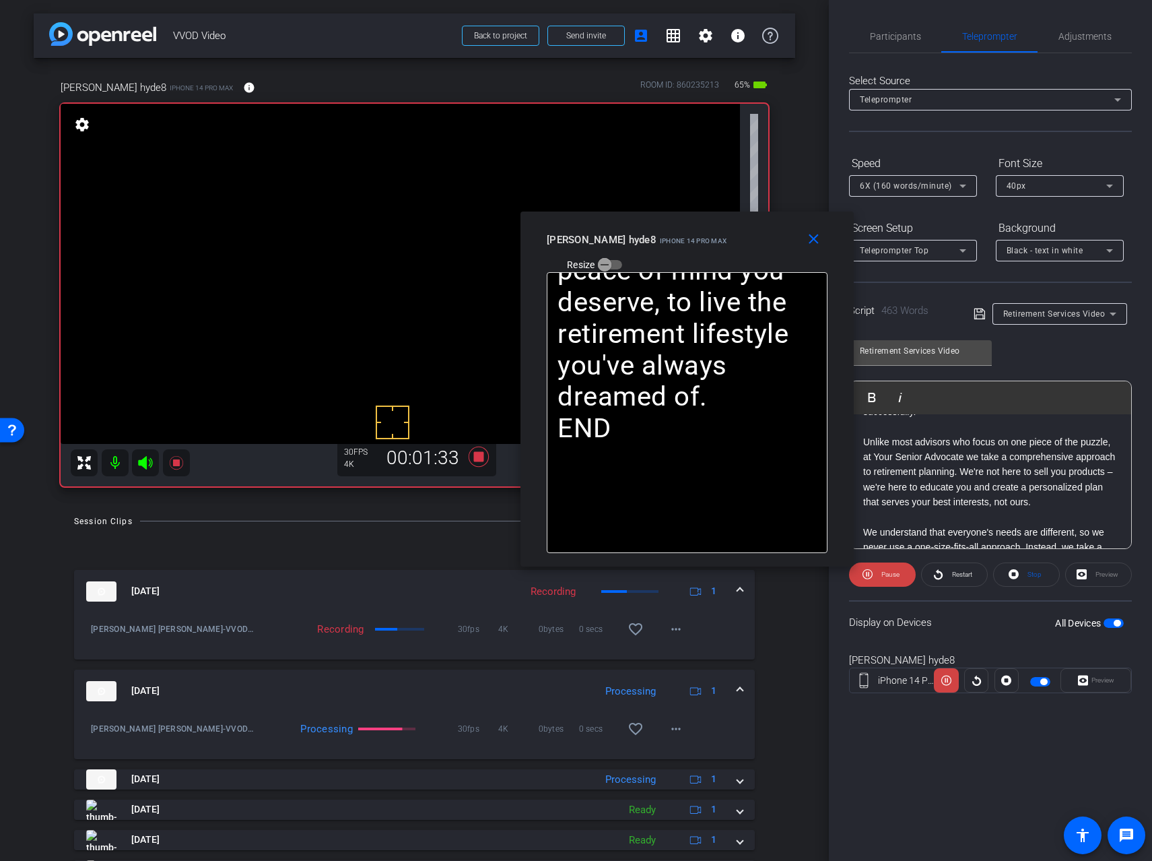
scroll to position [466, 0]
click at [879, 573] on span "Pause" at bounding box center [889, 574] width 22 height 19
click at [879, 573] on span at bounding box center [882, 574] width 65 height 32
click at [882, 572] on span "Pause" at bounding box center [891, 573] width 18 height 7
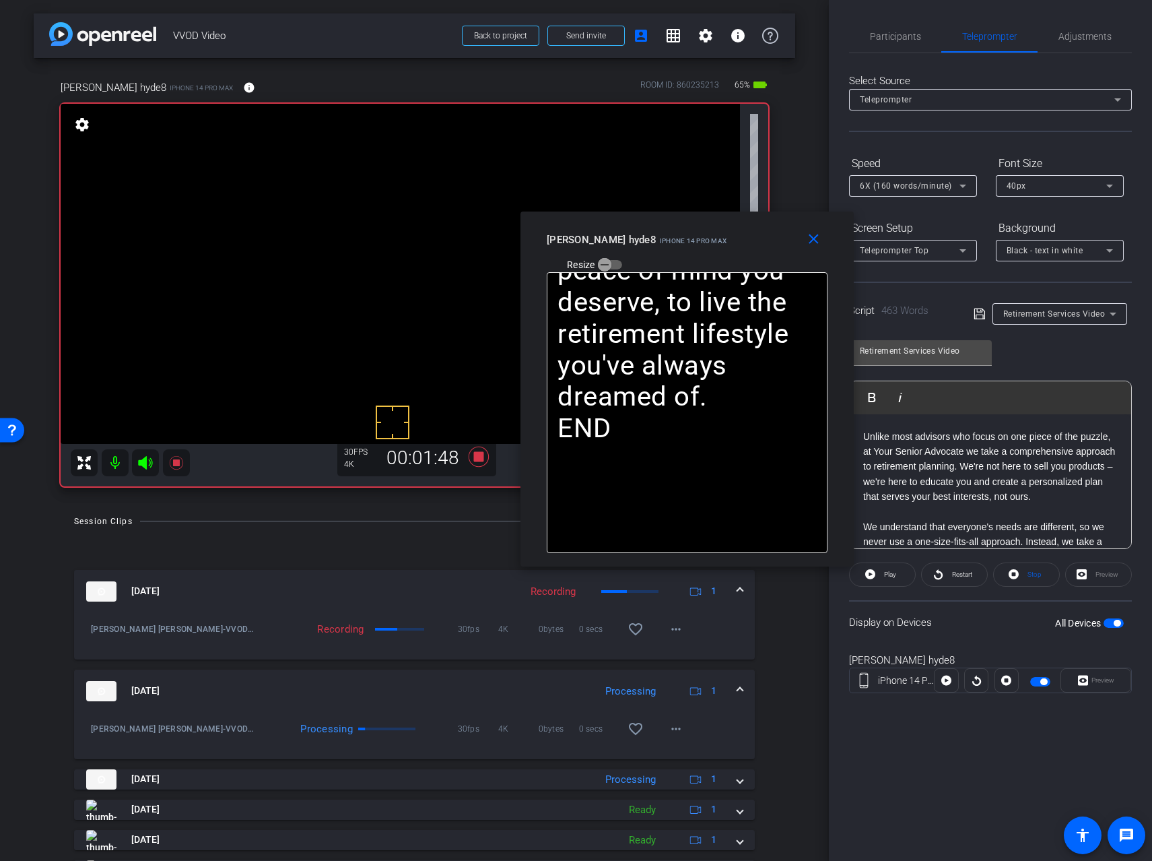
click at [939, 504] on p at bounding box center [990, 511] width 255 height 15
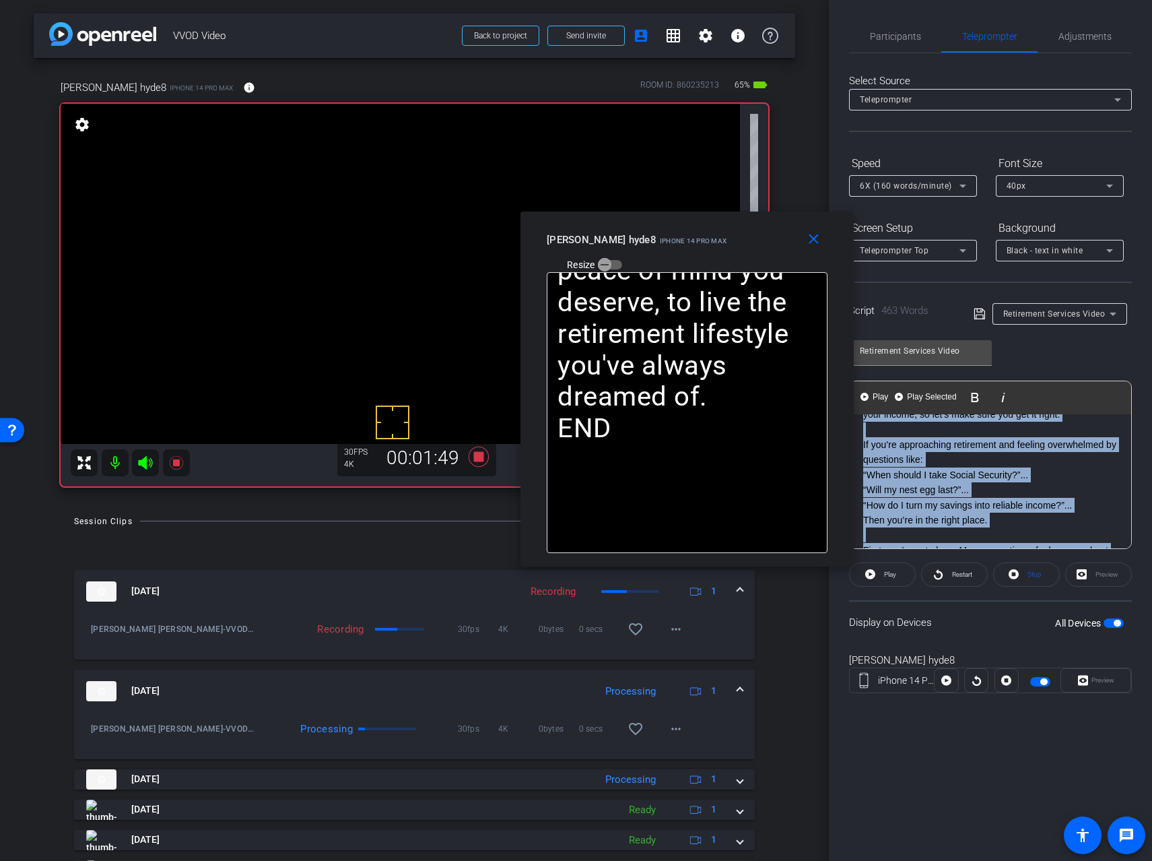
scroll to position [0, 0]
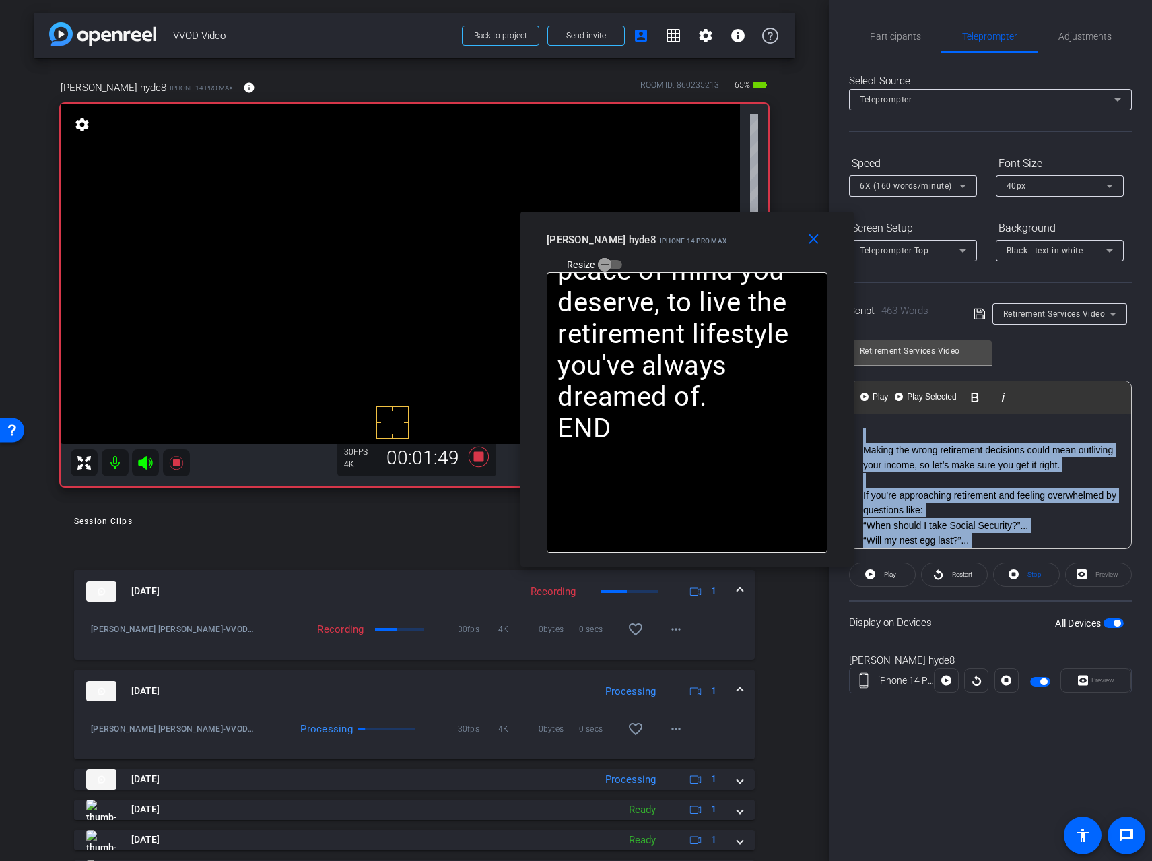
drag, startPoint x: 932, startPoint y: 495, endPoint x: 860, endPoint y: 329, distance: 180.7
click at [860, 330] on div "Retirement Services Video Play Play from this location Play Selected Play and d…" at bounding box center [990, 439] width 283 height 219
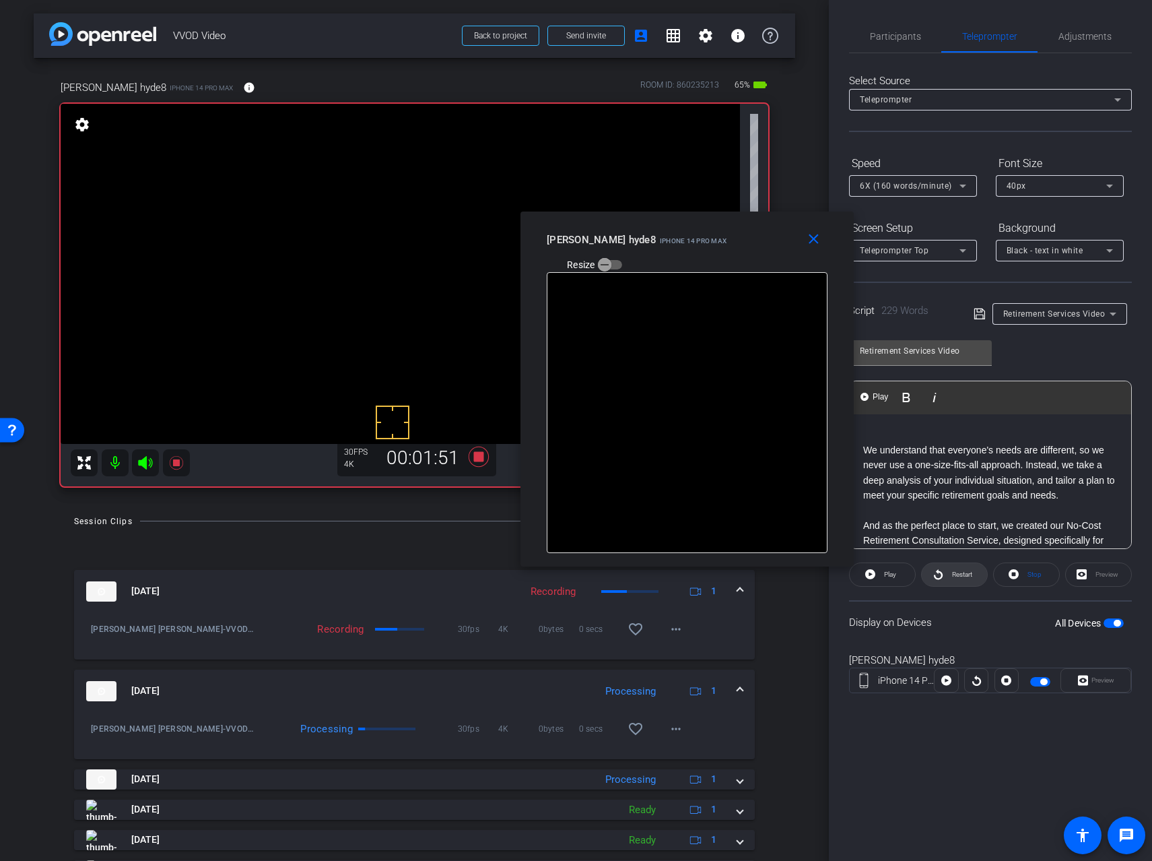
click at [958, 570] on span "Restart" at bounding box center [962, 573] width 20 height 7
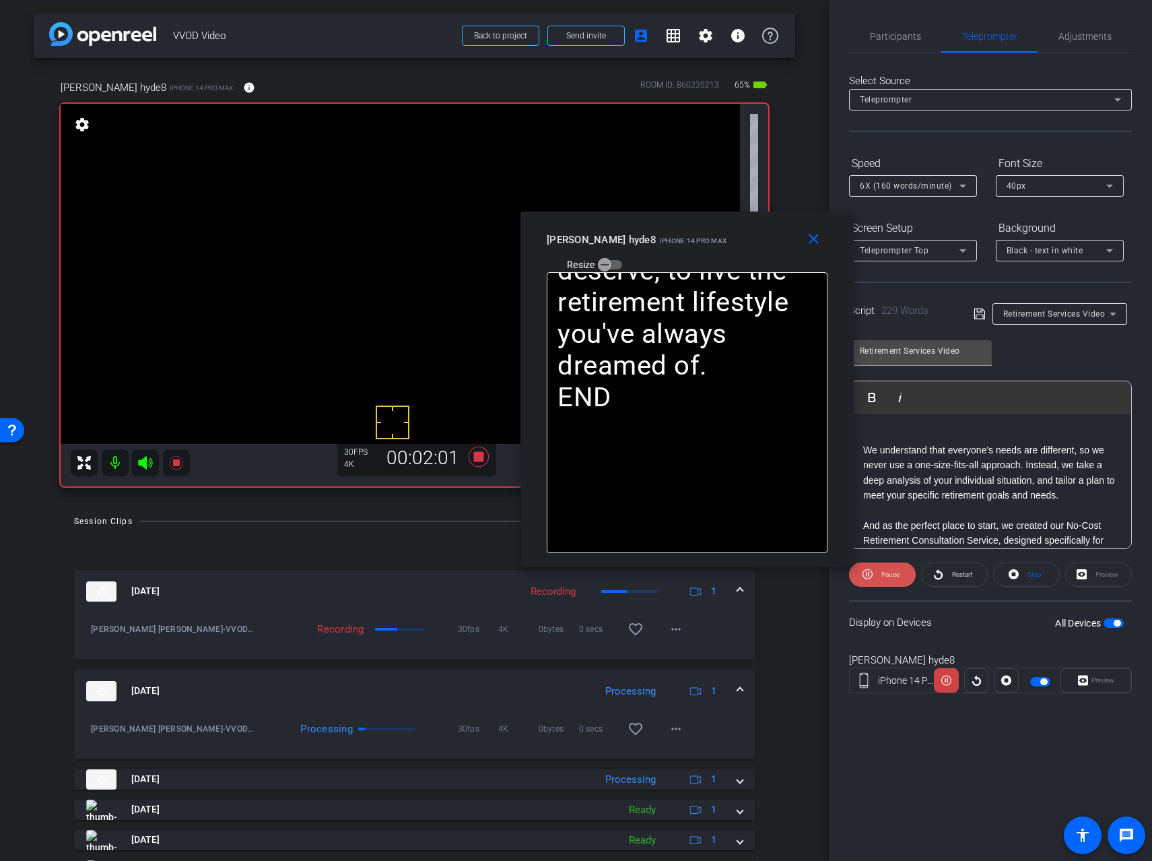
click at [883, 578] on span "Pause" at bounding box center [889, 574] width 22 height 19
click at [883, 578] on span "Play" at bounding box center [888, 574] width 15 height 19
click at [814, 249] on span at bounding box center [816, 240] width 43 height 32
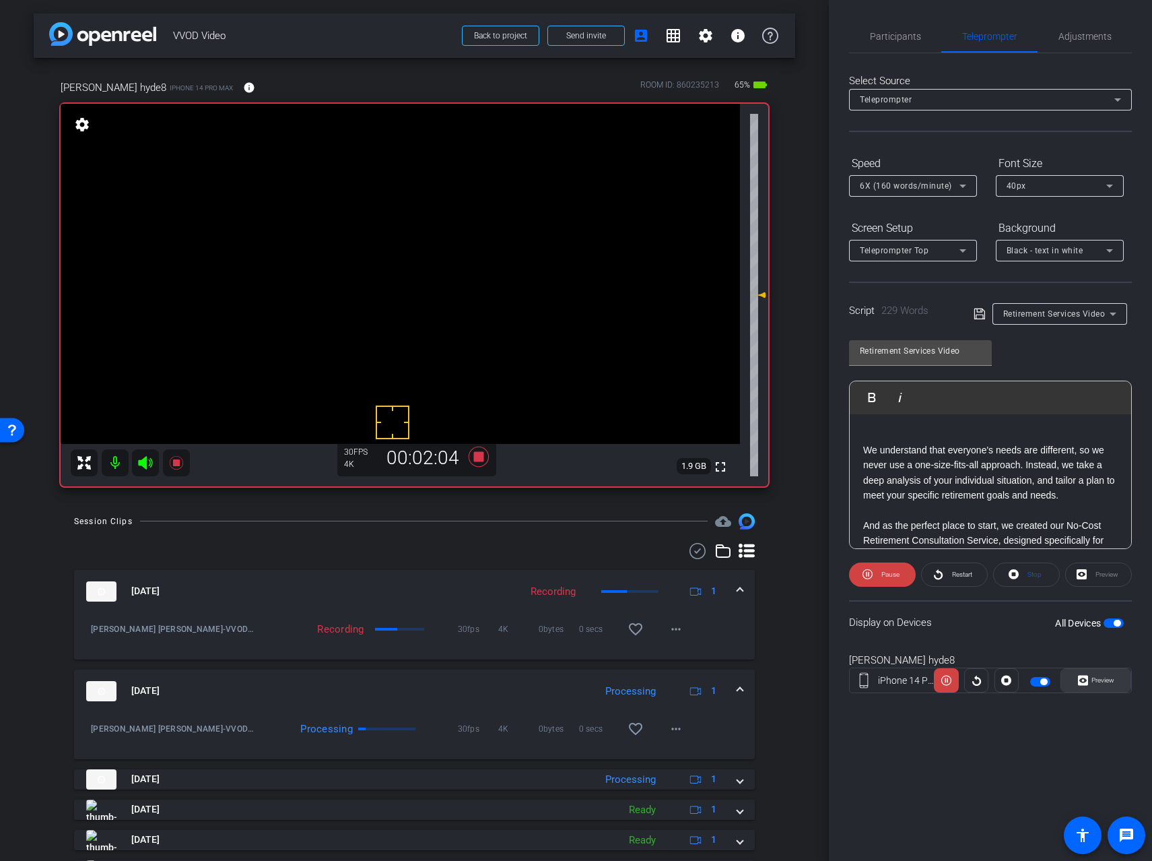
click at [1087, 679] on icon at bounding box center [1083, 680] width 10 height 10
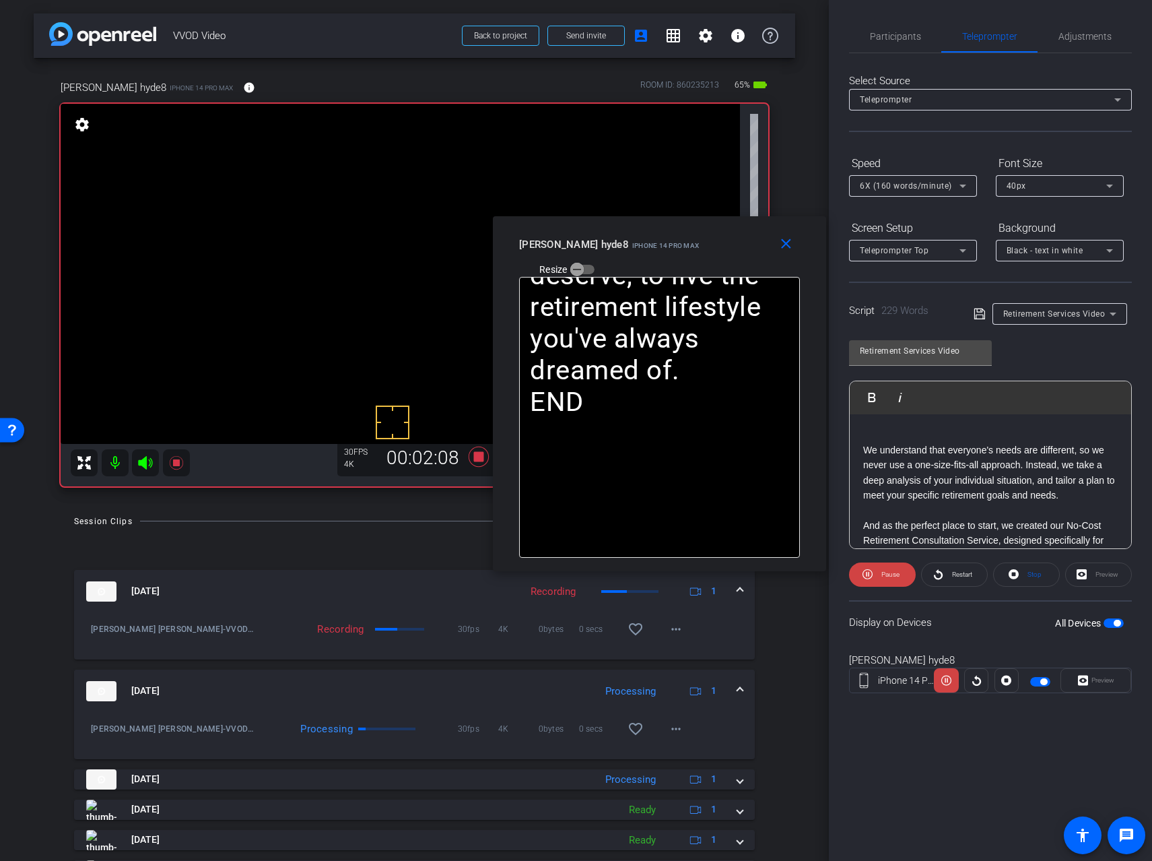
drag, startPoint x: 618, startPoint y: 262, endPoint x: 706, endPoint y: 228, distance: 95.1
click at [702, 225] on div "close [PERSON_NAME] hyde8 iPhone 14 Pro Max Resize" at bounding box center [659, 246] width 333 height 61
click at [886, 574] on span "Pause" at bounding box center [891, 573] width 18 height 7
click at [886, 574] on span "Play" at bounding box center [890, 573] width 12 height 7
click at [881, 575] on span "Pause" at bounding box center [889, 574] width 22 height 19
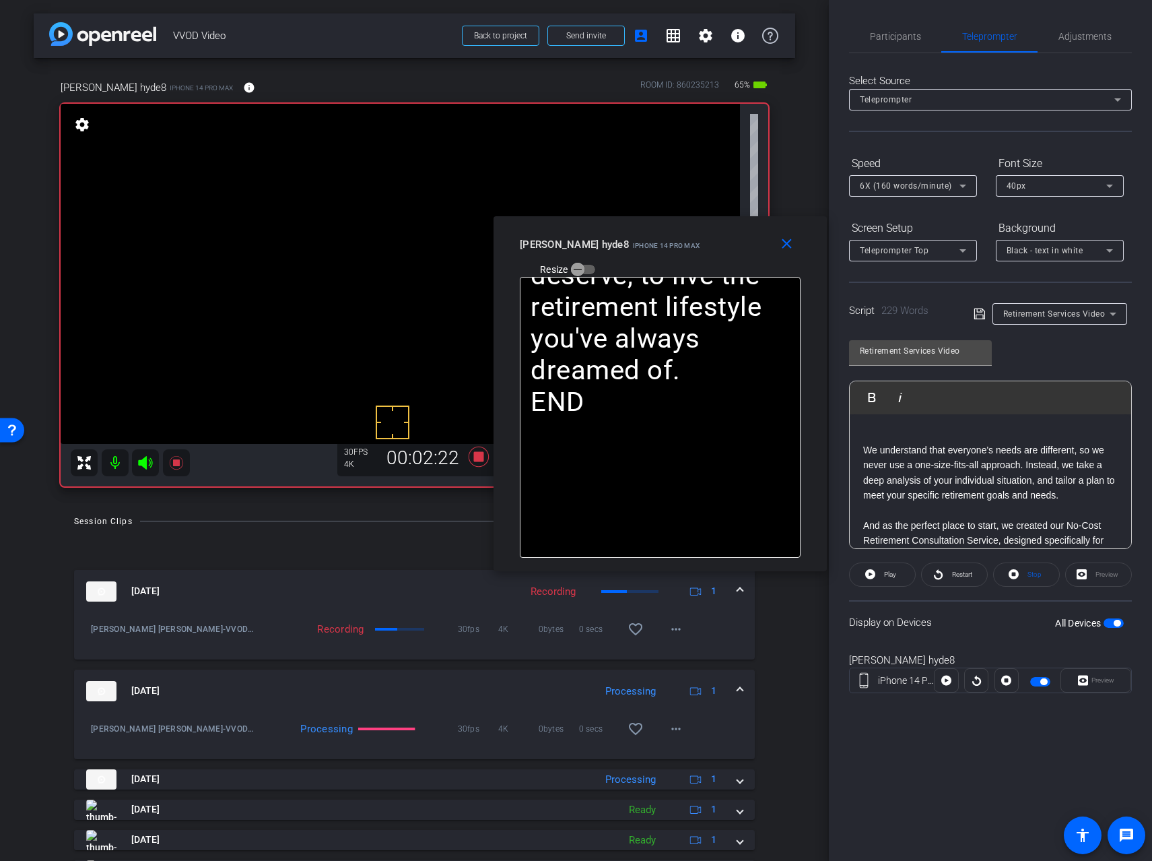
click at [881, 575] on span "Play" at bounding box center [888, 574] width 15 height 19
click at [791, 241] on mat-icon "close" at bounding box center [786, 244] width 17 height 17
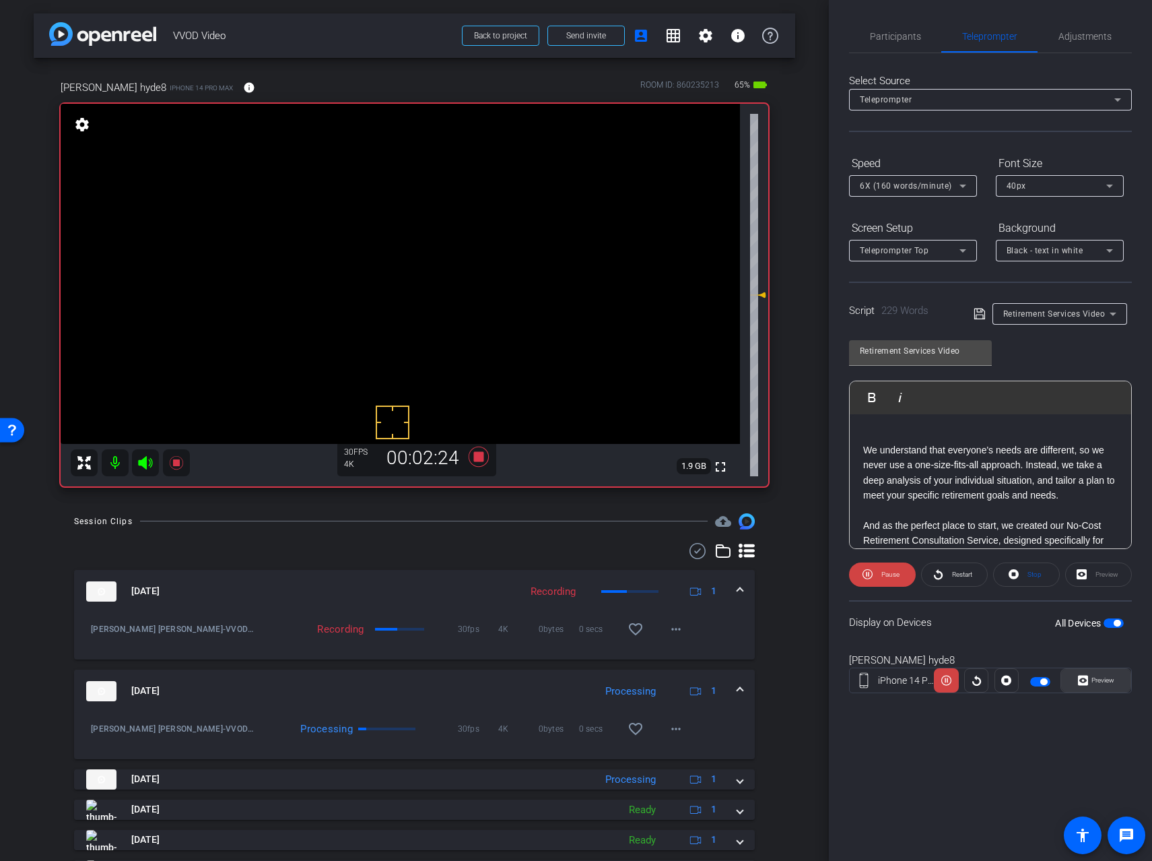
click at [1118, 685] on span at bounding box center [1095, 680] width 69 height 32
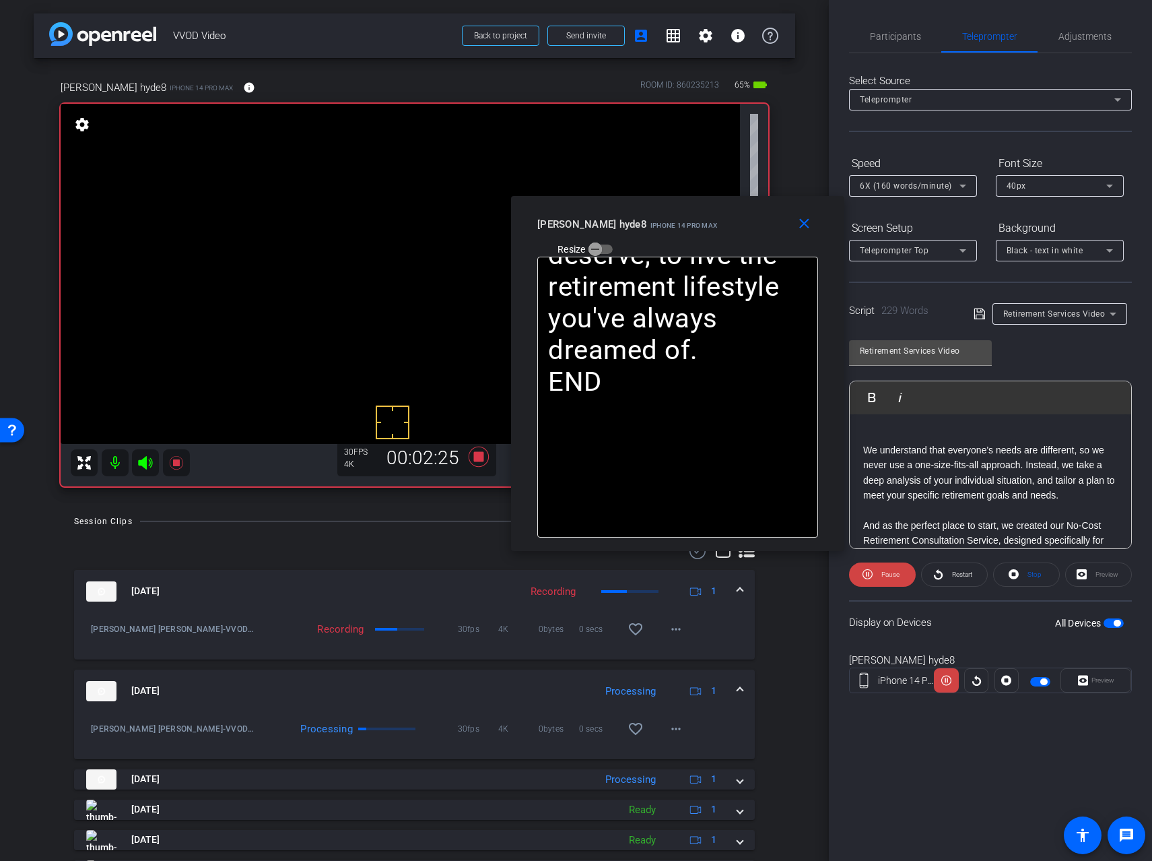
drag, startPoint x: 603, startPoint y: 269, endPoint x: 704, endPoint y: 212, distance: 116.7
click at [704, 212] on div "[PERSON_NAME] hyde8 iPhone 14 Pro Max Resize" at bounding box center [682, 236] width 291 height 48
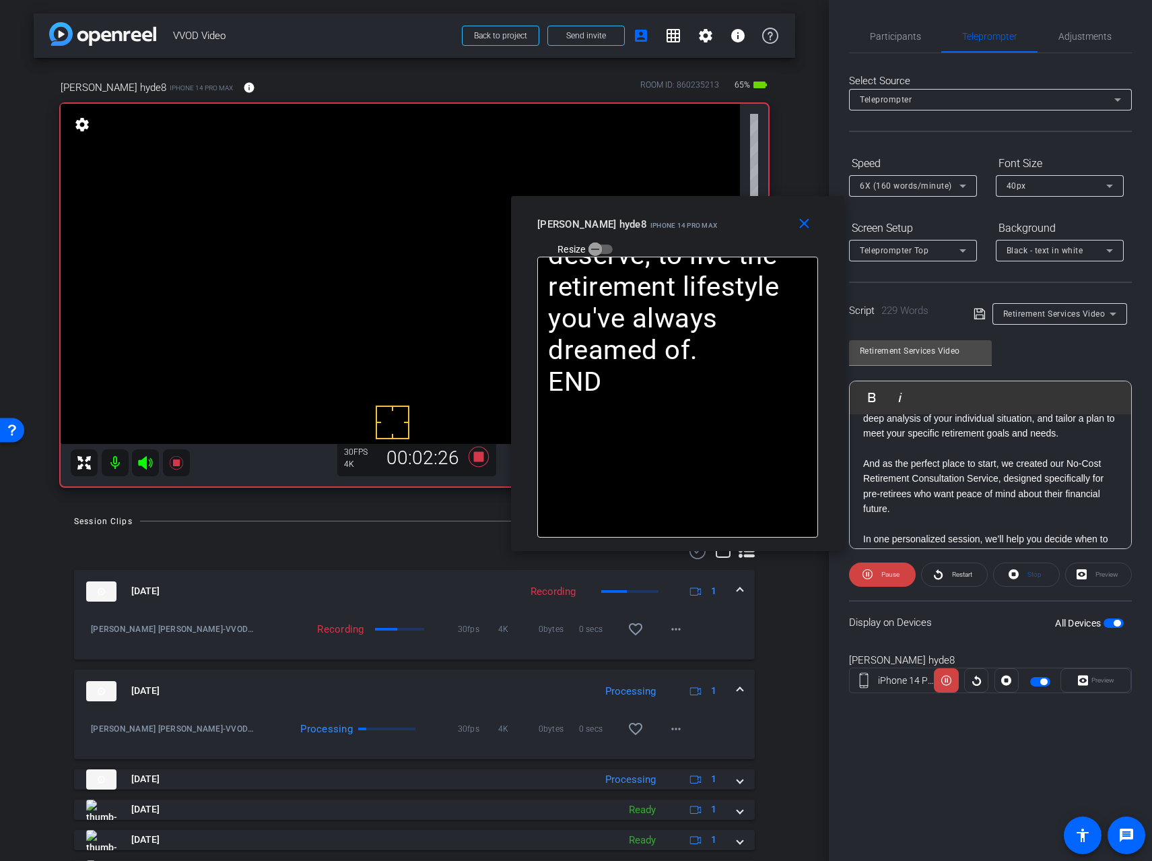
scroll to position [96, 0]
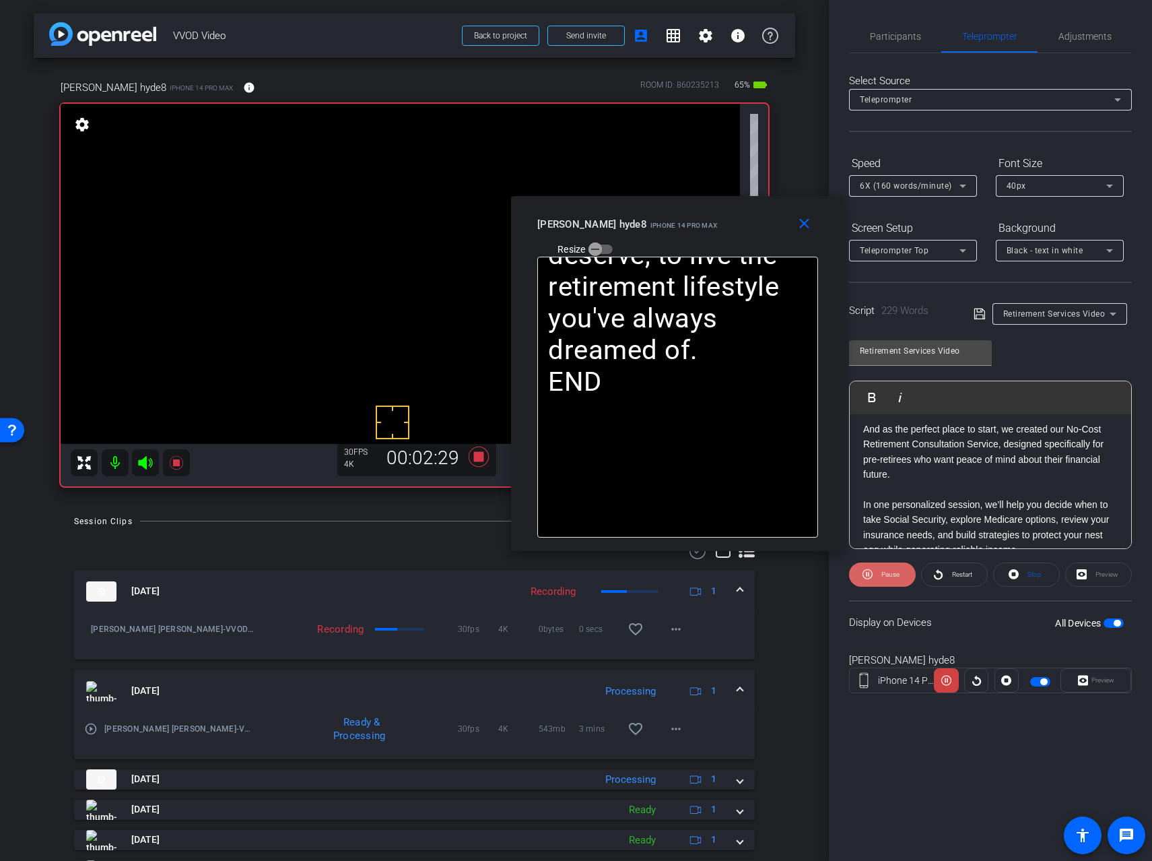
click at [883, 575] on span "Pause" at bounding box center [891, 573] width 18 height 7
click at [883, 575] on span "Play" at bounding box center [888, 574] width 15 height 19
click at [883, 575] on span "Pause" at bounding box center [891, 573] width 18 height 7
click at [883, 575] on span "Play" at bounding box center [888, 574] width 15 height 19
click at [883, 575] on span "Pause" at bounding box center [891, 573] width 18 height 7
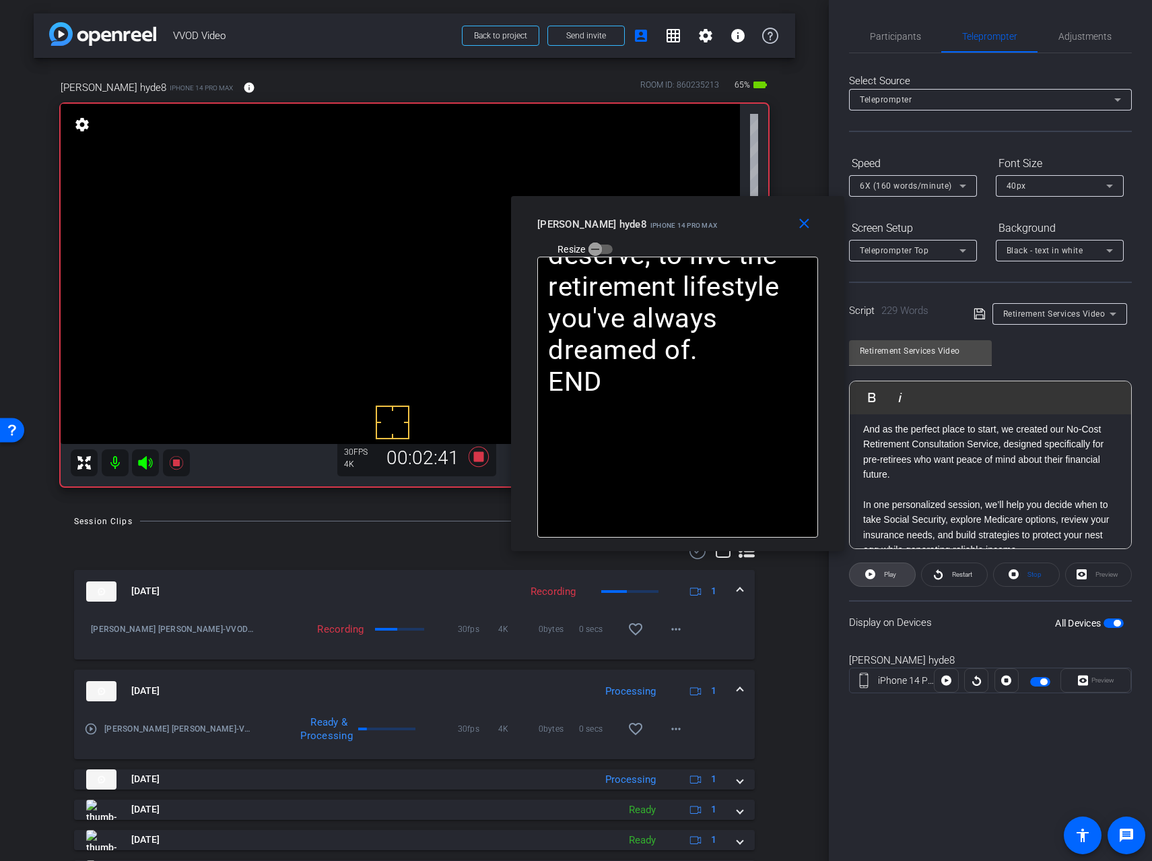
click at [883, 575] on span "Play" at bounding box center [888, 574] width 15 height 19
click at [883, 575] on span "Pause" at bounding box center [891, 573] width 18 height 7
click at [886, 579] on span "Play" at bounding box center [888, 574] width 15 height 19
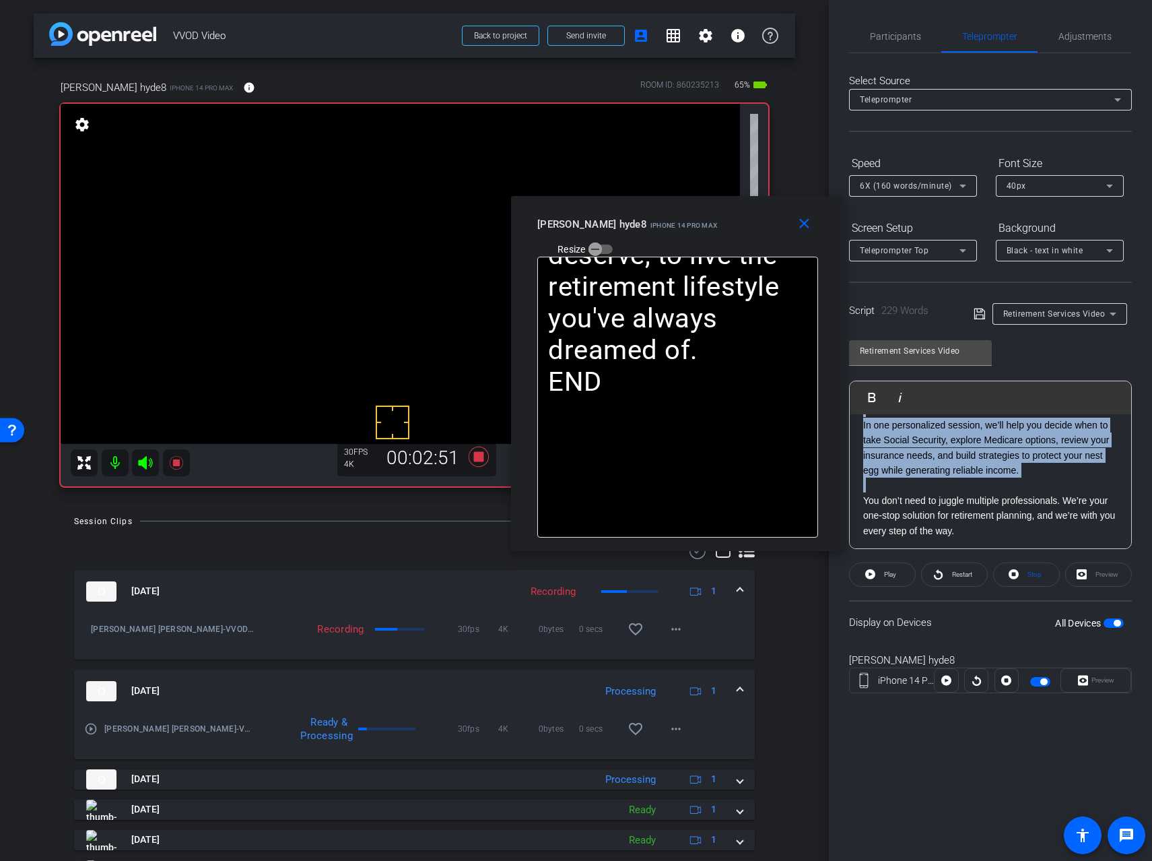
scroll to position [0, 0]
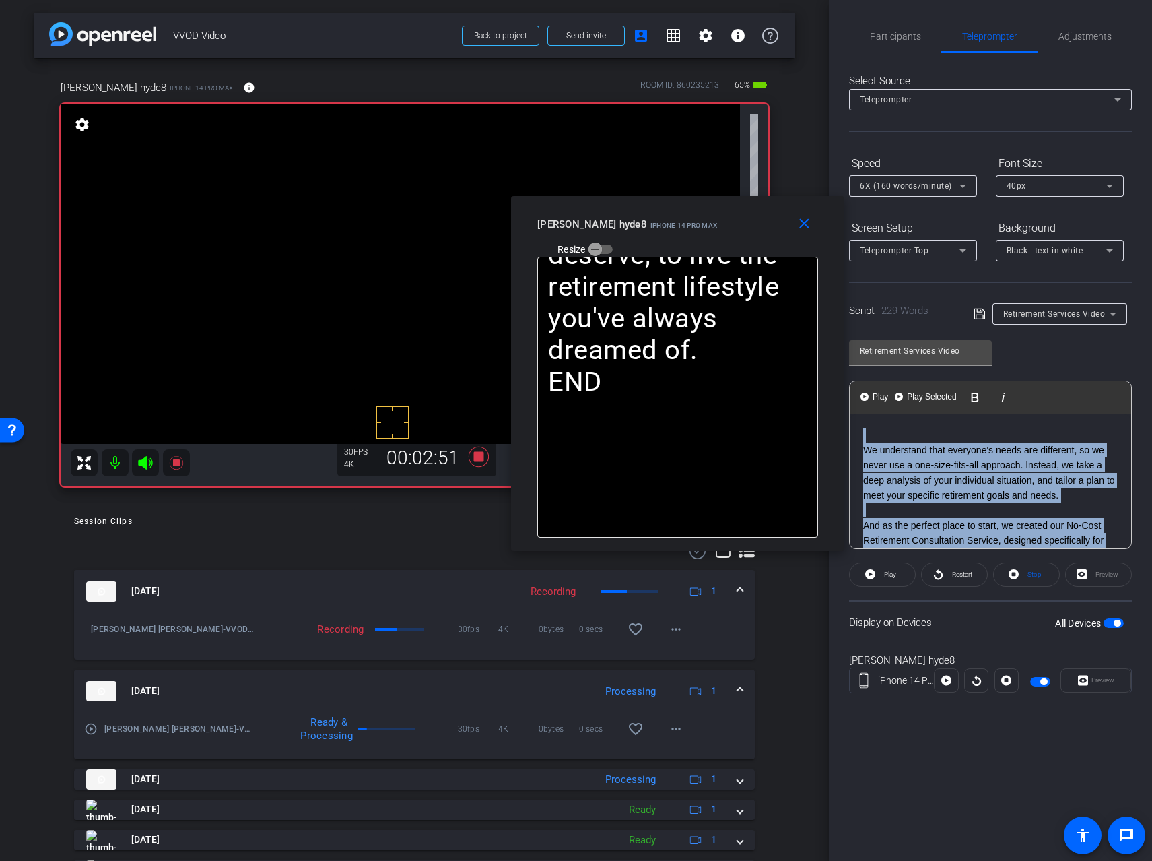
drag, startPoint x: 926, startPoint y: 487, endPoint x: 859, endPoint y: 366, distance: 138.3
click at [859, 366] on div "Retirement Services Video Play Play from this location Play Selected Play and d…" at bounding box center [990, 439] width 283 height 219
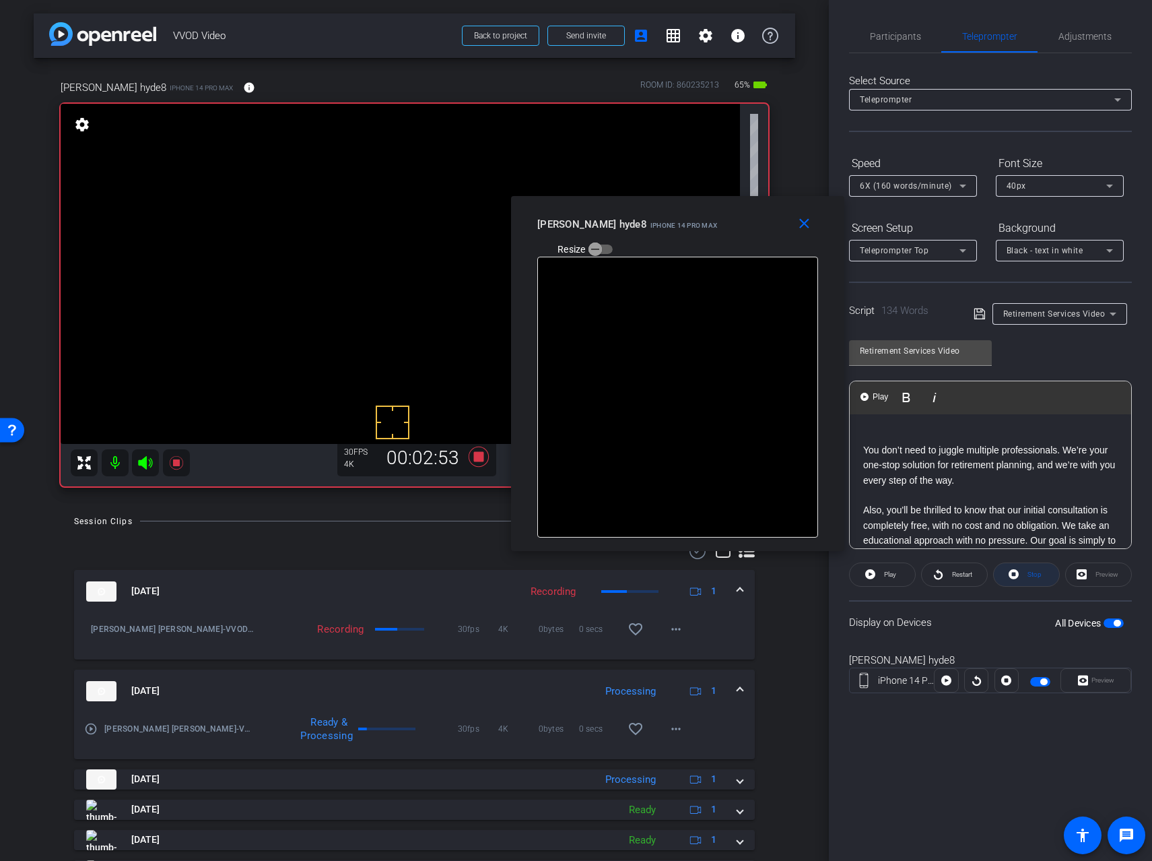
click at [1011, 570] on icon at bounding box center [1014, 574] width 10 height 10
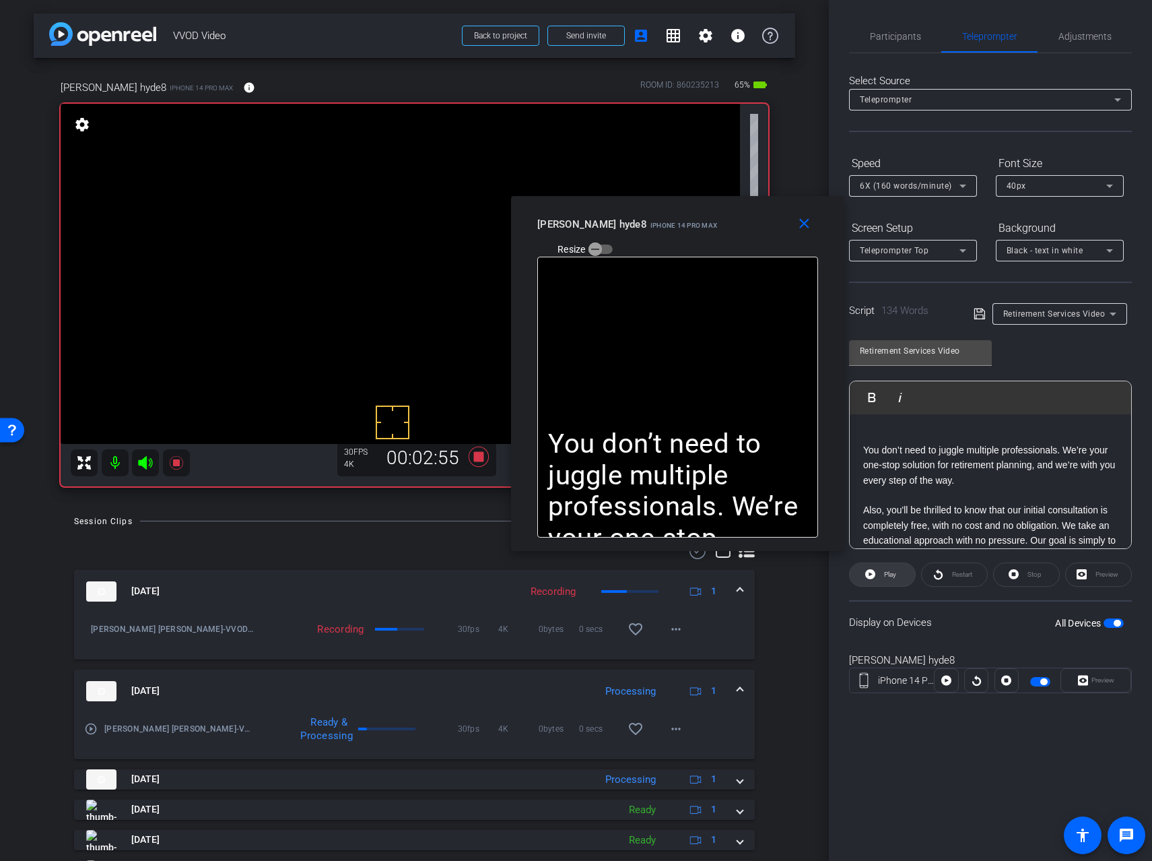
click at [888, 572] on span "Play" at bounding box center [890, 573] width 12 height 7
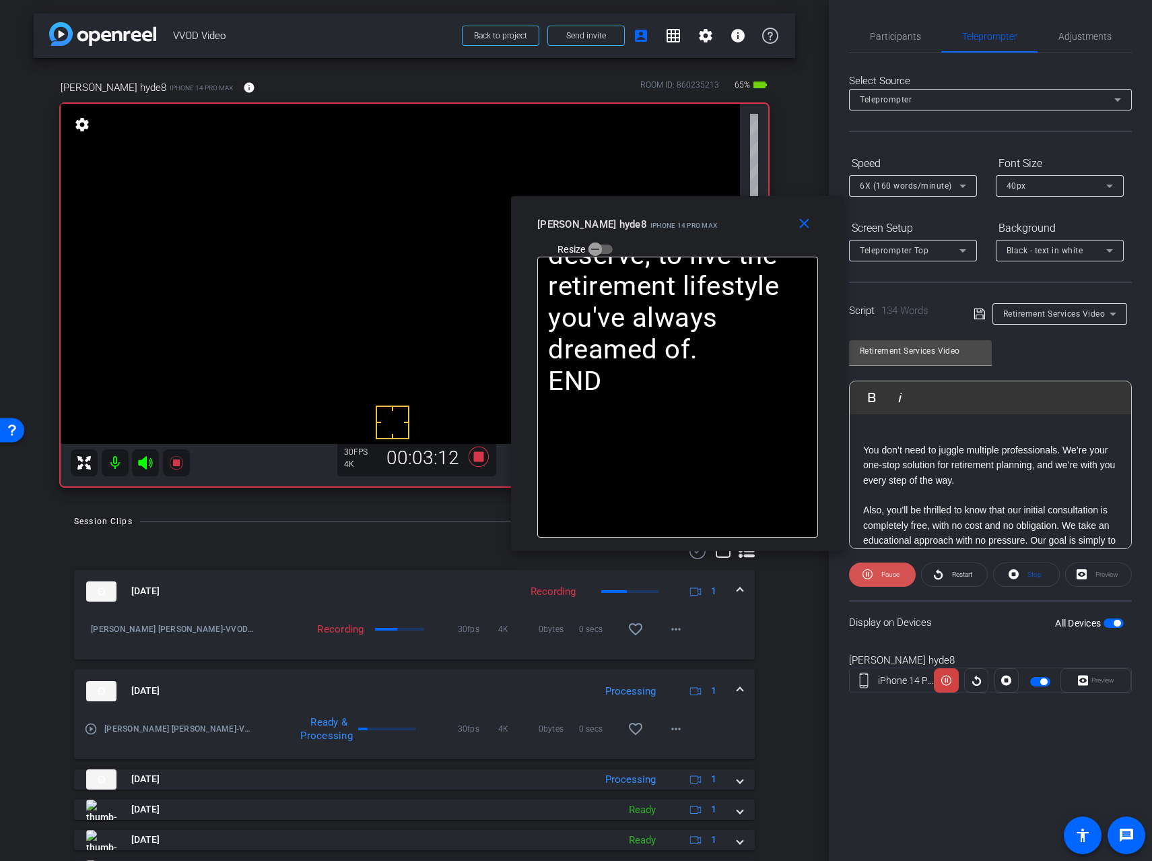
click at [883, 572] on span "Pause" at bounding box center [891, 573] width 18 height 7
click at [883, 572] on span "Play" at bounding box center [888, 574] width 15 height 19
click at [792, 220] on span at bounding box center [806, 224] width 43 height 32
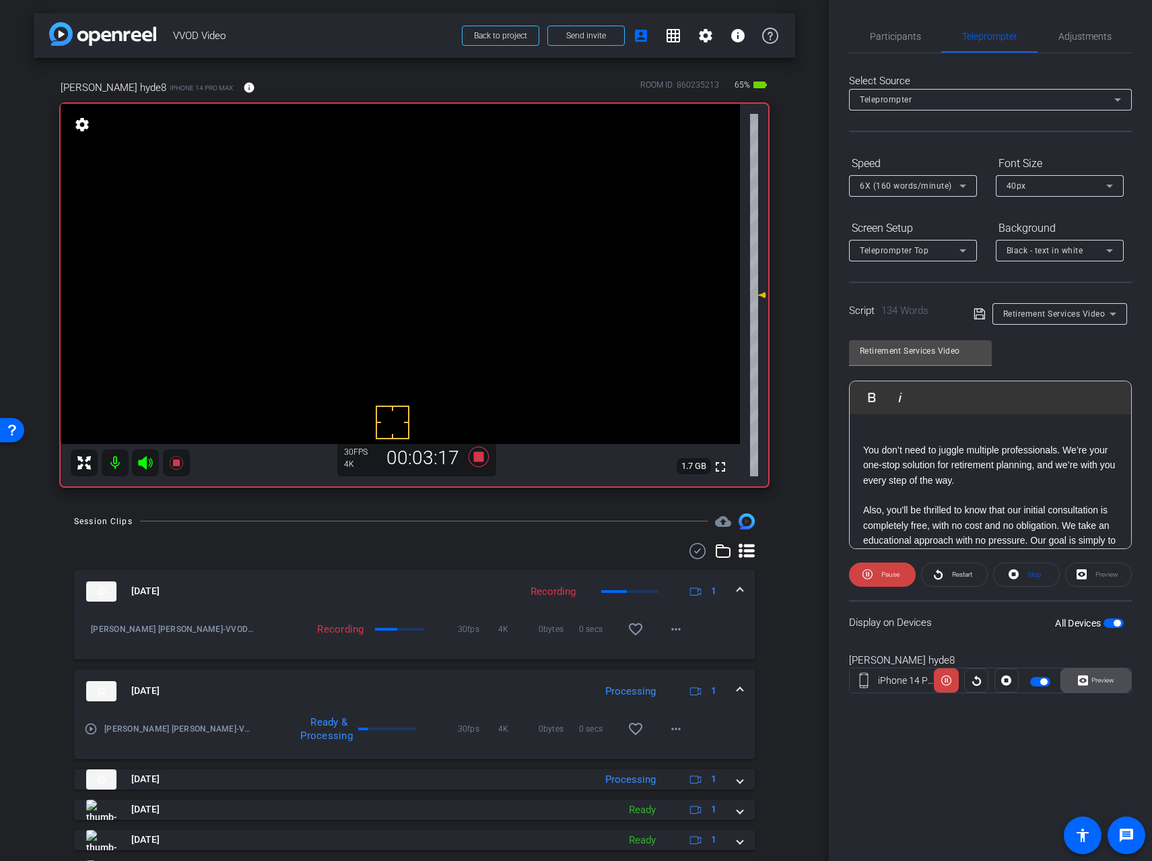
click at [1102, 667] on span at bounding box center [1095, 680] width 69 height 32
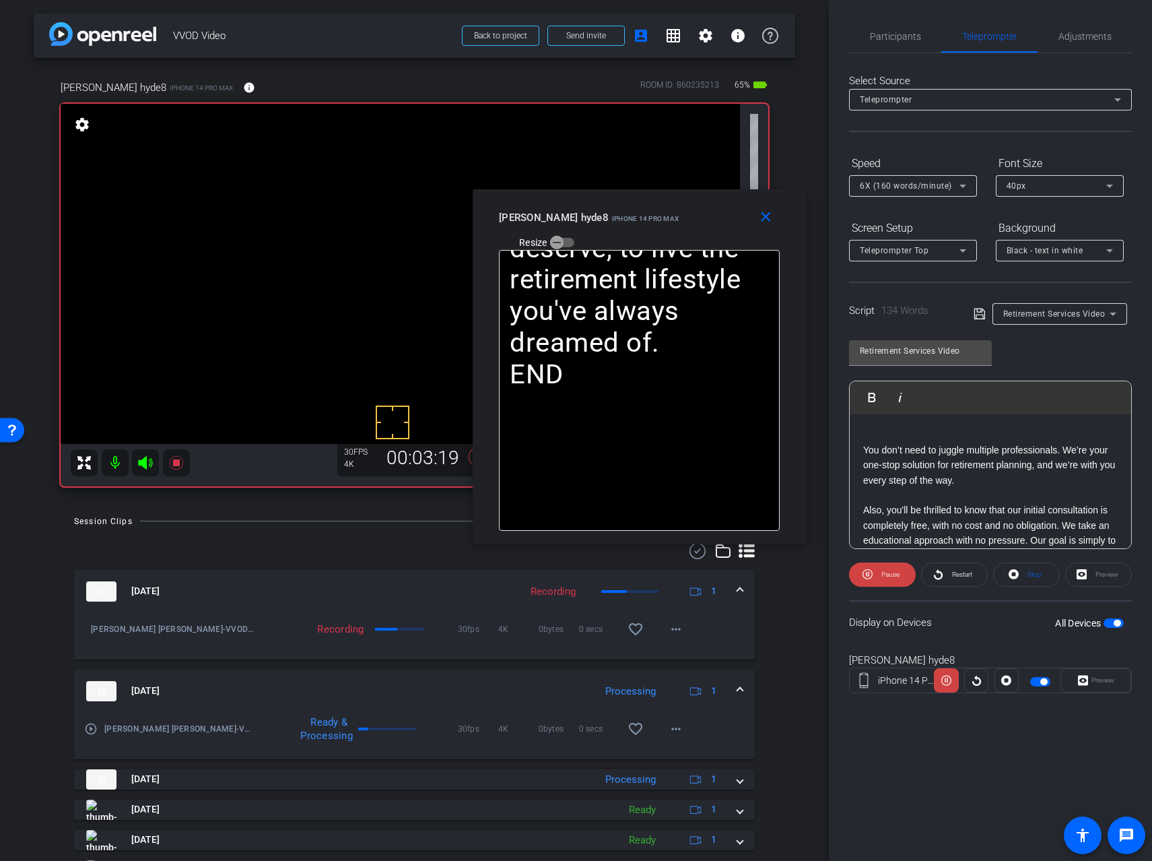
drag, startPoint x: 641, startPoint y: 264, endPoint x: 706, endPoint y: 198, distance: 92.4
click at [706, 198] on div "close [PERSON_NAME] hyde8 iPhone 14 Pro Max Resize" at bounding box center [639, 219] width 333 height 61
click at [888, 574] on span "Pause" at bounding box center [891, 573] width 18 height 7
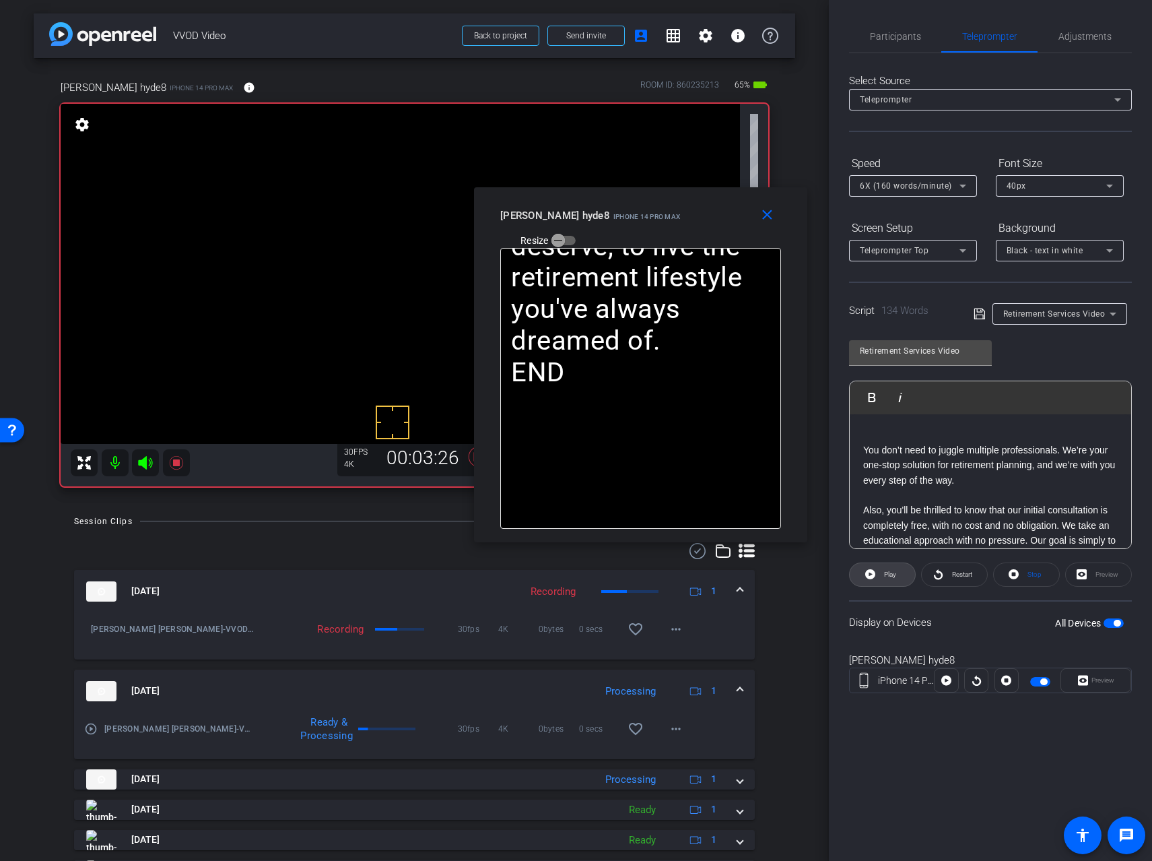
click at [888, 574] on span "Play" at bounding box center [890, 573] width 12 height 7
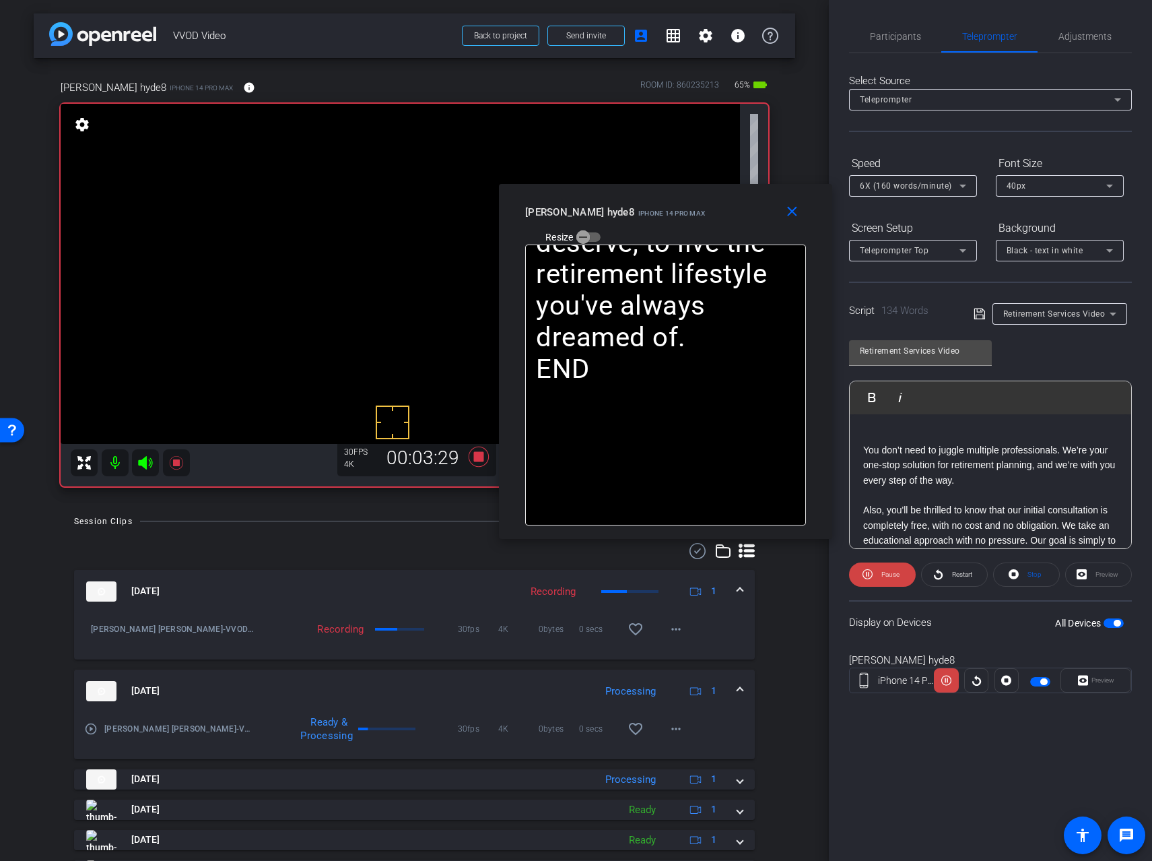
drag, startPoint x: 675, startPoint y: 201, endPoint x: 701, endPoint y: 197, distance: 25.9
click at [701, 198] on div "close [PERSON_NAME] hyde8 iPhone 14 Pro Max Resize" at bounding box center [665, 214] width 333 height 61
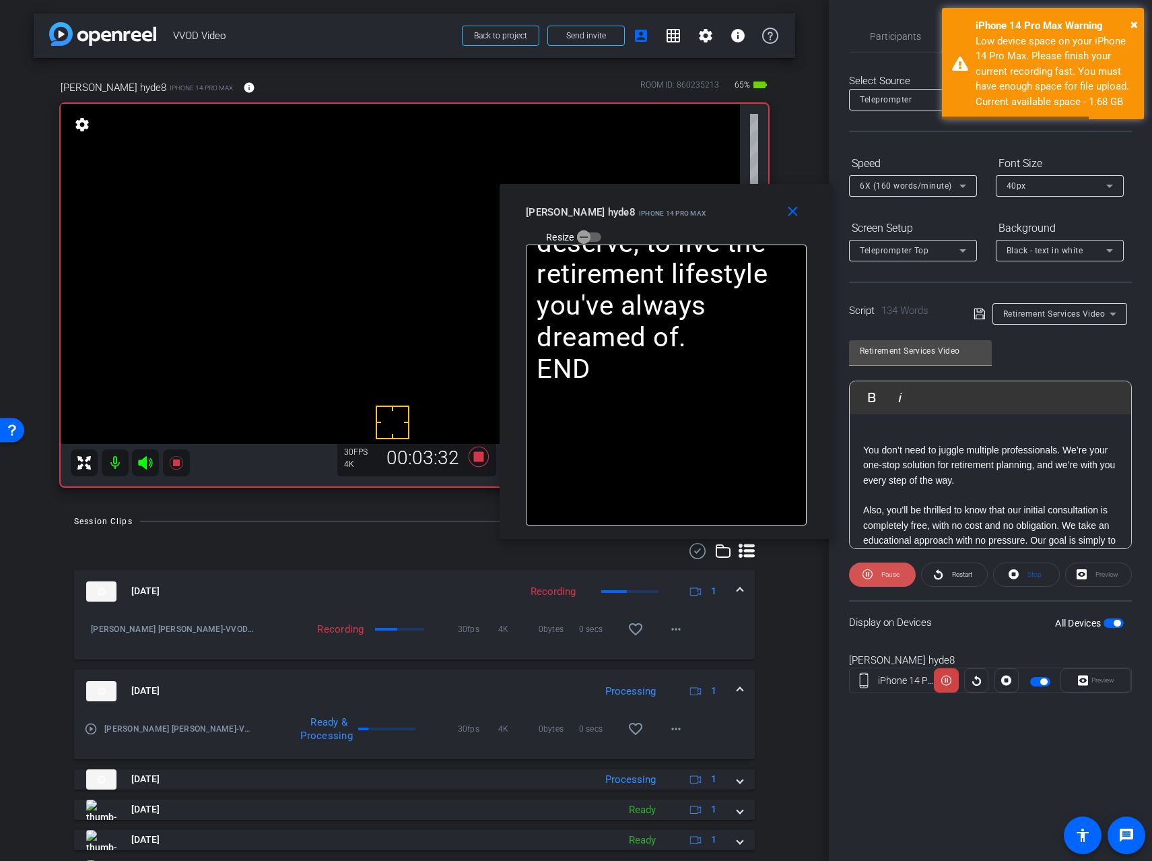
click at [885, 570] on span "Pause" at bounding box center [891, 573] width 18 height 7
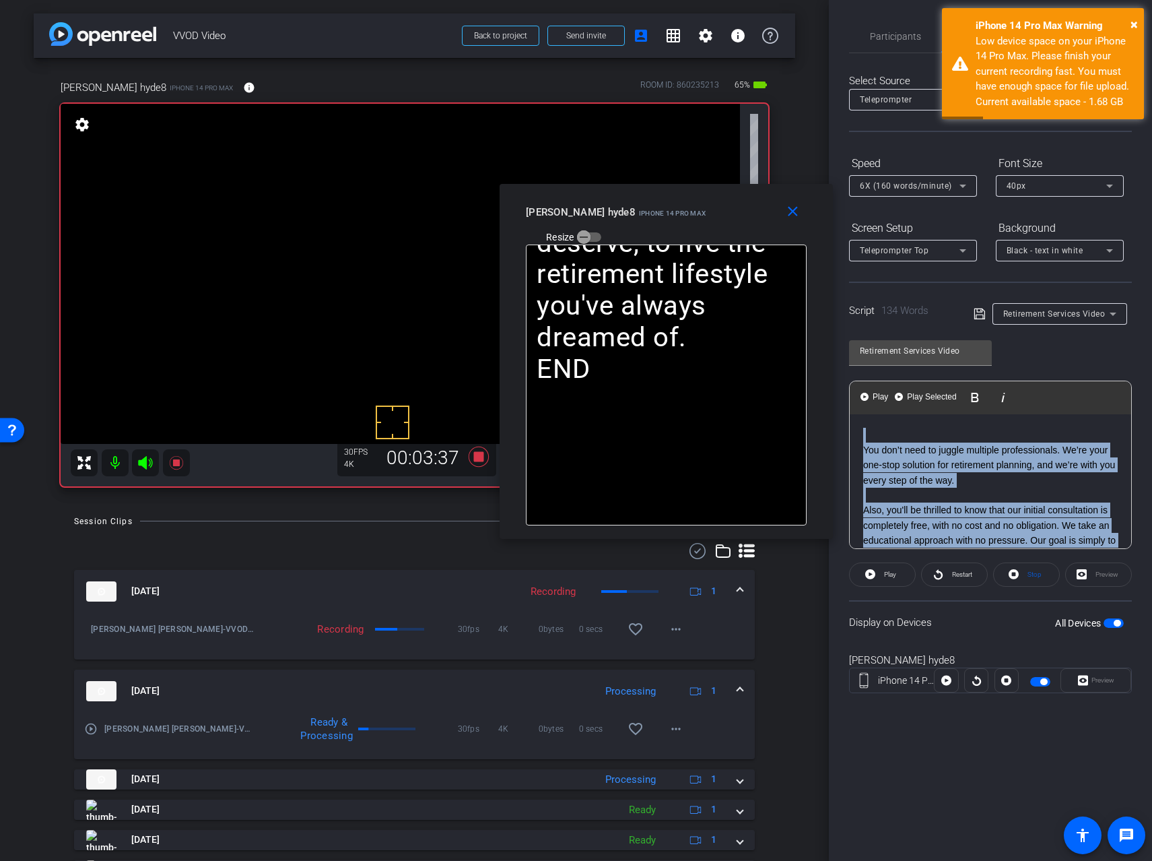
drag, startPoint x: 962, startPoint y: 460, endPoint x: 842, endPoint y: 356, distance: 159.0
click at [842, 356] on div "Participants Teleprompter Adjustments settings [PERSON_NAME] flip Director Ever…" at bounding box center [990, 430] width 323 height 861
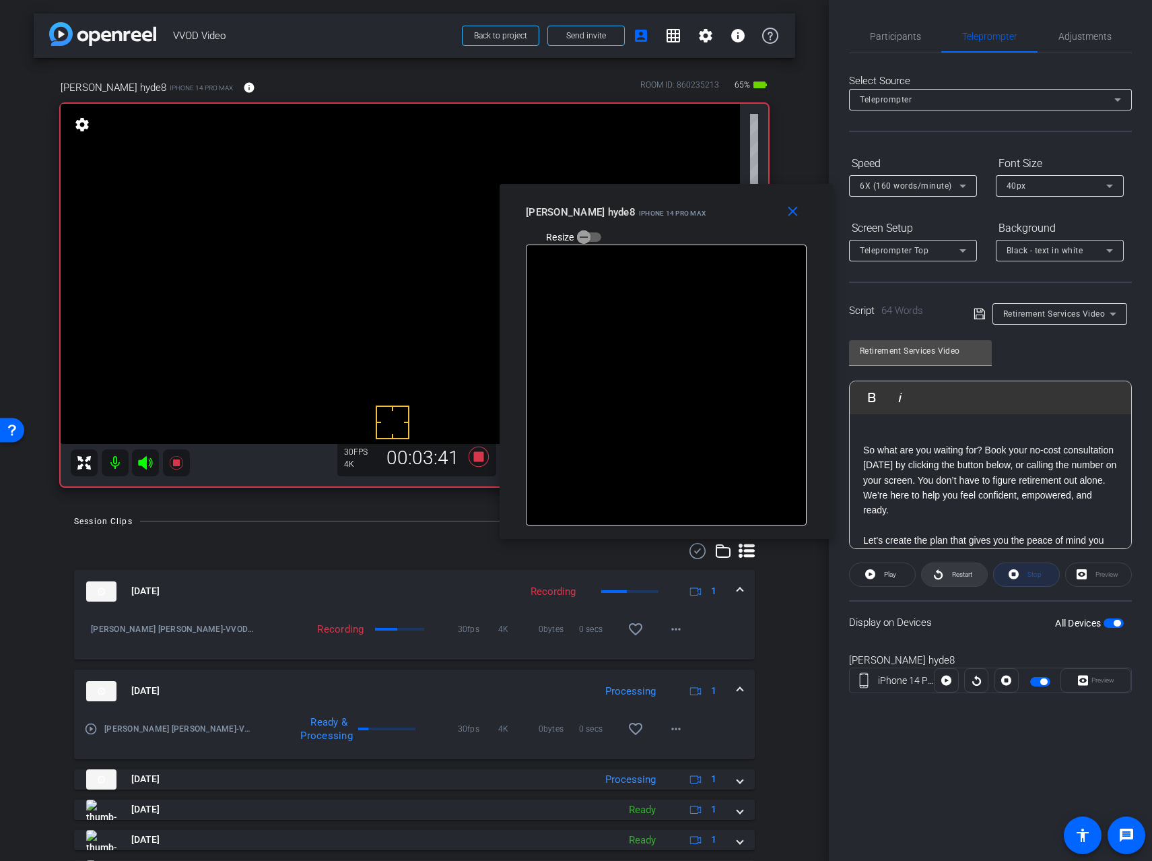
drag, startPoint x: 1023, startPoint y: 574, endPoint x: 944, endPoint y: 576, distance: 78.8
click at [1020, 574] on span at bounding box center [1026, 574] width 65 height 32
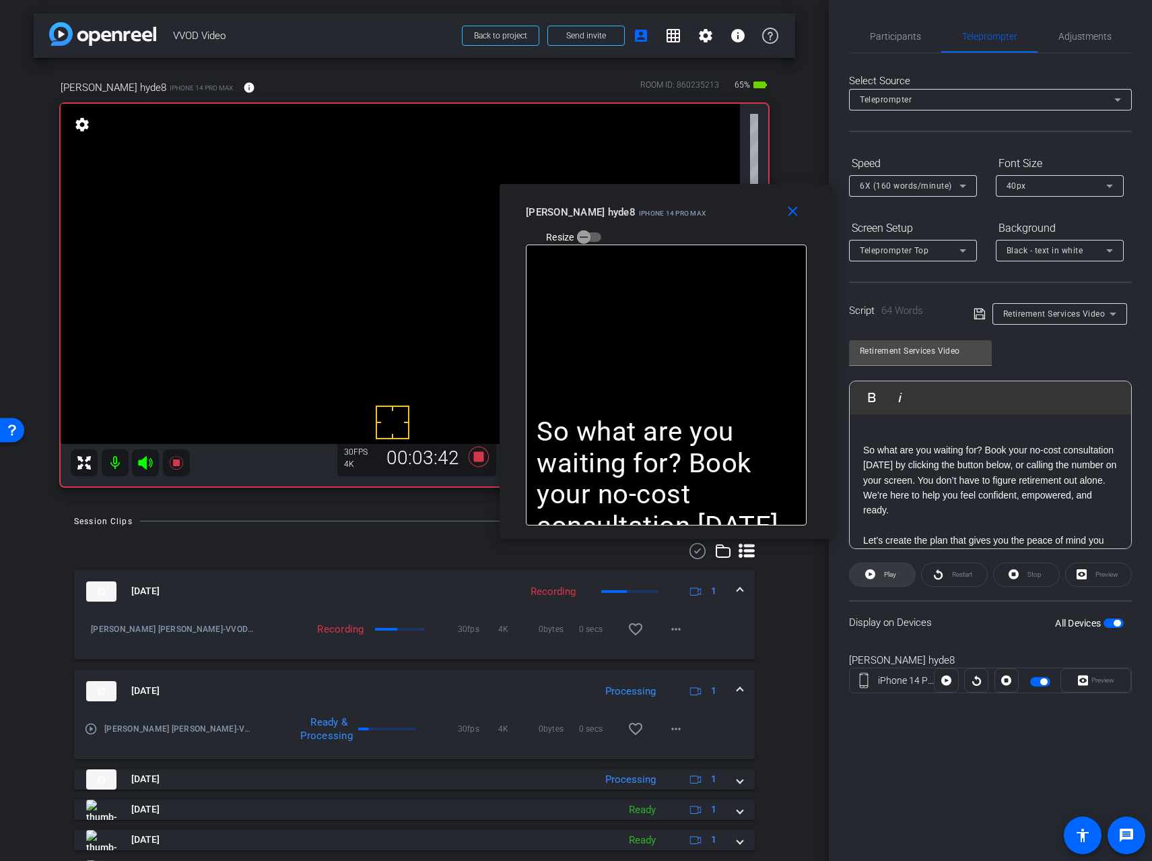
click at [891, 571] on span "Play" at bounding box center [890, 573] width 12 height 7
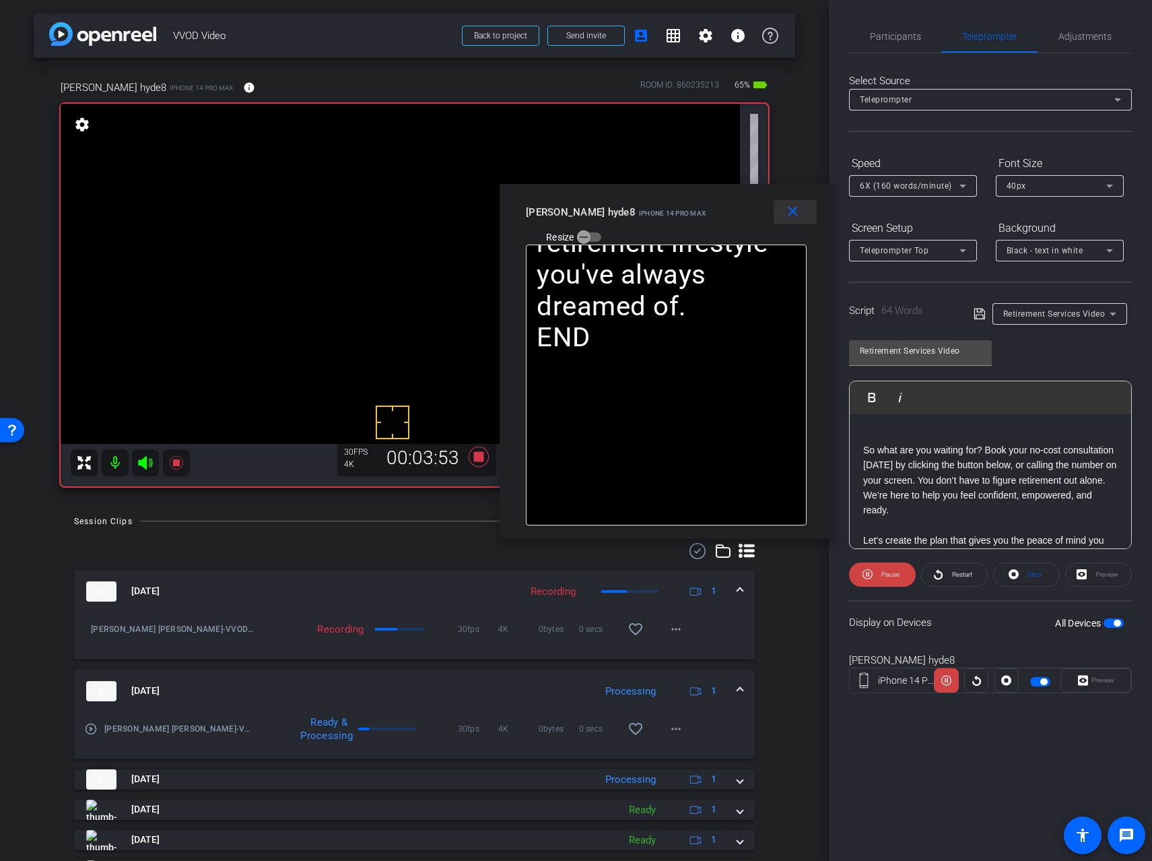
click at [797, 214] on mat-icon "close" at bounding box center [793, 211] width 17 height 17
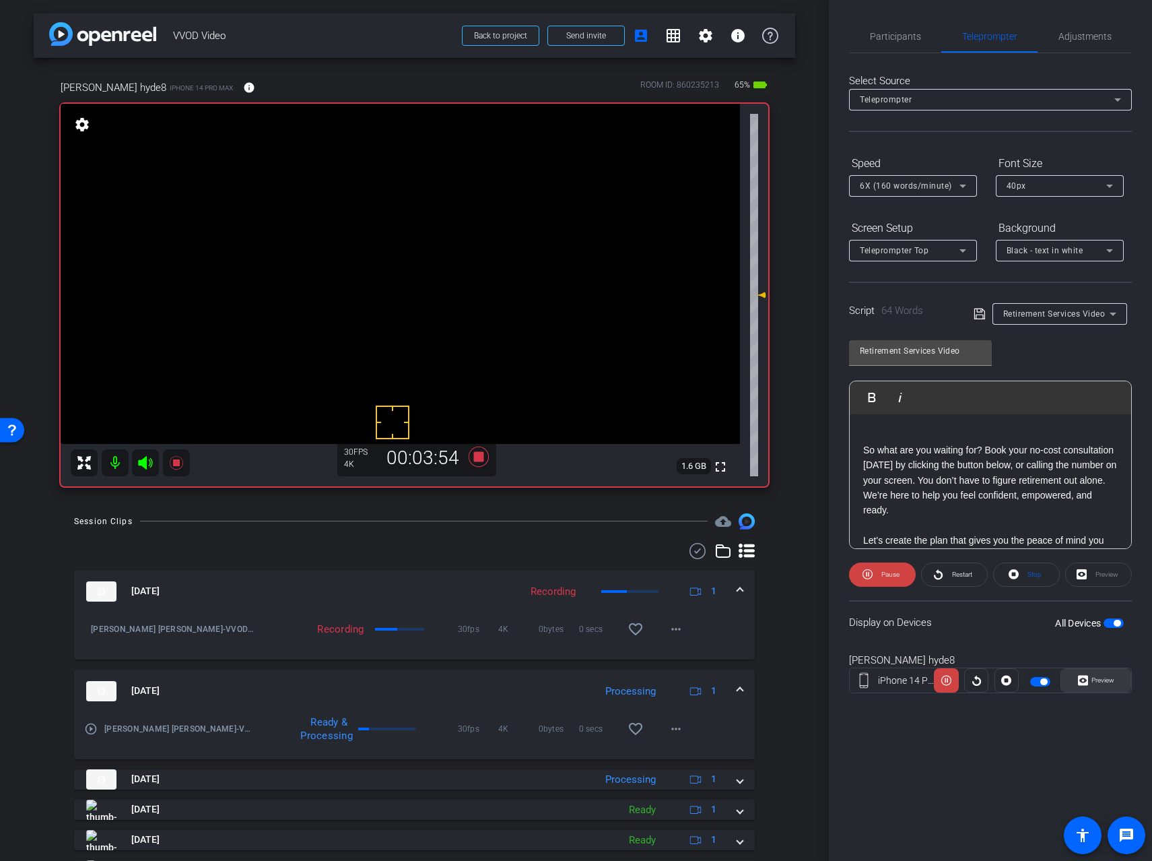
click at [1096, 682] on span "Preview" at bounding box center [1103, 679] width 23 height 7
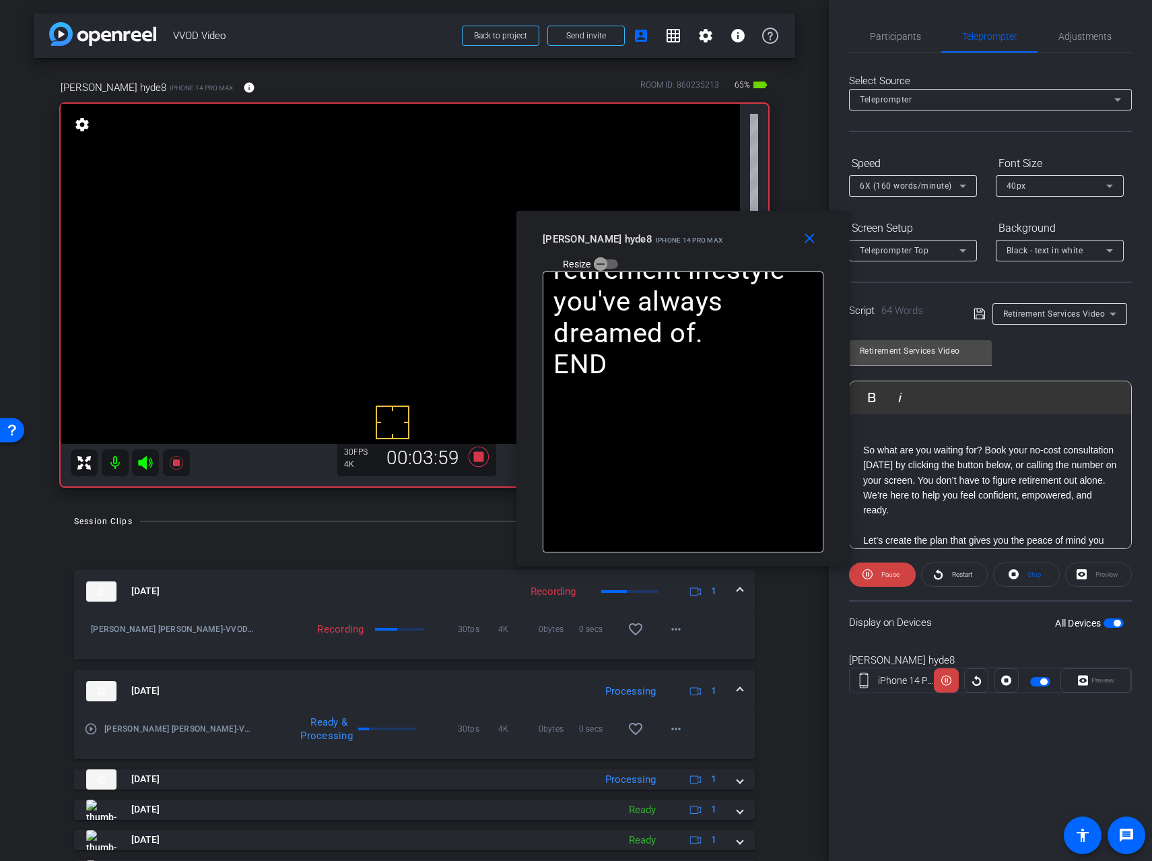
drag, startPoint x: 606, startPoint y: 261, endPoint x: 713, endPoint y: 218, distance: 115.2
click at [713, 218] on div "close [PERSON_NAME] hyde8 iPhone 14 Pro Max Resize" at bounding box center [683, 241] width 333 height 61
click at [882, 574] on span "Pause" at bounding box center [891, 573] width 18 height 7
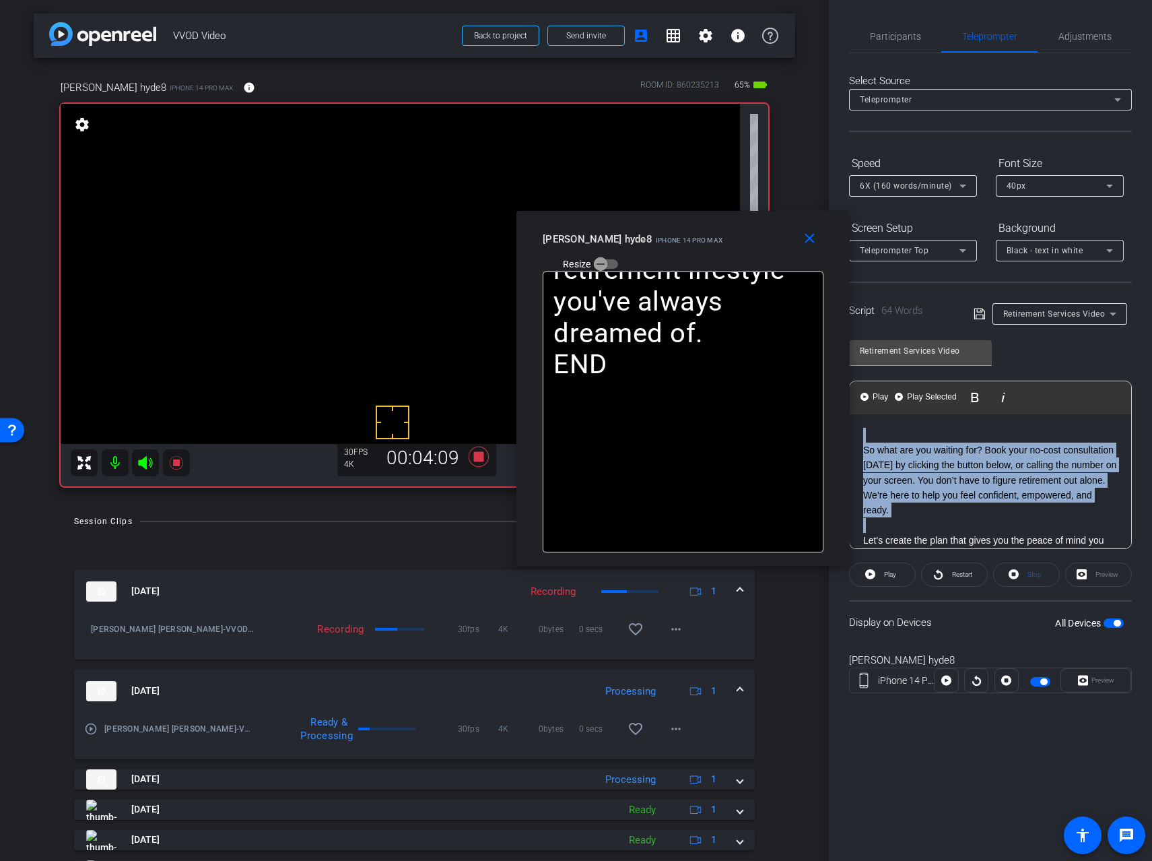
drag, startPoint x: 912, startPoint y: 527, endPoint x: 825, endPoint y: 384, distance: 167.1
click at [825, 384] on body "Accessibility Screen-Reader Guide, Feedback, and Issue Reporting | New window m…" at bounding box center [576, 430] width 1152 height 861
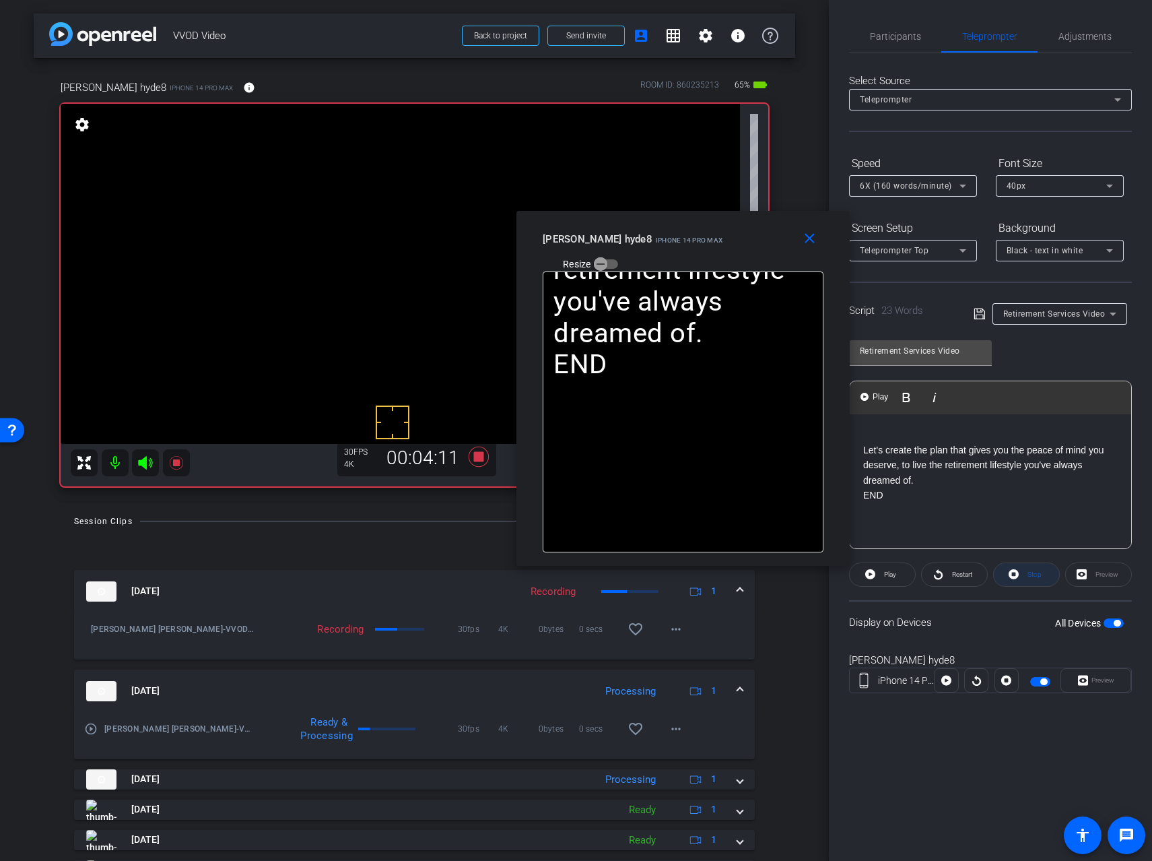
click at [1020, 572] on span at bounding box center [1026, 574] width 65 height 32
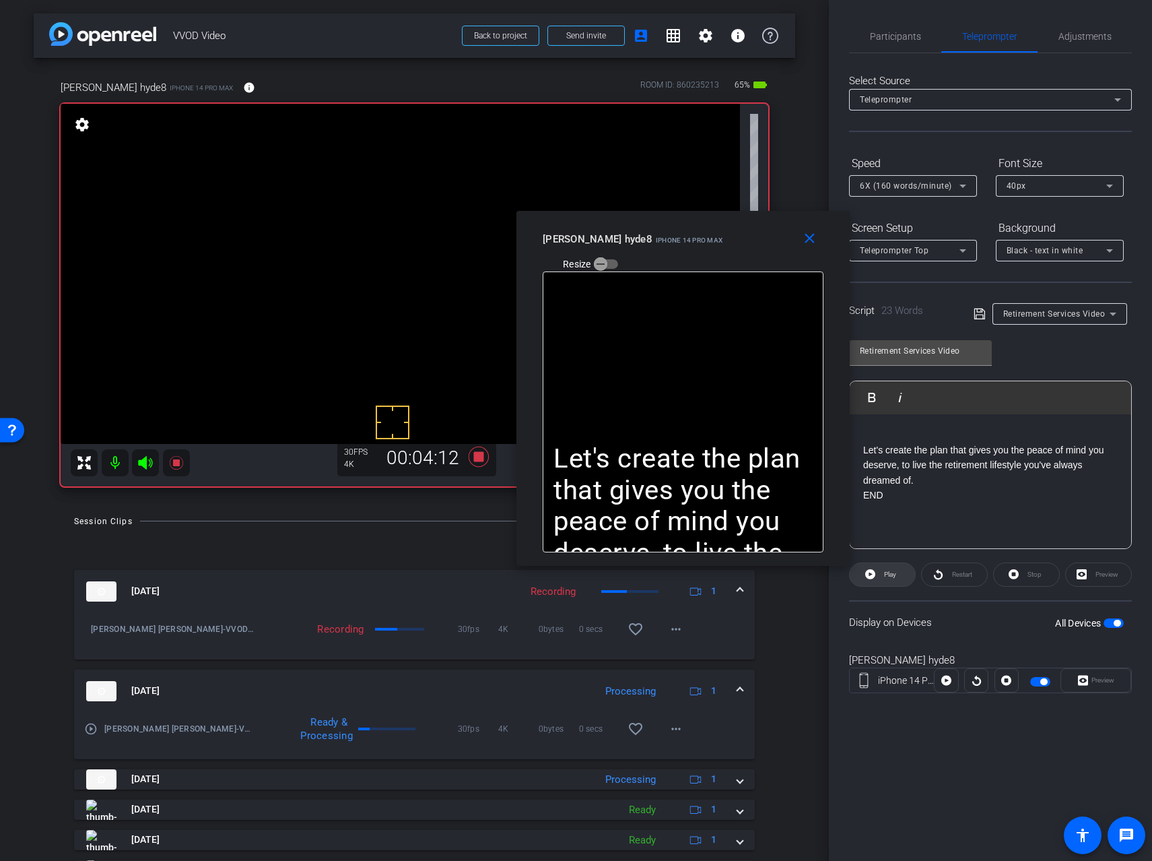
click at [891, 574] on span "Play" at bounding box center [890, 573] width 12 height 7
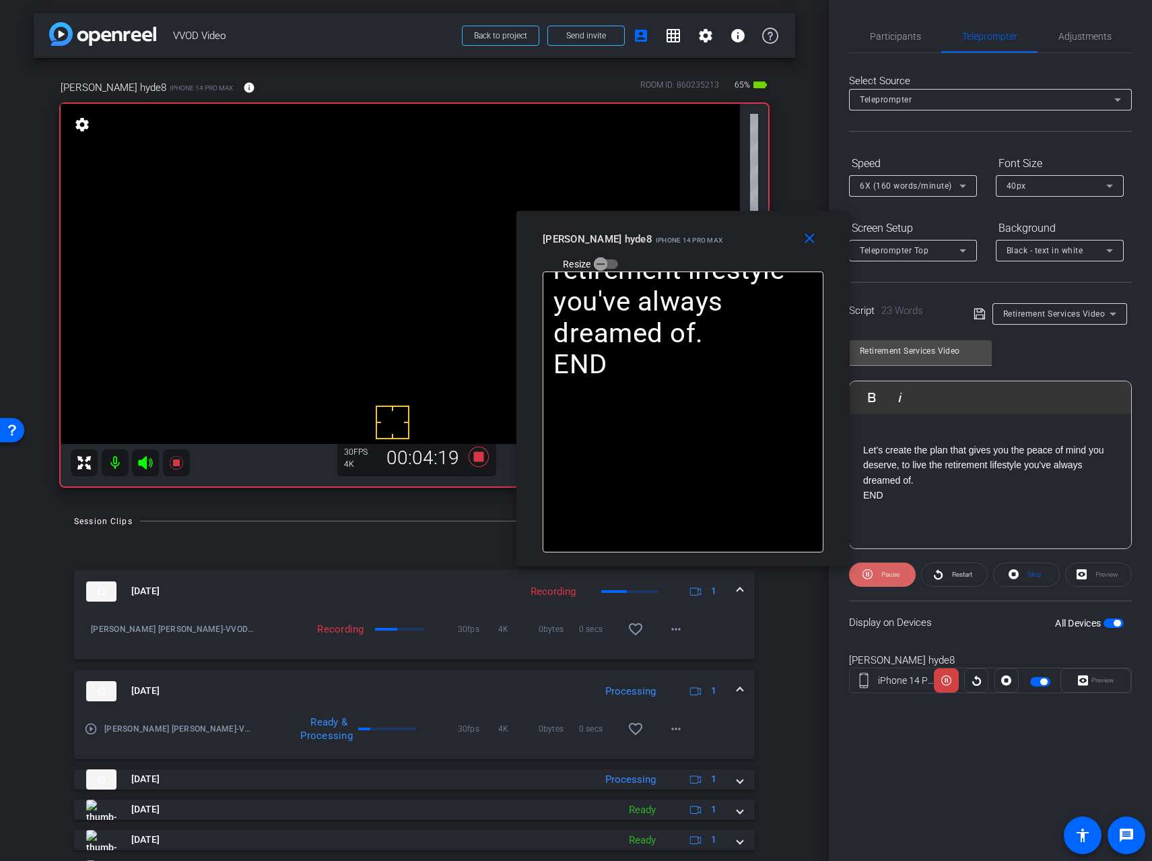
click at [884, 576] on span "Pause" at bounding box center [891, 573] width 18 height 7
click at [884, 576] on span "Play" at bounding box center [890, 573] width 12 height 7
click at [178, 467] on icon at bounding box center [176, 463] width 16 height 16
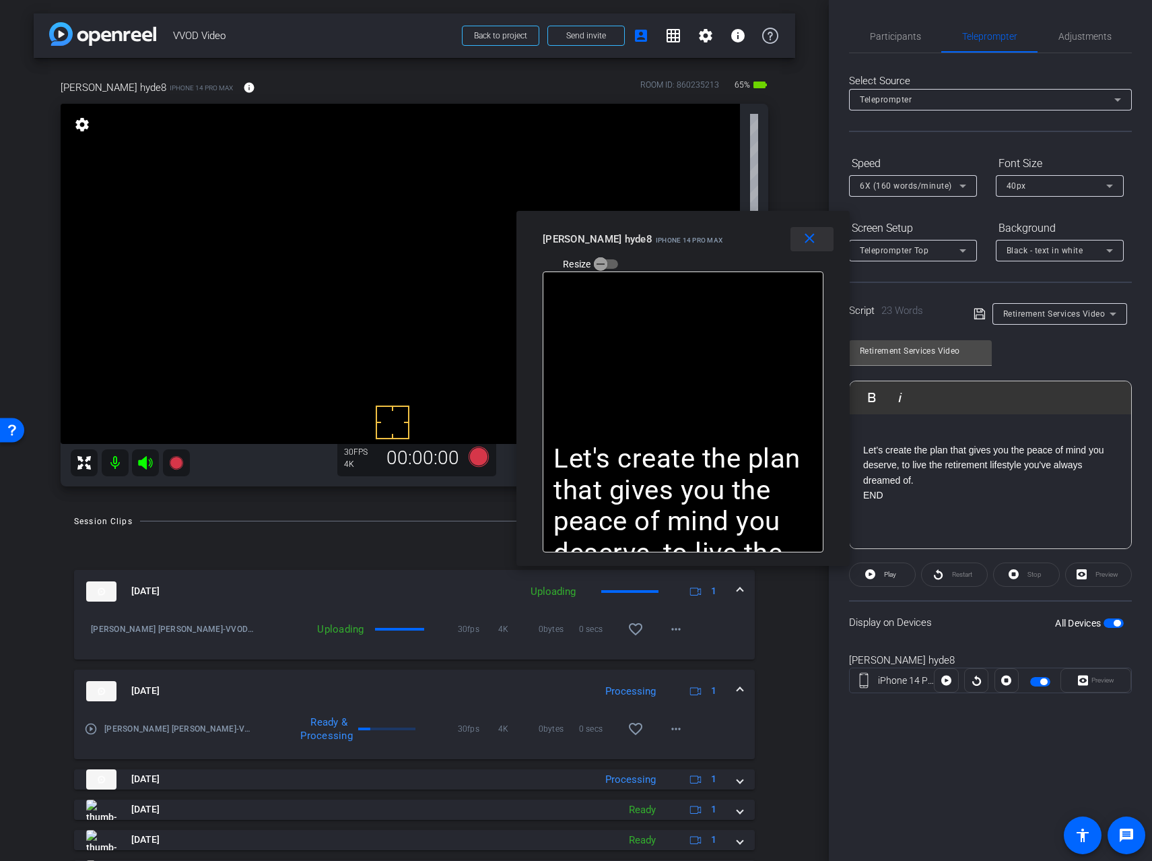
click at [814, 238] on mat-icon "close" at bounding box center [809, 238] width 17 height 17
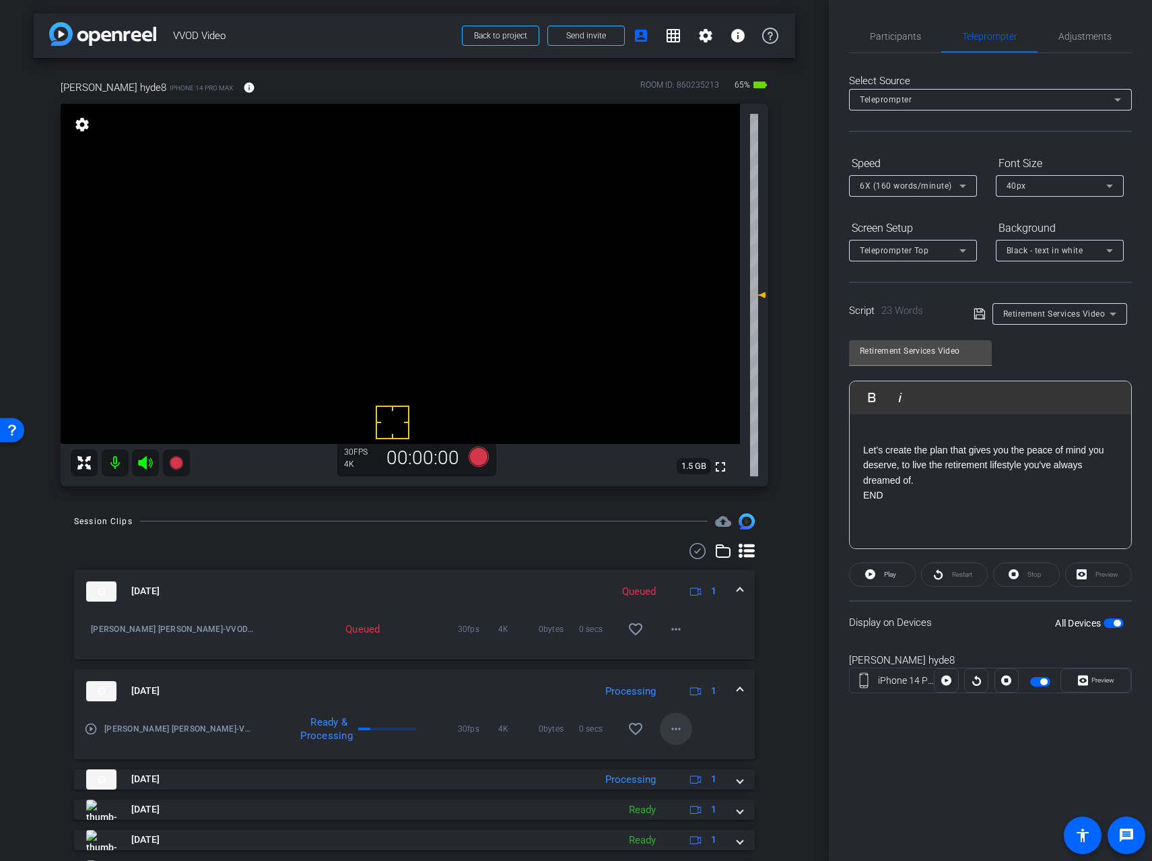
click at [671, 730] on mat-icon "more_horiz" at bounding box center [676, 729] width 16 height 16
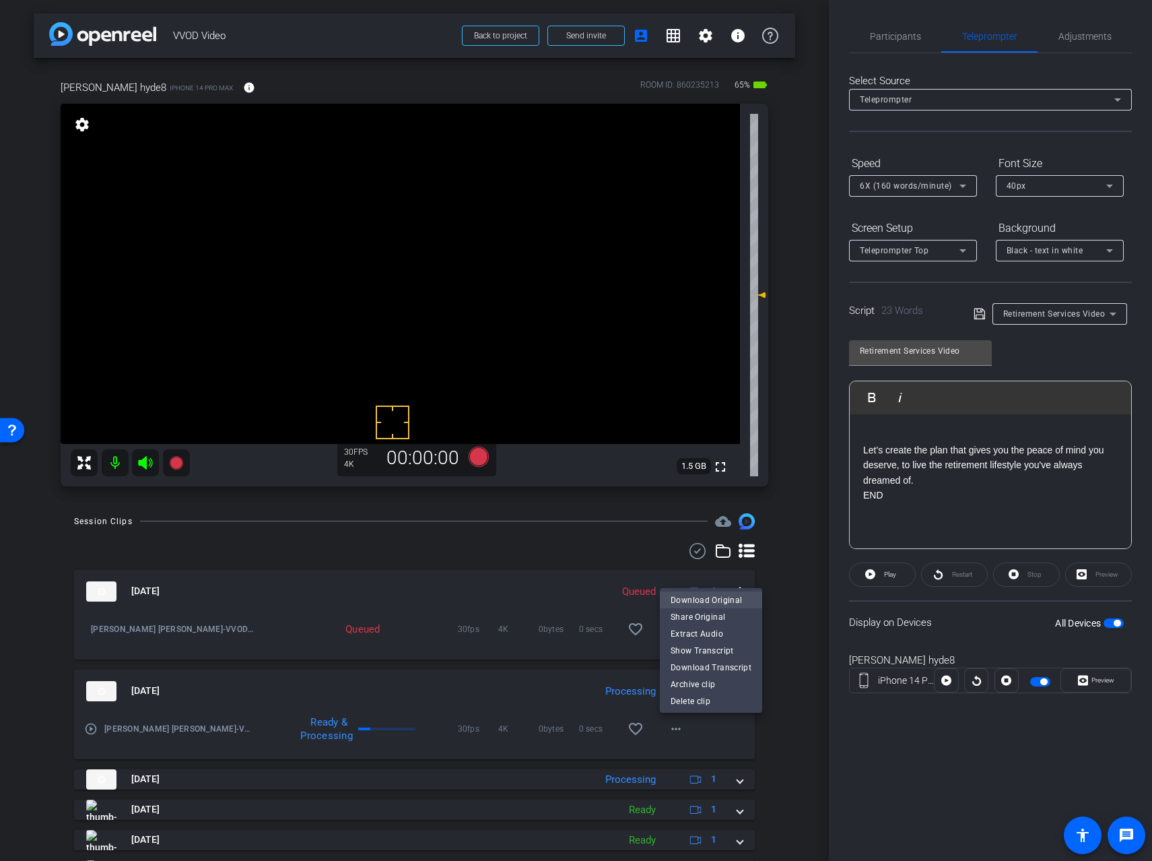
click at [702, 599] on span "Download Original" at bounding box center [711, 600] width 81 height 16
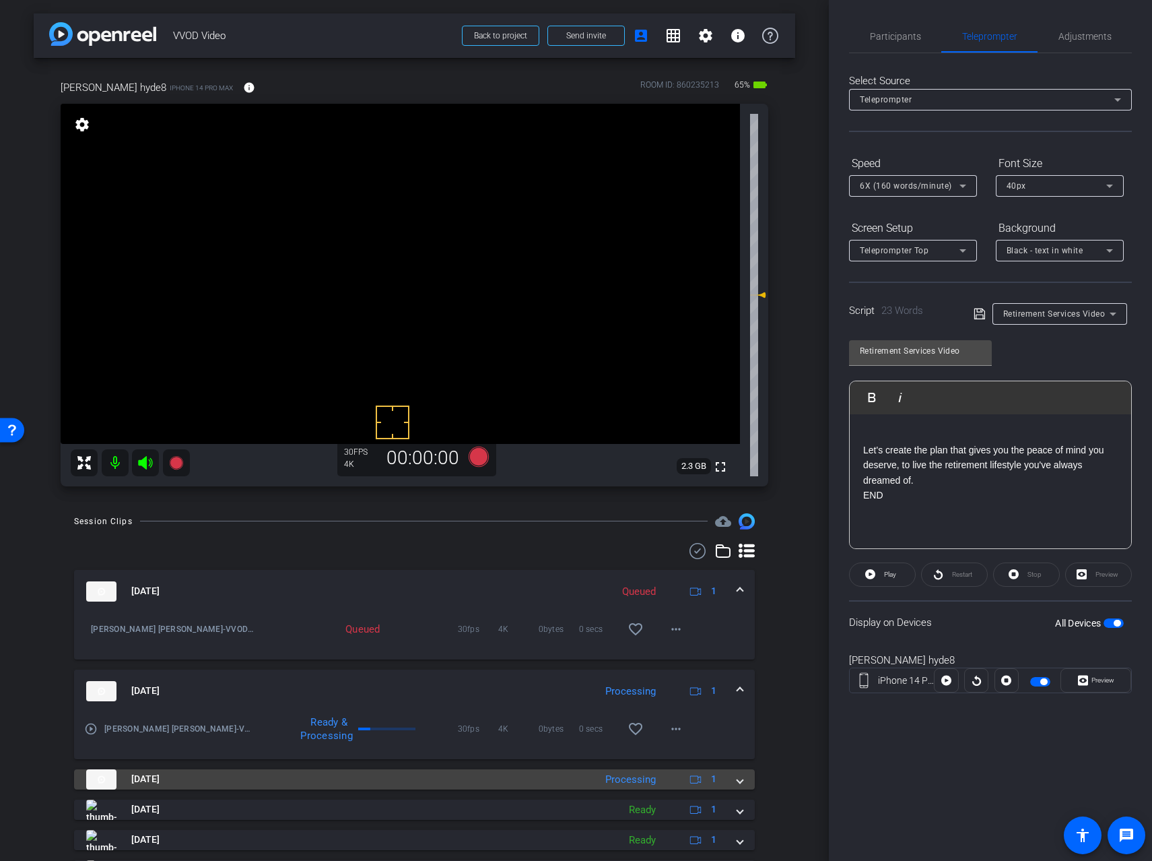
click at [737, 780] on span at bounding box center [739, 779] width 5 height 14
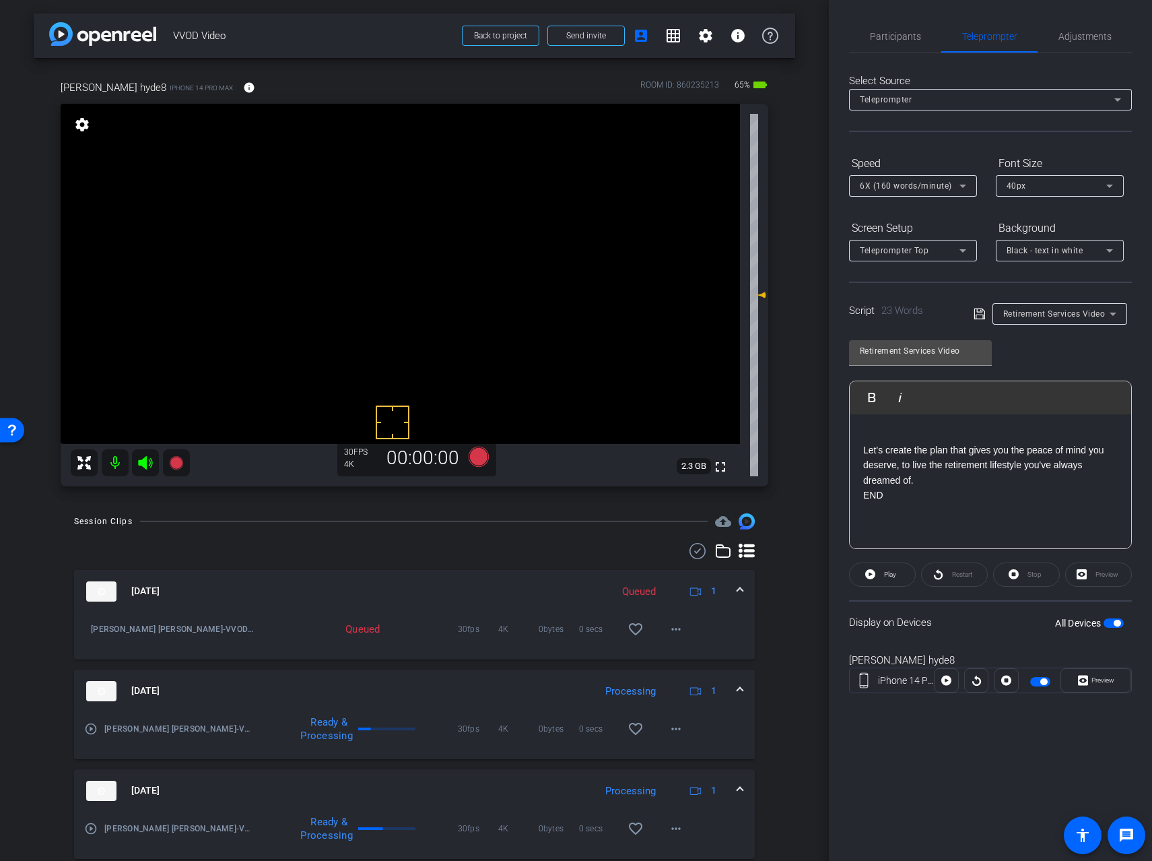
click at [1110, 620] on span "button" at bounding box center [1114, 622] width 20 height 9
click at [870, 25] on span "Participants" at bounding box center [895, 36] width 51 height 32
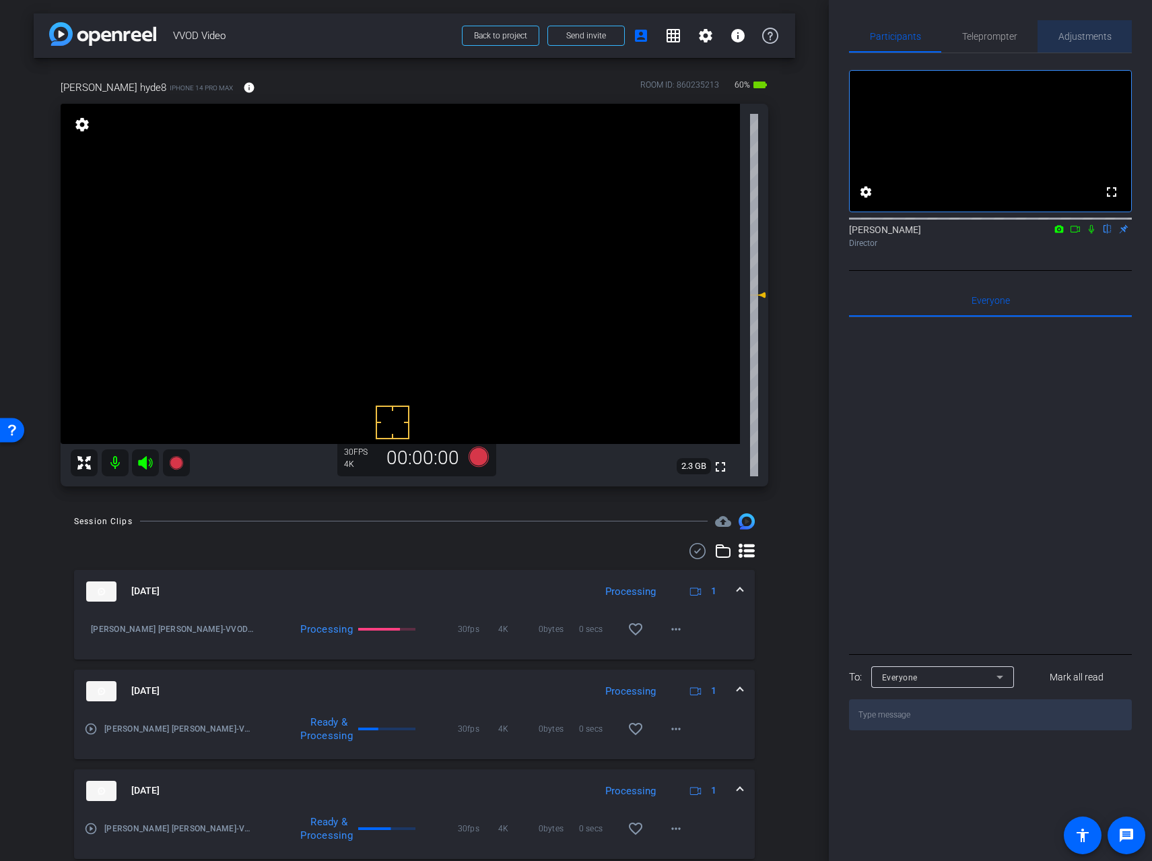
click at [1063, 36] on span "Adjustments" at bounding box center [1085, 36] width 53 height 9
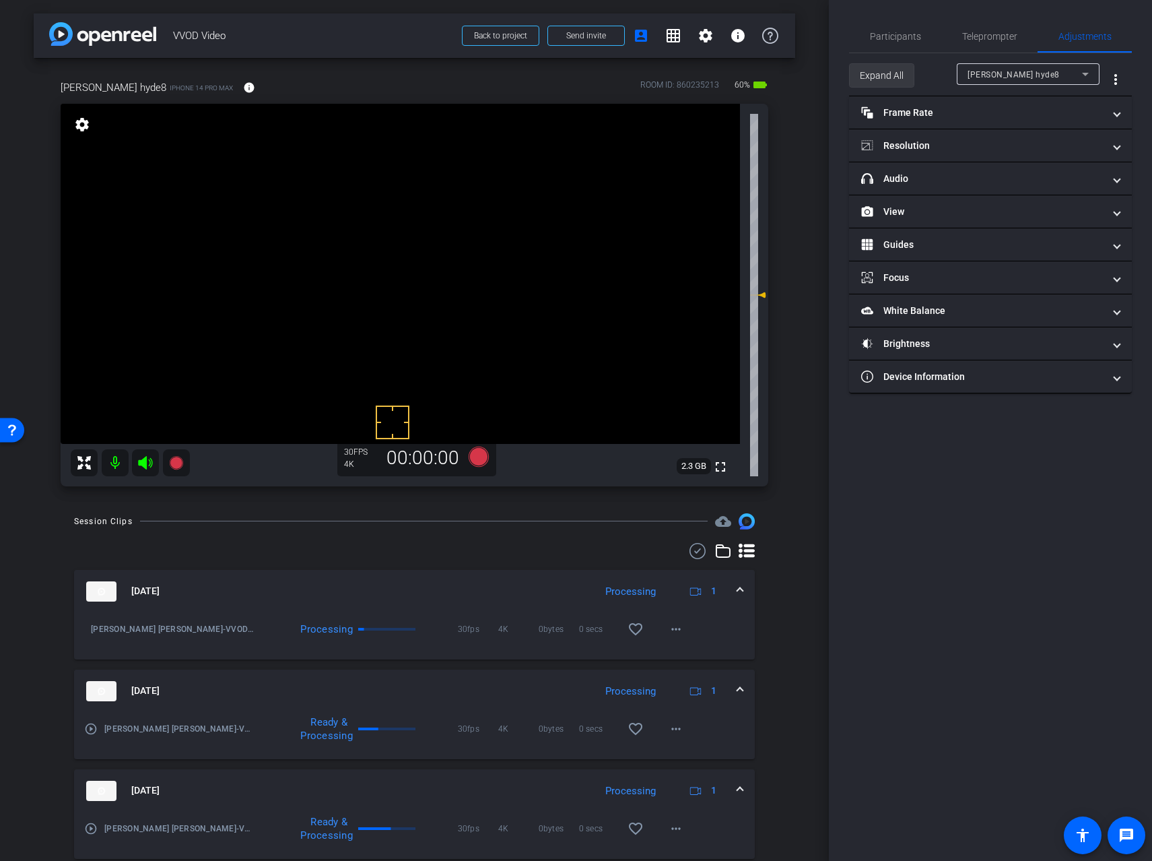
click at [884, 69] on span "Expand All" at bounding box center [882, 76] width 44 height 26
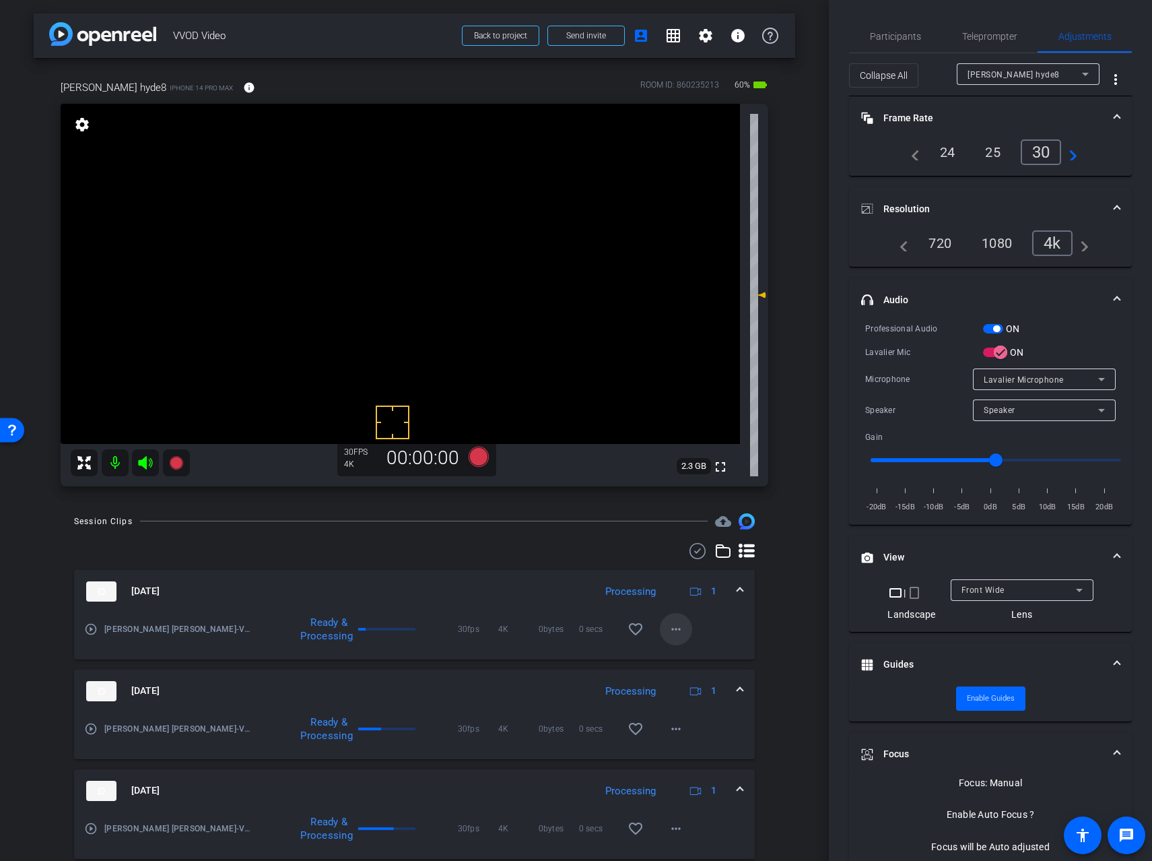
click at [678, 634] on mat-icon "more_horiz" at bounding box center [676, 629] width 16 height 16
click at [686, 653] on span "Download Original" at bounding box center [711, 657] width 81 height 16
click at [891, 40] on span "Participants" at bounding box center [895, 36] width 51 height 9
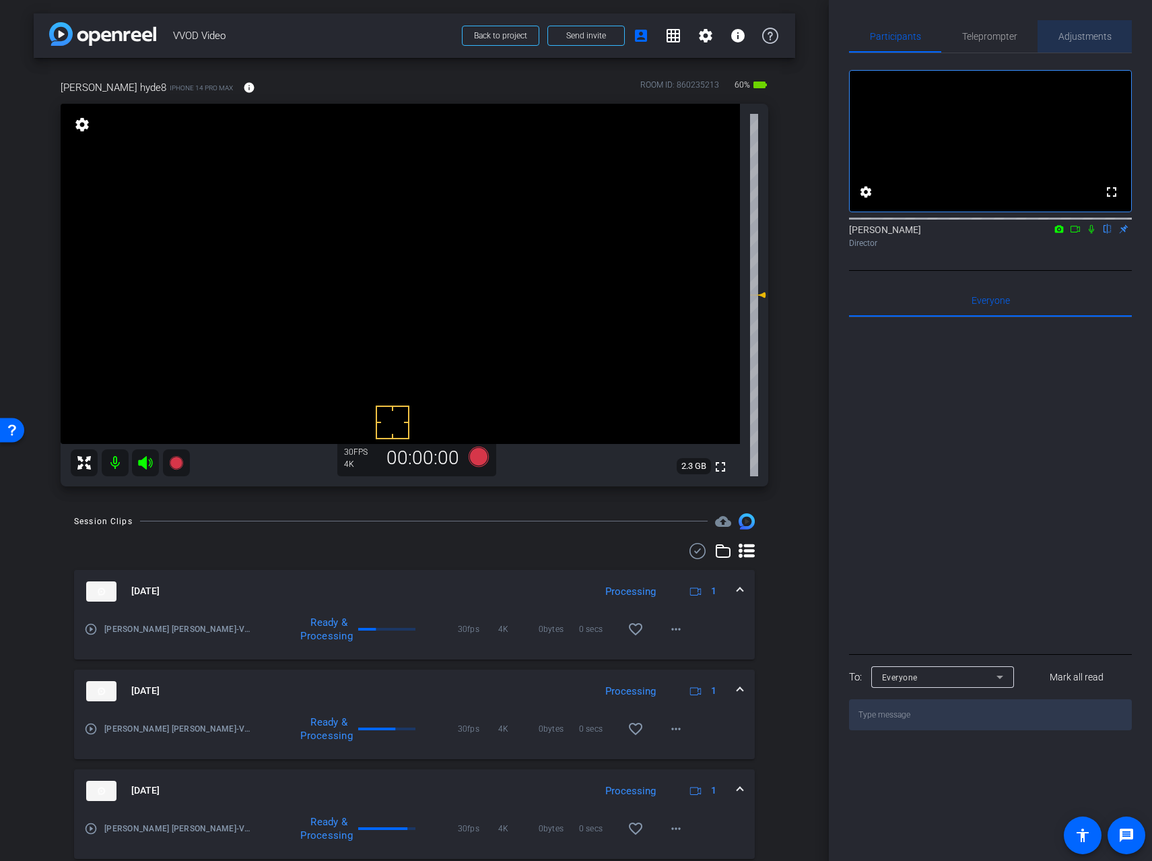
click at [1096, 30] on span "Adjustments" at bounding box center [1085, 36] width 53 height 32
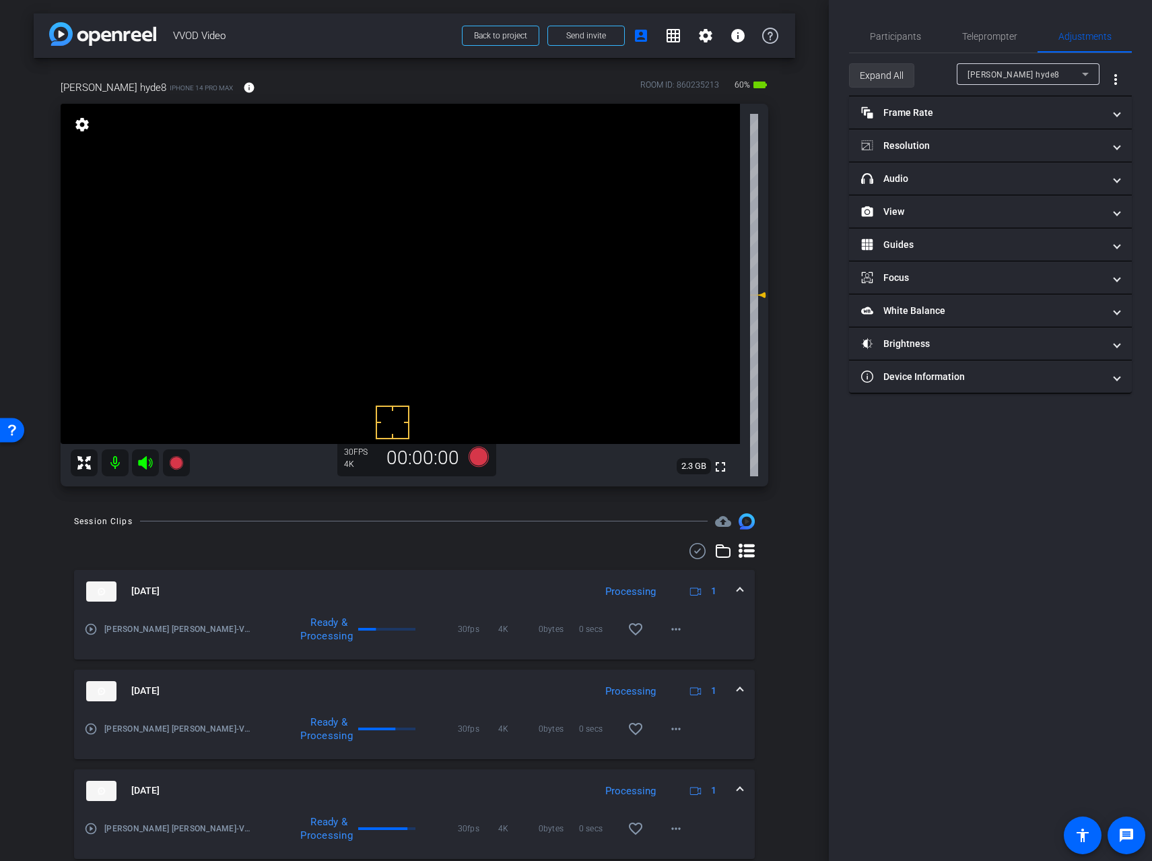
click at [873, 81] on span "Expand All" at bounding box center [882, 76] width 44 height 26
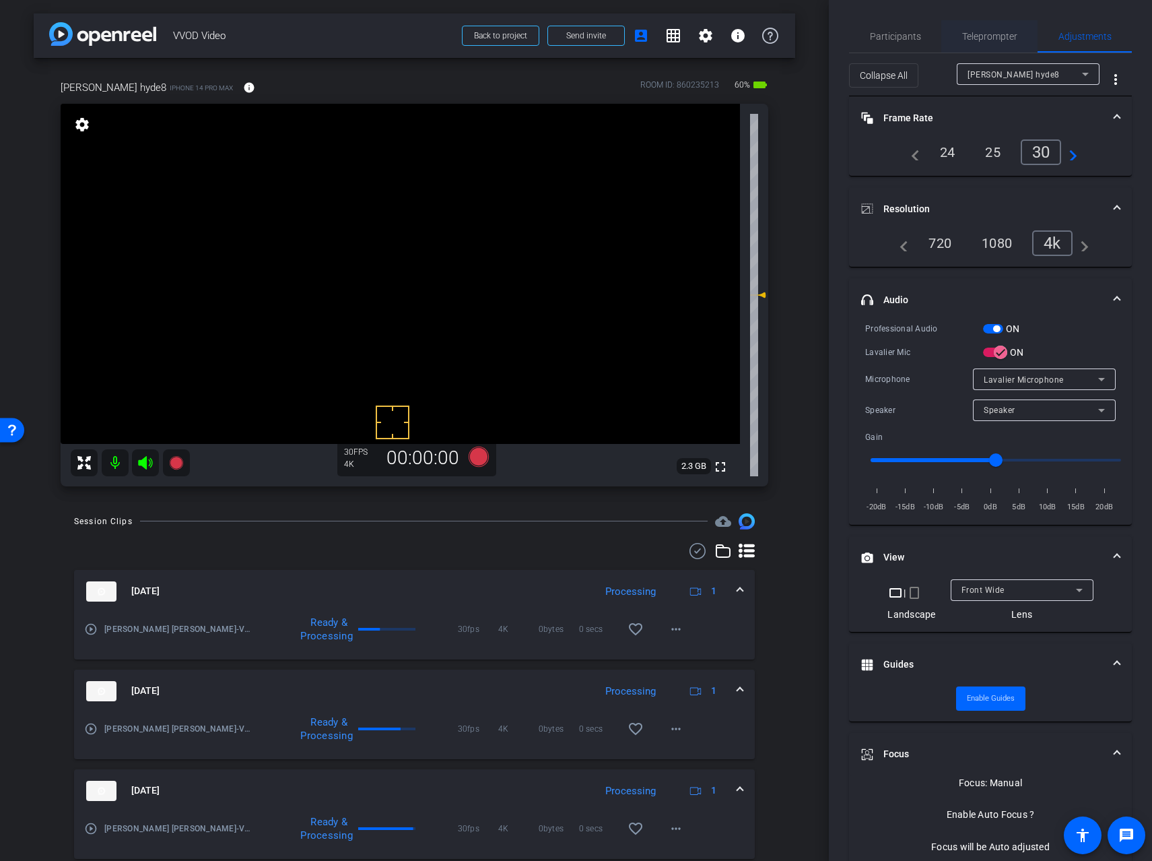
click at [976, 36] on span "Teleprompter" at bounding box center [989, 36] width 55 height 9
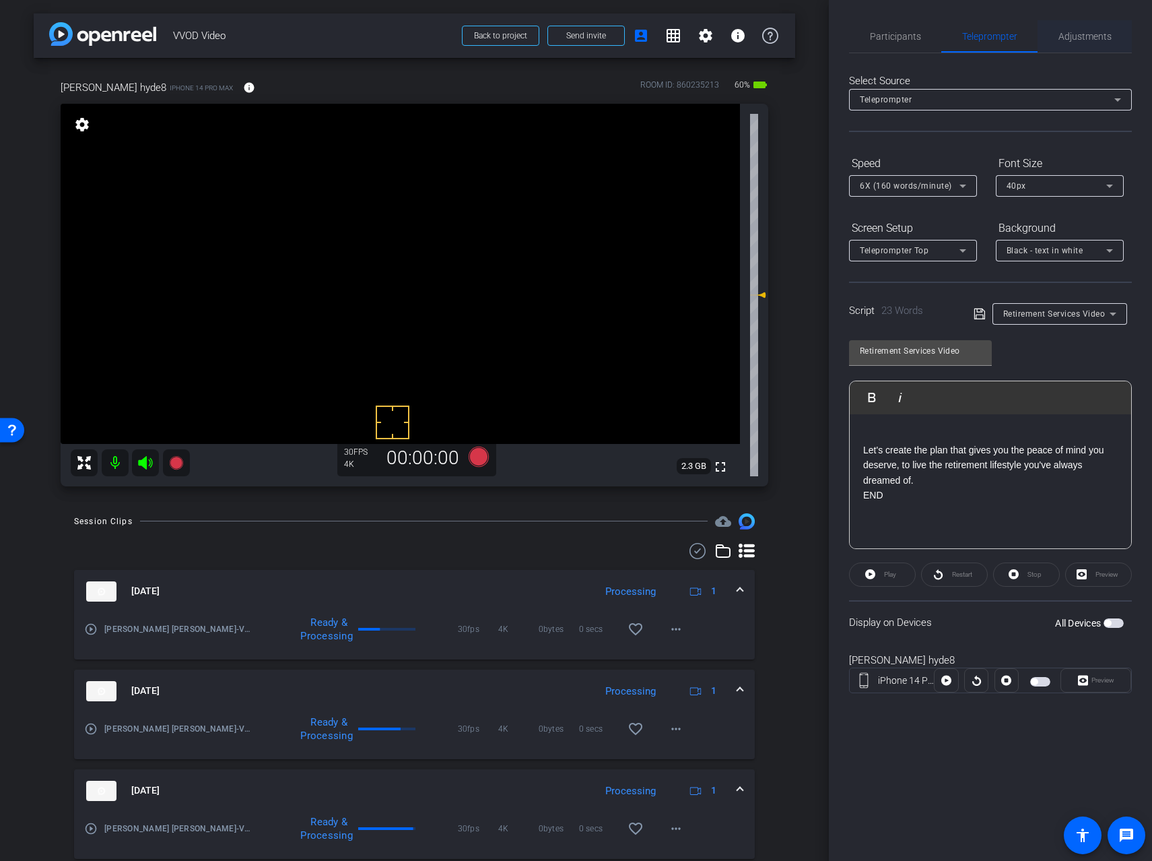
click at [1067, 38] on span "Adjustments" at bounding box center [1085, 36] width 53 height 9
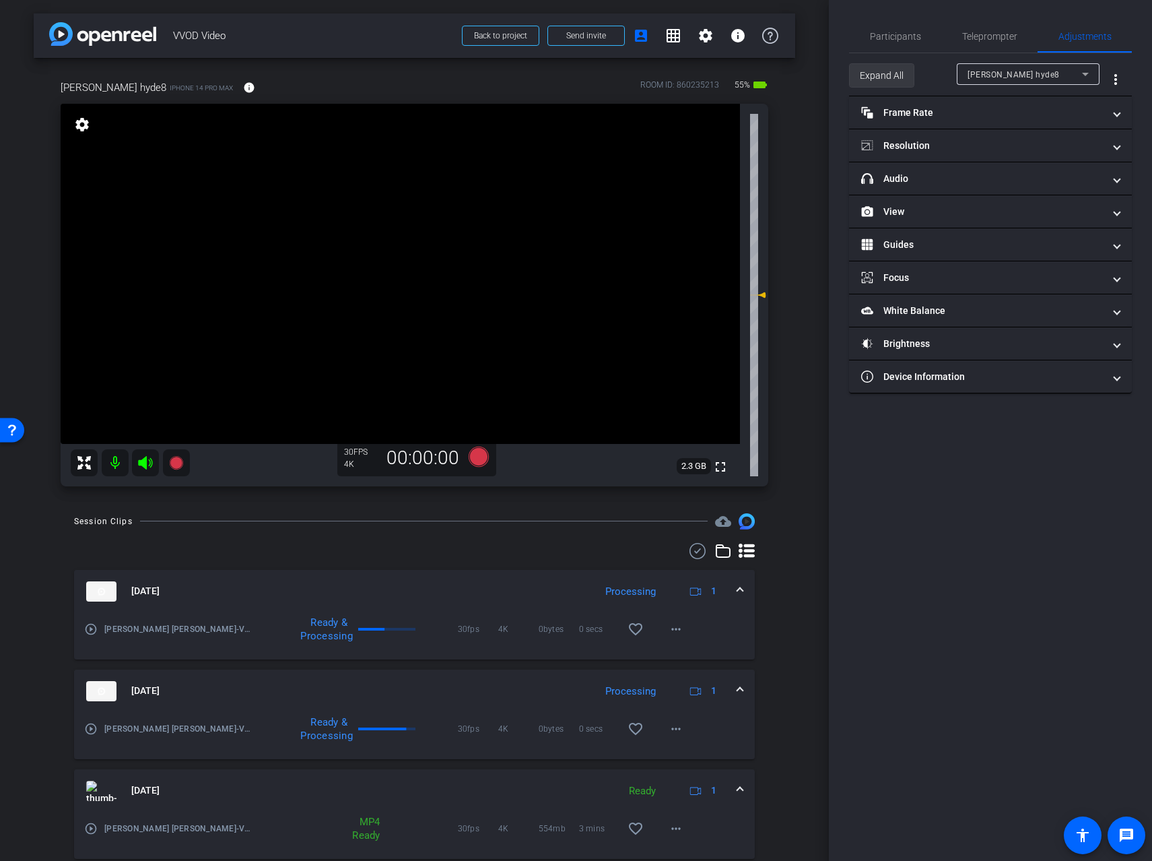
click at [890, 79] on span "Expand All" at bounding box center [882, 76] width 44 height 26
